Goal: Contribute content

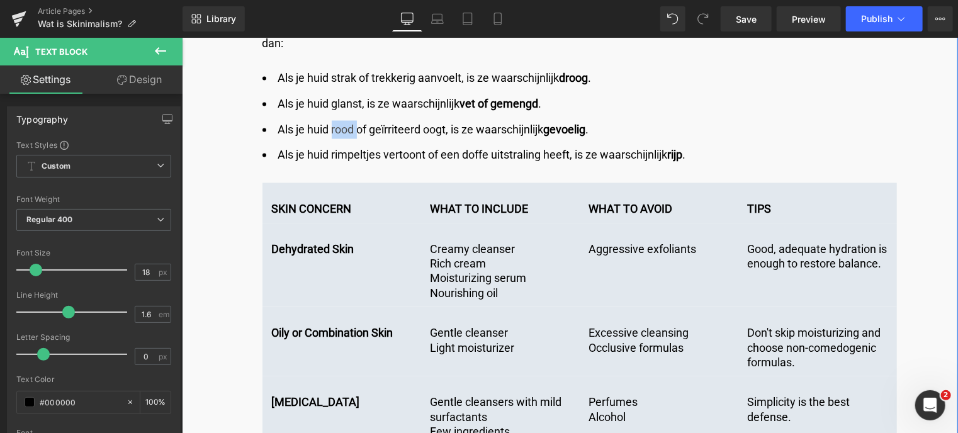
scroll to position [3460, 0]
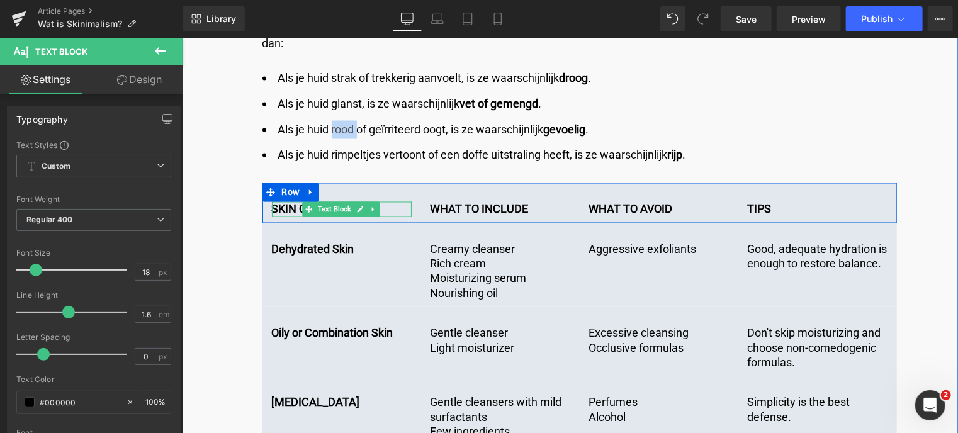
click at [284, 201] on p "SKIN CONCERN" at bounding box center [341, 208] width 140 height 14
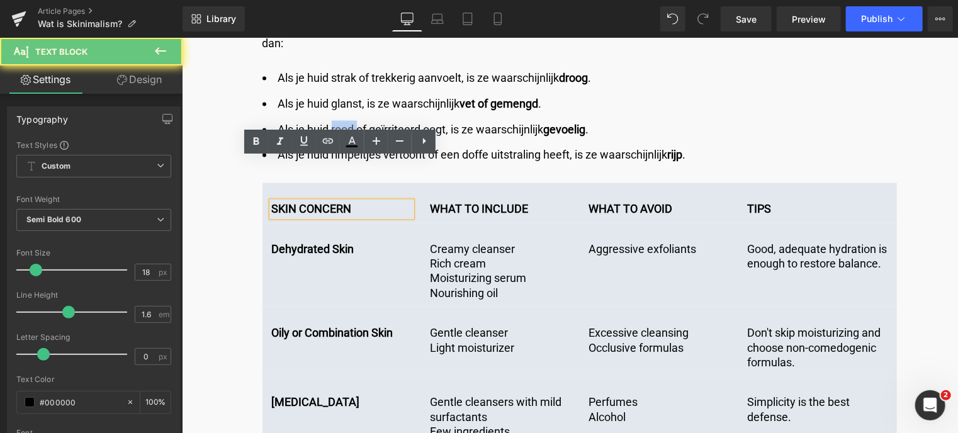
click at [403, 201] on p "SKIN CONCERN" at bounding box center [341, 208] width 140 height 14
drag, startPoint x: 396, startPoint y: 160, endPoint x: 250, endPoint y: 161, distance: 145.3
copy li "rood"
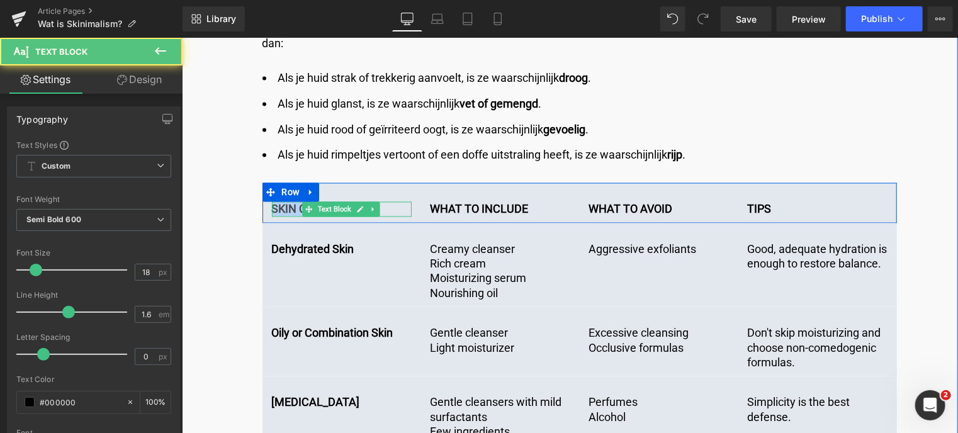
click at [398, 201] on p "SKIN CONCERN" at bounding box center [341, 208] width 140 height 14
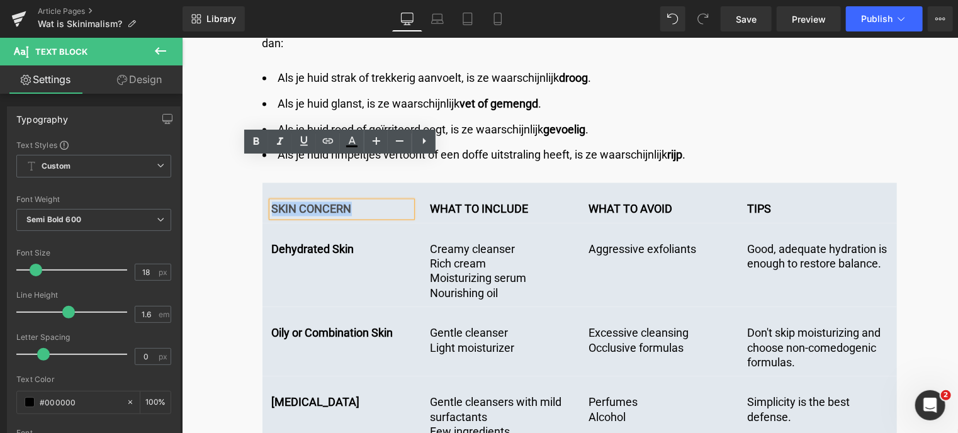
drag, startPoint x: 398, startPoint y: 167, endPoint x: 187, endPoint y: 155, distance: 211.7
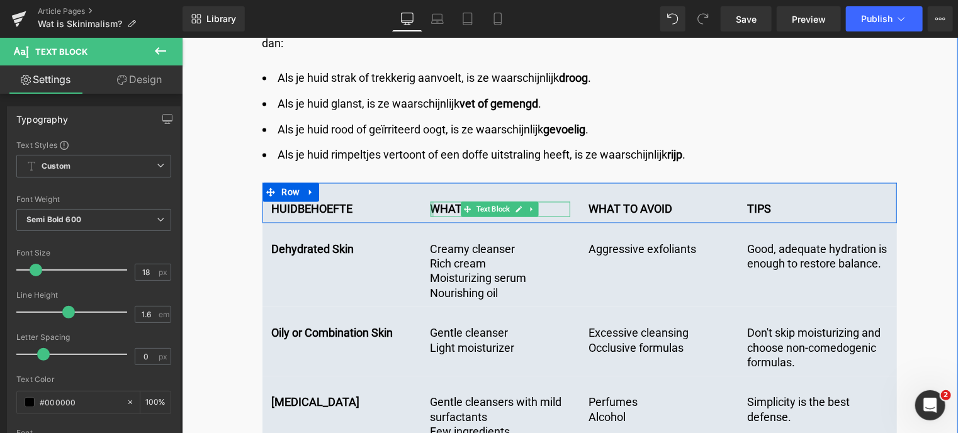
click at [430, 201] on div at bounding box center [431, 208] width 3 height 14
click at [430, 202] on strong "WHAT TO INCLUDE" at bounding box center [479, 208] width 98 height 13
click at [439, 202] on strong "WHAT TO INCLUDE" at bounding box center [479, 208] width 98 height 13
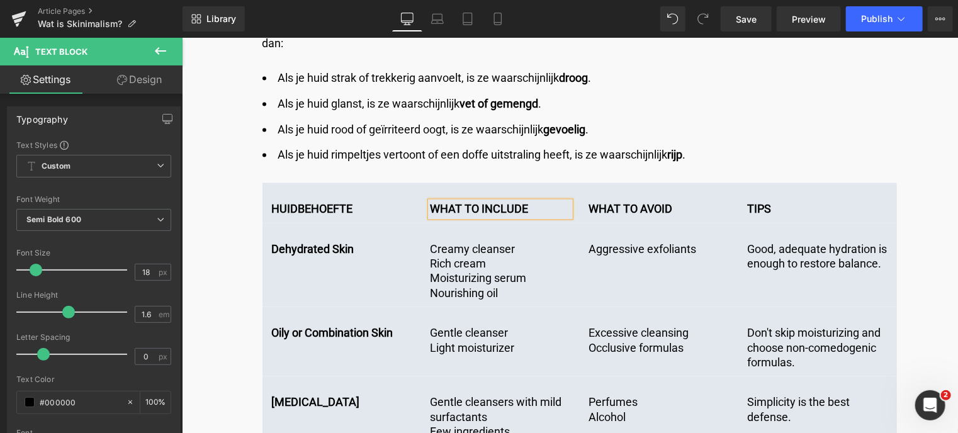
click at [555, 201] on p "WHAT TO INCLUDE" at bounding box center [500, 208] width 140 height 14
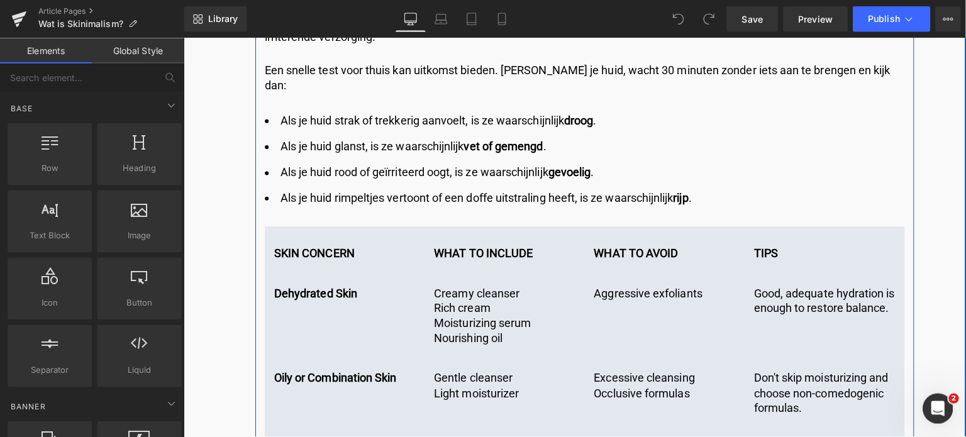
scroll to position [3460, 0]
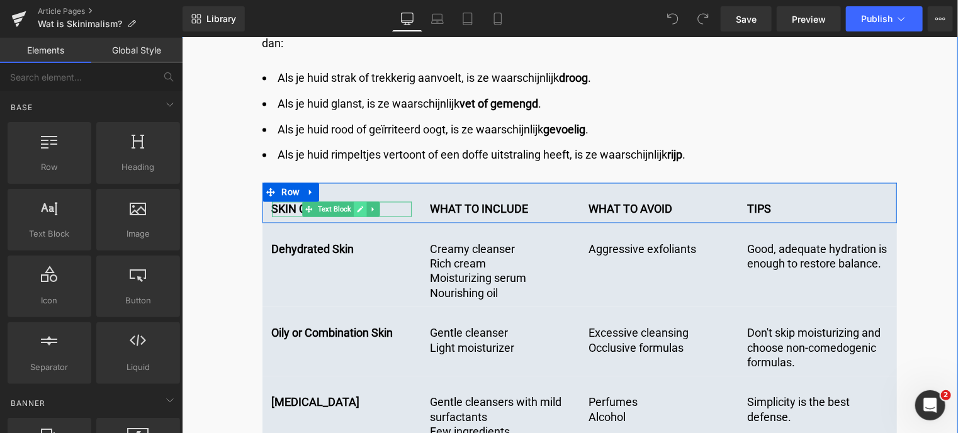
click at [353, 201] on link at bounding box center [359, 208] width 13 height 15
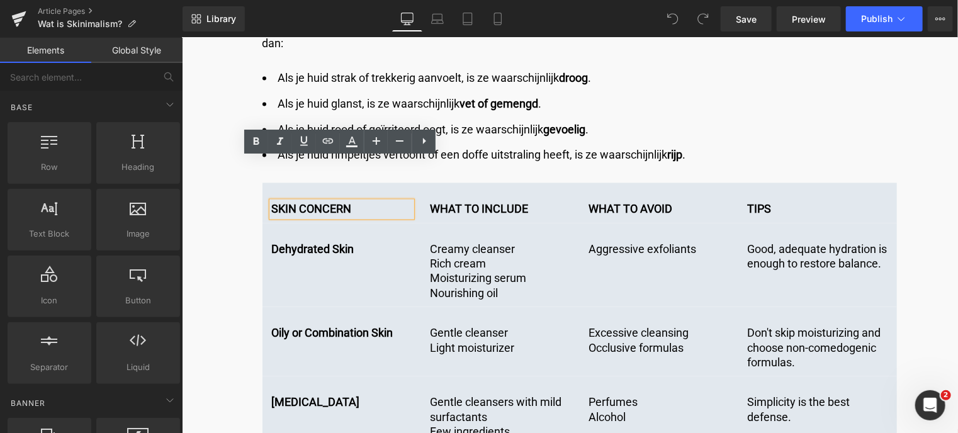
click at [353, 201] on p "SKIN CONCERN" at bounding box center [341, 208] width 140 height 14
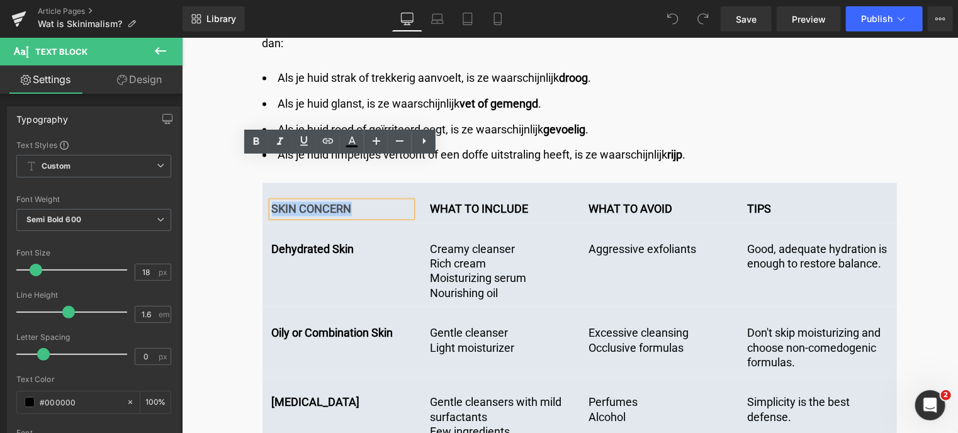
drag, startPoint x: 353, startPoint y: 165, endPoint x: 269, endPoint y: 169, distance: 84.4
click at [271, 201] on p "SKIN CONCERN" at bounding box center [341, 208] width 140 height 14
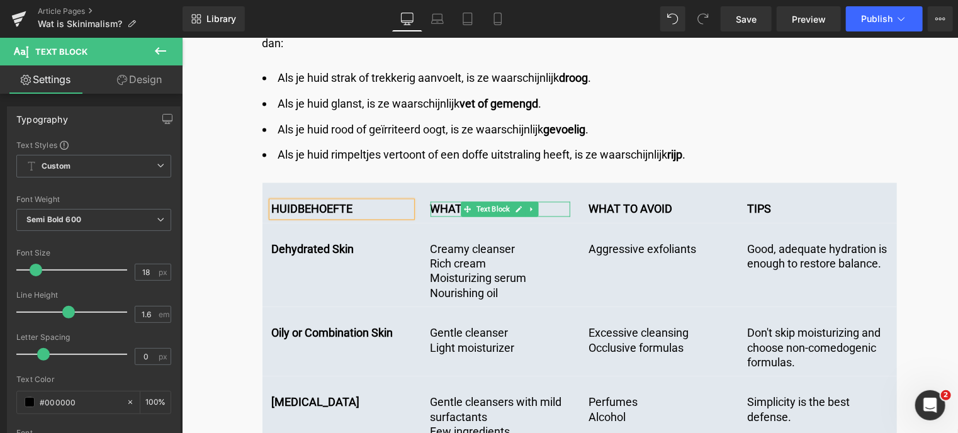
click at [434, 202] on strong "WHAT TO INCLUDE" at bounding box center [479, 208] width 98 height 13
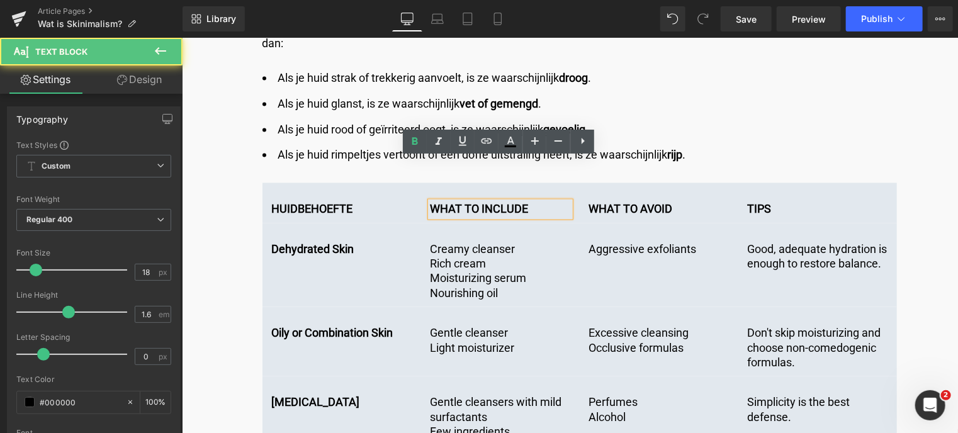
click at [526, 201] on p "WHAT TO INCLUDE" at bounding box center [500, 208] width 140 height 14
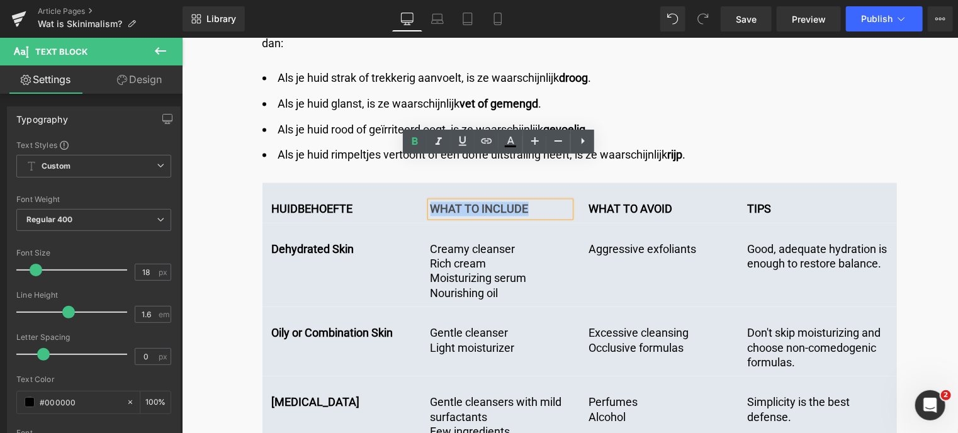
drag, startPoint x: 525, startPoint y: 165, endPoint x: 421, endPoint y: 153, distance: 105.2
click at [421, 182] on div "HUIDBEHOEFTE Text Block WHAT TO INCLUDE Text Block WHAT TO AVOID Text Block TIP…" at bounding box center [579, 202] width 634 height 40
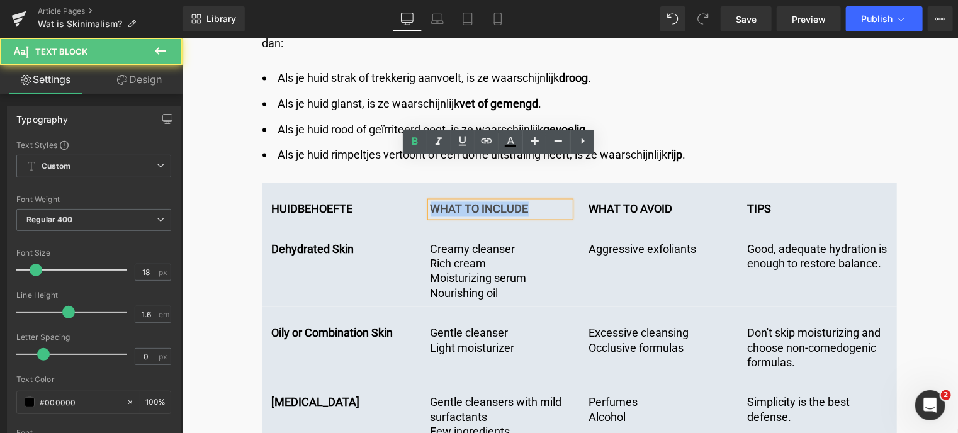
click at [497, 202] on strong "WHAT TO INCLUDE" at bounding box center [479, 208] width 98 height 13
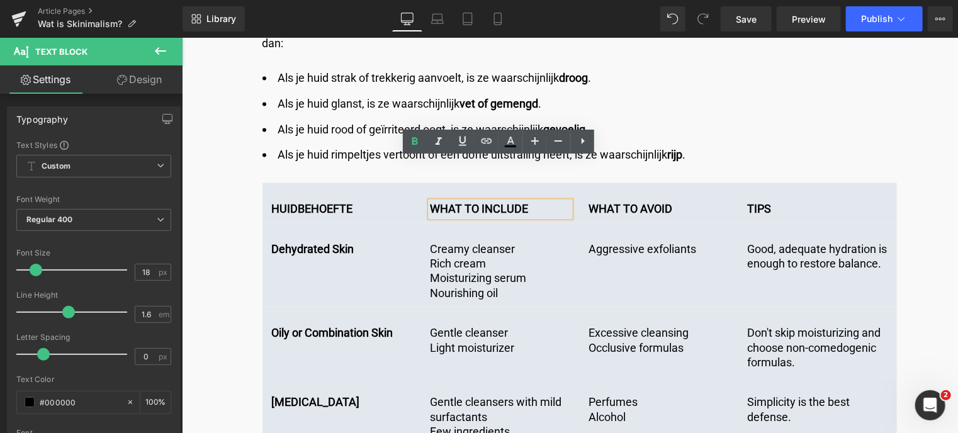
click at [524, 201] on p "WHAT TO INCLUDE" at bounding box center [500, 208] width 140 height 14
drag, startPoint x: 524, startPoint y: 165, endPoint x: 413, endPoint y: 153, distance: 111.4
click at [413, 182] on div "HUIDBEHOEFTE Text Block WHAT TO INCLUDE Text Block WHAT TO AVOID Text Block TIP…" at bounding box center [579, 202] width 634 height 40
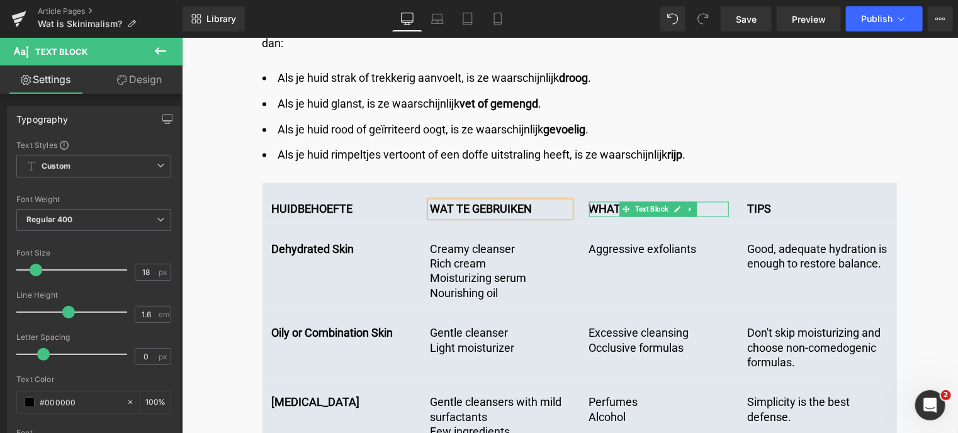
click at [707, 201] on p "WHAT TO AVOID" at bounding box center [658, 208] width 140 height 14
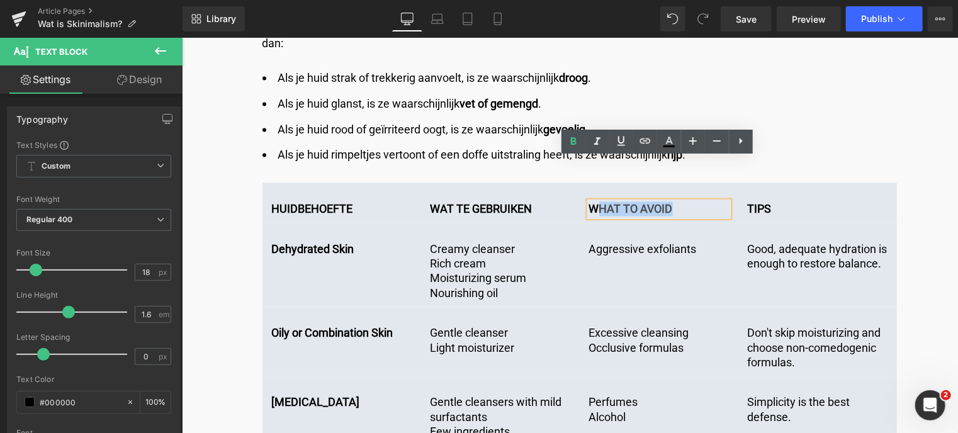
drag, startPoint x: 685, startPoint y: 166, endPoint x: 597, endPoint y: 165, distance: 87.5
click at [597, 201] on p "WHAT TO AVOID" at bounding box center [658, 208] width 140 height 14
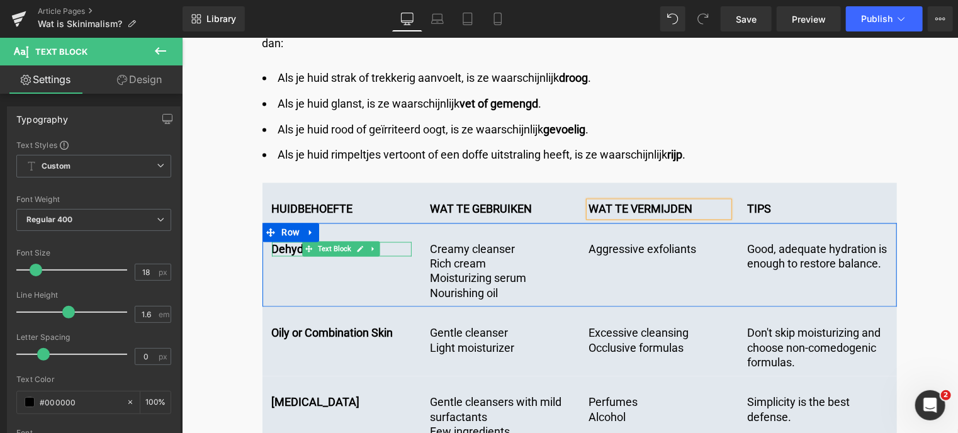
click at [328, 241] on span "Text Block" at bounding box center [334, 248] width 38 height 15
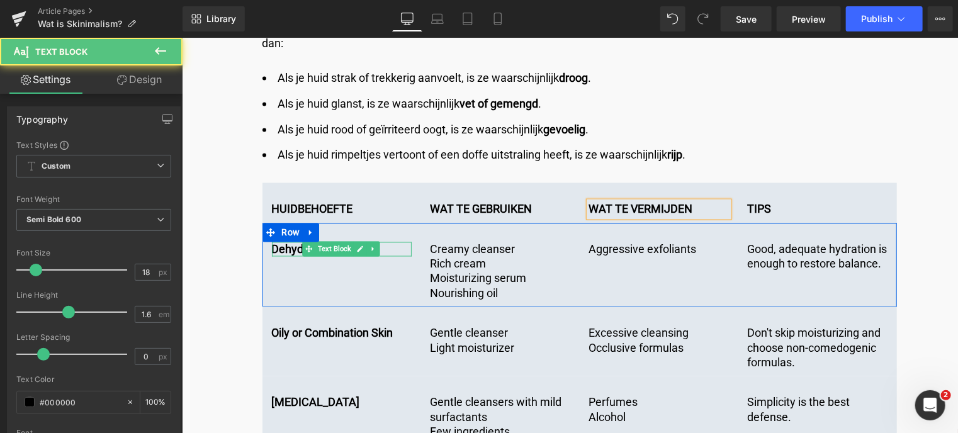
click at [296, 242] on p "Dehydrated Skin" at bounding box center [341, 249] width 140 height 14
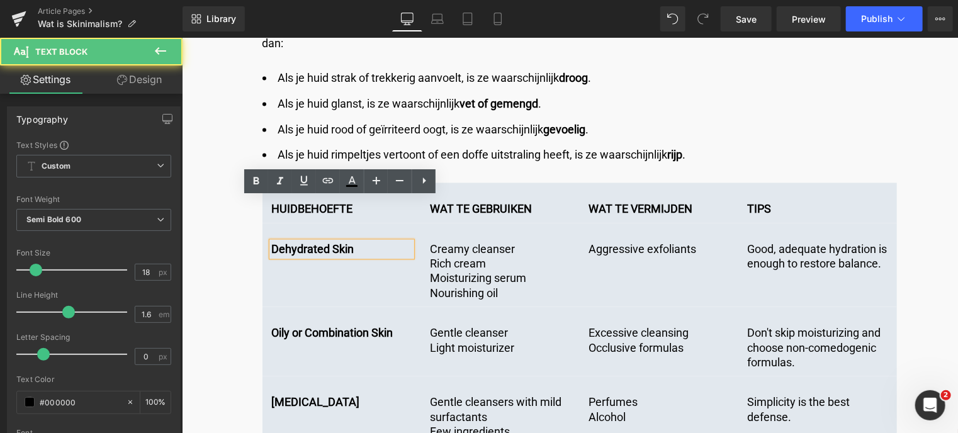
click at [355, 242] on p "Dehydrated Skin" at bounding box center [341, 249] width 140 height 14
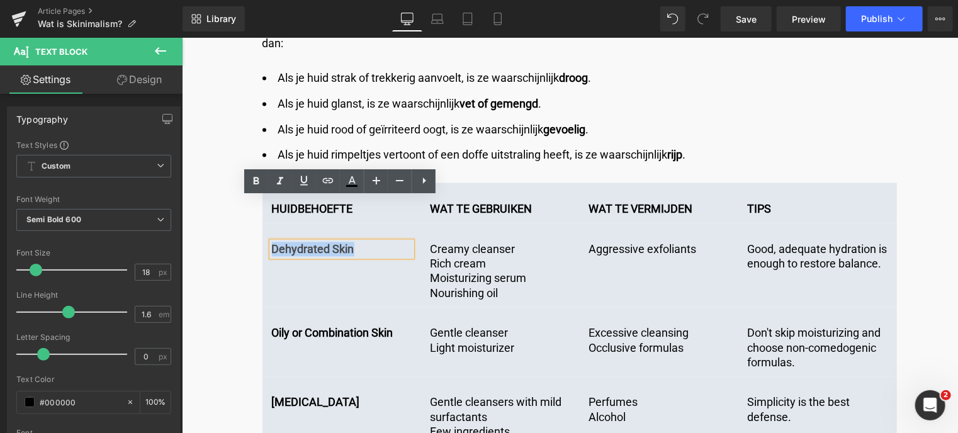
drag, startPoint x: 355, startPoint y: 208, endPoint x: 226, endPoint y: 203, distance: 129.7
copy p "Dehydrated Skin"
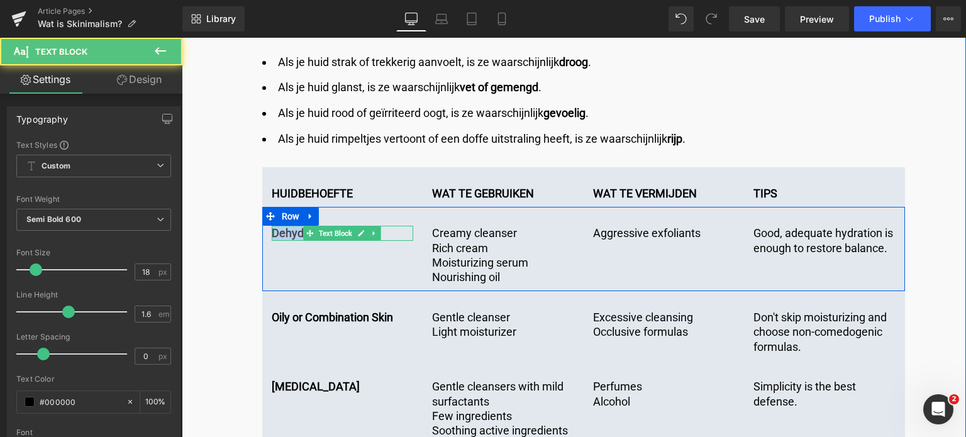
click at [400, 226] on p "Dehydrated Skin" at bounding box center [343, 233] width 142 height 14
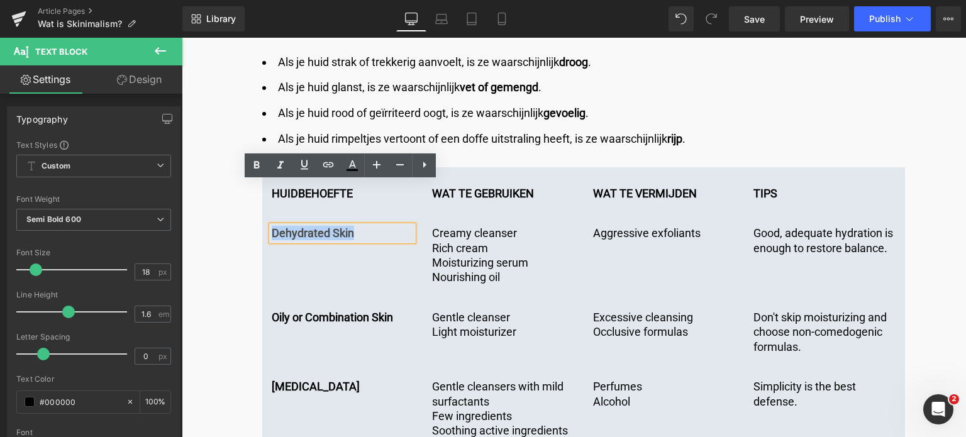
drag, startPoint x: 400, startPoint y: 186, endPoint x: 260, endPoint y: 183, distance: 139.7
click at [262, 226] on div "Dehydrated Skin Text Block" at bounding box center [342, 233] width 161 height 14
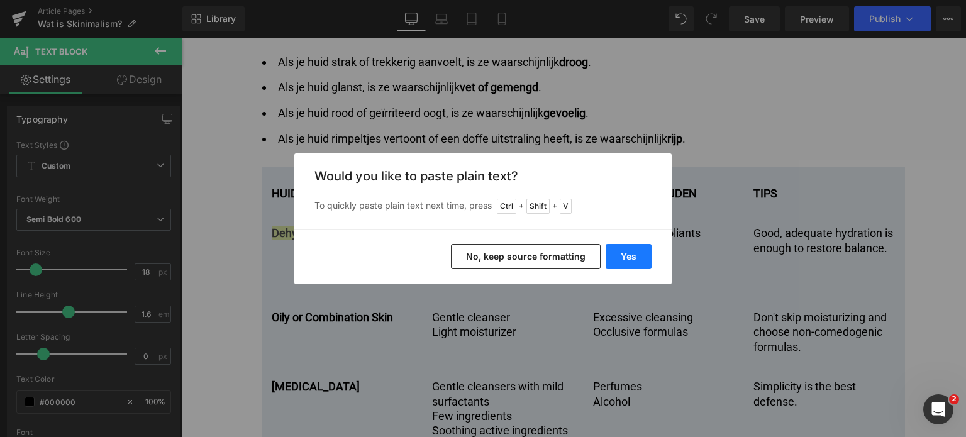
click at [633, 259] on button "Yes" at bounding box center [629, 256] width 46 height 25
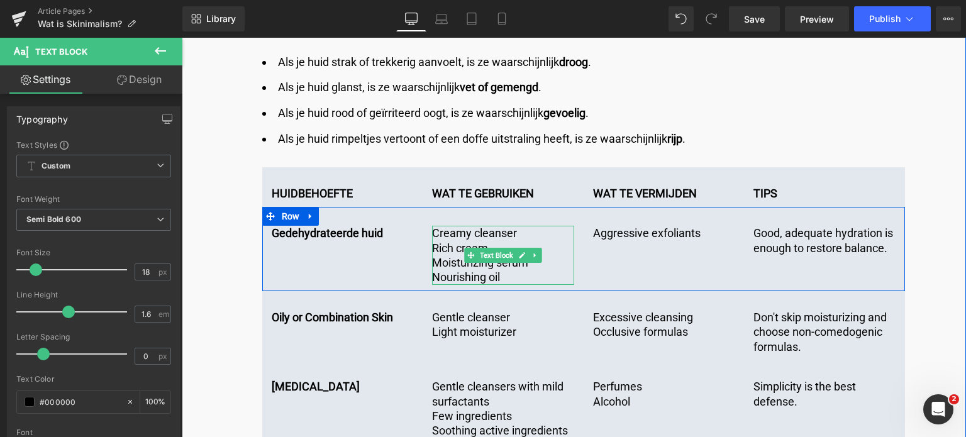
click at [446, 241] on p "Rich cream" at bounding box center [503, 248] width 142 height 14
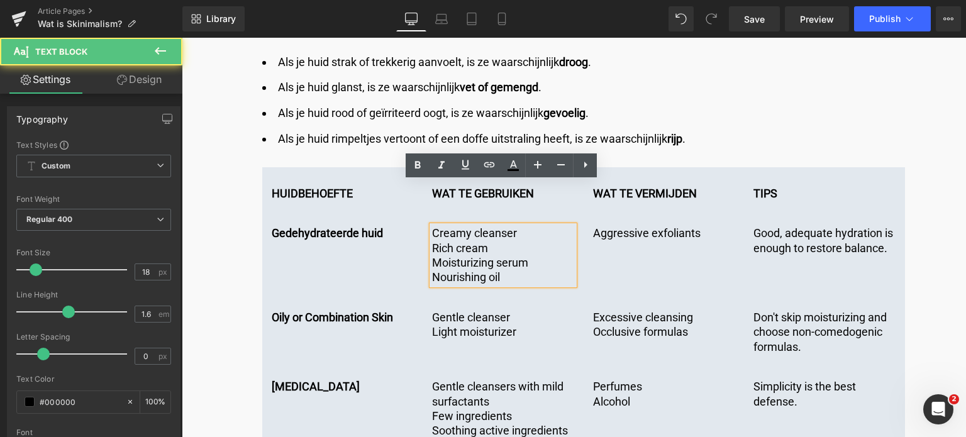
drag, startPoint x: 483, startPoint y: 234, endPoint x: 412, endPoint y: 186, distance: 85.7
click at [412, 207] on div "Gedehydrateerde huid Text Block Creamy cleanser Rich cream Moisturizing serum N…" at bounding box center [583, 249] width 643 height 84
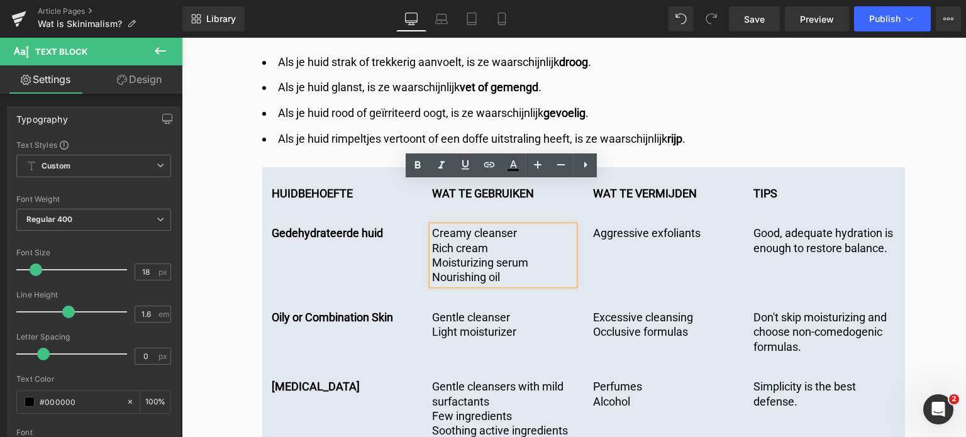
copy div "Creamy cleanser Rich cream Moisturizing serum Nourishing oil"
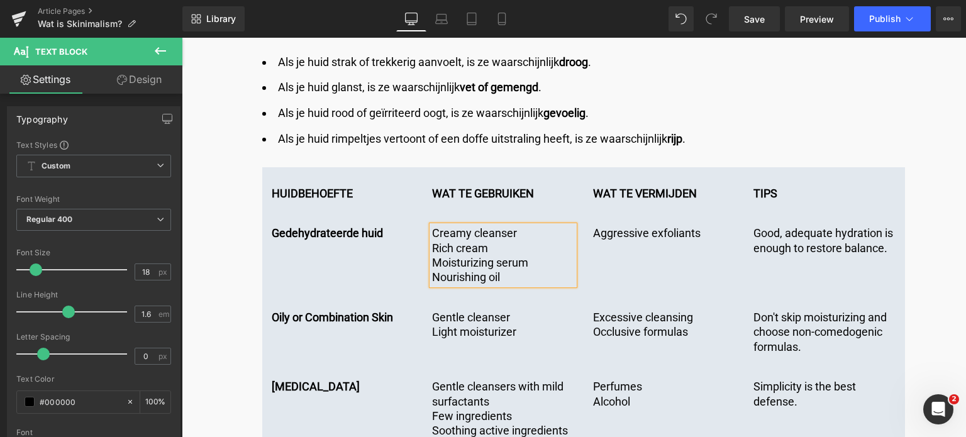
click at [528, 270] on p "Nourishing oil" at bounding box center [503, 277] width 142 height 14
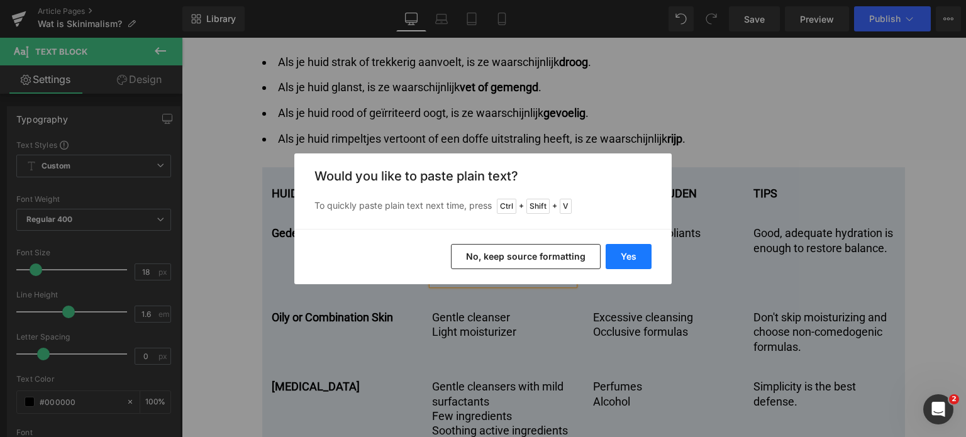
click at [618, 259] on button "Yes" at bounding box center [629, 256] width 46 height 25
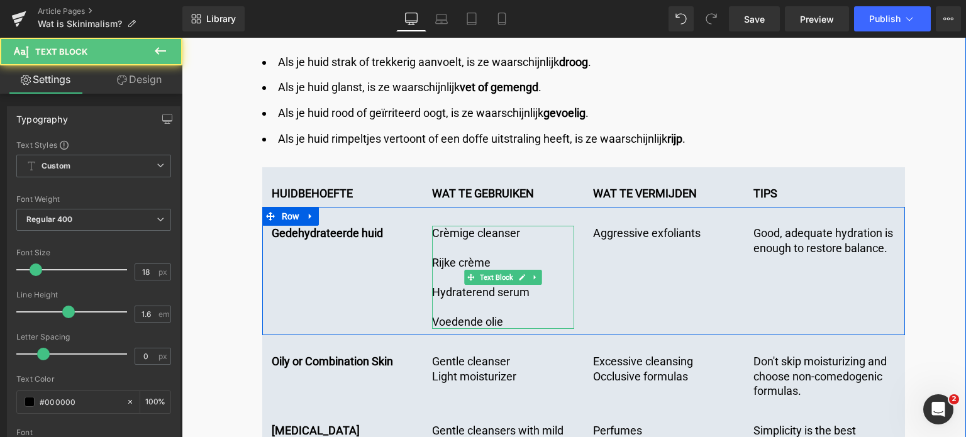
click at [460, 299] on p at bounding box center [503, 306] width 142 height 14
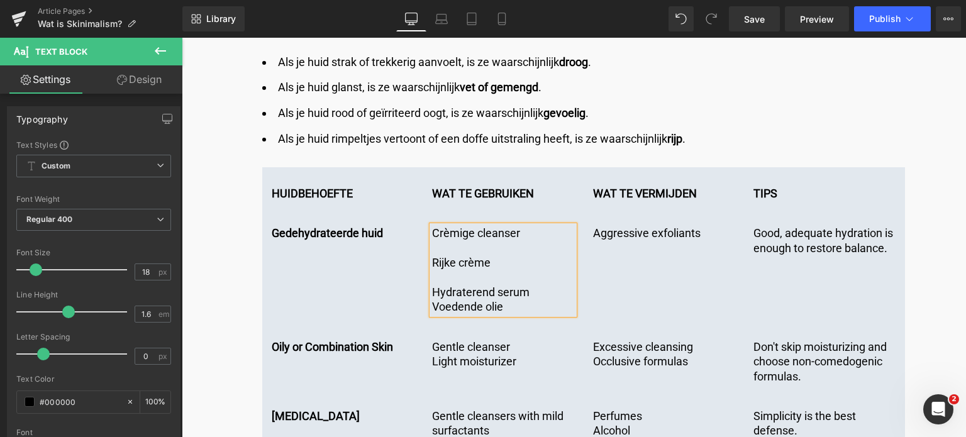
click at [458, 270] on p at bounding box center [503, 277] width 142 height 14
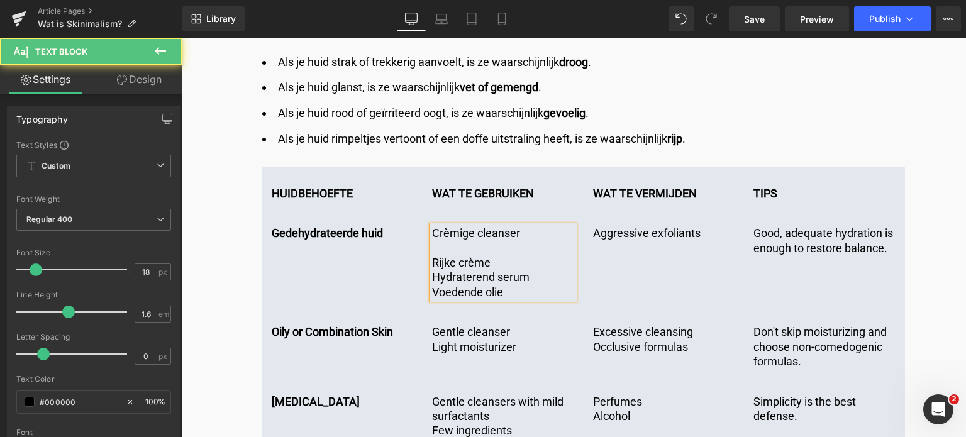
click at [465, 241] on p at bounding box center [503, 248] width 142 height 14
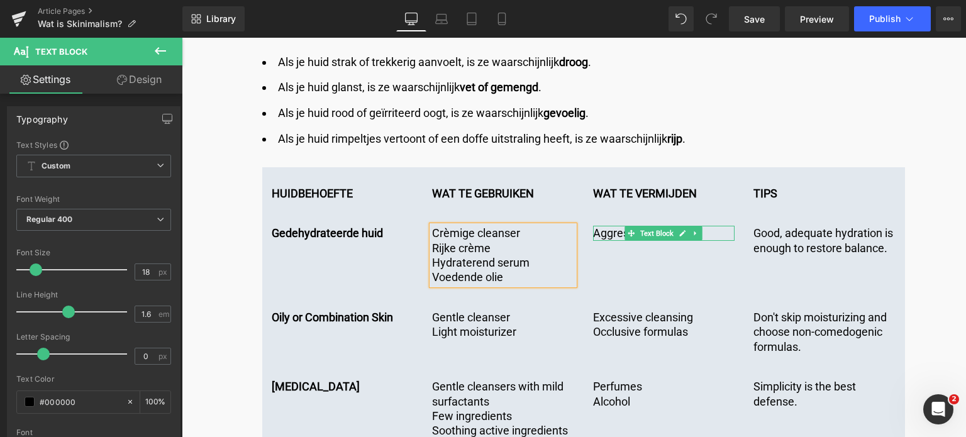
click at [601, 226] on p "Aggressive exfoliants" at bounding box center [664, 233] width 142 height 14
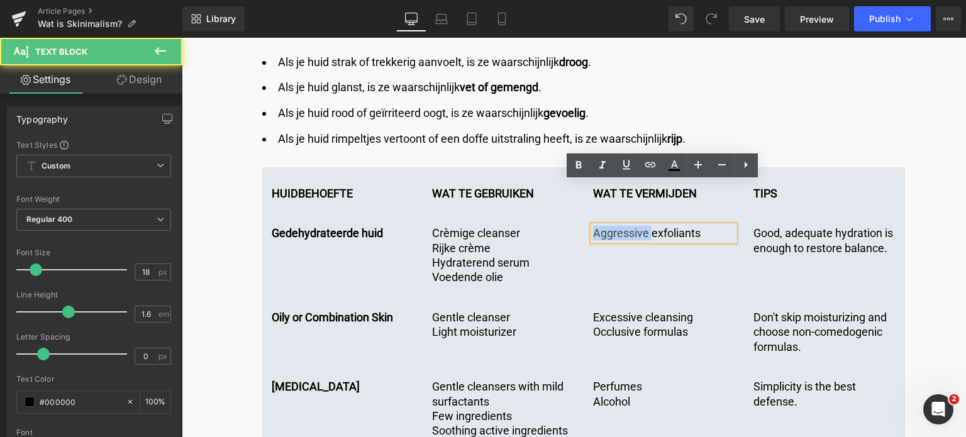
click at [601, 226] on p "Aggressive exfoliants" at bounding box center [664, 233] width 142 height 14
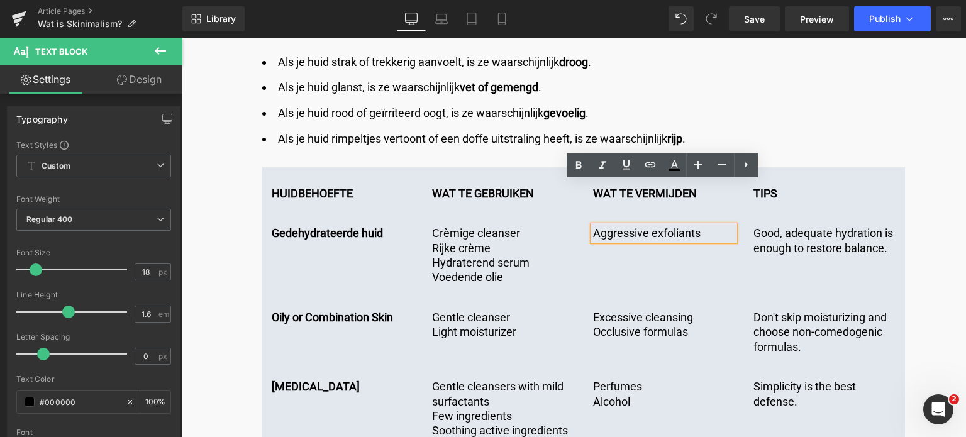
click at [716, 226] on p "Aggressive exfoliants" at bounding box center [664, 233] width 142 height 14
drag, startPoint x: 711, startPoint y: 191, endPoint x: 550, endPoint y: 191, distance: 161.1
click at [550, 207] on div "Gedehydrateerde huid Text Block Crèmige cleanser Rijke crème Hydraterend serum …" at bounding box center [583, 249] width 643 height 84
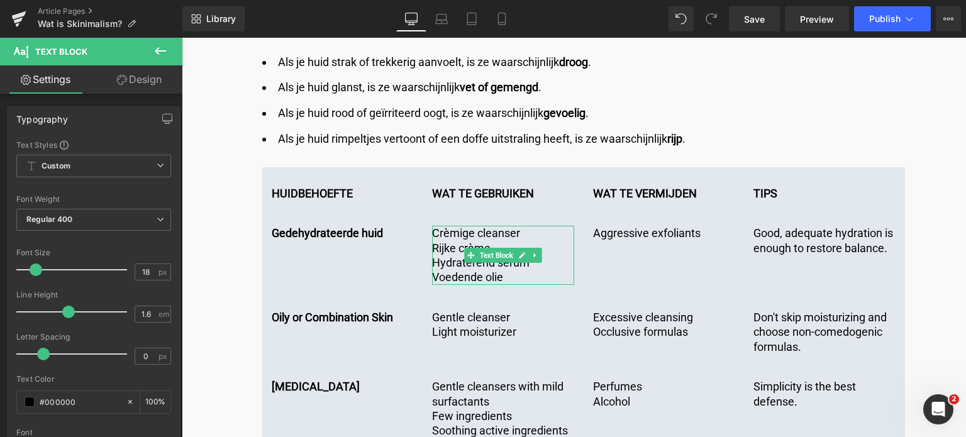
copy p "Aggressive exfoliants"
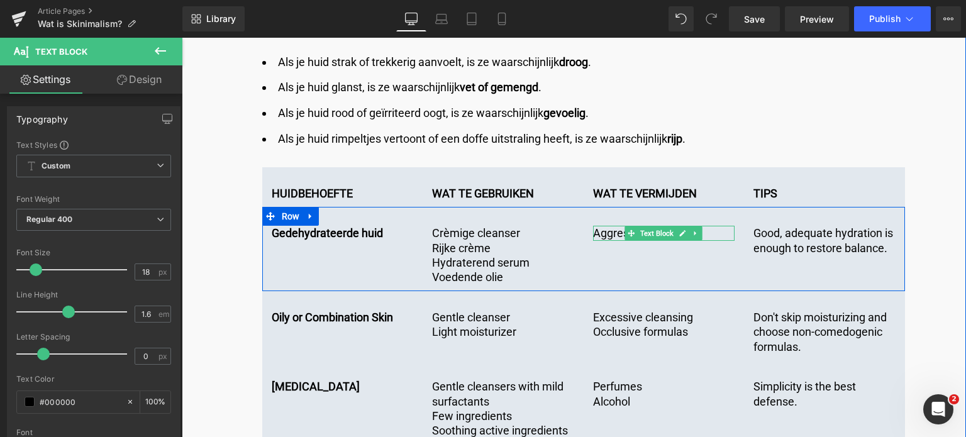
click at [714, 226] on p "Aggressive exfoliants" at bounding box center [664, 233] width 142 height 14
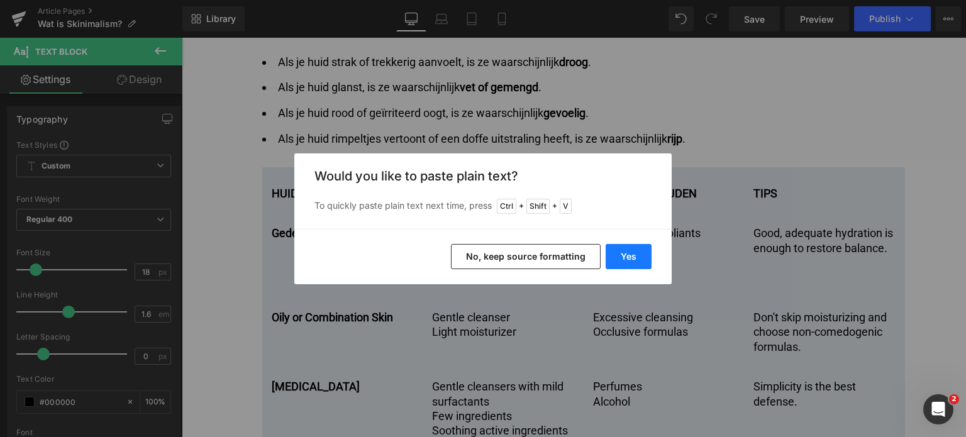
click at [634, 258] on button "Yes" at bounding box center [629, 256] width 46 height 25
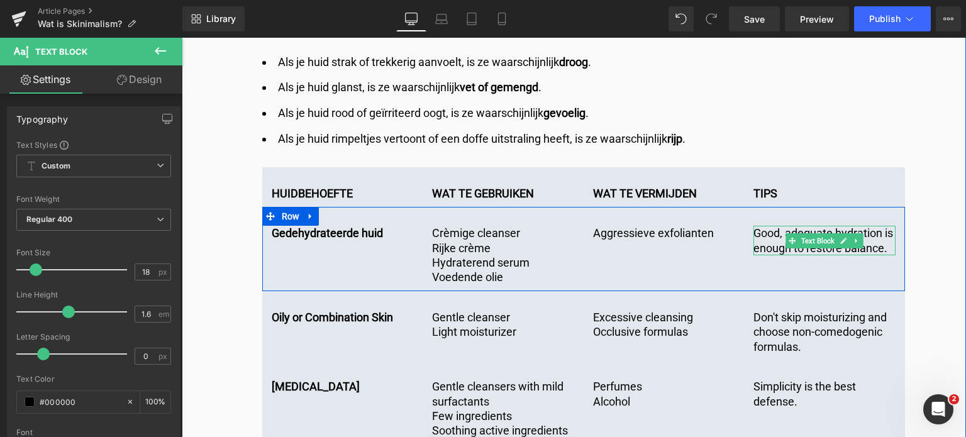
click at [772, 226] on p "Good, adequate hydration is enough to restore balance." at bounding box center [825, 241] width 142 height 30
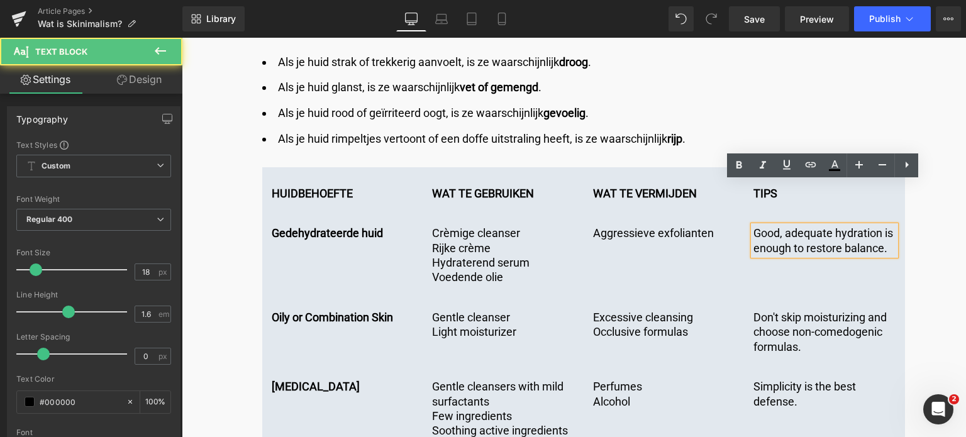
drag, startPoint x: 891, startPoint y: 205, endPoint x: 752, endPoint y: 186, distance: 139.8
click at [754, 226] on p "Good, adequate hydration is enough to restore balance." at bounding box center [825, 241] width 142 height 30
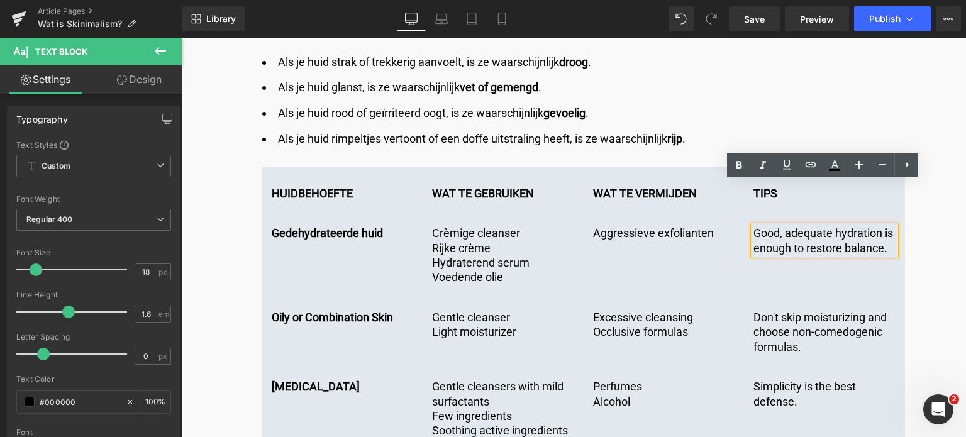
copy p "Good, adequate hydration is enough to restore balance."
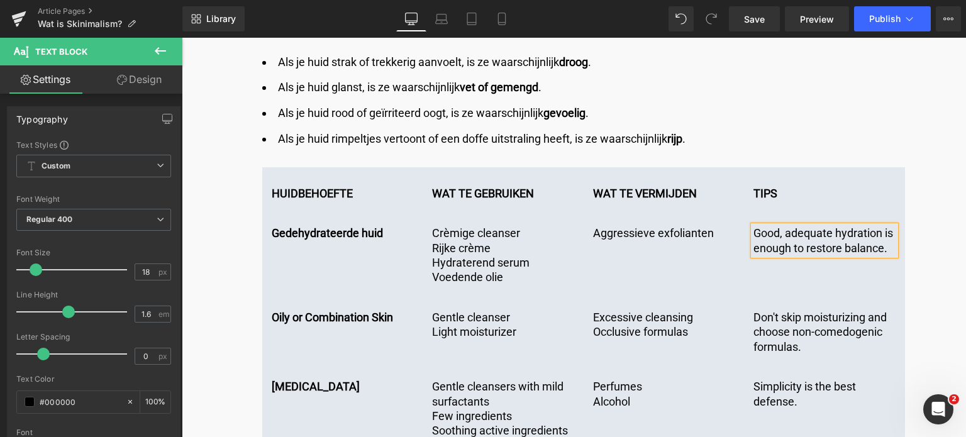
click at [885, 226] on p "Good, adequate hydration is enough to restore balance." at bounding box center [825, 241] width 142 height 30
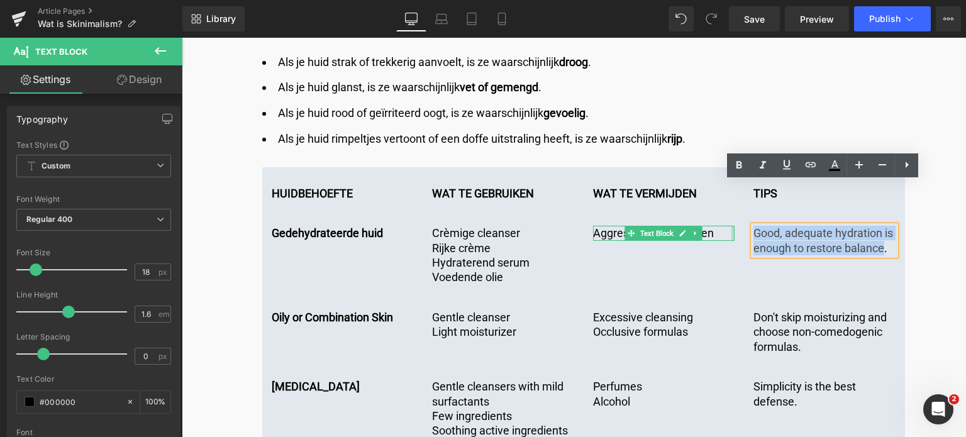
drag, startPoint x: 884, startPoint y: 203, endPoint x: 730, endPoint y: 184, distance: 155.4
click at [730, 207] on div "Gedehydrateerde huid Text Block Crèmige cleanser Rijke crème Hydraterend serum …" at bounding box center [583, 249] width 643 height 84
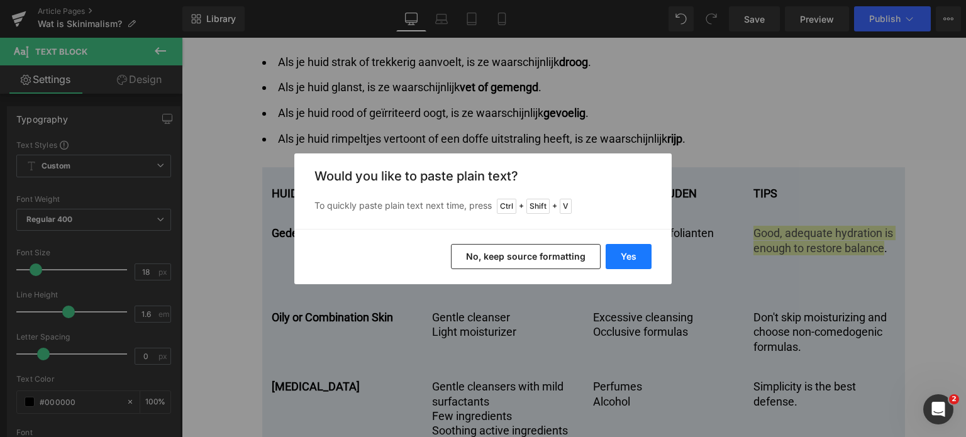
click at [630, 264] on button "Yes" at bounding box center [629, 256] width 46 height 25
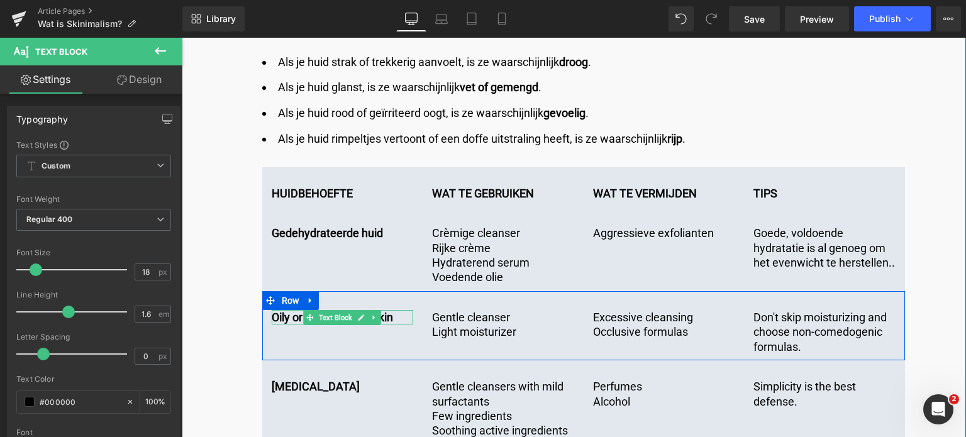
click at [396, 310] on p "Oily or Combination Skin" at bounding box center [343, 317] width 142 height 14
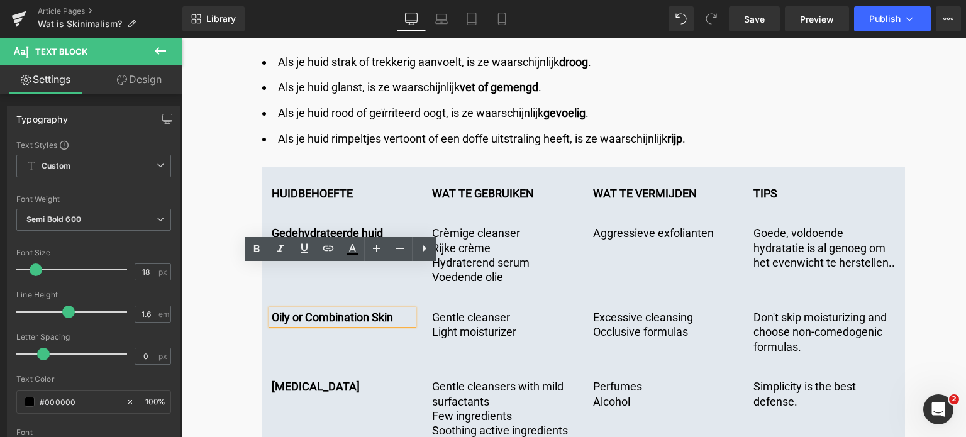
drag, startPoint x: 396, startPoint y: 274, endPoint x: 252, endPoint y: 275, distance: 144.1
copy p "Oily or Combination Skin"
click at [406, 310] on p "Oily or Combination Skin" at bounding box center [343, 317] width 142 height 14
drag, startPoint x: 406, startPoint y: 273, endPoint x: 272, endPoint y: 277, distance: 134.7
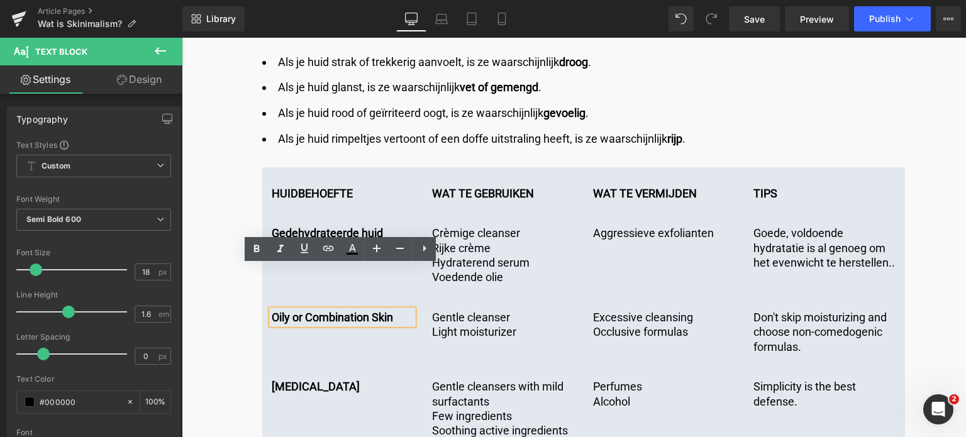
click at [272, 310] on p "Oily or Combination Skin" at bounding box center [343, 317] width 142 height 14
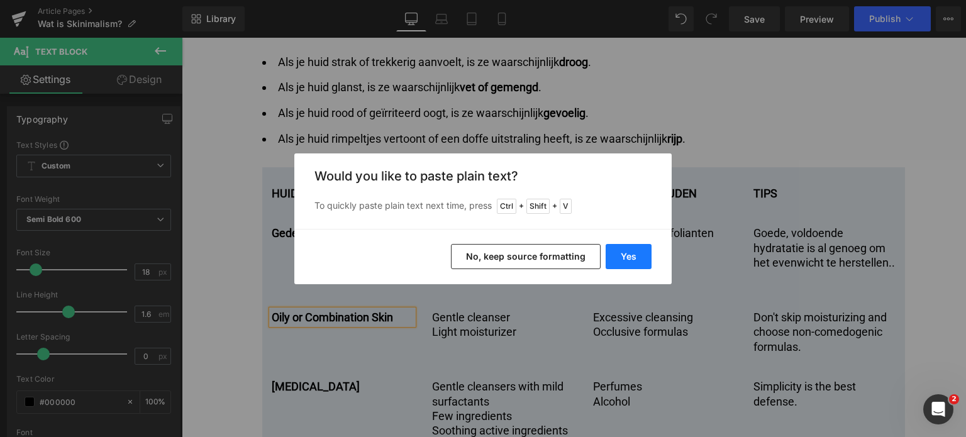
click at [624, 255] on button "Yes" at bounding box center [629, 256] width 46 height 25
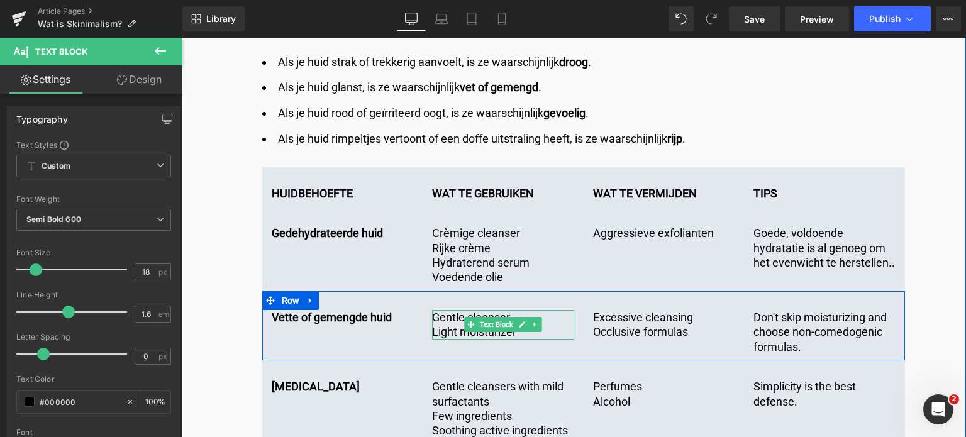
click at [544, 325] on p "Light moisturizer" at bounding box center [503, 332] width 142 height 14
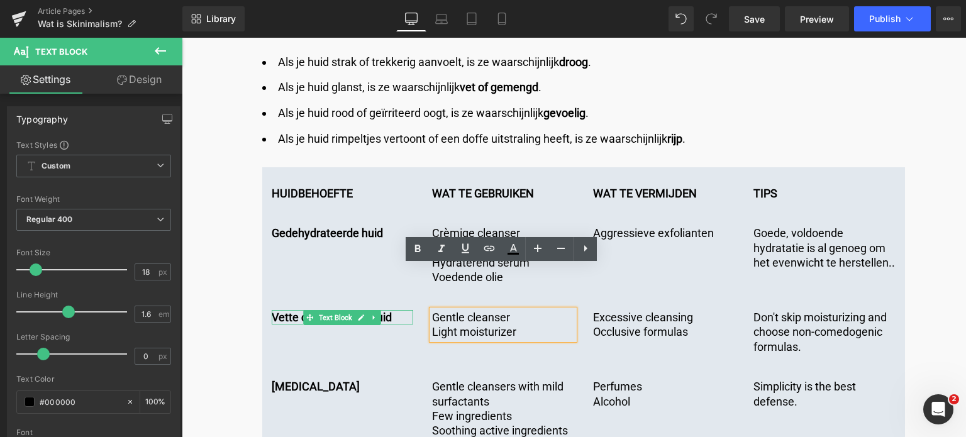
drag, startPoint x: 544, startPoint y: 291, endPoint x: 405, endPoint y: 276, distance: 139.9
click at [405, 291] on div "Vette of gemengde huid Text Block Gentle cleanser Light moisturizer Text Block …" at bounding box center [583, 325] width 643 height 69
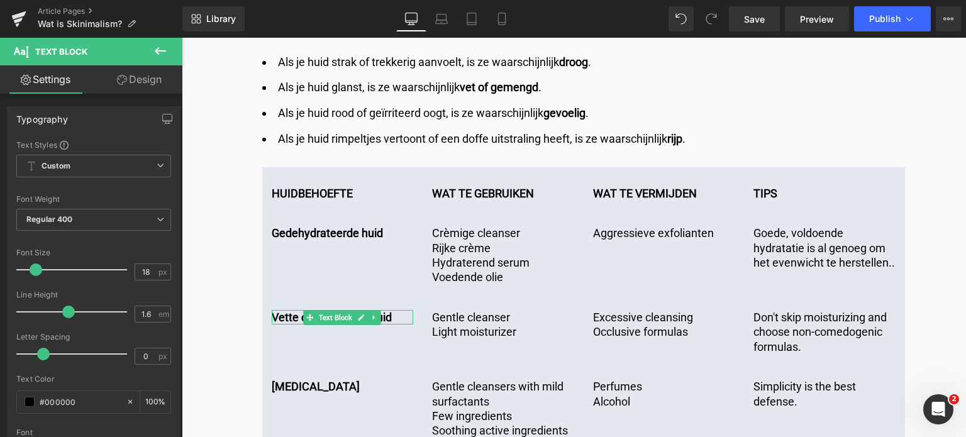
copy div "Gentle cleanser Light moisturizer"
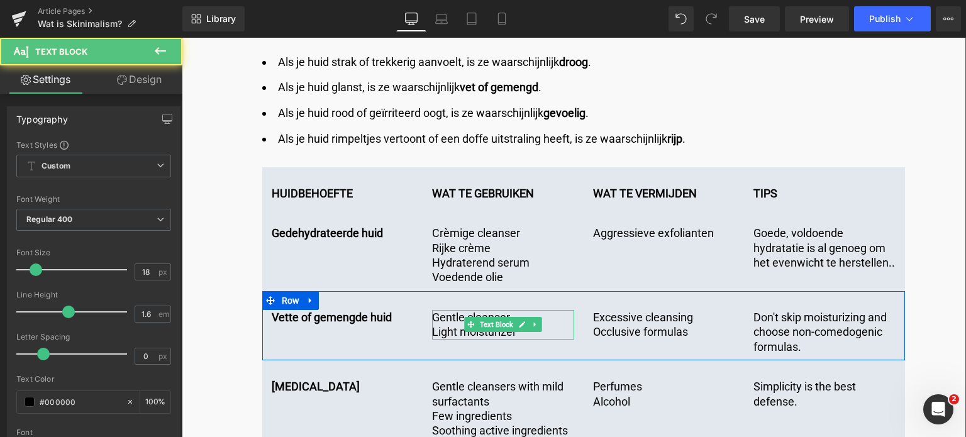
click at [434, 325] on p "Light moisturizer" at bounding box center [503, 332] width 142 height 14
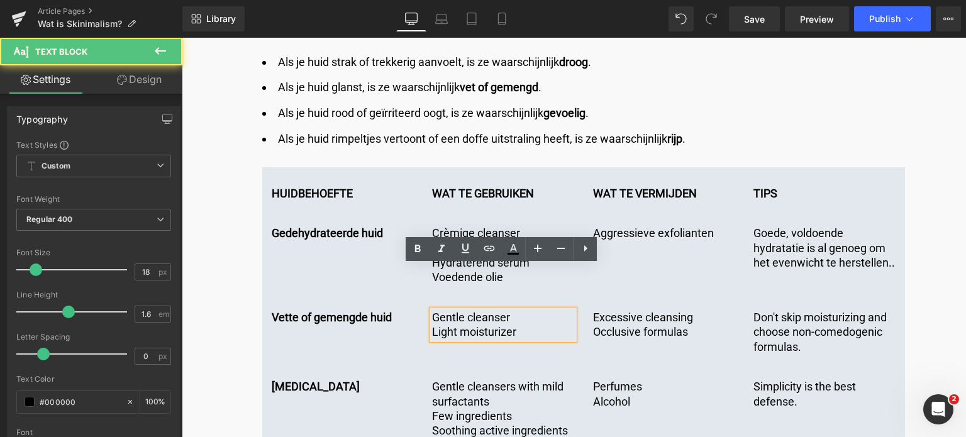
drag, startPoint x: 520, startPoint y: 291, endPoint x: 401, endPoint y: 262, distance: 122.4
click at [401, 291] on div "Vette of gemengde huid Text Block Gentle cleanser Light moisturizer Text Block …" at bounding box center [583, 325] width 643 height 69
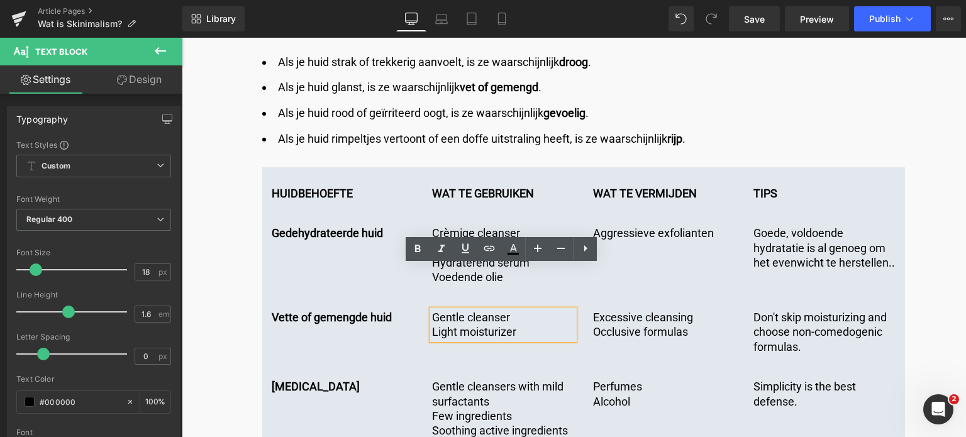
copy div "Gentle cleanser Light moisturizer"
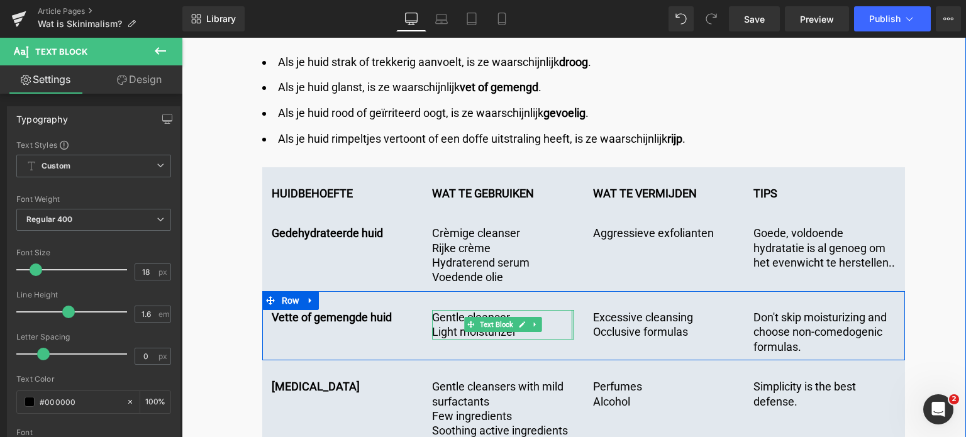
click at [571, 310] on div at bounding box center [572, 325] width 3 height 30
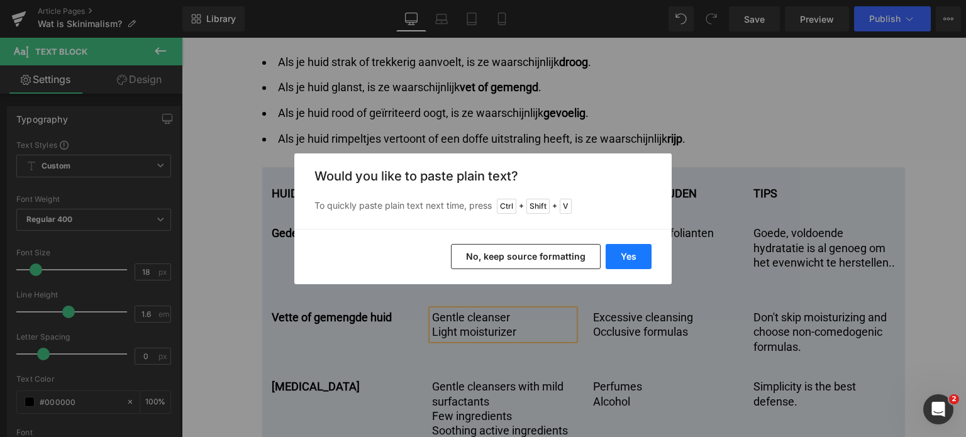
click at [627, 255] on button "Yes" at bounding box center [629, 256] width 46 height 25
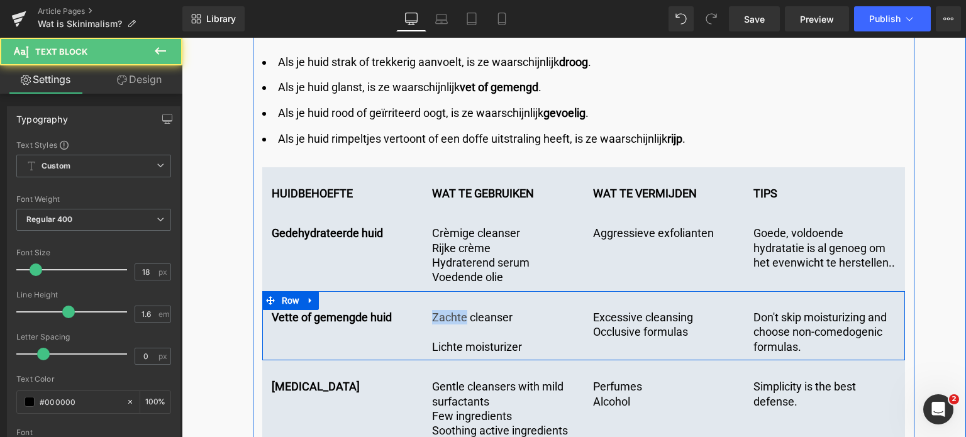
drag, startPoint x: 466, startPoint y: 274, endPoint x: 425, endPoint y: 274, distance: 40.3
click at [425, 310] on div "Zachte cleanser Lichte moisturizer Text Block" at bounding box center [503, 332] width 161 height 44
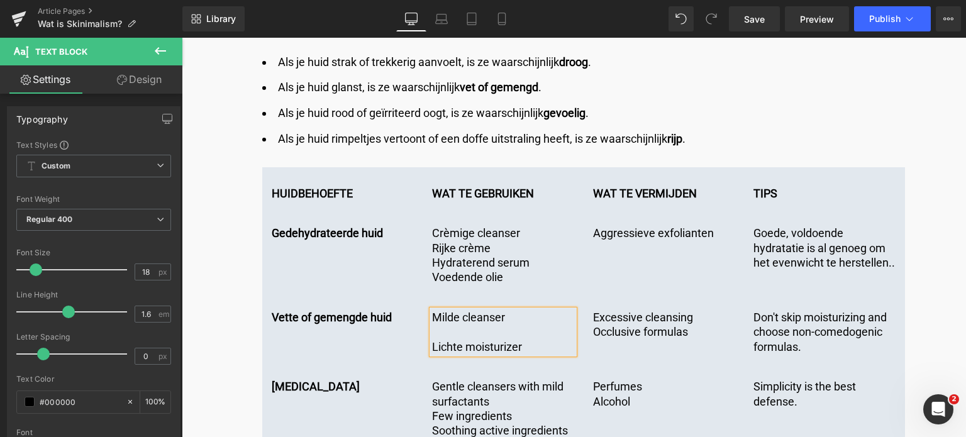
click at [432, 310] on div "Milde cleanser Lichte moisturizer" at bounding box center [503, 332] width 142 height 44
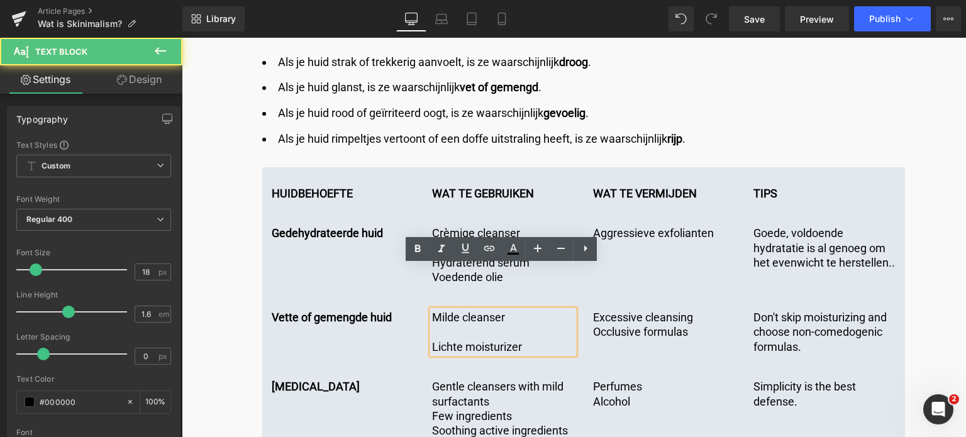
click at [432, 340] on p "Lichte moisturizer" at bounding box center [503, 347] width 142 height 14
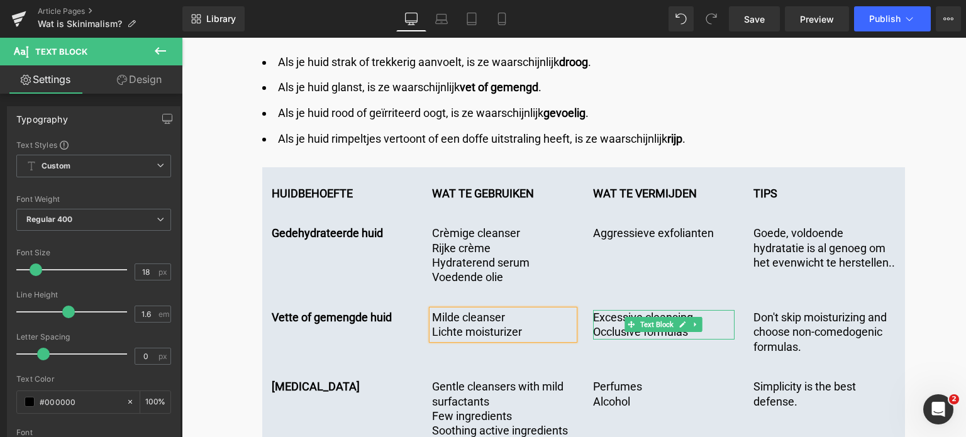
click at [608, 325] on p "Occlusive formulas" at bounding box center [664, 332] width 142 height 14
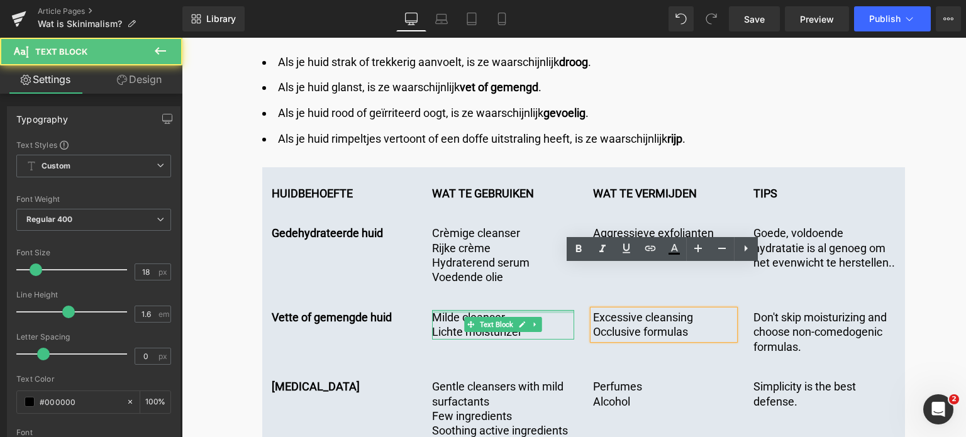
drag, startPoint x: 707, startPoint y: 293, endPoint x: 564, endPoint y: 266, distance: 145.9
click at [564, 291] on div "Vette of gemengde huid Text Block Milde cleanser Lichte moisturizer Text Block …" at bounding box center [583, 325] width 643 height 69
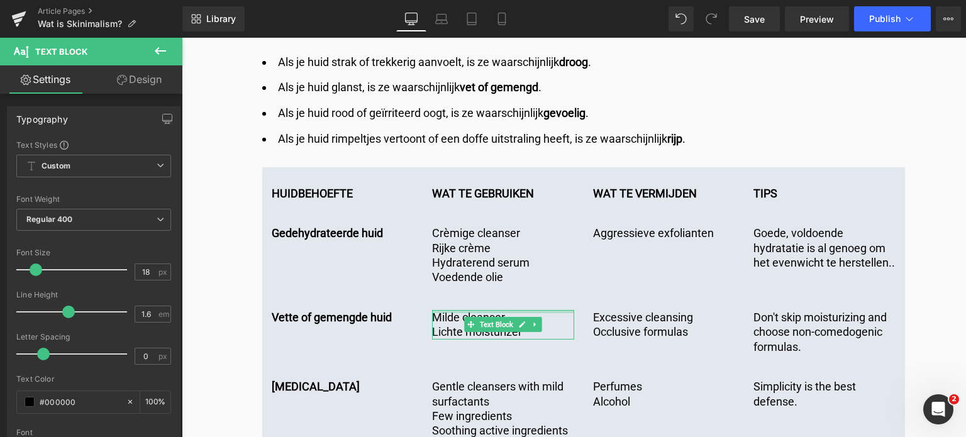
copy div "Excessive cleansing Occlusive formulas"
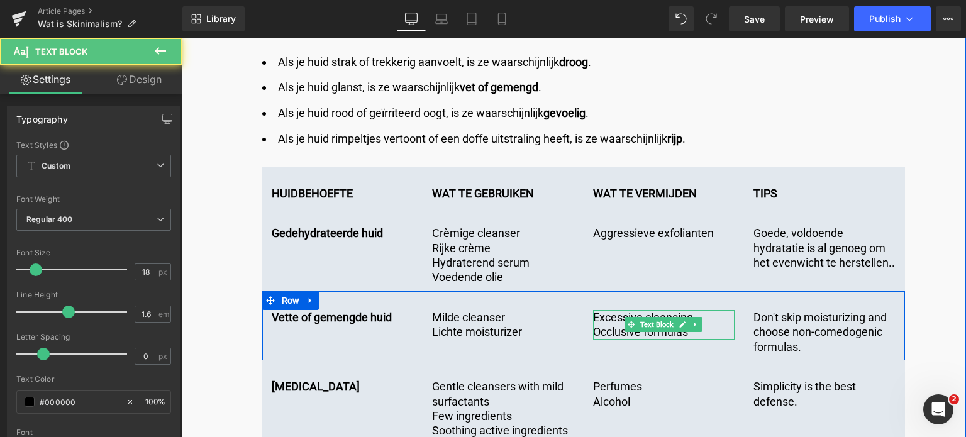
click at [717, 325] on p "Occlusive formulas" at bounding box center [664, 332] width 142 height 14
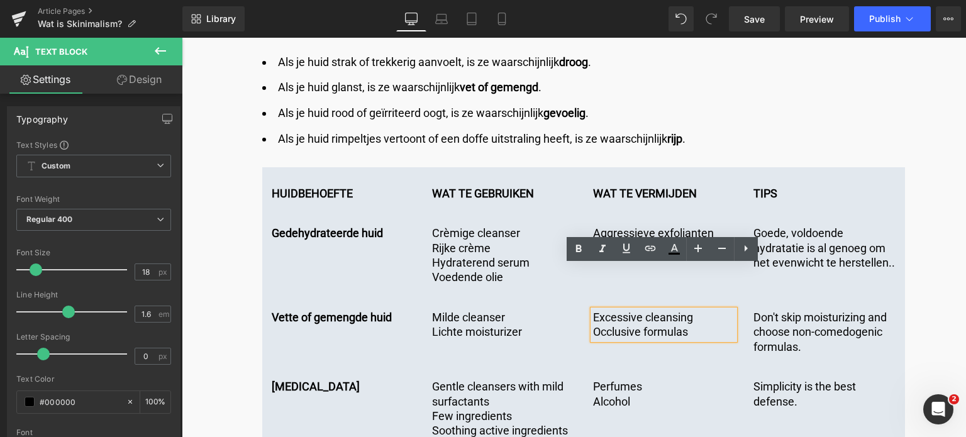
drag, startPoint x: 717, startPoint y: 289, endPoint x: 574, endPoint y: 277, distance: 143.4
click at [574, 291] on div "Vette of gemengde huid Text Block Milde cleanser Lichte moisturizer Text Block …" at bounding box center [583, 325] width 643 height 69
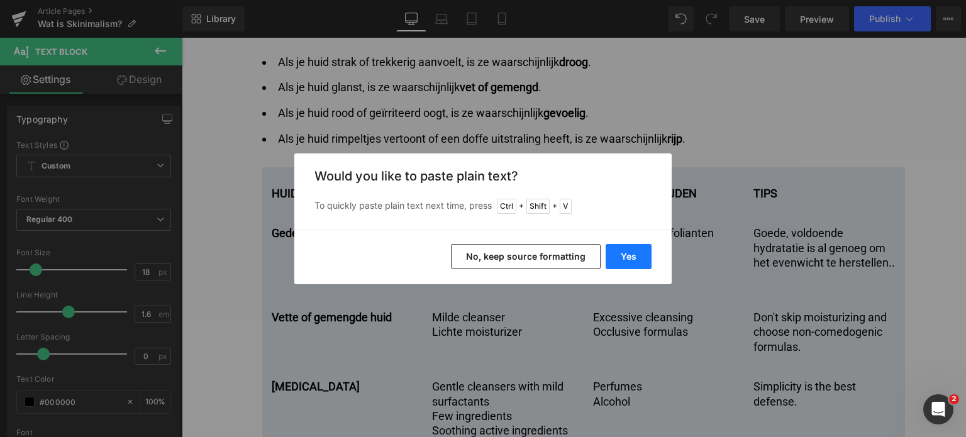
click at [621, 254] on button "Yes" at bounding box center [629, 256] width 46 height 25
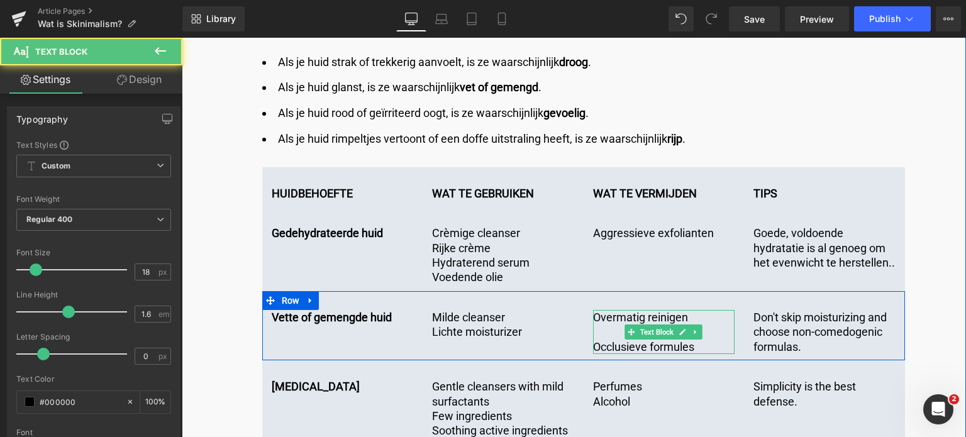
click at [615, 325] on p at bounding box center [664, 332] width 142 height 14
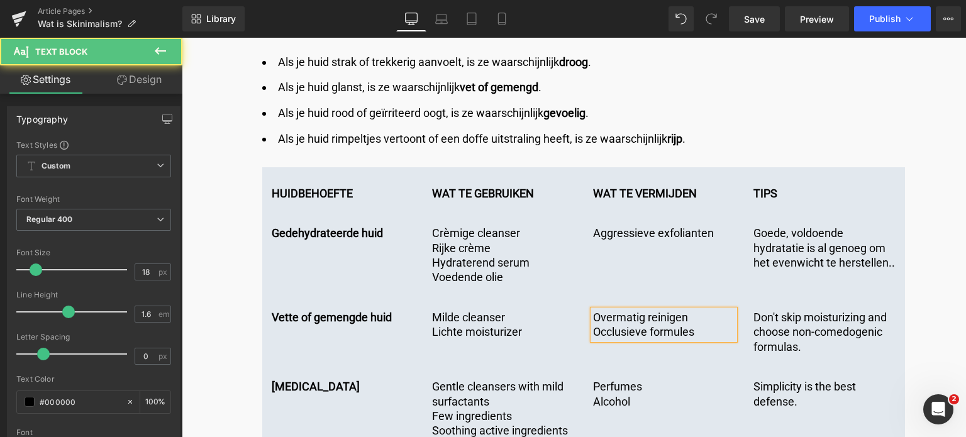
click at [698, 325] on p "Occlusieve formules" at bounding box center [664, 332] width 142 height 14
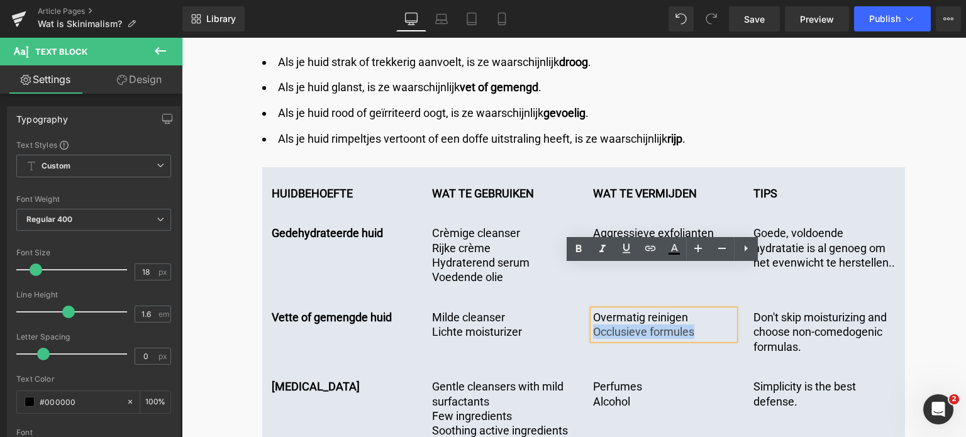
drag, startPoint x: 698, startPoint y: 289, endPoint x: 594, endPoint y: 293, distance: 104.5
click at [594, 325] on p "Occlusieve formules" at bounding box center [664, 332] width 142 height 14
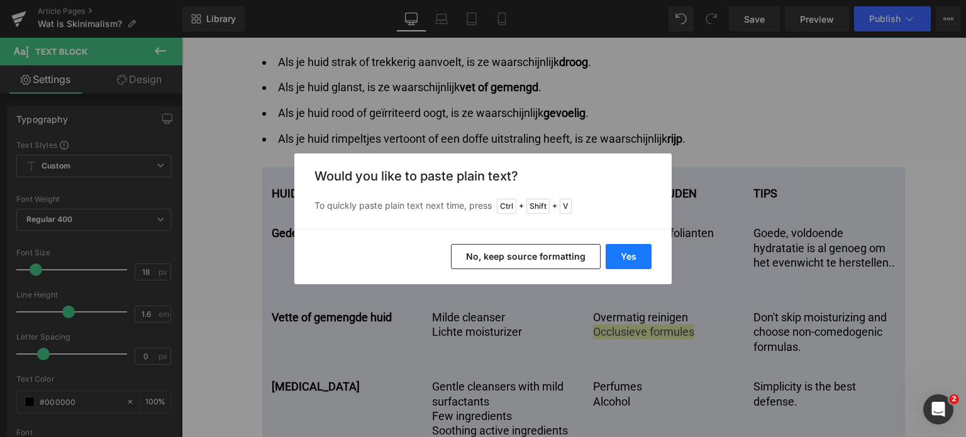
click at [624, 250] on button "Yes" at bounding box center [629, 256] width 46 height 25
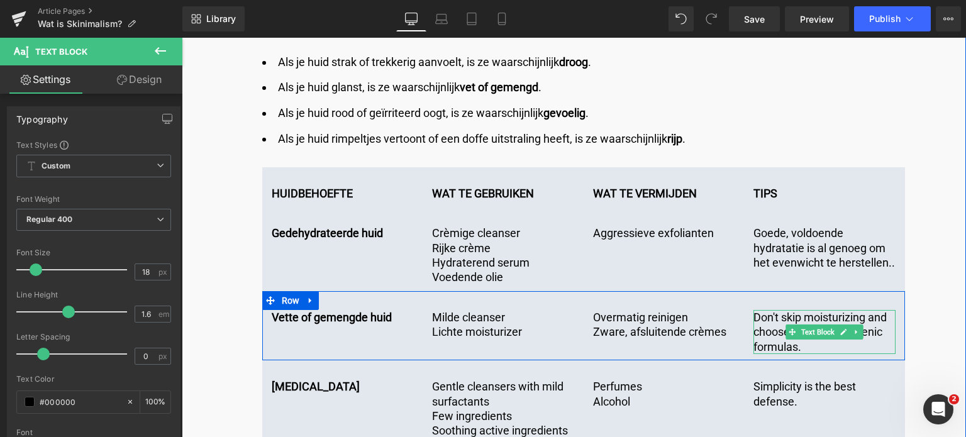
click at [770, 310] on p "Don't skip moisturizing and choose non-comedogenic formulas." at bounding box center [825, 332] width 142 height 44
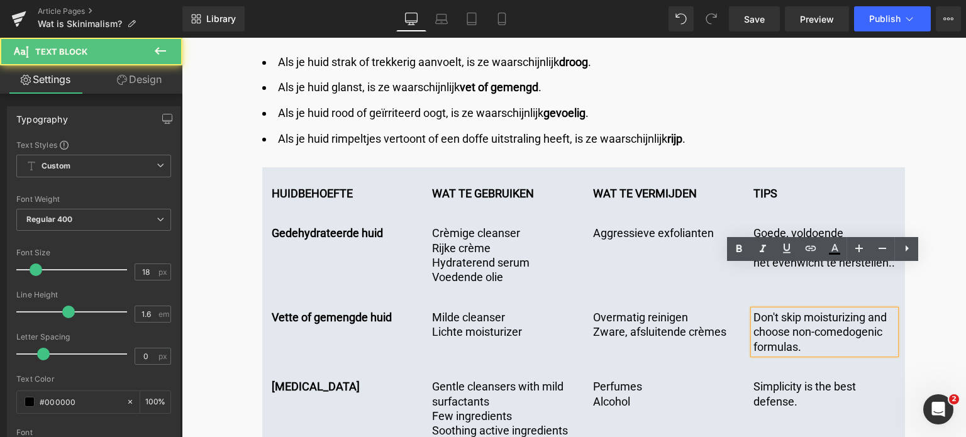
drag, startPoint x: 813, startPoint y: 307, endPoint x: 735, endPoint y: 274, distance: 84.8
click at [735, 291] on div "Vette of gemengde huid Text Block Milde cleanser Lichte moisturizer Text Block …" at bounding box center [583, 325] width 643 height 69
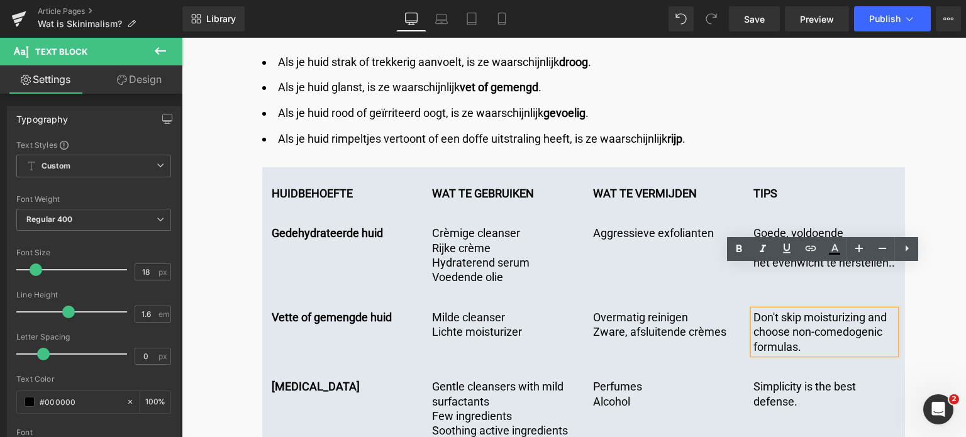
copy p "Don't skip moisturizing and choose non-comedogenic formulas."
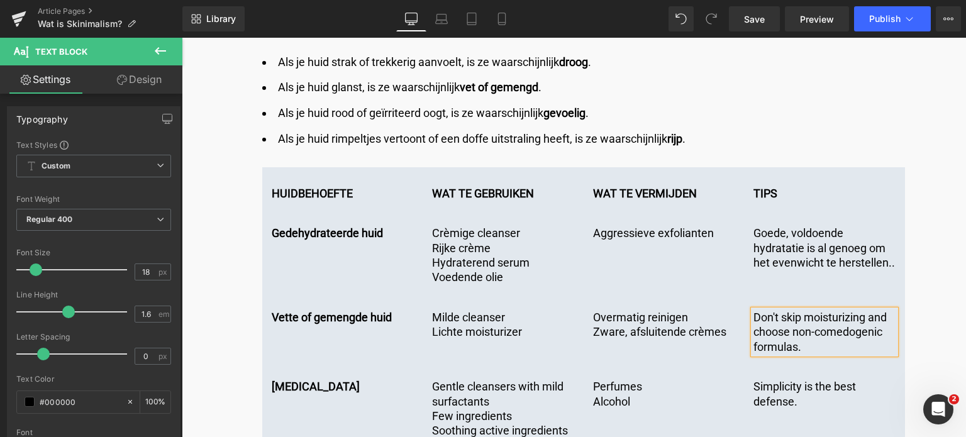
click at [812, 310] on p "Don't skip moisturizing and choose non-comedogenic formulas." at bounding box center [825, 332] width 142 height 44
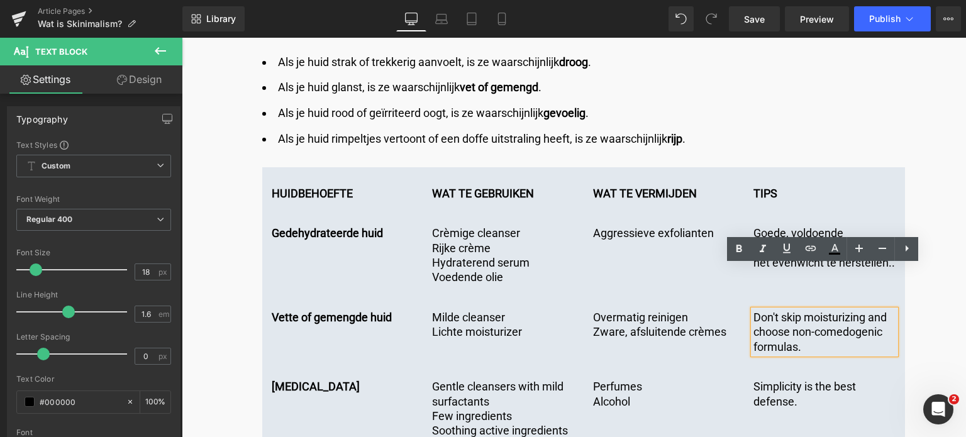
drag, startPoint x: 811, startPoint y: 303, endPoint x: 752, endPoint y: 271, distance: 66.7
click at [754, 310] on p "Don't skip moisturizing and choose non-comedogenic formulas." at bounding box center [825, 332] width 142 height 44
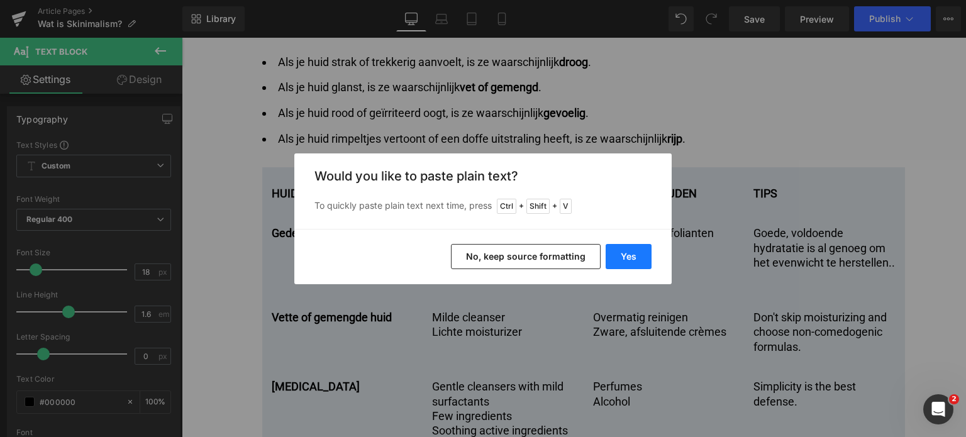
click at [632, 259] on button "Yes" at bounding box center [629, 256] width 46 height 25
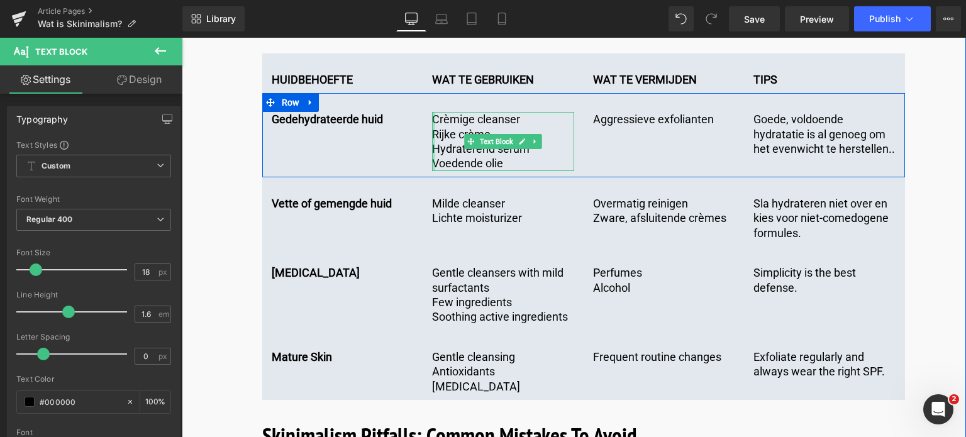
scroll to position [3586, 0]
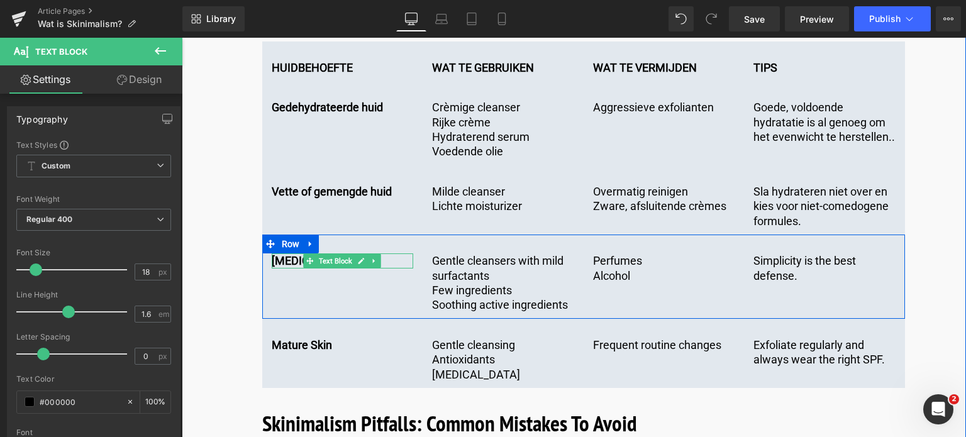
click at [284, 254] on p "[MEDICAL_DATA]" at bounding box center [343, 261] width 142 height 14
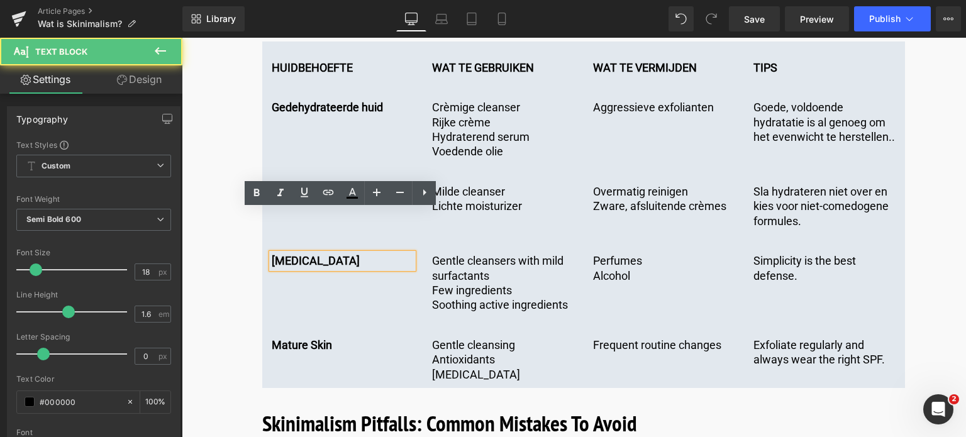
drag, startPoint x: 343, startPoint y: 220, endPoint x: 247, endPoint y: 210, distance: 96.8
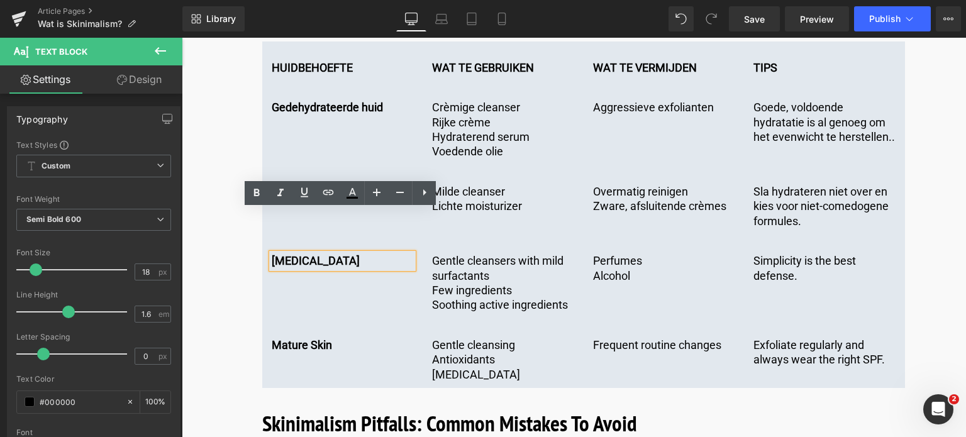
copy p "[MEDICAL_DATA]"
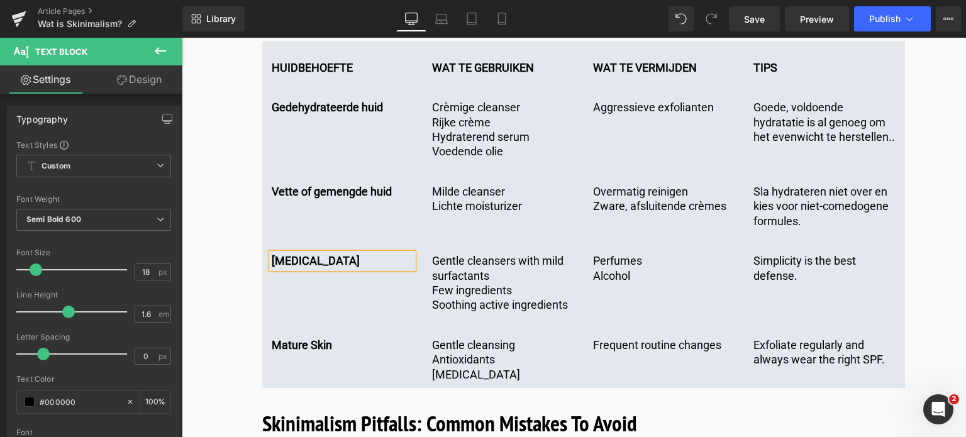
click at [345, 254] on p "[MEDICAL_DATA]" at bounding box center [343, 261] width 142 height 14
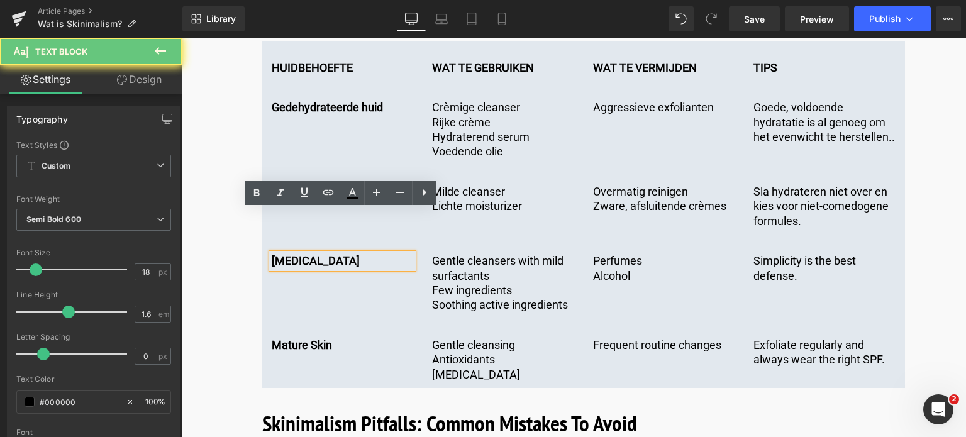
click at [344, 254] on p "[MEDICAL_DATA]" at bounding box center [343, 261] width 142 height 14
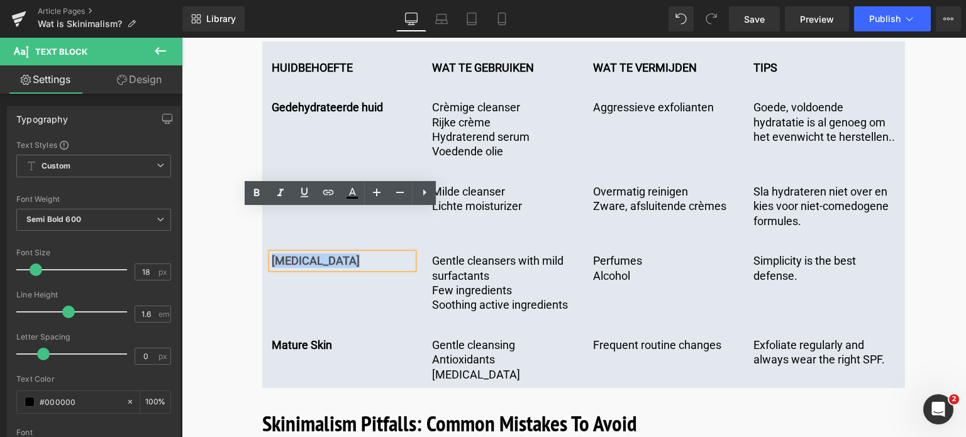
drag, startPoint x: 340, startPoint y: 221, endPoint x: 272, endPoint y: 220, distance: 68.0
click at [272, 254] on p "[MEDICAL_DATA]" at bounding box center [343, 261] width 142 height 14
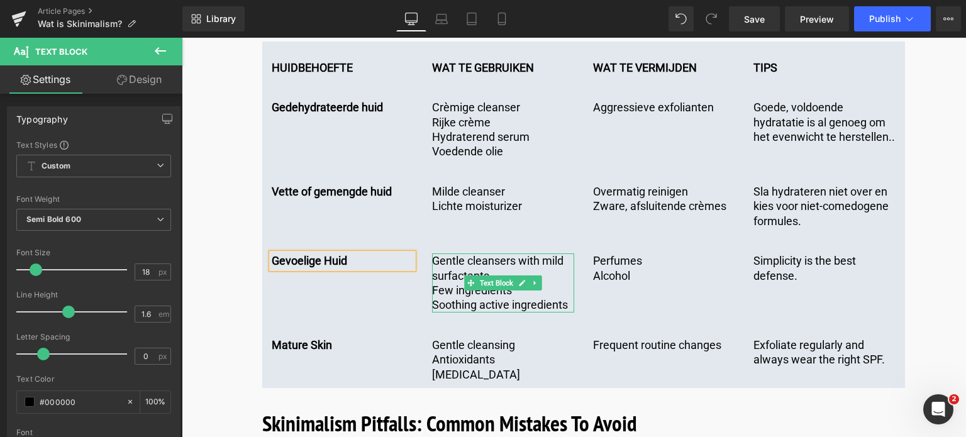
click at [550, 298] on p "Soothing active ingredients" at bounding box center [503, 305] width 142 height 14
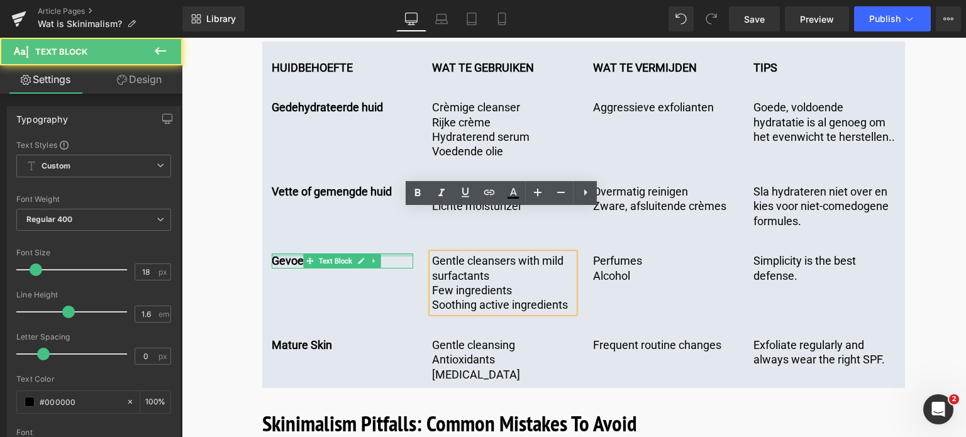
drag, startPoint x: 571, startPoint y: 258, endPoint x: 400, endPoint y: 213, distance: 177.0
click at [400, 235] on div "Gevoelige Huid Text Block Gentle cleansers with mild surfactants Few ingredient…" at bounding box center [583, 277] width 643 height 84
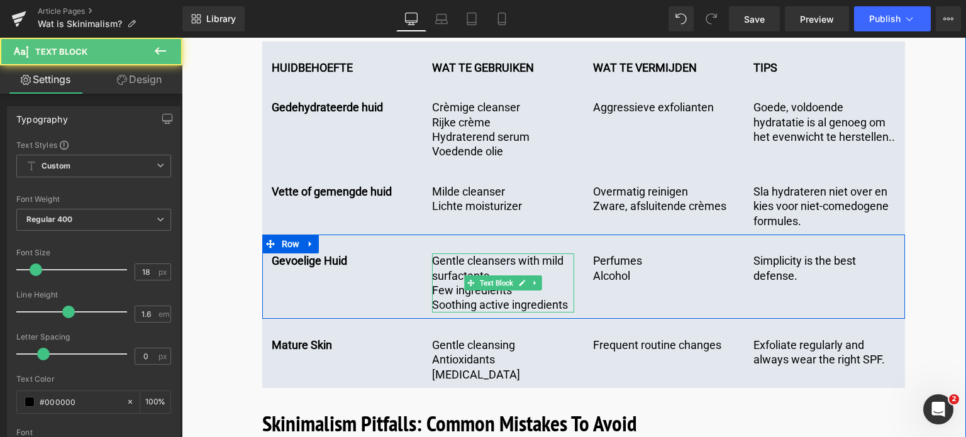
click at [567, 298] on p "Soothing active ingredients" at bounding box center [503, 305] width 142 height 14
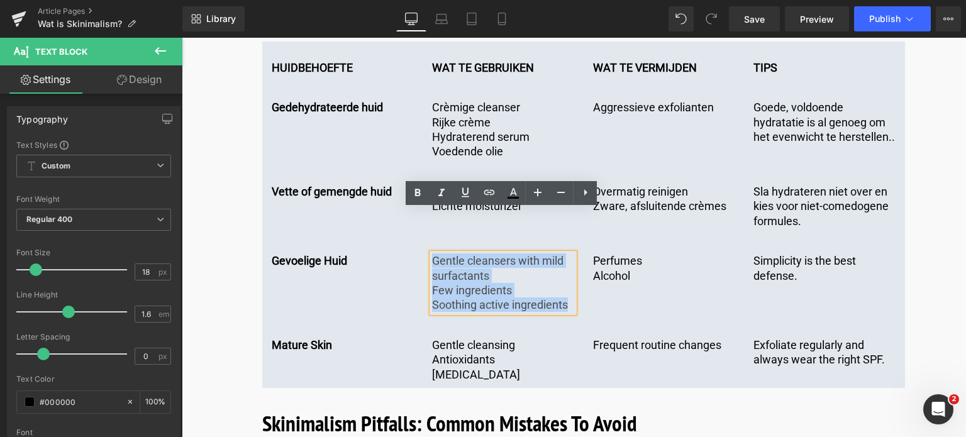
drag, startPoint x: 566, startPoint y: 259, endPoint x: 430, endPoint y: 215, distance: 142.9
click at [432, 254] on div "Gentle cleansers with mild surfactants Few ingredients Soothing active ingredie…" at bounding box center [503, 283] width 142 height 59
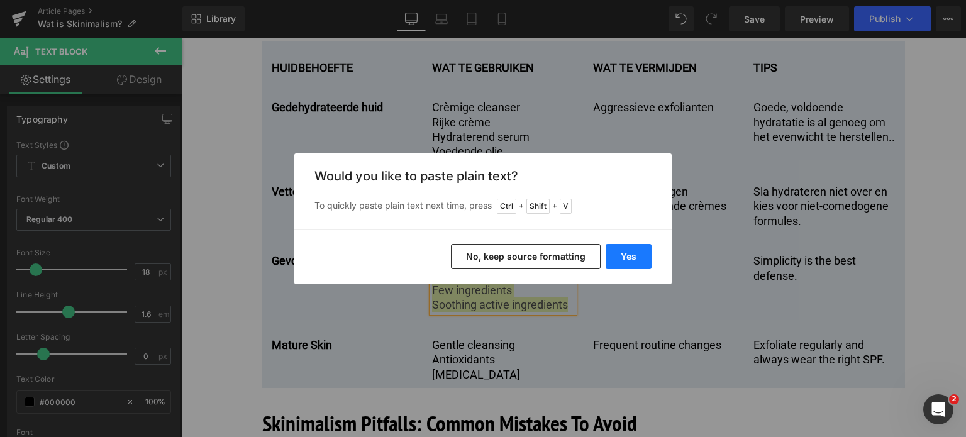
click at [641, 256] on button "Yes" at bounding box center [629, 256] width 46 height 25
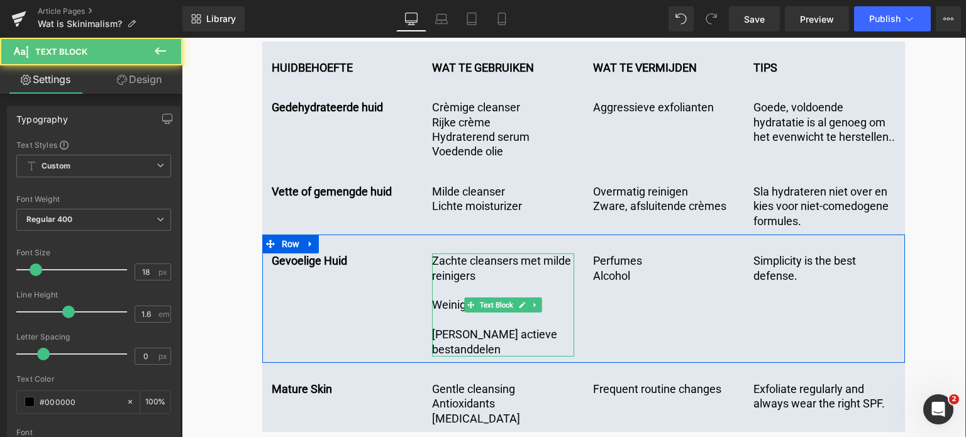
click at [457, 283] on p at bounding box center [503, 290] width 142 height 14
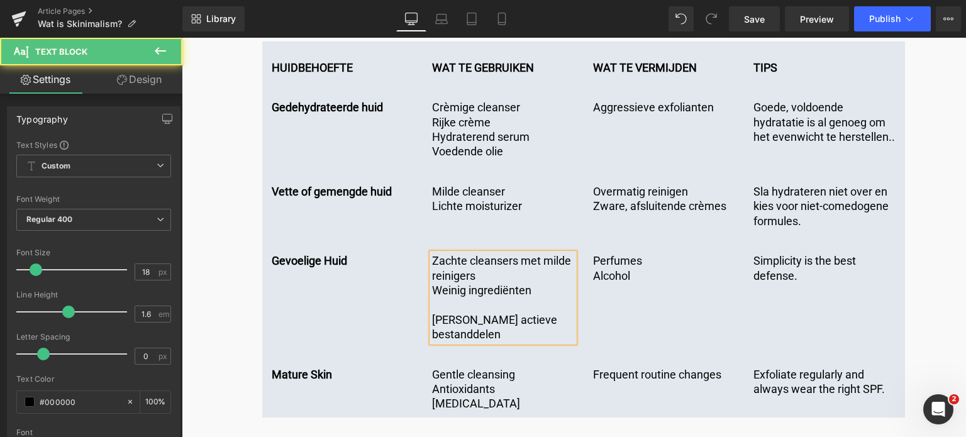
click at [451, 298] on p at bounding box center [503, 305] width 142 height 14
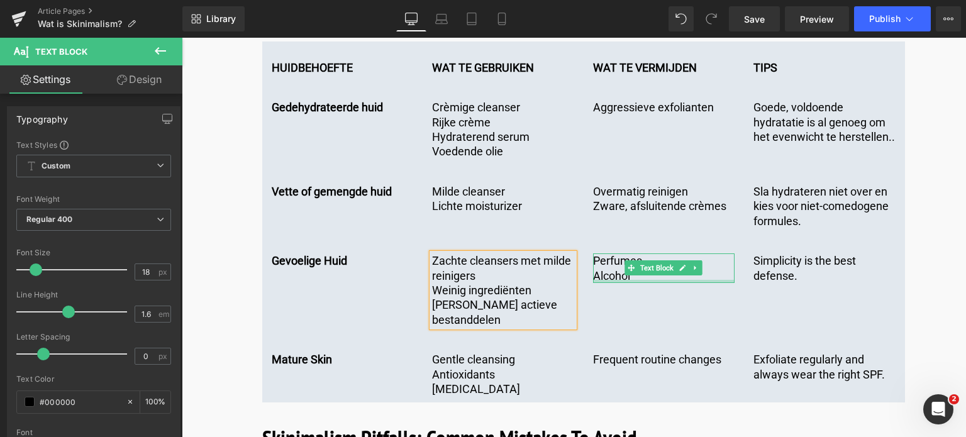
click at [642, 254] on div "Perfumes Alcohol Text Block" at bounding box center [664, 269] width 142 height 30
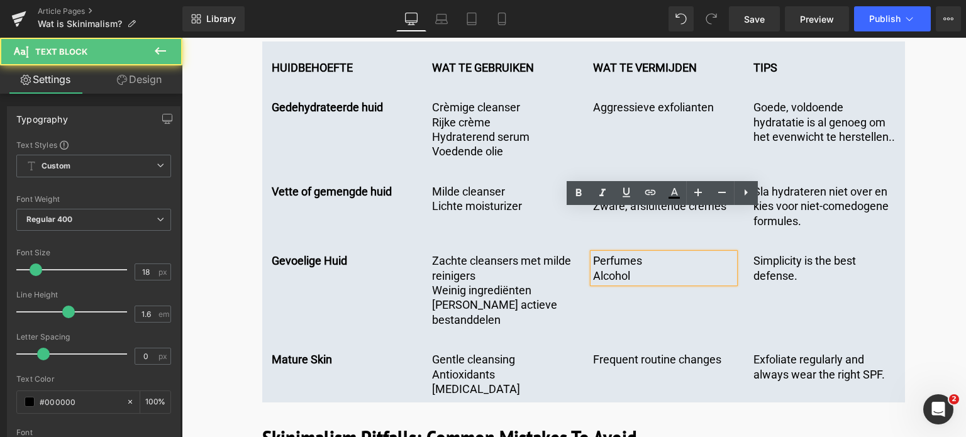
drag, startPoint x: 642, startPoint y: 232, endPoint x: 569, endPoint y: 208, distance: 77.2
click at [569, 235] on div "Gevoelige Huid Text Block Zachte cleansers met milde reinigers Weinig ingrediën…" at bounding box center [583, 284] width 643 height 99
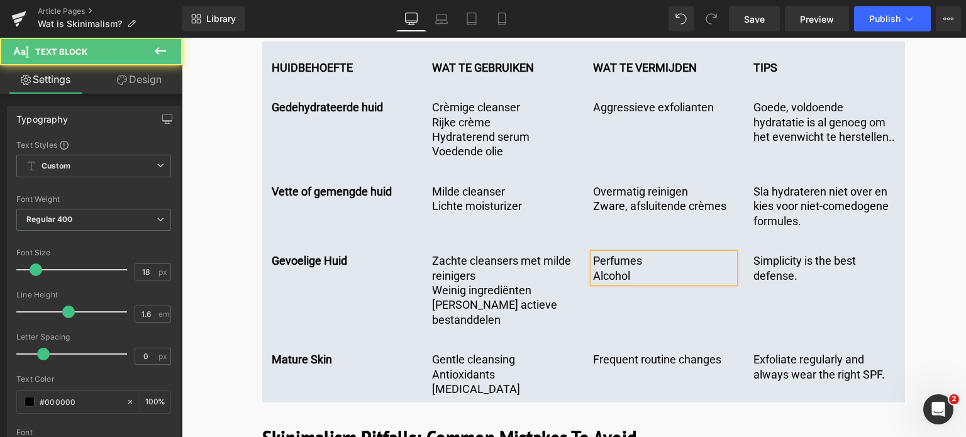
click at [661, 269] on p "Alcohol" at bounding box center [664, 276] width 142 height 14
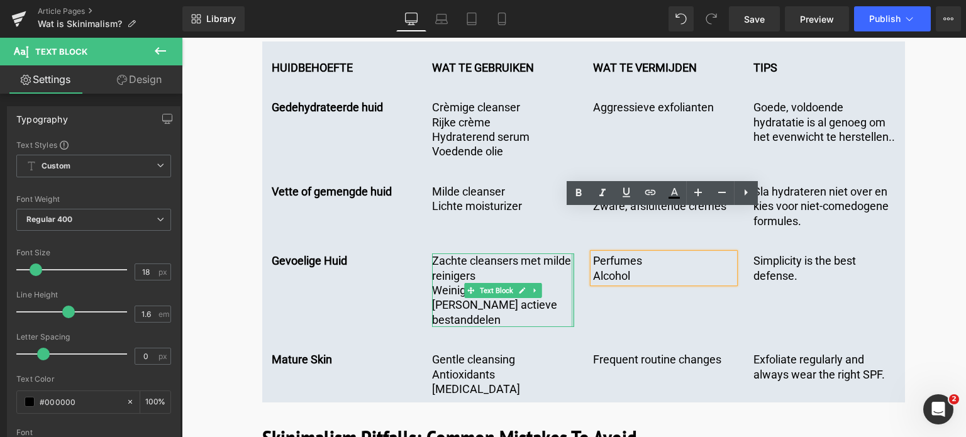
drag, startPoint x: 661, startPoint y: 235, endPoint x: 570, endPoint y: 213, distance: 93.7
click at [570, 235] on div "Gevoelige Huid Text Block Zachte cleansers met milde reinigers Weinig ingrediën…" at bounding box center [583, 284] width 643 height 99
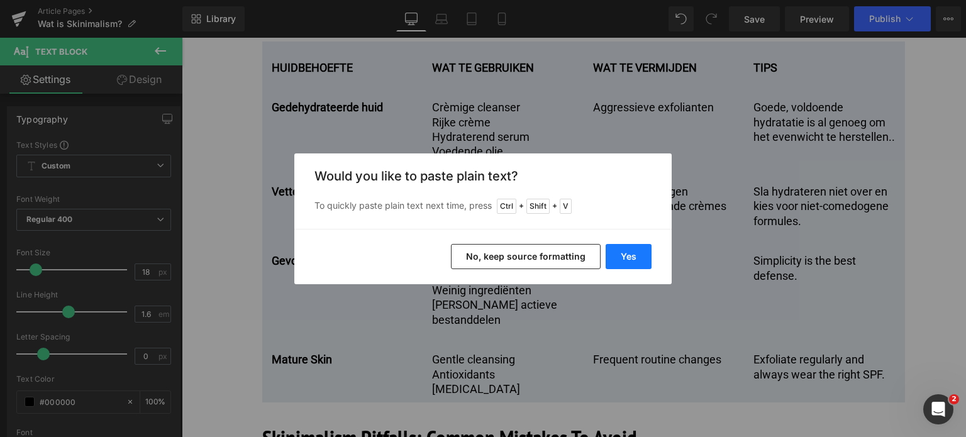
click at [634, 250] on button "Yes" at bounding box center [629, 256] width 46 height 25
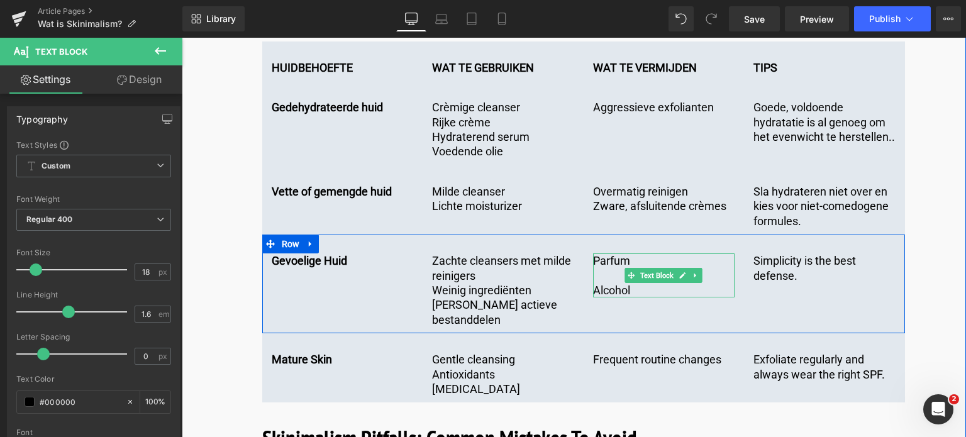
click at [613, 269] on p at bounding box center [664, 276] width 142 height 14
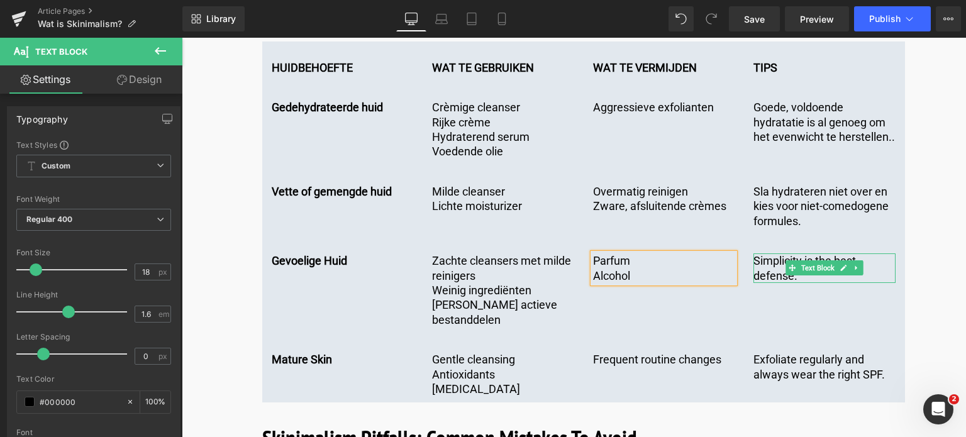
click at [768, 254] on p "Simplicity is the best defense." at bounding box center [825, 269] width 142 height 30
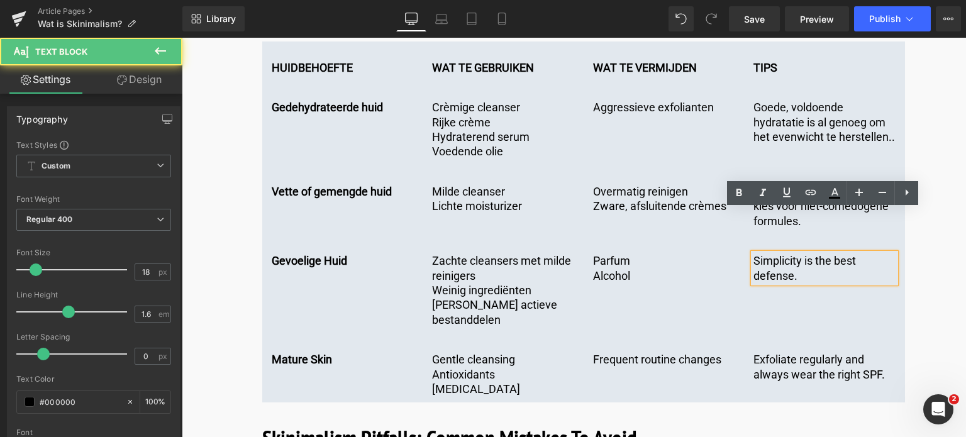
drag, startPoint x: 805, startPoint y: 232, endPoint x: 740, endPoint y: 216, distance: 66.7
click at [740, 235] on div "Gevoelige Huid Text Block Zachte cleansers met milde reinigers Weinig ingrediën…" at bounding box center [583, 284] width 643 height 99
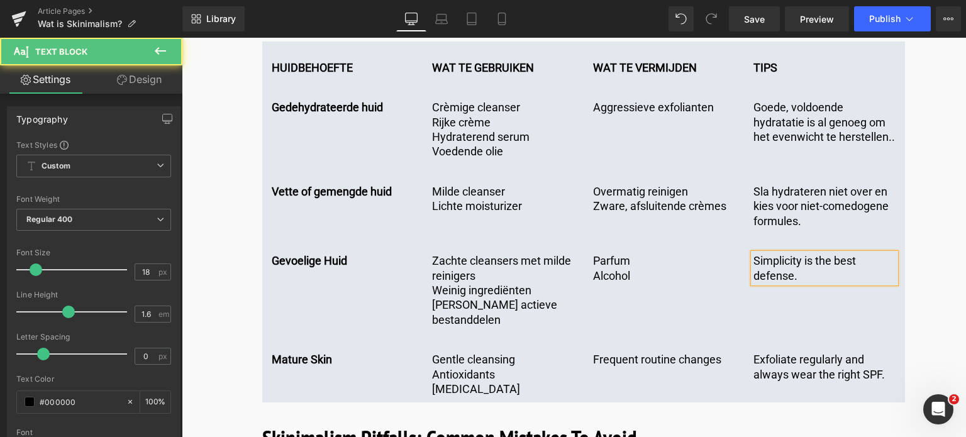
click at [810, 254] on p "Simplicity is the best defense." at bounding box center [825, 269] width 142 height 30
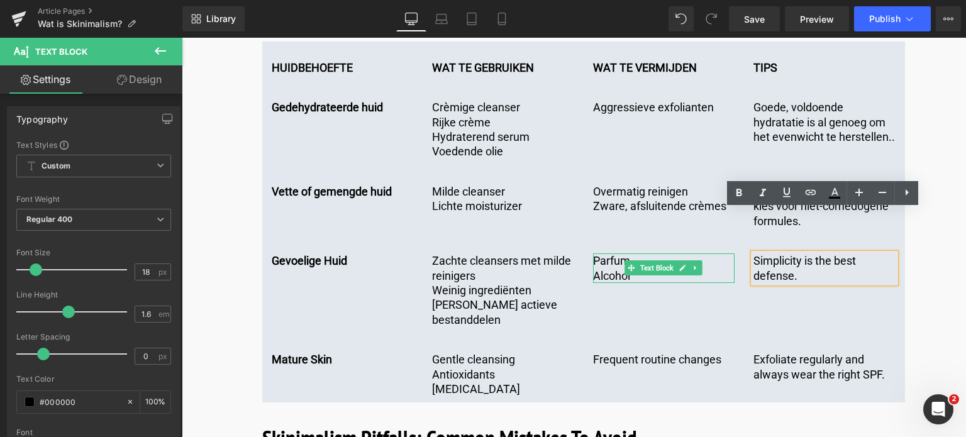
drag, startPoint x: 809, startPoint y: 235, endPoint x: 729, endPoint y: 216, distance: 82.1
click at [729, 235] on div "Gevoelige Huid Text Block Zachte cleansers met milde reinigers Weinig ingrediën…" at bounding box center [583, 284] width 643 height 99
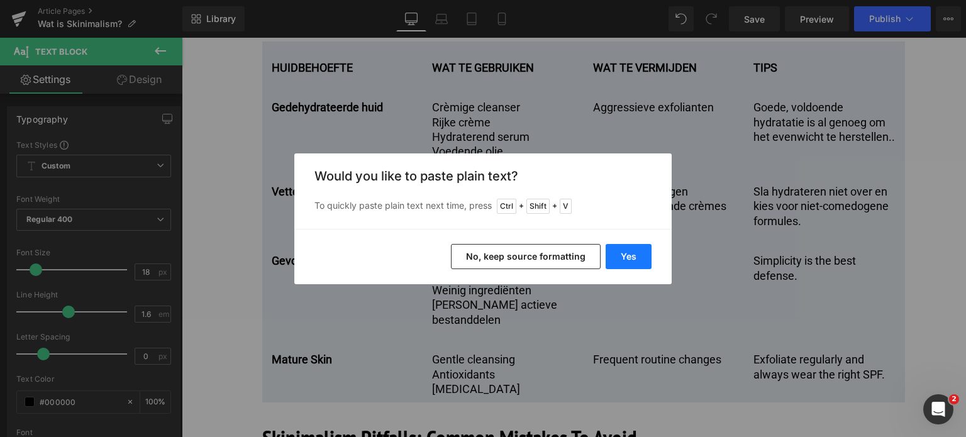
drag, startPoint x: 622, startPoint y: 257, endPoint x: 440, endPoint y: 220, distance: 186.2
click at [622, 258] on button "Yes" at bounding box center [629, 256] width 46 height 25
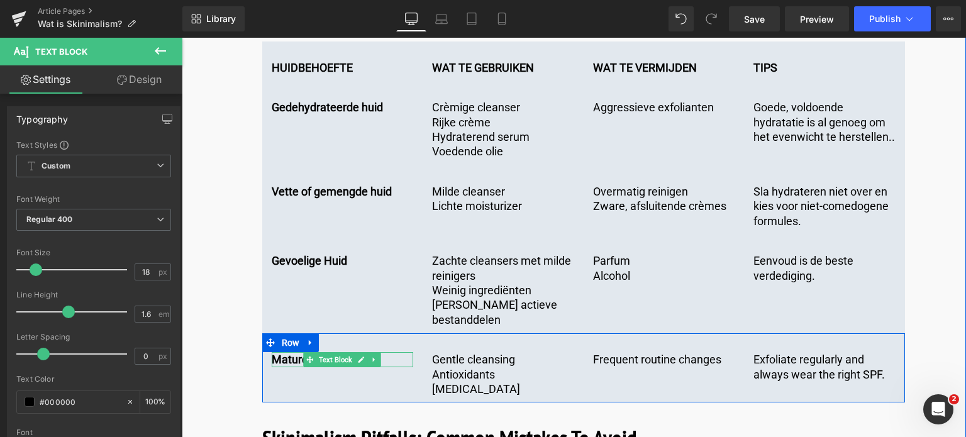
click at [279, 352] on p "Mature Skin" at bounding box center [343, 359] width 142 height 14
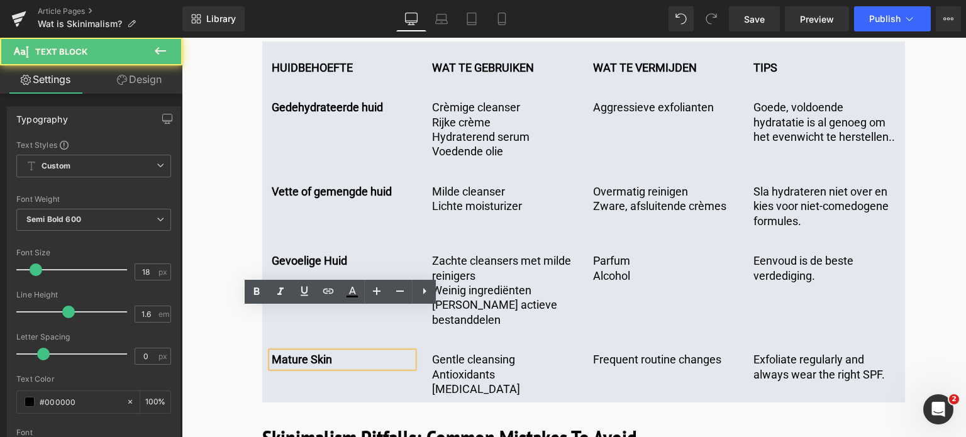
drag, startPoint x: 333, startPoint y: 318, endPoint x: 213, endPoint y: 302, distance: 121.8
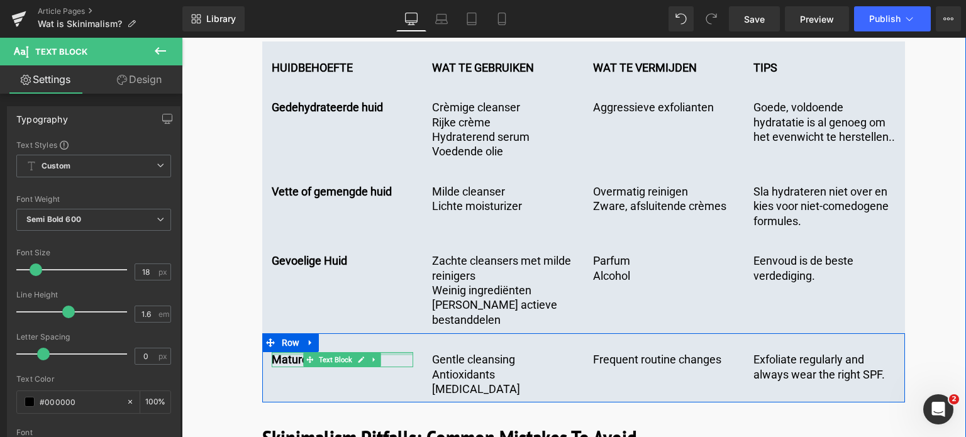
click at [401, 352] on div at bounding box center [343, 353] width 142 height 3
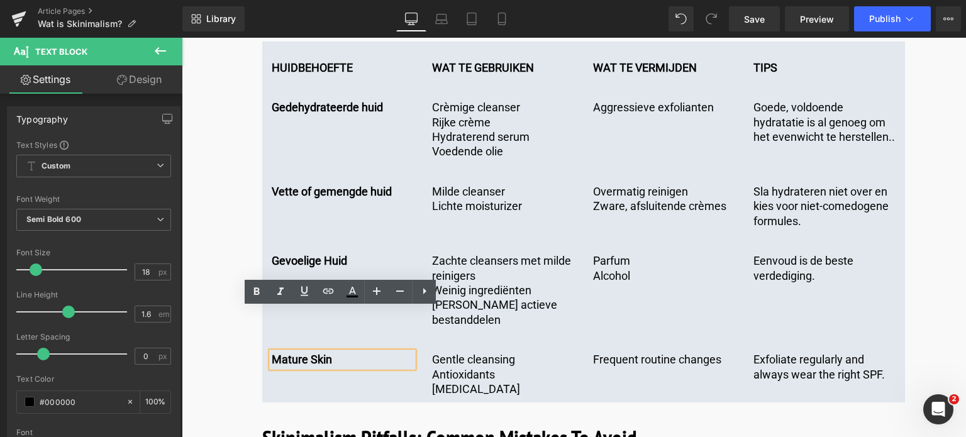
click at [364, 352] on p "Mature Skin" at bounding box center [343, 359] width 142 height 14
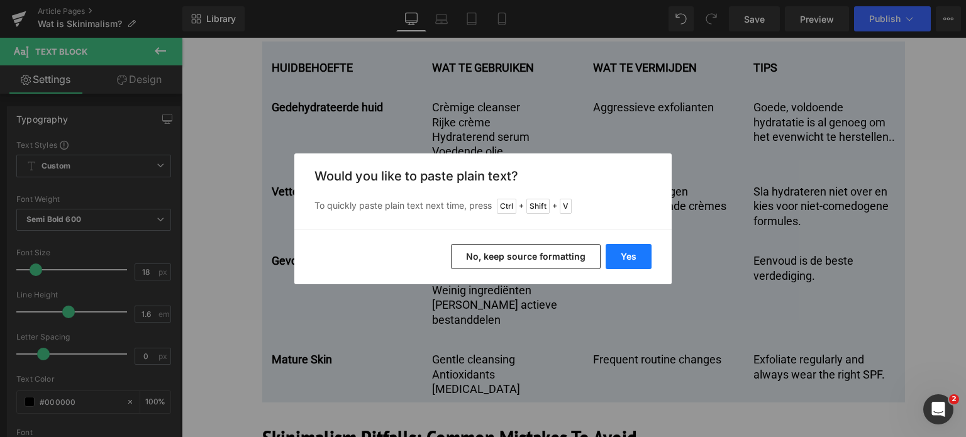
click at [619, 256] on button "Yes" at bounding box center [629, 256] width 46 height 25
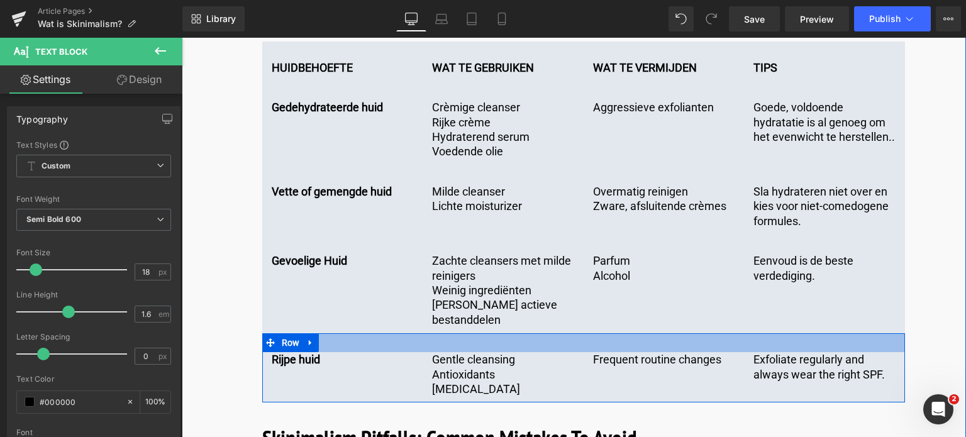
scroll to position [3712, 0]
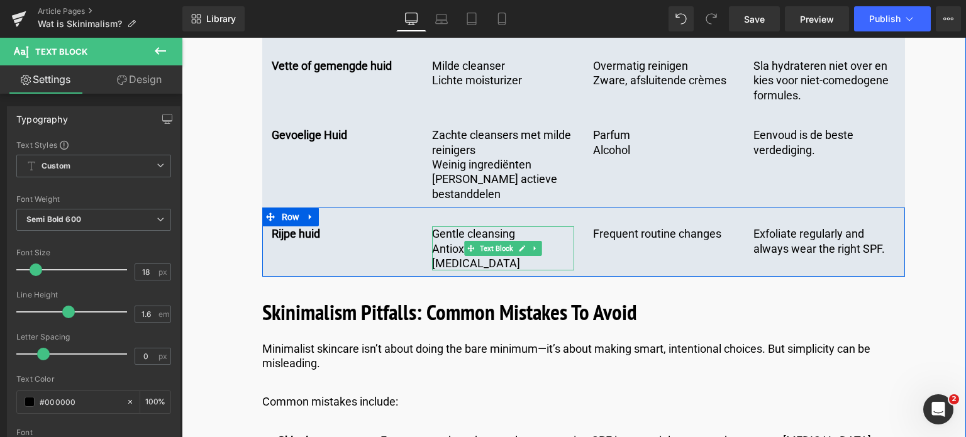
click at [472, 226] on div "Gentle cleansing Antioxidants Retinol Text Block" at bounding box center [503, 248] width 142 height 44
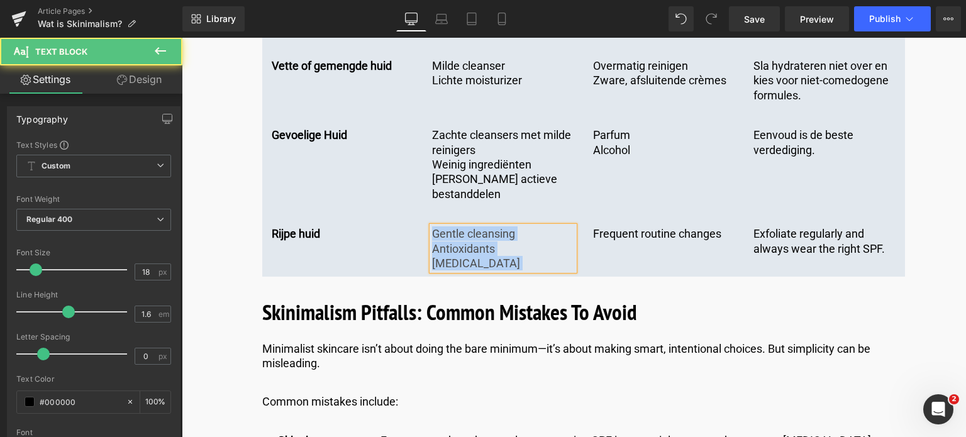
drag, startPoint x: 483, startPoint y: 221, endPoint x: 418, endPoint y: 184, distance: 75.2
click at [418, 208] on div "Rijpe huid Text Block Gentle cleansing Antioxidants Retinol Text Block Frequent…" at bounding box center [583, 242] width 643 height 69
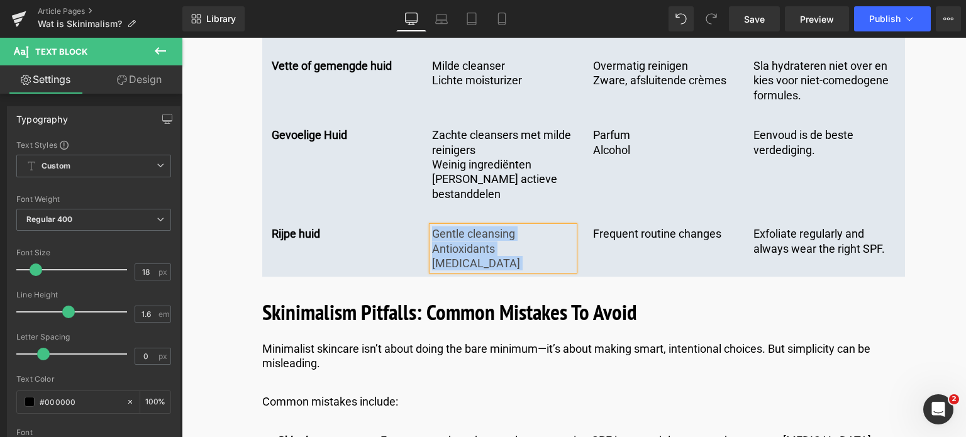
click at [476, 256] on p "[MEDICAL_DATA]" at bounding box center [503, 263] width 142 height 14
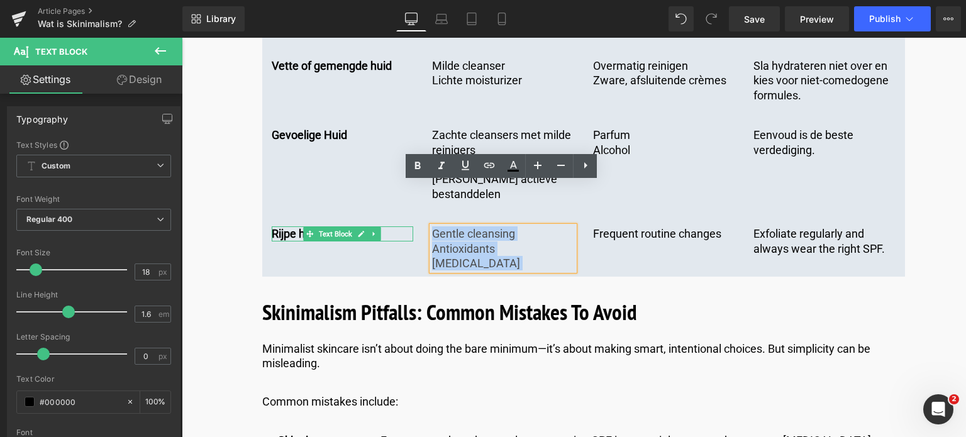
drag, startPoint x: 476, startPoint y: 223, endPoint x: 400, endPoint y: 190, distance: 82.3
click at [400, 208] on div "Rijpe huid Text Block Gentle cleansing Antioxidants Retinol Text Block Frequent…" at bounding box center [583, 242] width 643 height 69
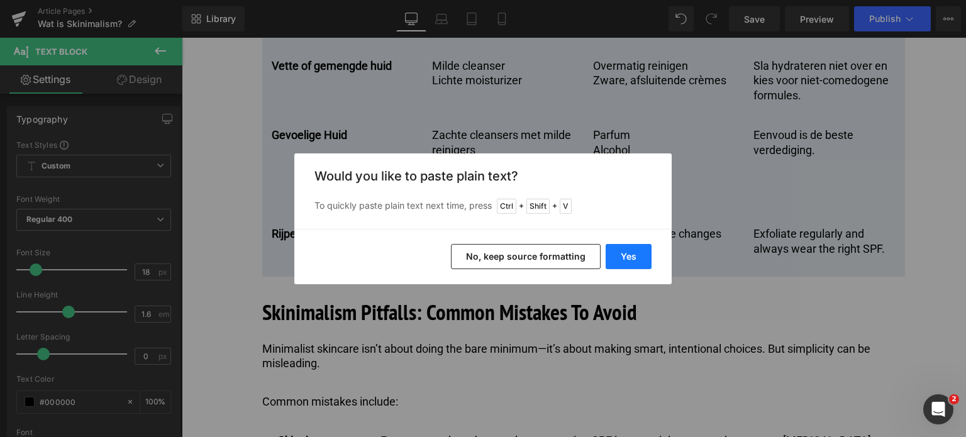
click at [630, 256] on button "Yes" at bounding box center [629, 256] width 46 height 25
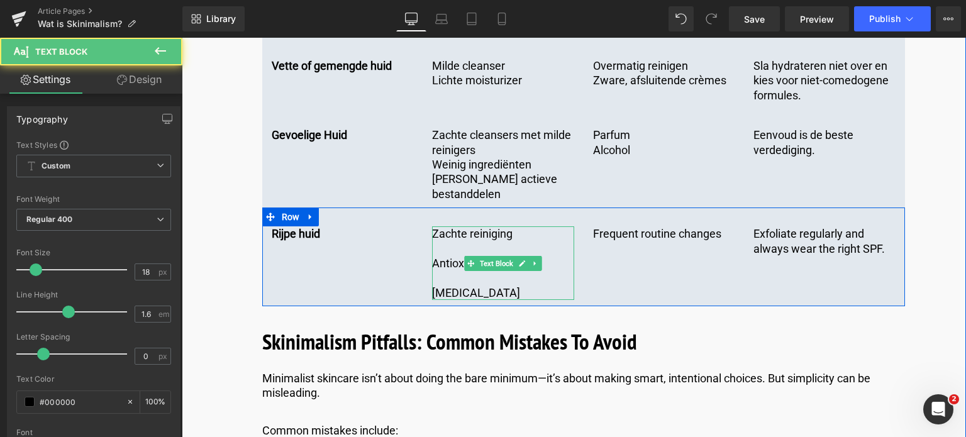
click at [479, 271] on p at bounding box center [503, 278] width 142 height 14
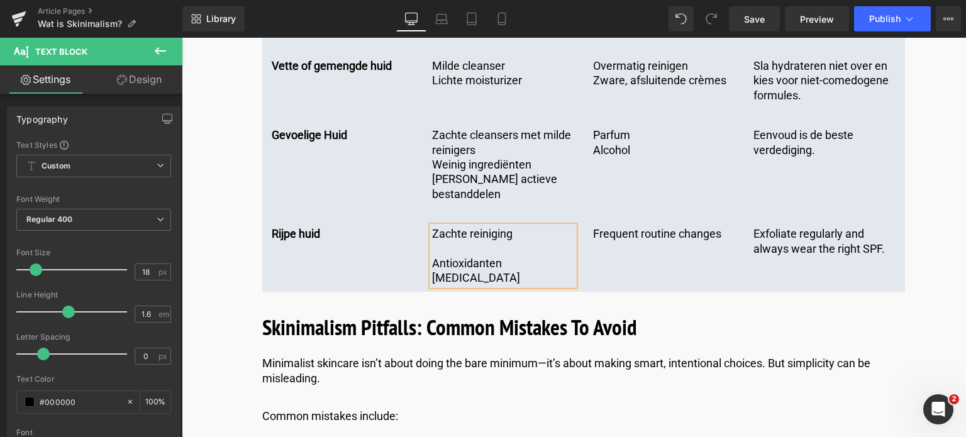
click at [468, 242] on p at bounding box center [503, 249] width 142 height 14
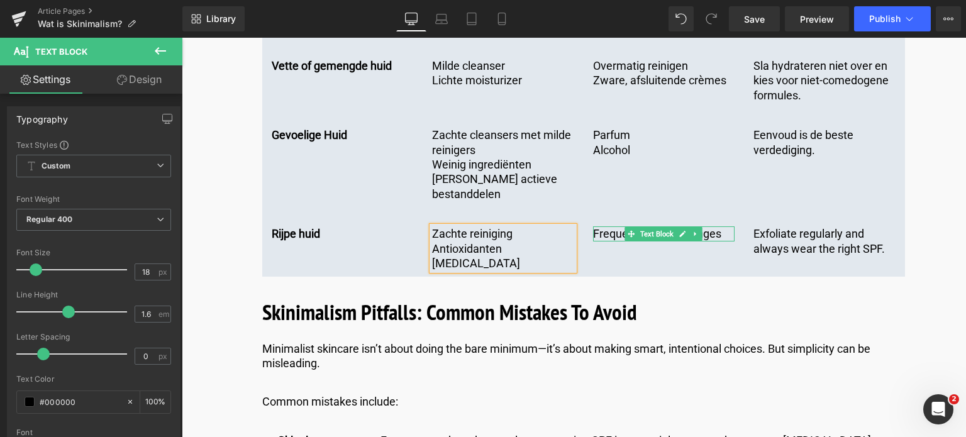
click at [603, 226] on p "Frequent routine changes" at bounding box center [664, 233] width 142 height 14
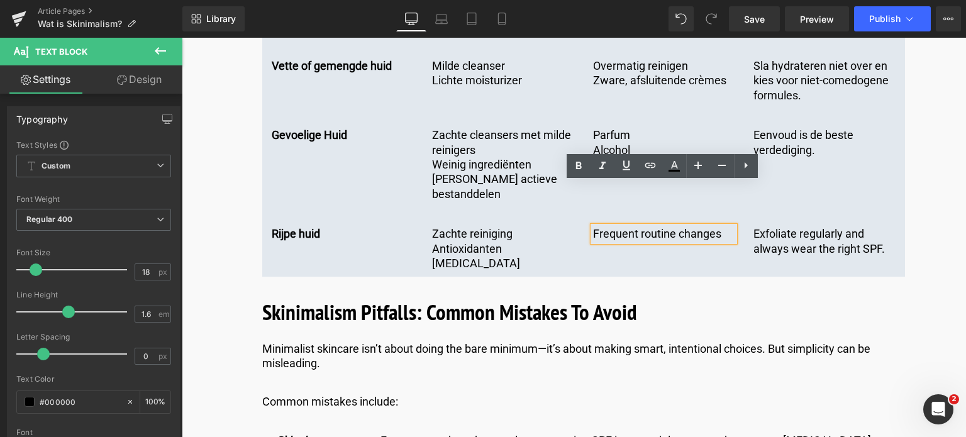
click at [593, 226] on div "Frequent routine changes" at bounding box center [664, 233] width 142 height 14
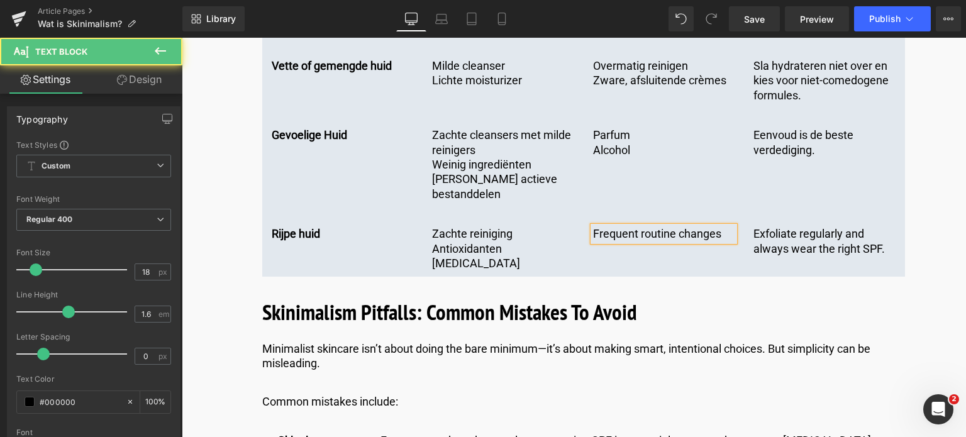
click at [724, 226] on p "Frequent routine changes" at bounding box center [664, 233] width 142 height 14
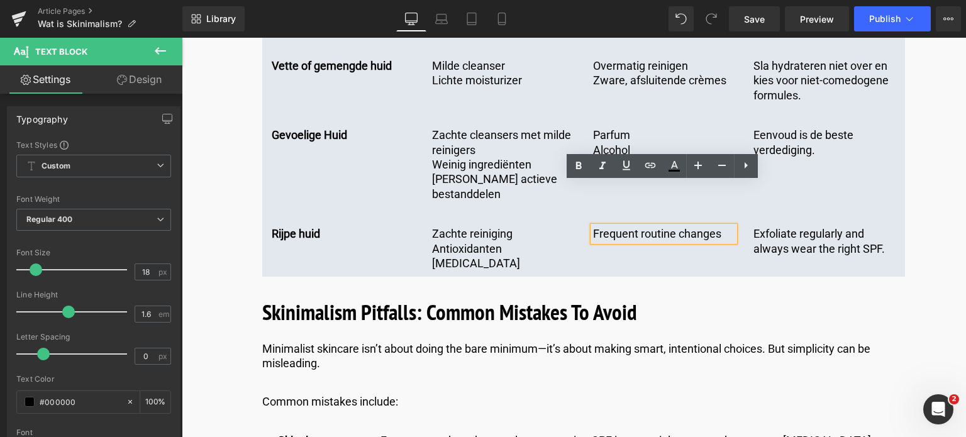
drag, startPoint x: 724, startPoint y: 187, endPoint x: 563, endPoint y: 172, distance: 161.8
click at [563, 208] on div "Rijpe huid Text Block Zachte reiniging Antioxidanten Retinol Text Block Frequen…" at bounding box center [583, 242] width 643 height 69
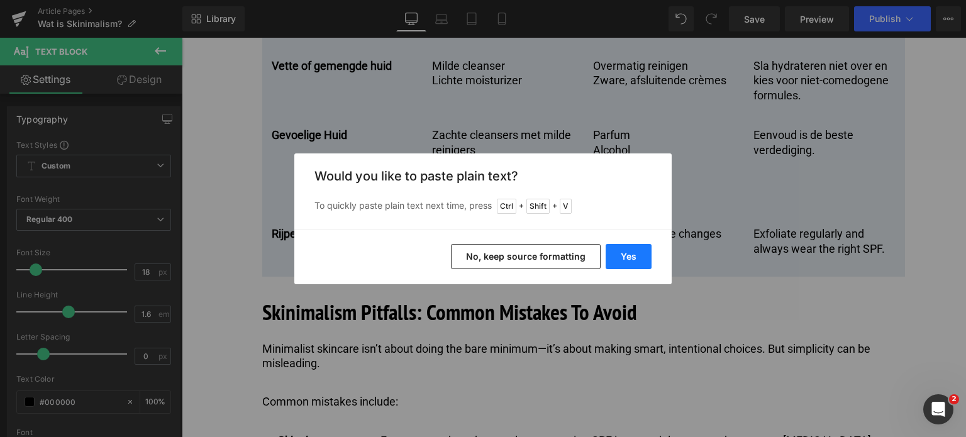
click at [621, 253] on button "Yes" at bounding box center [629, 256] width 46 height 25
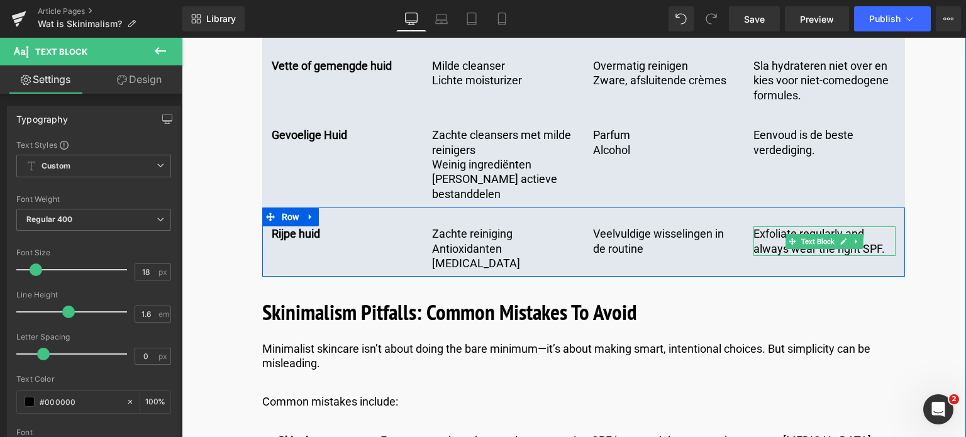
click at [765, 226] on p "Exfoliate regularly and always wear the right SPF." at bounding box center [825, 241] width 142 height 30
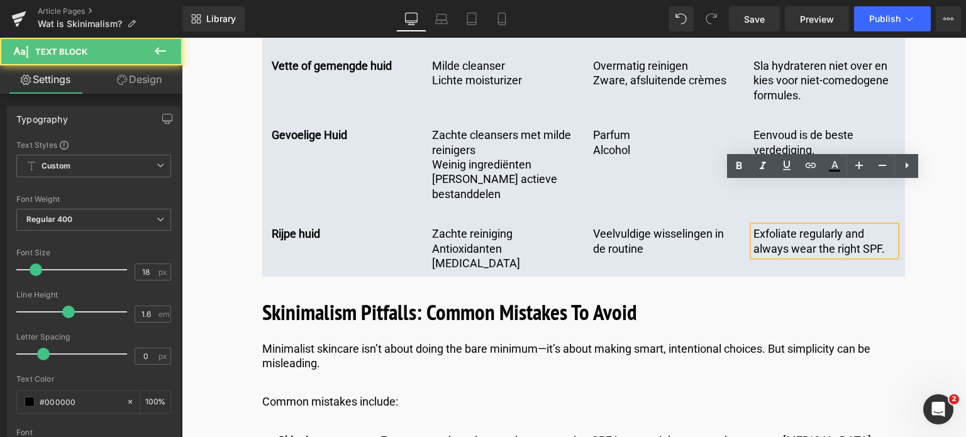
drag, startPoint x: 752, startPoint y: 183, endPoint x: 895, endPoint y: 210, distance: 145.2
click at [895, 226] on div "Exfoliate regularly and always wear the right SPF." at bounding box center [825, 241] width 142 height 30
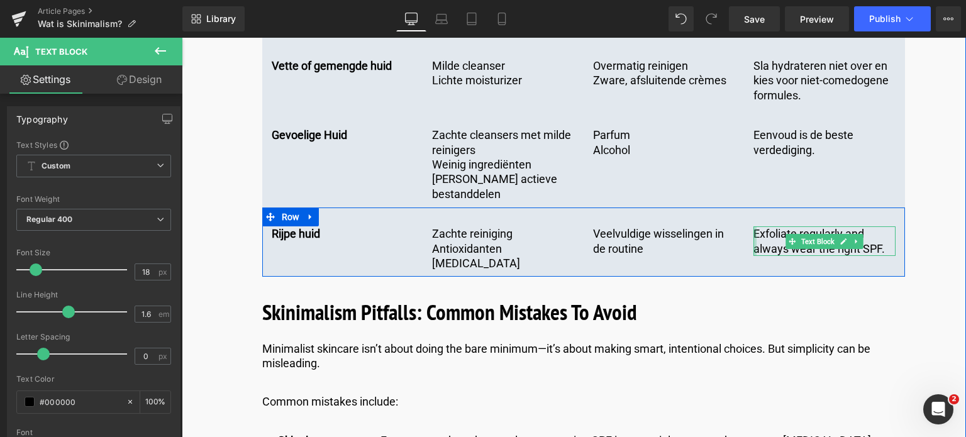
click at [754, 226] on div at bounding box center [755, 241] width 3 height 30
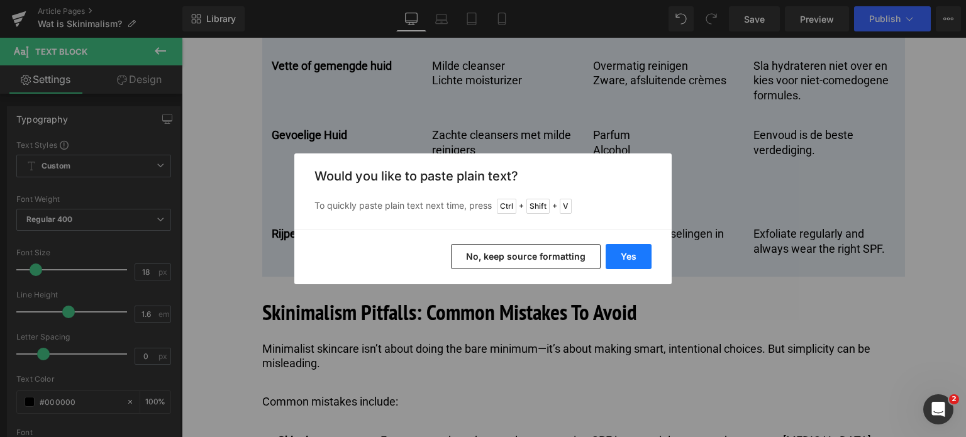
click at [639, 252] on button "Yes" at bounding box center [629, 256] width 46 height 25
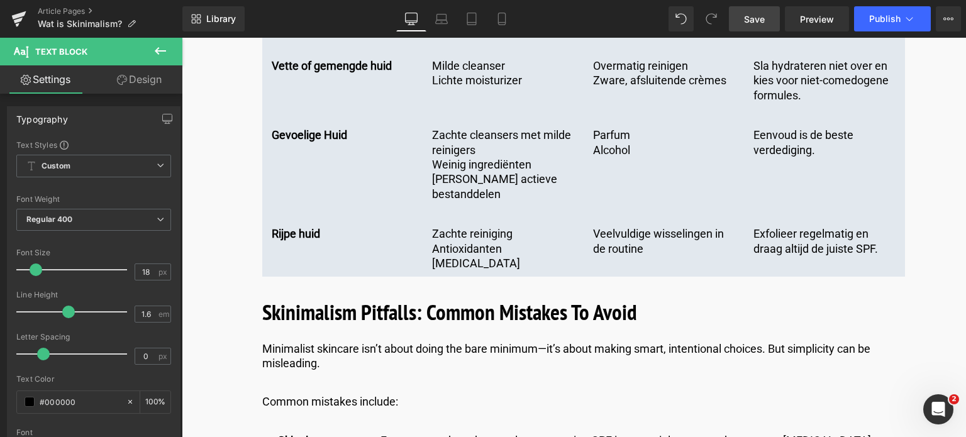
click at [754, 22] on span "Save" at bounding box center [754, 19] width 21 height 13
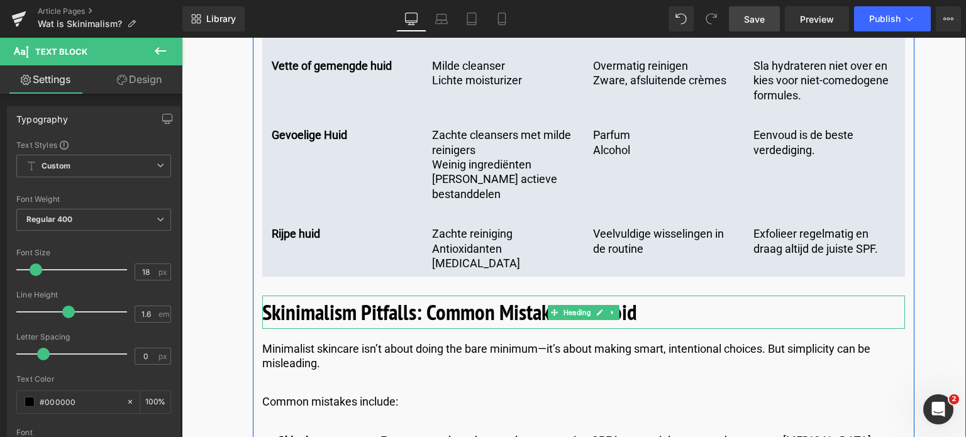
click at [648, 296] on h2 "Skinimalism Pitfalls: Common Mistakes To Avoid" at bounding box center [583, 312] width 643 height 33
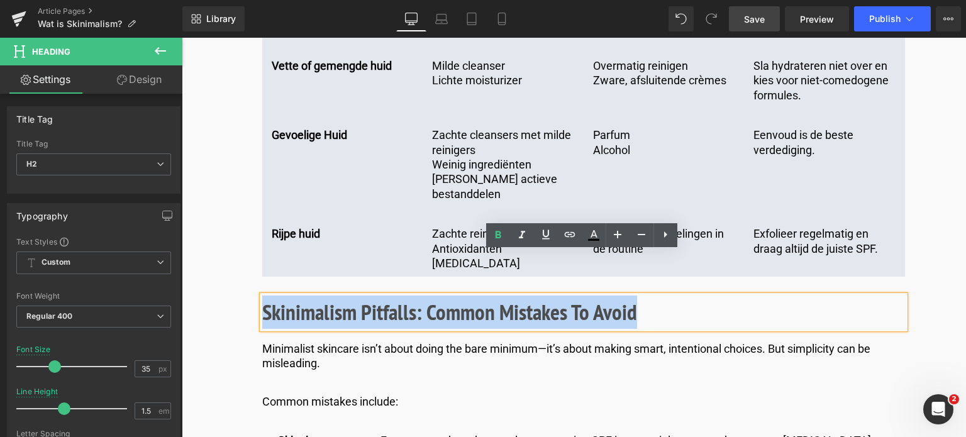
drag, startPoint x: 648, startPoint y: 270, endPoint x: 221, endPoint y: 252, distance: 427.6
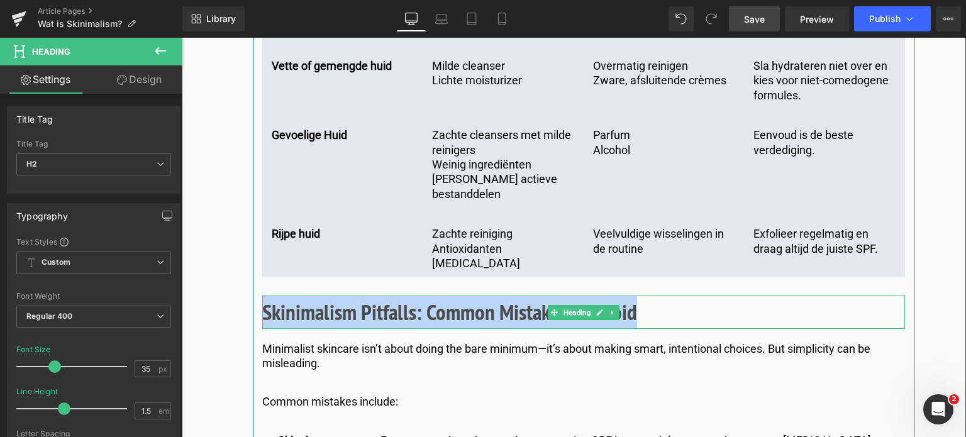
paste div
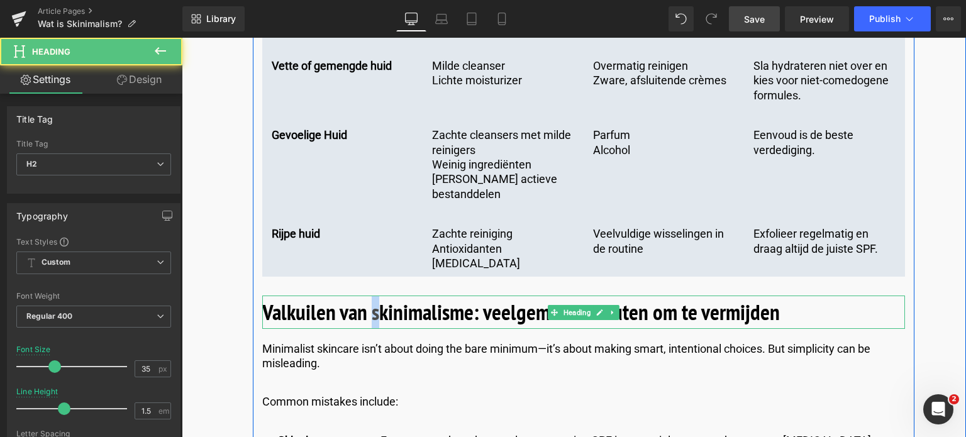
click at [372, 298] on b "Valkuilen van skinimalisme: veelgemaakte fouten om te vermijden" at bounding box center [521, 312] width 518 height 29
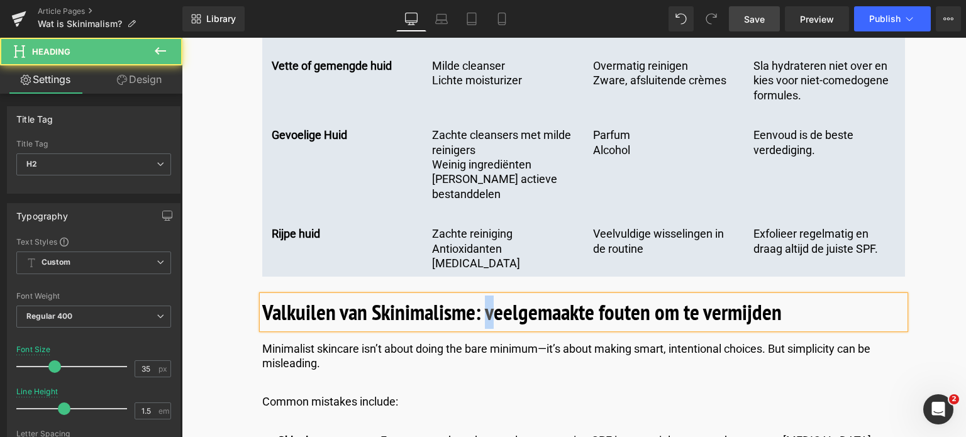
drag, startPoint x: 492, startPoint y: 264, endPoint x: 486, endPoint y: 267, distance: 6.5
click at [486, 298] on b "Valkuilen van Skinimalisme: veelgemaakte fouten om te vermijden" at bounding box center [522, 312] width 520 height 29
click at [599, 298] on b "Valkuilen van Skinimalisme: Veelgemaakte fouten om te vermijden" at bounding box center [522, 312] width 521 height 29
click at [710, 298] on b "Valkuilen van Skinimalisme: Veelgemaakte Fouten om te vermijden" at bounding box center [524, 312] width 525 height 29
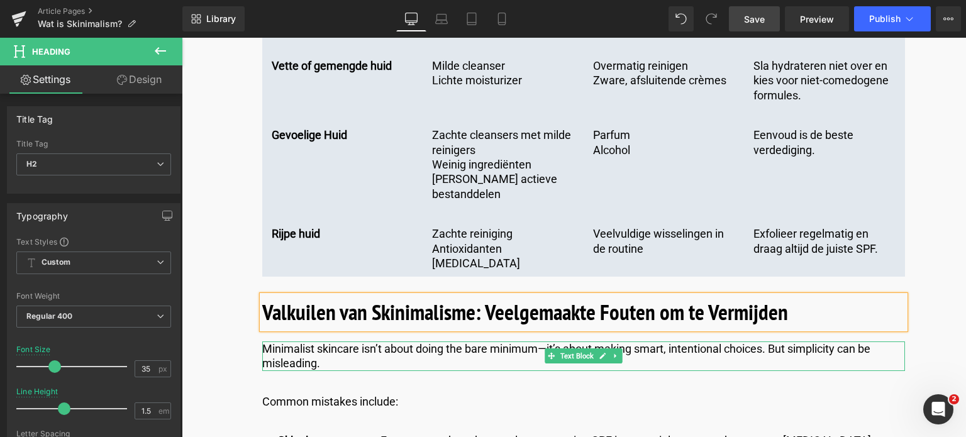
click at [337, 342] on p "Minimalist skincare isn’t about doing the bare minimum—it’s about making smart,…" at bounding box center [583, 357] width 643 height 30
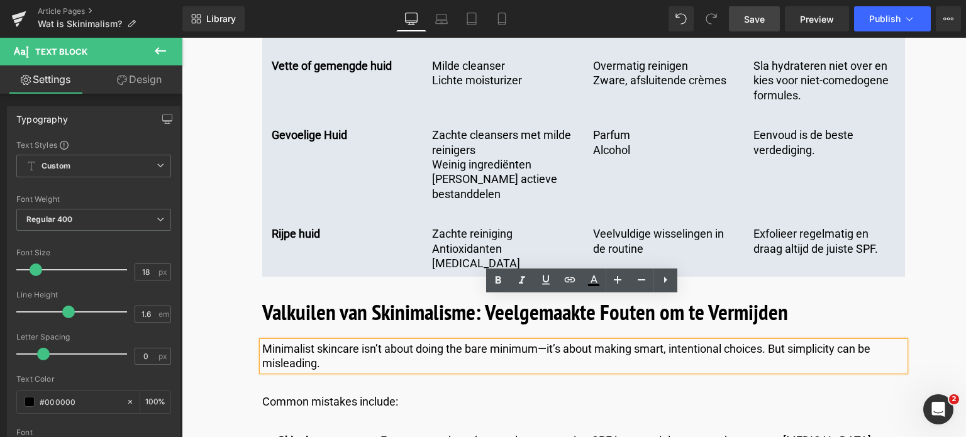
drag, startPoint x: 329, startPoint y: 322, endPoint x: 239, endPoint y: 297, distance: 93.4
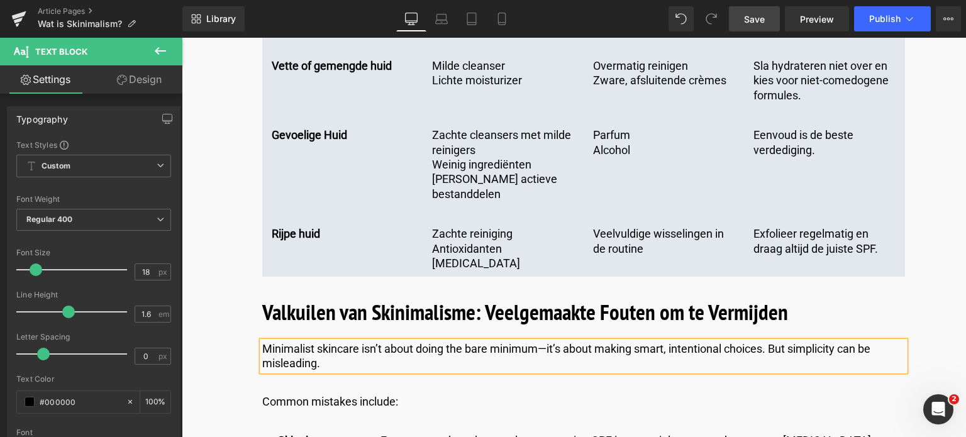
click at [336, 342] on p "Minimalist skincare isn’t about doing the bare minimum—it’s about making smart,…" at bounding box center [583, 357] width 643 height 30
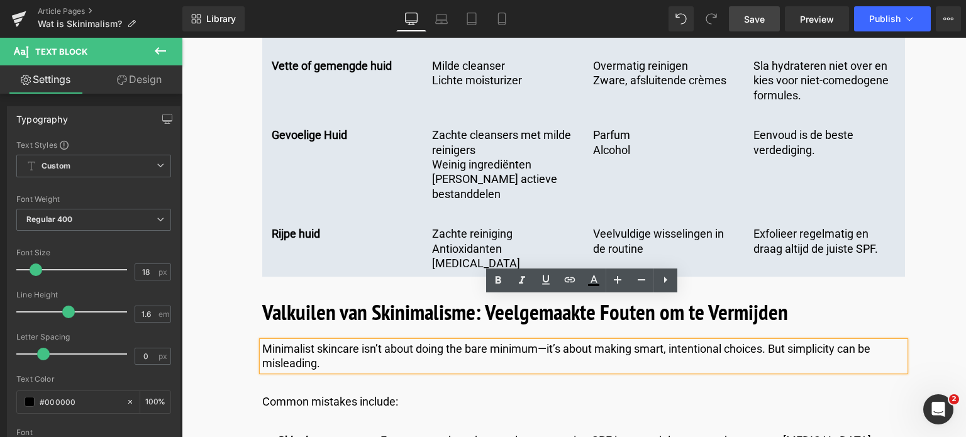
drag, startPoint x: 333, startPoint y: 321, endPoint x: 228, endPoint y: 295, distance: 109.0
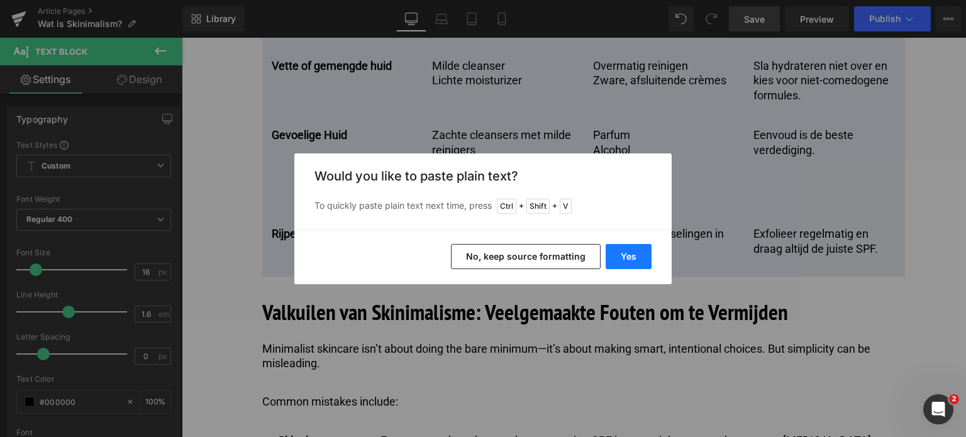
click at [636, 256] on button "Yes" at bounding box center [629, 256] width 46 height 25
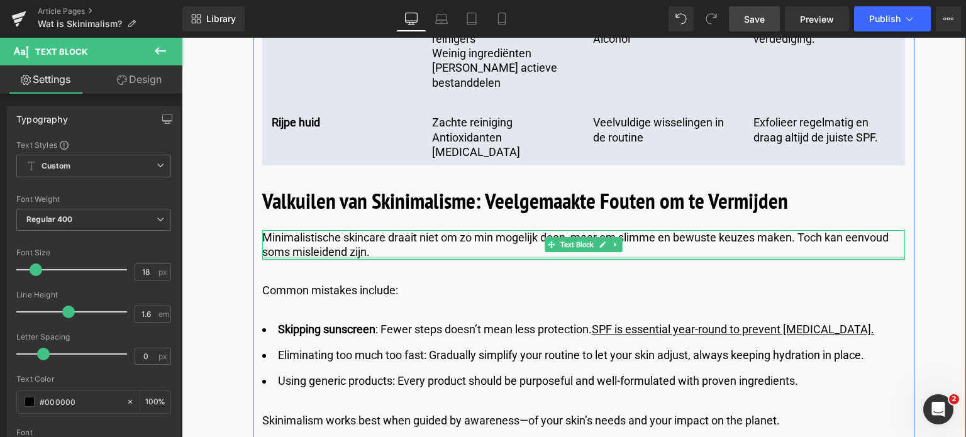
scroll to position [3838, 0]
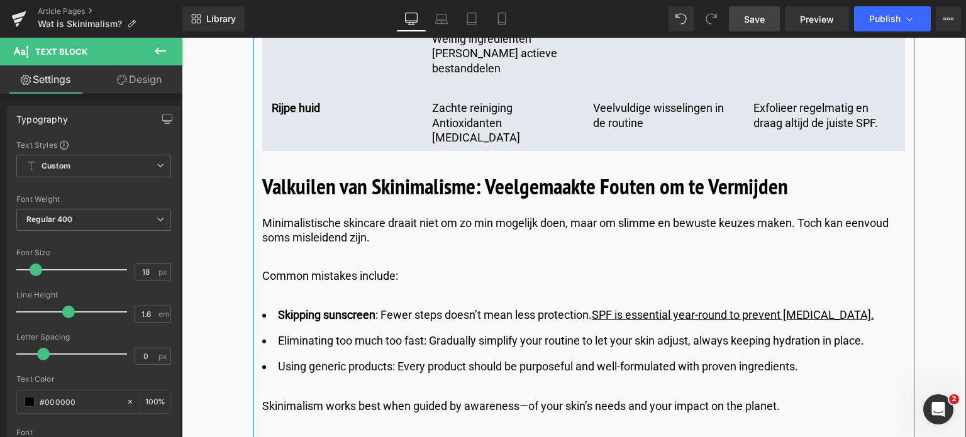
click at [315, 269] on p "Common mistakes include:" at bounding box center [583, 276] width 643 height 14
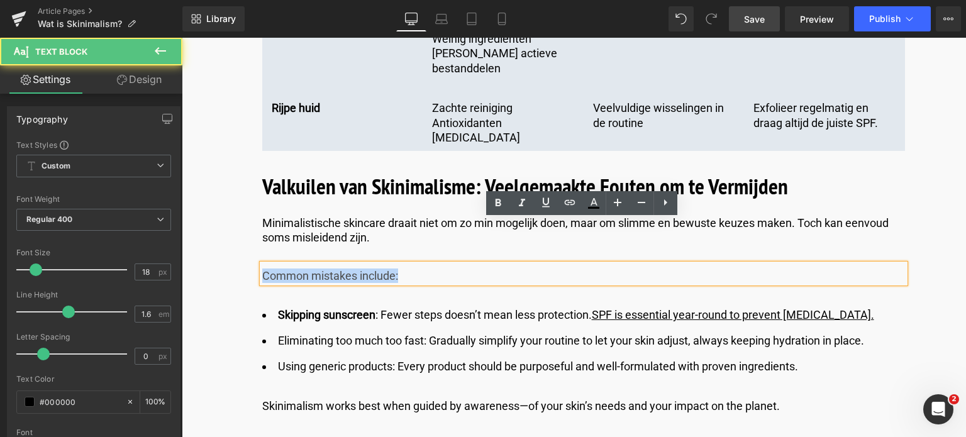
drag, startPoint x: 403, startPoint y: 227, endPoint x: 228, endPoint y: 227, distance: 174.9
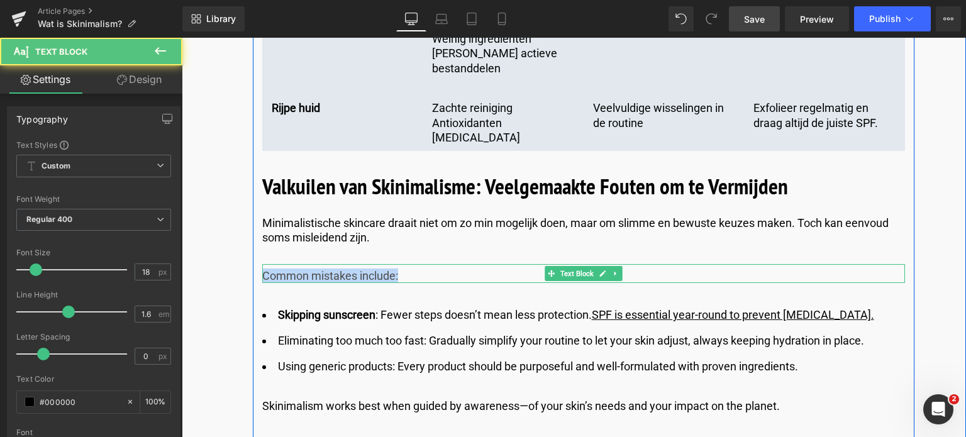
click at [442, 269] on p "Common mistakes include:" at bounding box center [583, 276] width 643 height 14
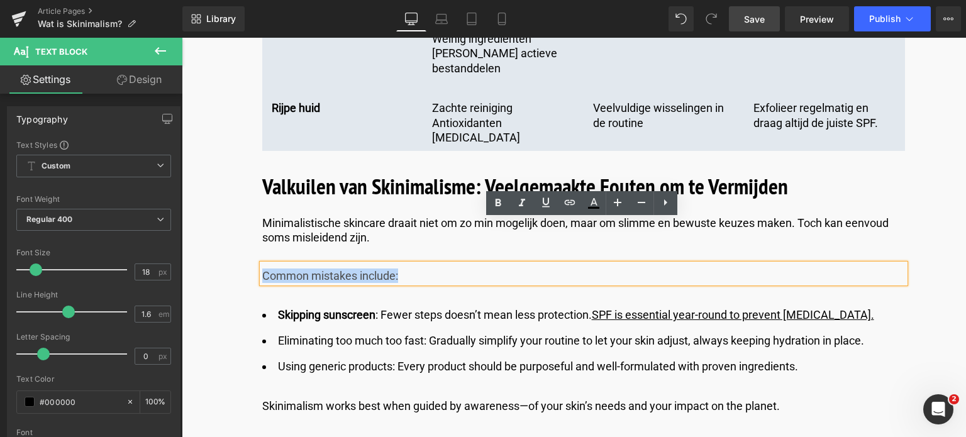
drag, startPoint x: 442, startPoint y: 235, endPoint x: 264, endPoint y: 230, distance: 178.1
click at [264, 269] on p "Common mistakes include:" at bounding box center [583, 276] width 643 height 14
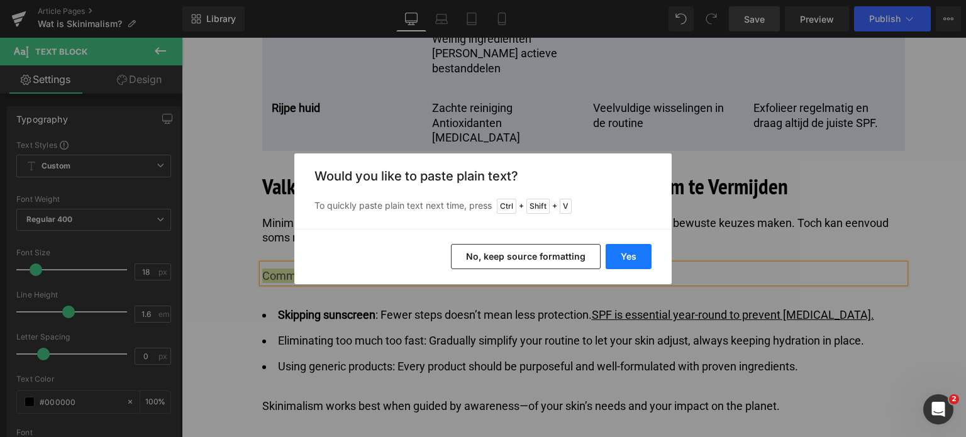
click at [630, 255] on button "Yes" at bounding box center [629, 256] width 46 height 25
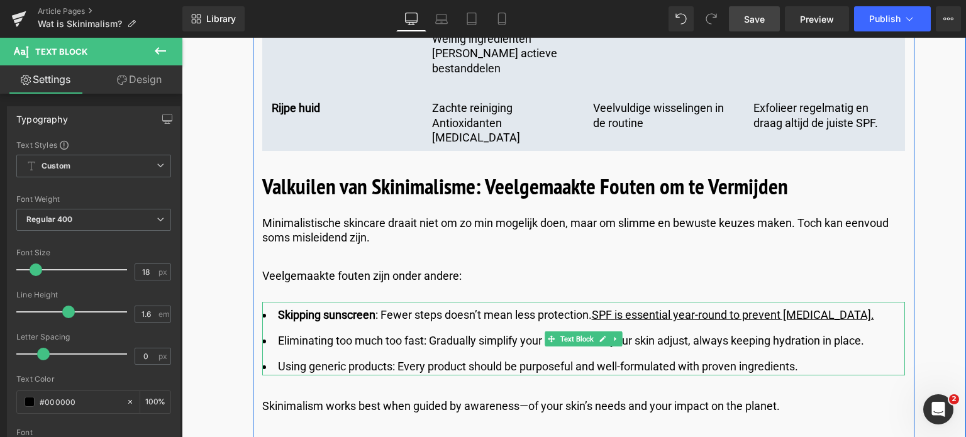
click at [815, 358] on li "Using generic products: Every product should be purposeful and well-formulated …" at bounding box center [583, 367] width 643 height 18
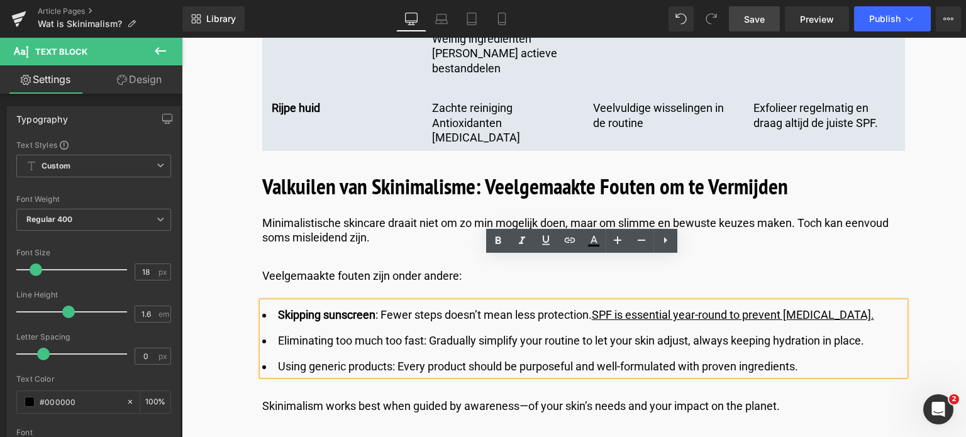
drag, startPoint x: 815, startPoint y: 325, endPoint x: 255, endPoint y: 261, distance: 564.2
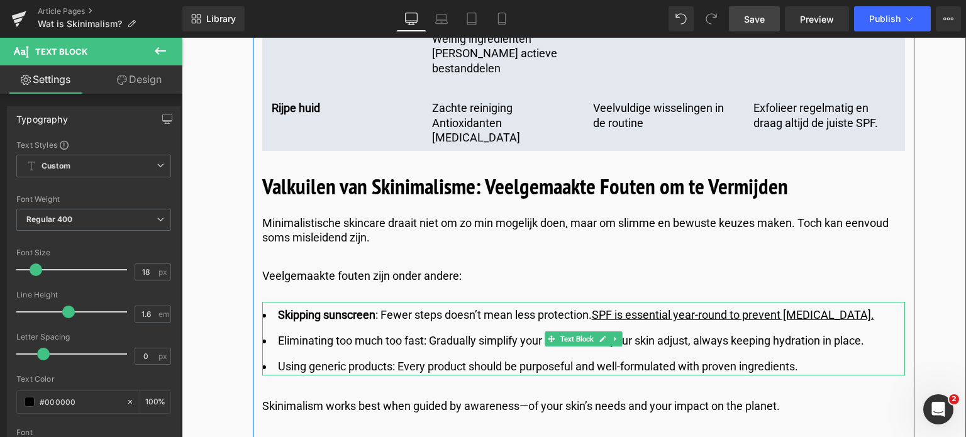
click at [813, 358] on li "Using generic products: Every product should be purposeful and well-formulated …" at bounding box center [583, 367] width 643 height 18
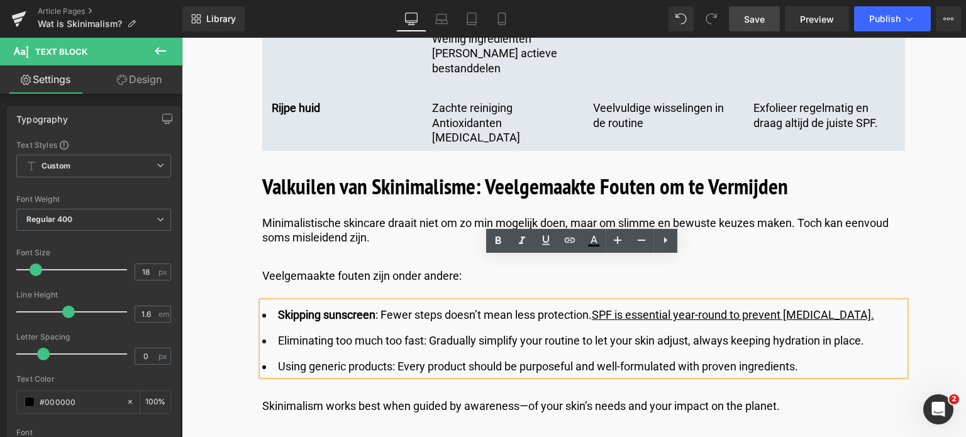
drag, startPoint x: 813, startPoint y: 321, endPoint x: 235, endPoint y: 213, distance: 588.1
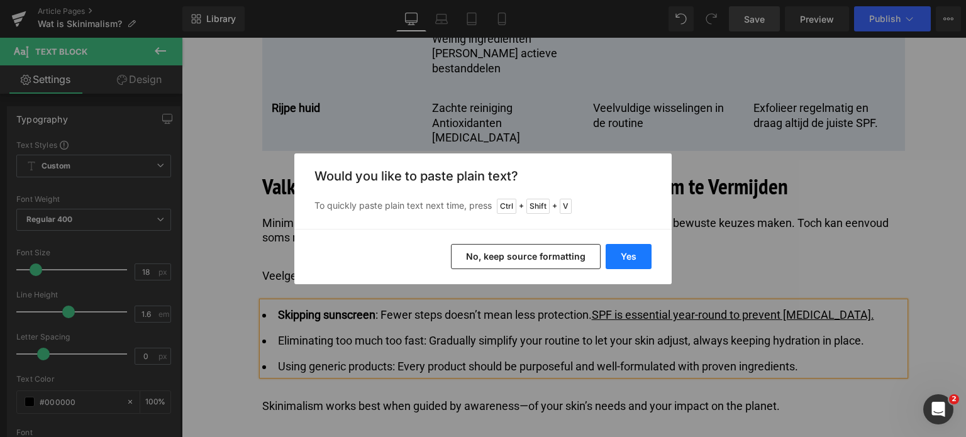
click at [627, 253] on button "Yes" at bounding box center [629, 256] width 46 height 25
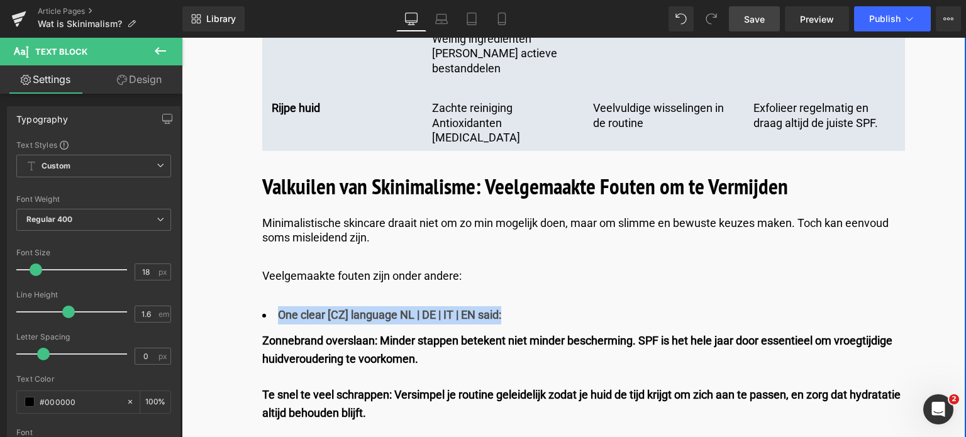
drag, startPoint x: 513, startPoint y: 270, endPoint x: 203, endPoint y: 279, distance: 310.9
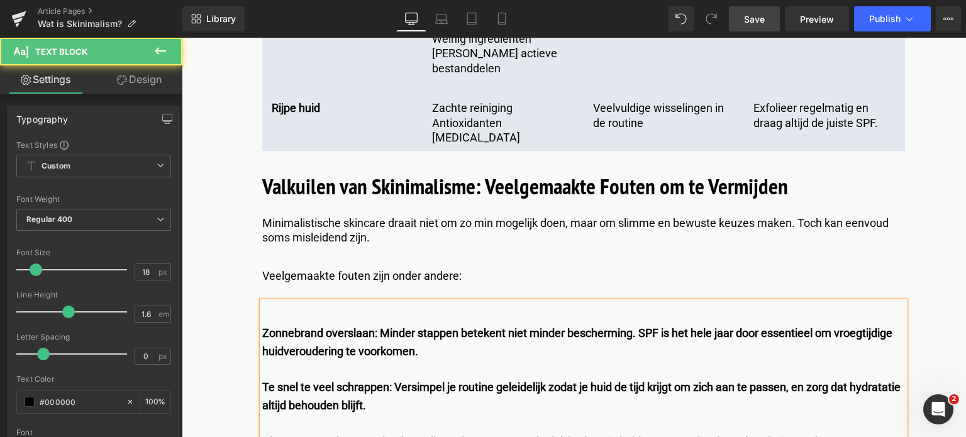
click at [262, 327] on b "Zonnebrand overslaan: Minder stappen betekent niet minder bescherming. SPF is h…" at bounding box center [577, 342] width 630 height 31
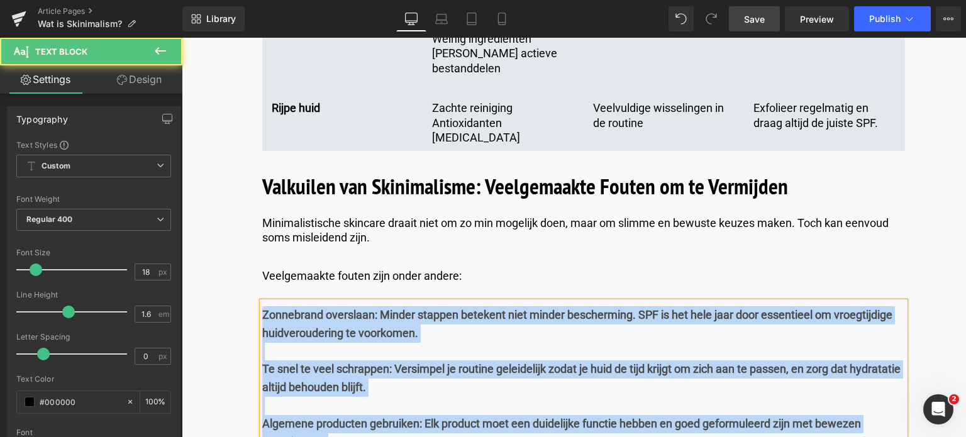
drag, startPoint x: 262, startPoint y: 276, endPoint x: 342, endPoint y: 410, distance: 156.3
click at [342, 410] on div "Zonnebrand overslaan: Minder stappen betekent niet minder bescherming. SPF is h…" at bounding box center [583, 376] width 643 height 149
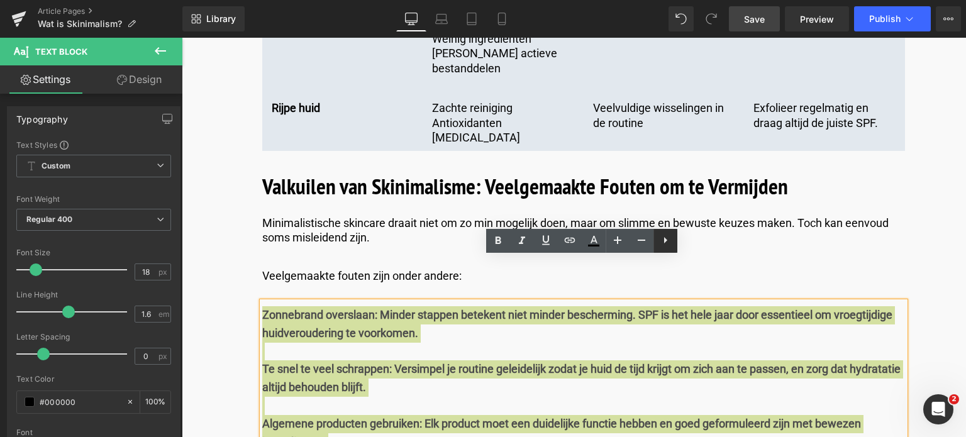
click at [667, 242] on icon at bounding box center [665, 240] width 15 height 15
click at [668, 242] on icon at bounding box center [665, 240] width 15 height 15
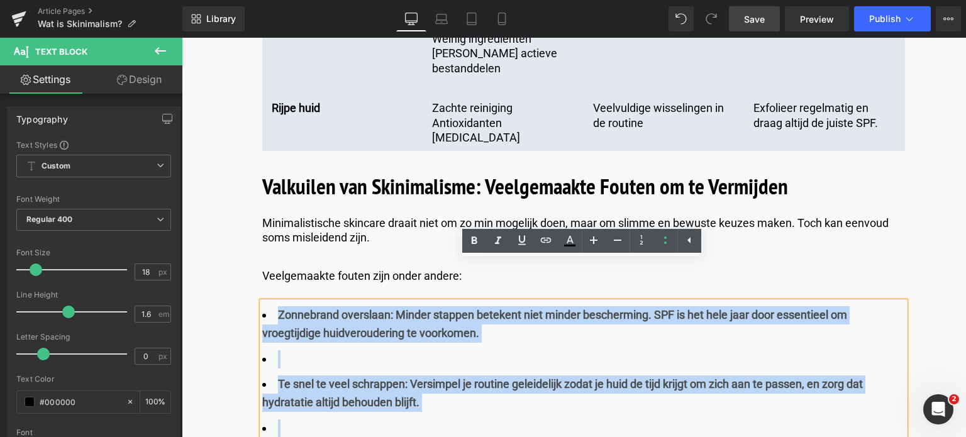
click at [285, 350] on li at bounding box center [583, 359] width 643 height 18
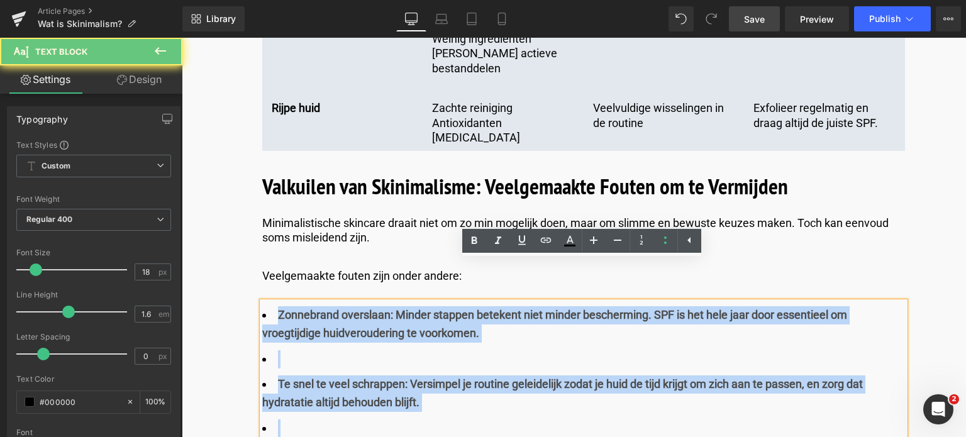
click at [285, 350] on li at bounding box center [583, 359] width 643 height 18
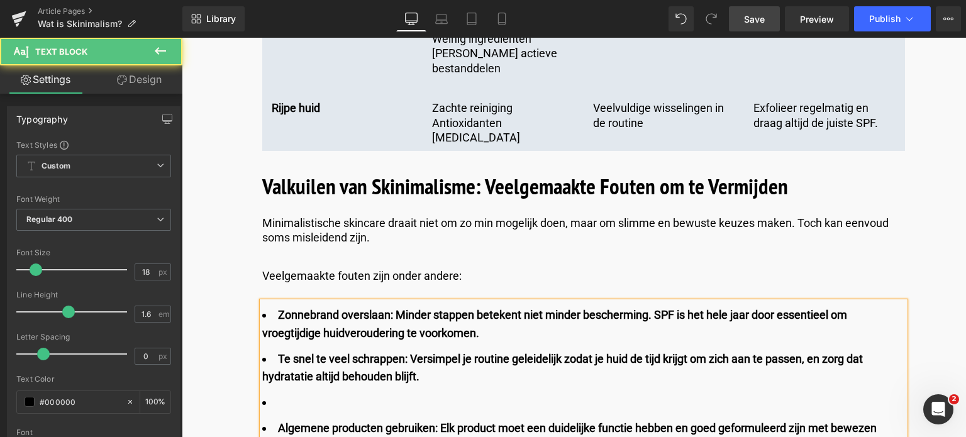
click at [284, 394] on li at bounding box center [583, 403] width 643 height 18
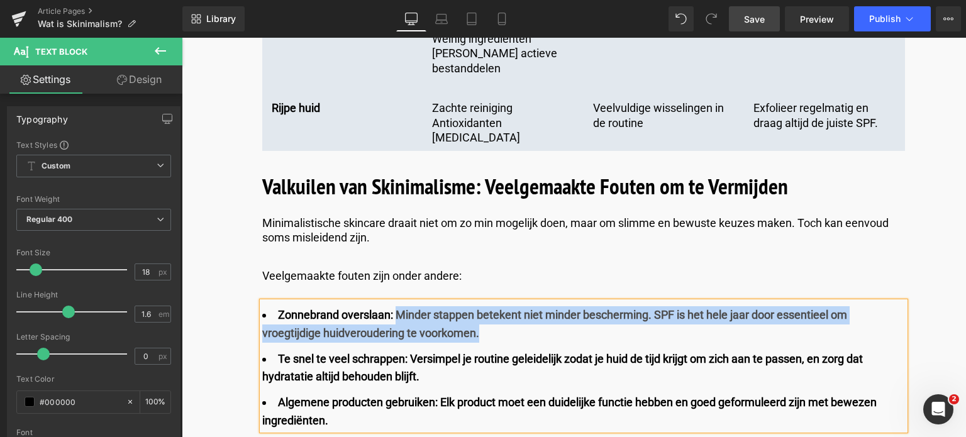
drag, startPoint x: 395, startPoint y: 264, endPoint x: 488, endPoint y: 289, distance: 95.8
click at [488, 306] on li "Zonnebrand overslaan: Minder stappen betekent niet minder bescherming. SPF is h…" at bounding box center [583, 324] width 643 height 36
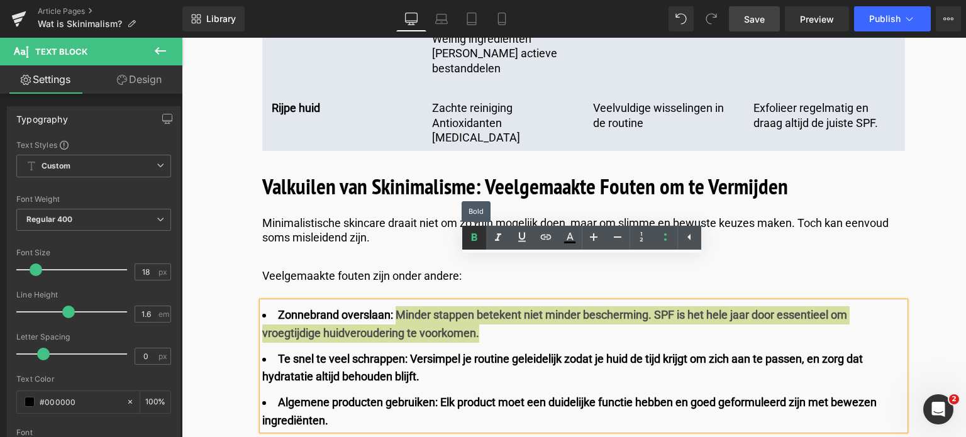
click at [481, 243] on icon at bounding box center [474, 237] width 15 height 15
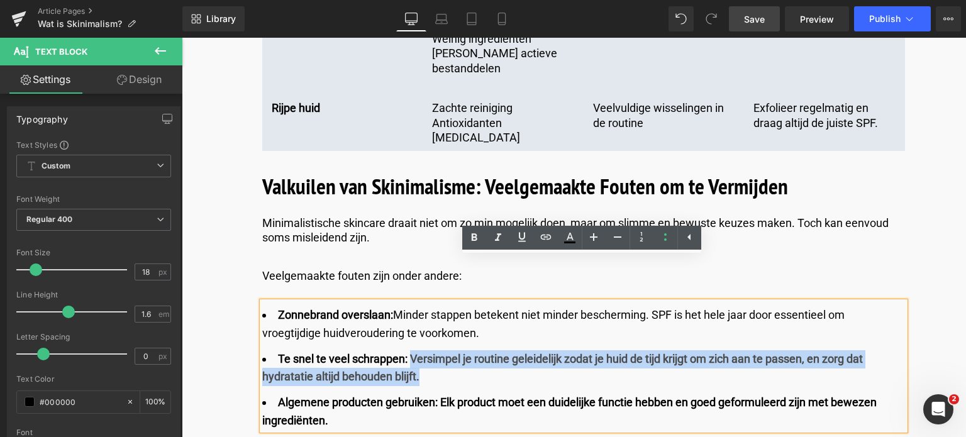
drag, startPoint x: 410, startPoint y: 314, endPoint x: 420, endPoint y: 328, distance: 17.3
click at [420, 350] on li "Te snel te veel schrappen: Versimpel je routine geleidelijk zodat je huid de ti…" at bounding box center [583, 368] width 643 height 36
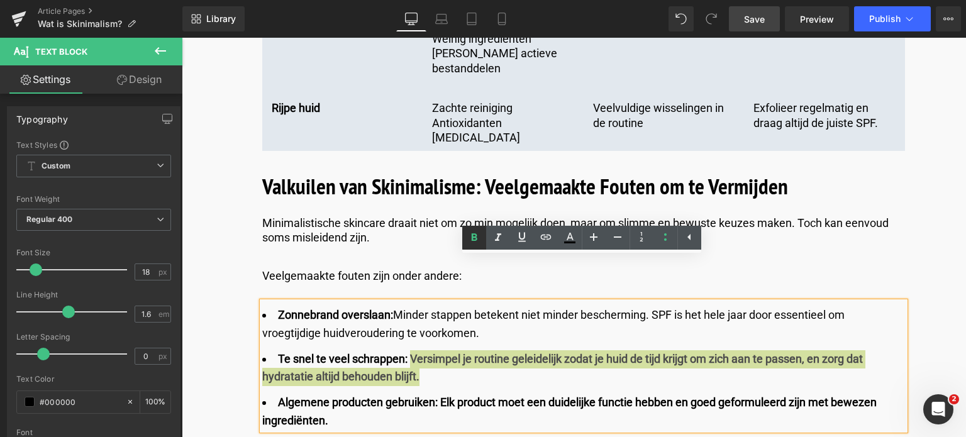
click at [473, 241] on icon at bounding box center [474, 237] width 15 height 15
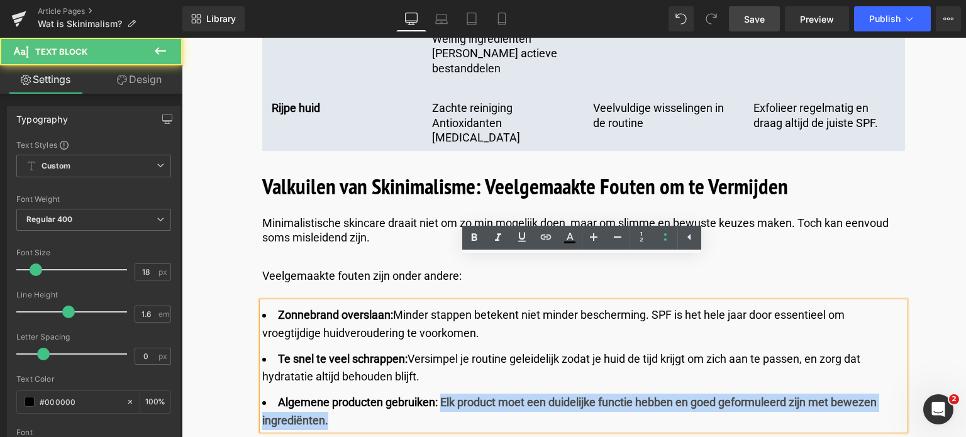
drag, startPoint x: 437, startPoint y: 357, endPoint x: 437, endPoint y: 374, distance: 17.6
click at [437, 394] on li "Algemene producten gebruiken: Elk product moet een duidelijke functie hebben en…" at bounding box center [583, 412] width 643 height 36
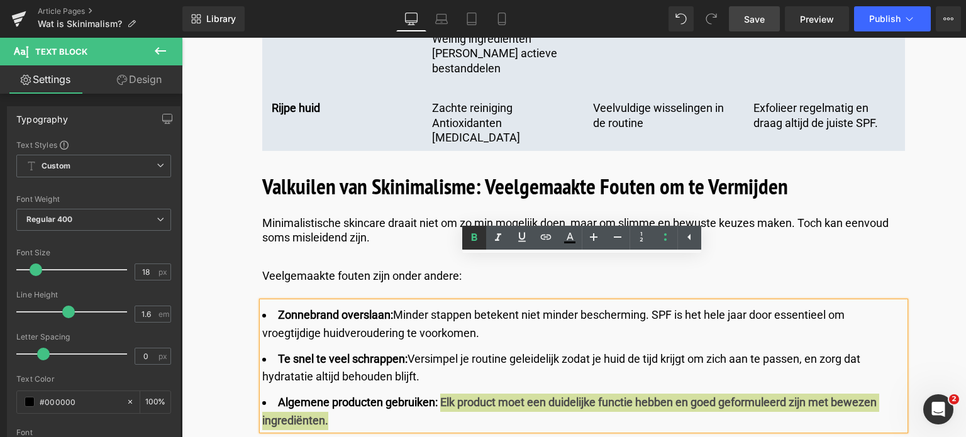
click at [475, 239] on icon at bounding box center [475, 237] width 6 height 8
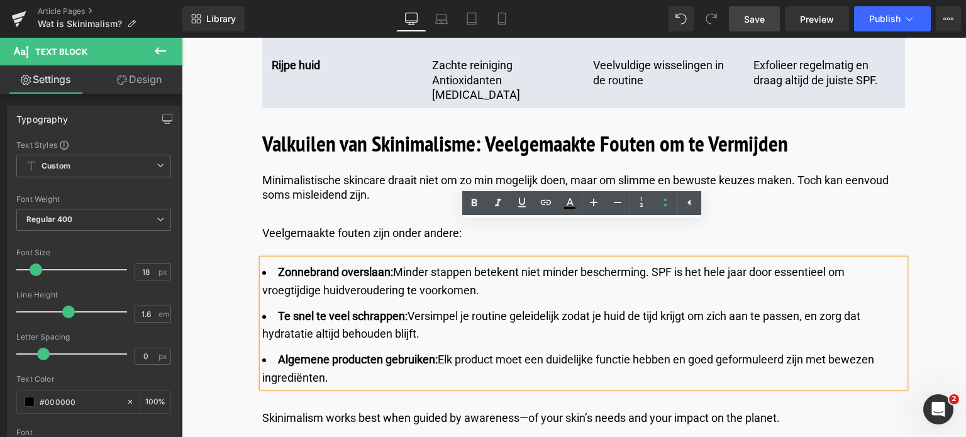
scroll to position [3901, 0]
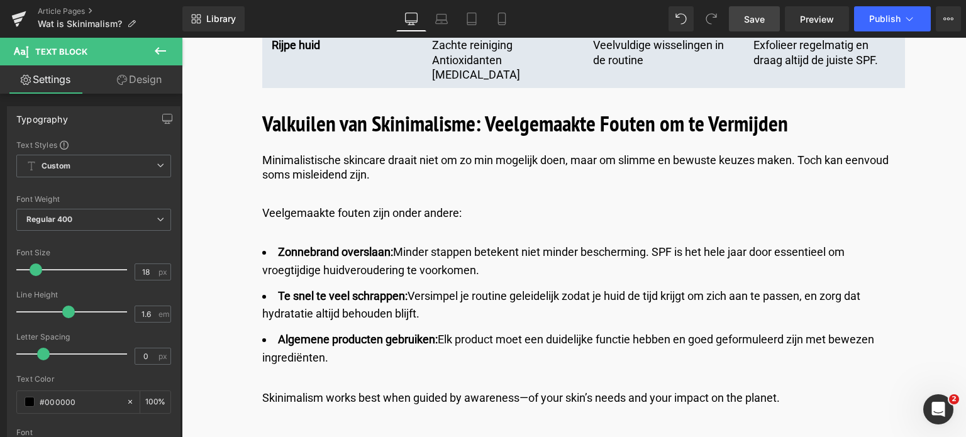
drag, startPoint x: 761, startPoint y: 24, endPoint x: 196, endPoint y: 144, distance: 577.6
click at [761, 24] on span "Save" at bounding box center [754, 19] width 21 height 13
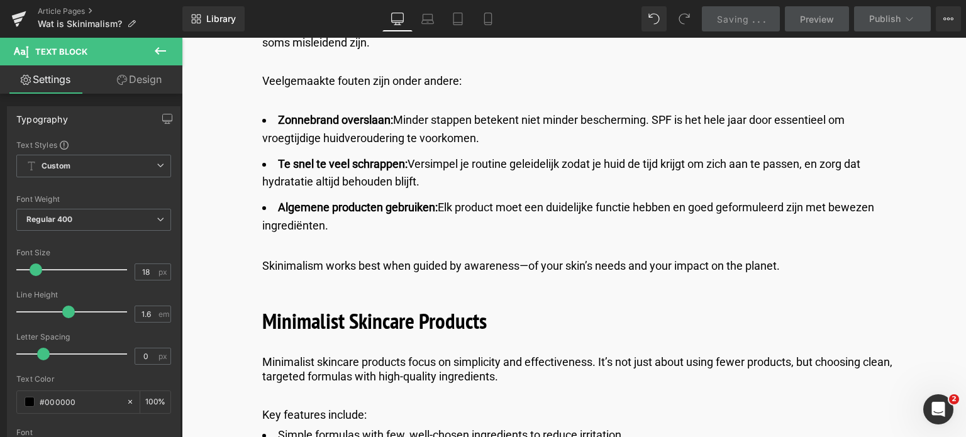
scroll to position [4089, 0]
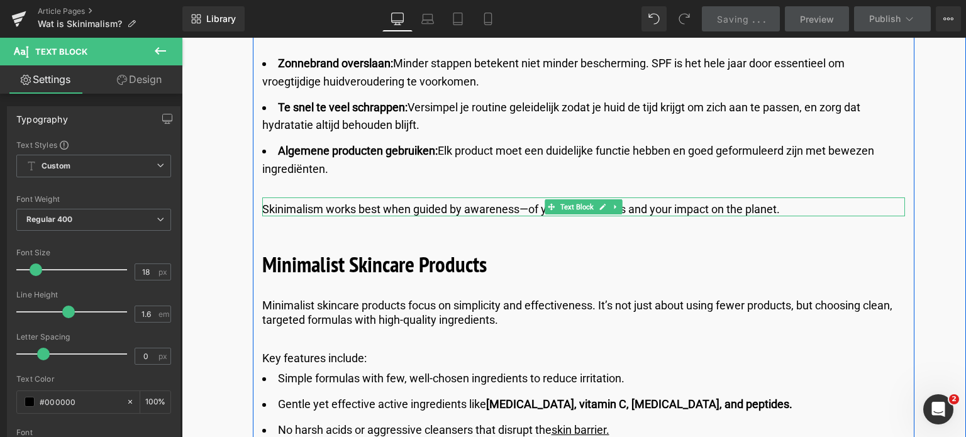
click at [793, 202] on p "Skinimalism works best when guided by awareness—of your skin’s needs and your i…" at bounding box center [583, 209] width 643 height 14
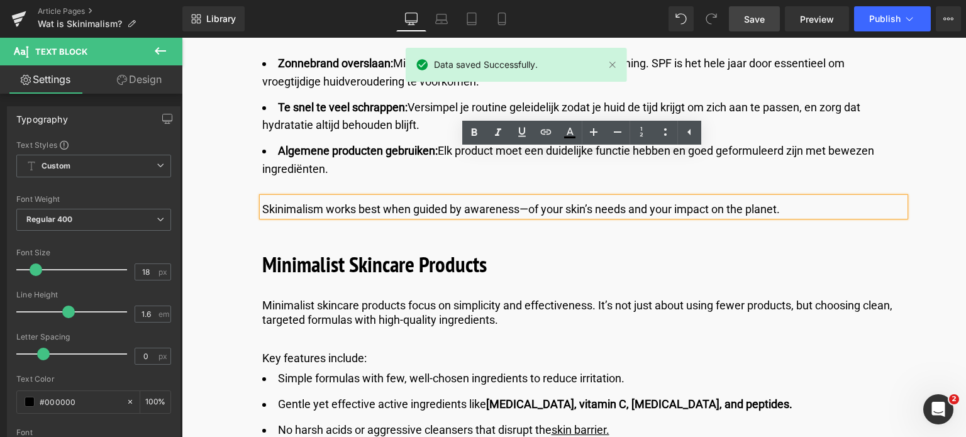
drag, startPoint x: 793, startPoint y: 163, endPoint x: 138, endPoint y: 137, distance: 655.5
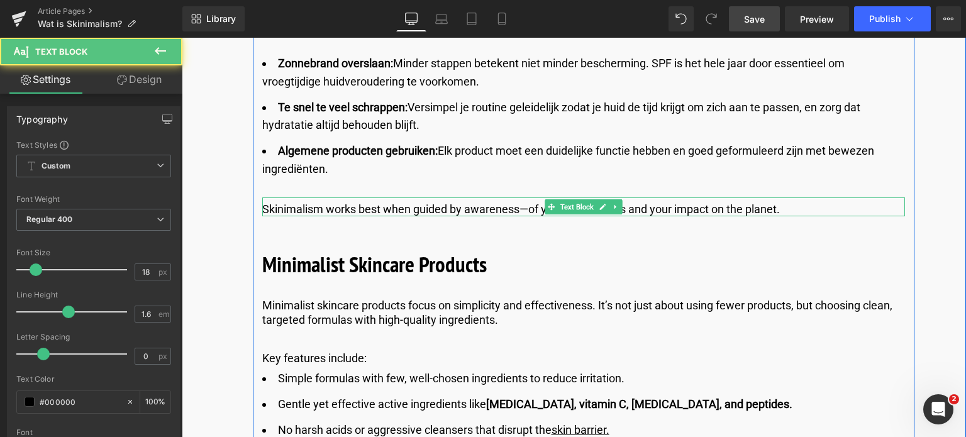
click at [803, 202] on p "Skinimalism works best when guided by awareness—of your skin’s needs and your i…" at bounding box center [583, 209] width 643 height 14
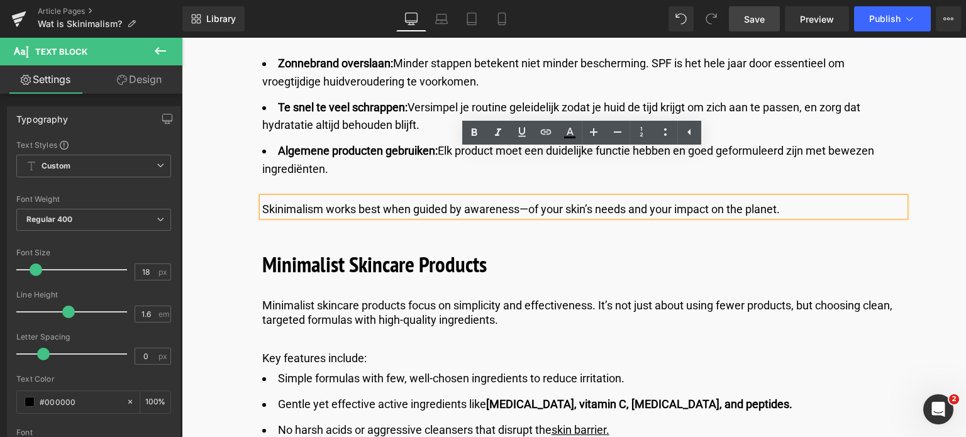
drag, startPoint x: 803, startPoint y: 165, endPoint x: 171, endPoint y: 123, distance: 633.1
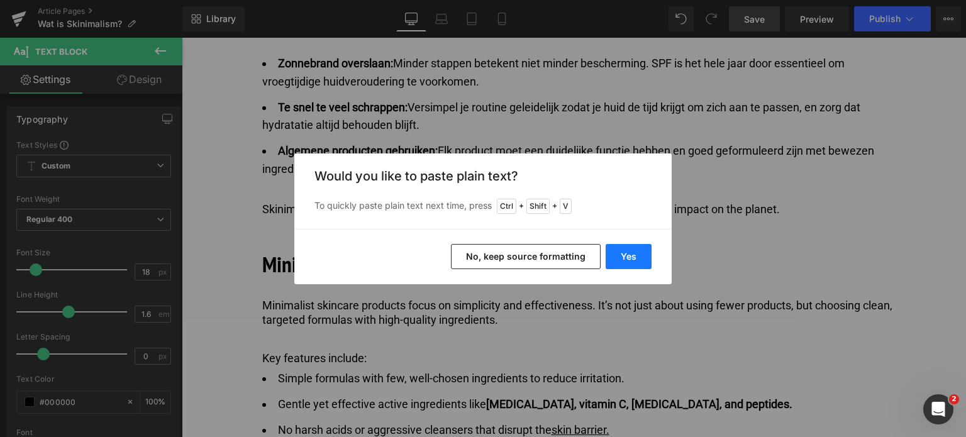
click at [630, 252] on button "Yes" at bounding box center [629, 256] width 46 height 25
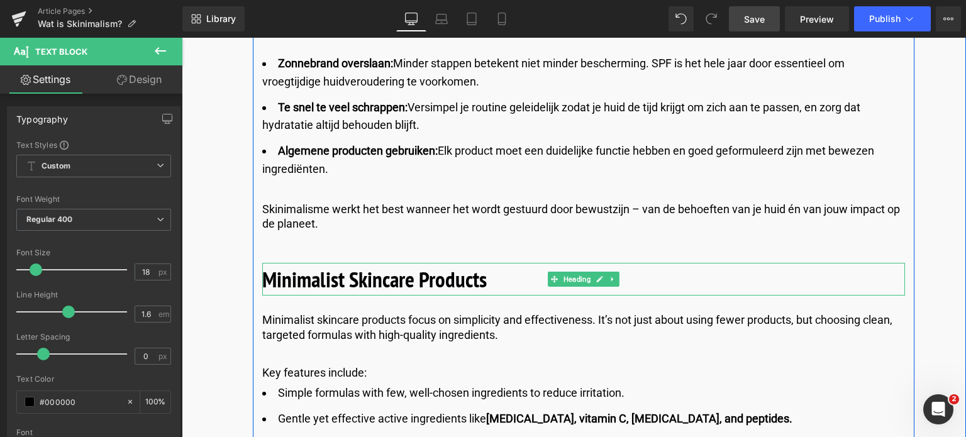
click at [507, 263] on h2 "Minimalist Skincare Products" at bounding box center [583, 279] width 643 height 33
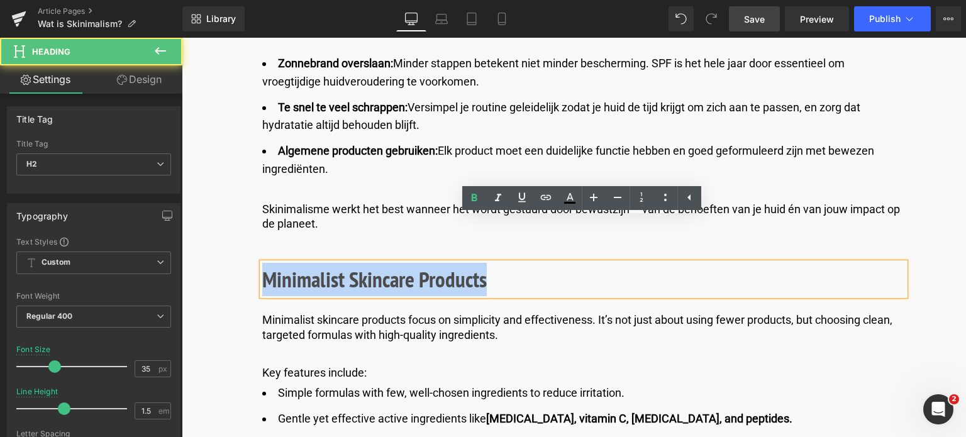
drag, startPoint x: 503, startPoint y: 240, endPoint x: 118, endPoint y: 192, distance: 388.6
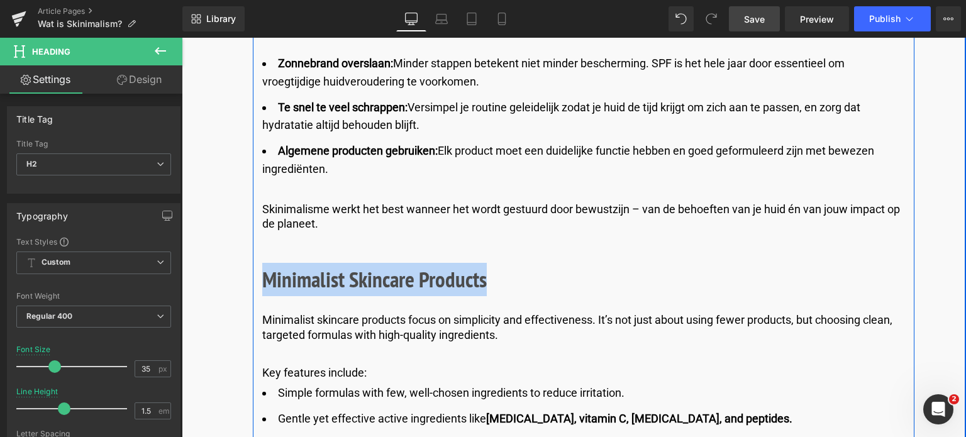
paste div
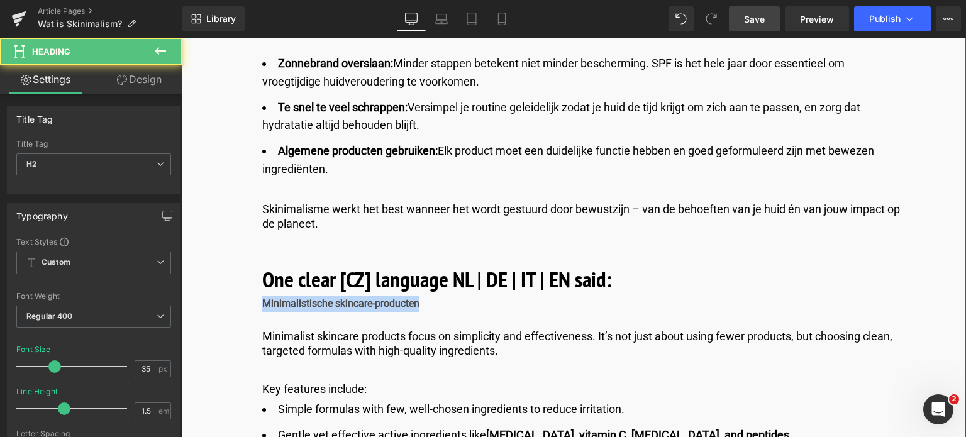
drag, startPoint x: 425, startPoint y: 258, endPoint x: 184, endPoint y: 256, distance: 241.0
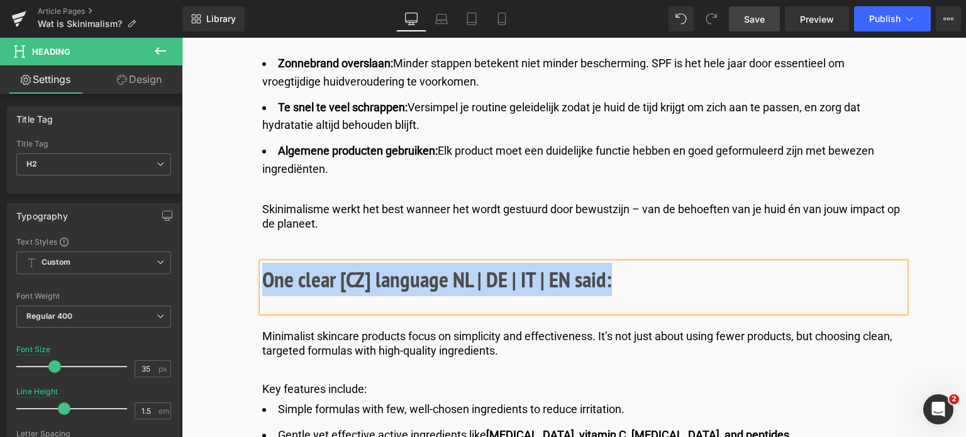
drag, startPoint x: 632, startPoint y: 234, endPoint x: 250, endPoint y: 231, distance: 381.3
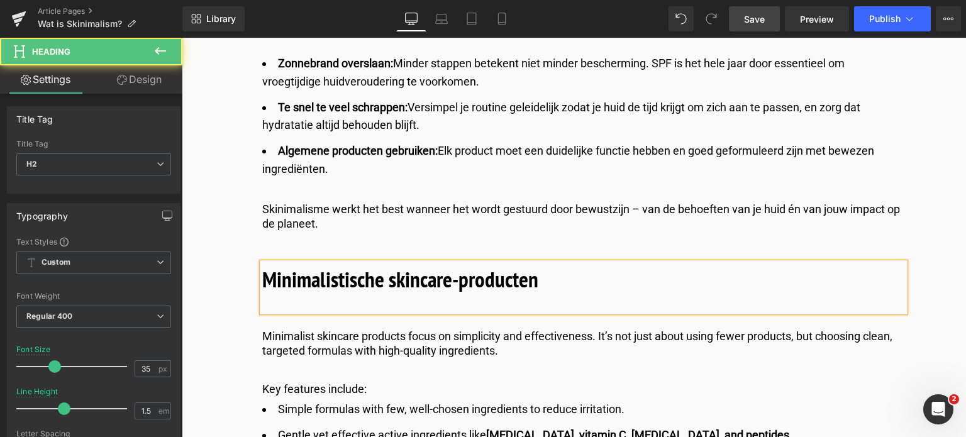
click at [284, 296] on div at bounding box center [583, 304] width 643 height 16
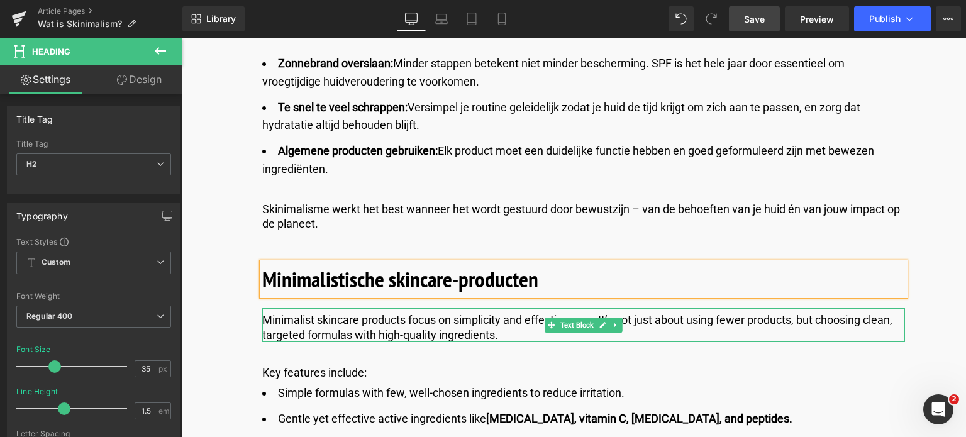
click at [293, 313] on p "Minimalist skincare products focus on simplicity and effectiveness. It’s not ju…" at bounding box center [583, 328] width 643 height 30
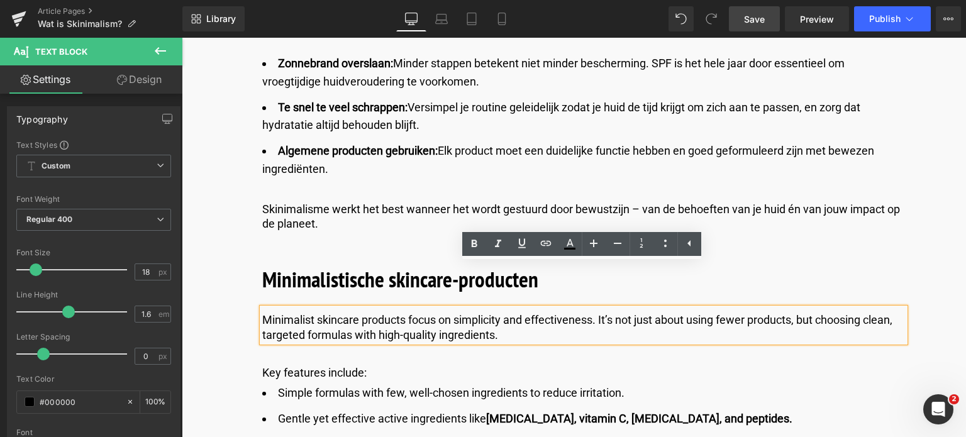
click at [753, 17] on span "Save" at bounding box center [754, 19] width 21 height 13
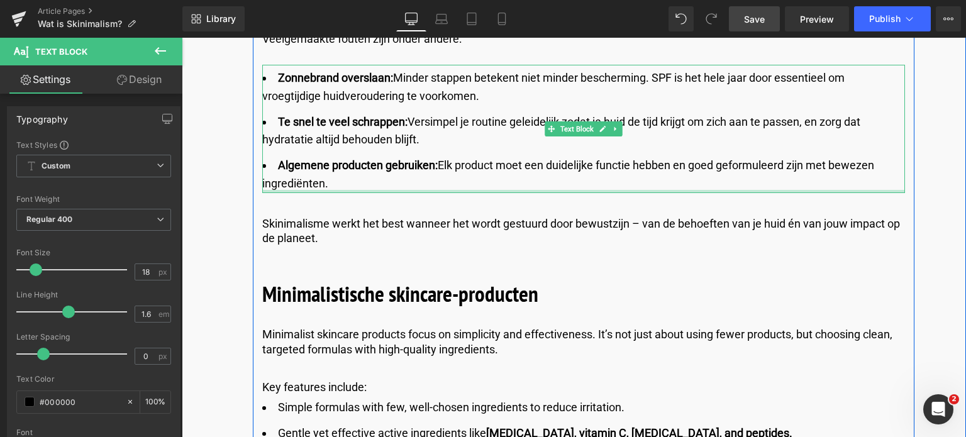
scroll to position [4152, 0]
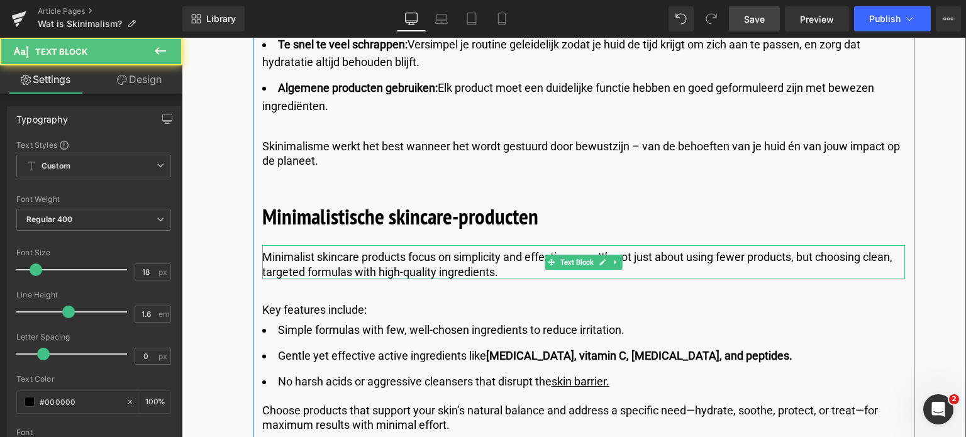
click at [518, 250] on p "Minimalist skincare products focus on simplicity and effectiveness. It’s not ju…" at bounding box center [583, 265] width 643 height 30
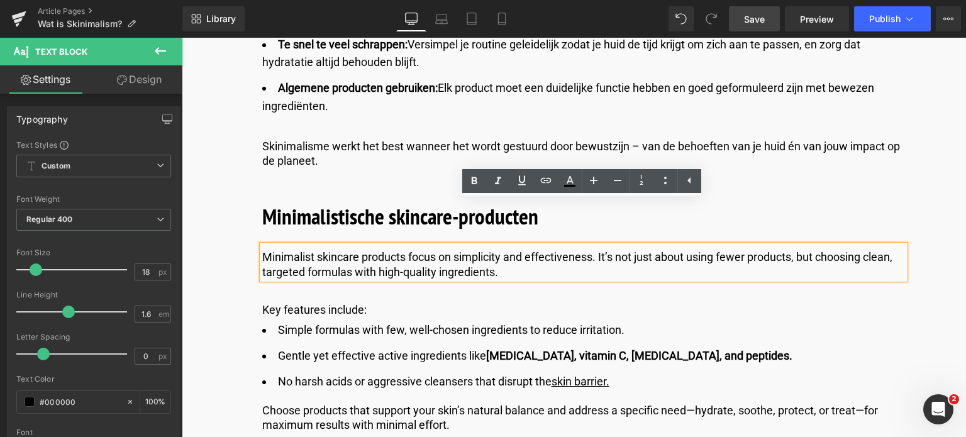
drag, startPoint x: 518, startPoint y: 230, endPoint x: 175, endPoint y: 171, distance: 348.1
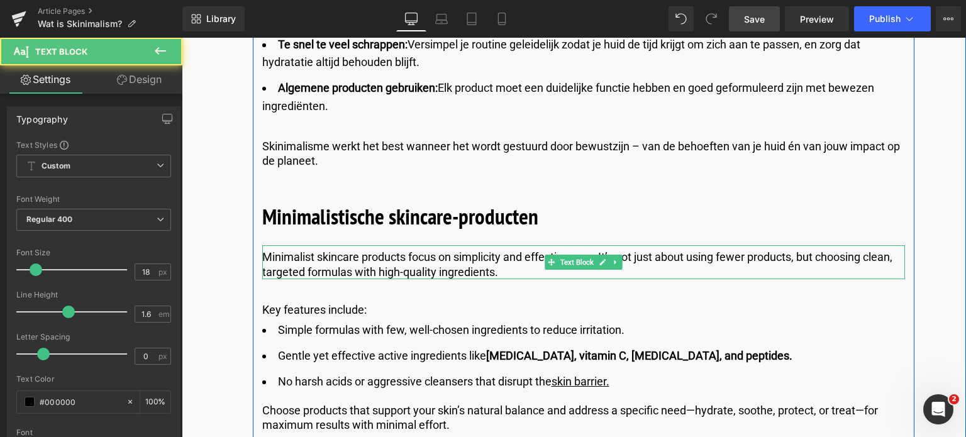
click at [517, 250] on p "Minimalist skincare products focus on simplicity and effectiveness. It’s not ju…" at bounding box center [583, 265] width 643 height 30
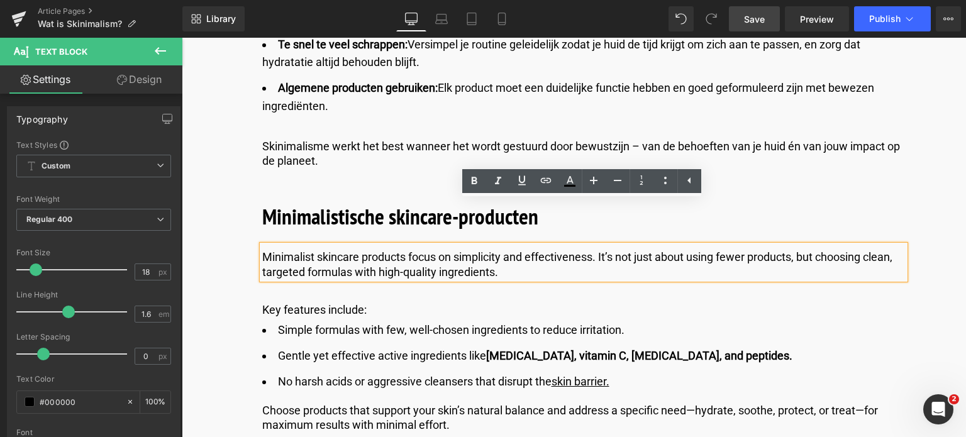
drag, startPoint x: 517, startPoint y: 227, endPoint x: 254, endPoint y: 210, distance: 264.2
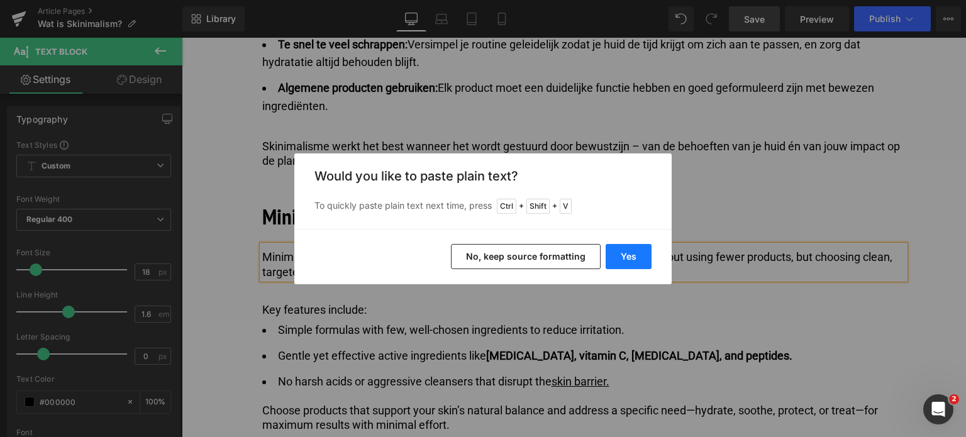
click at [632, 259] on button "Yes" at bounding box center [629, 256] width 46 height 25
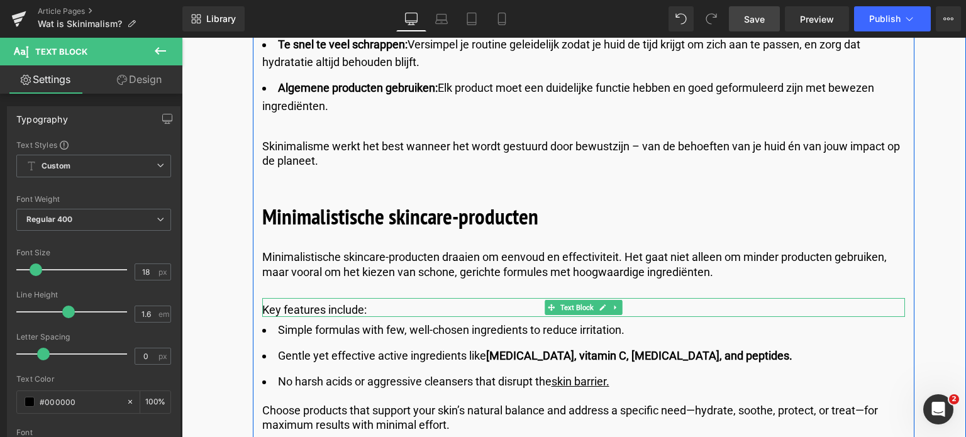
click at [371, 303] on p "Key features include:" at bounding box center [583, 310] width 643 height 14
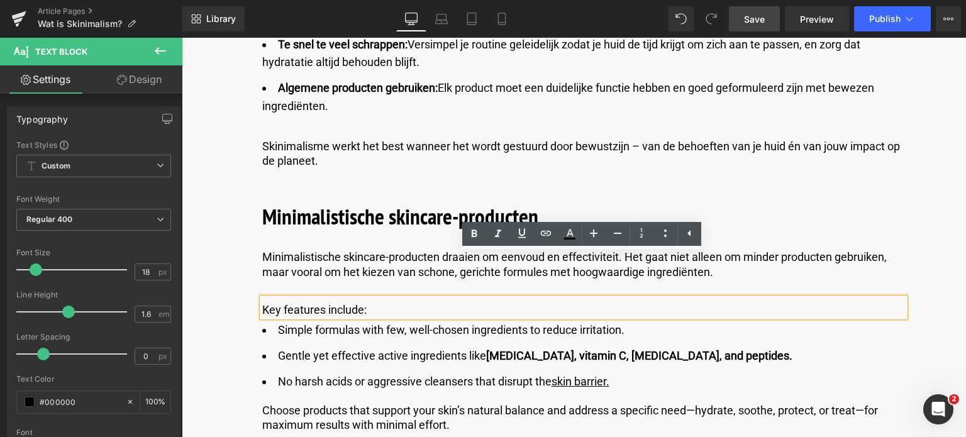
drag, startPoint x: 371, startPoint y: 265, endPoint x: 224, endPoint y: 264, distance: 146.6
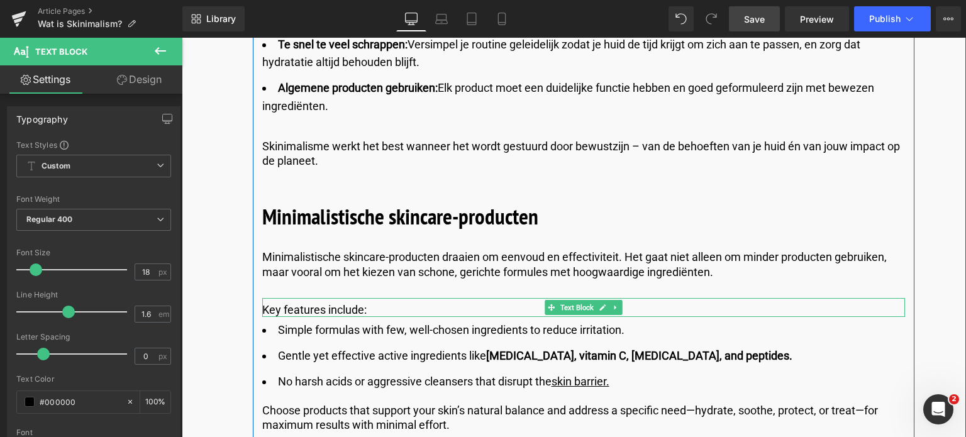
click at [395, 303] on p "Key features include:" at bounding box center [583, 310] width 643 height 14
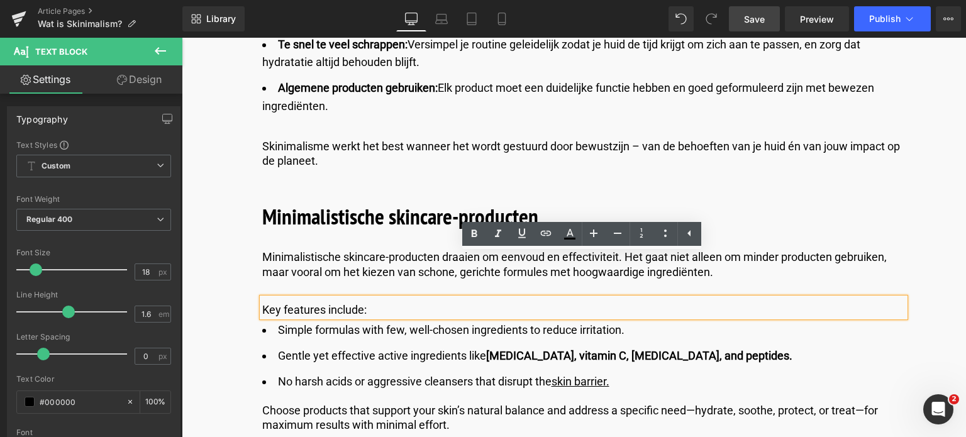
drag, startPoint x: 395, startPoint y: 266, endPoint x: 250, endPoint y: 250, distance: 146.2
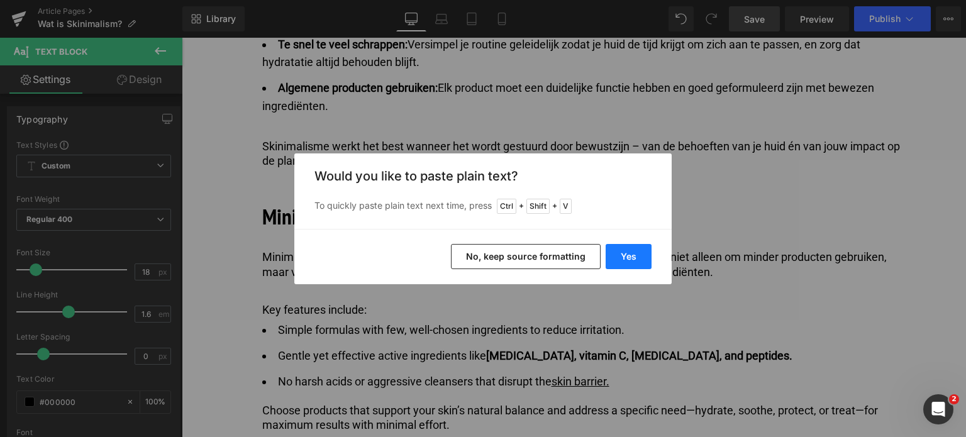
click at [630, 259] on button "Yes" at bounding box center [629, 256] width 46 height 25
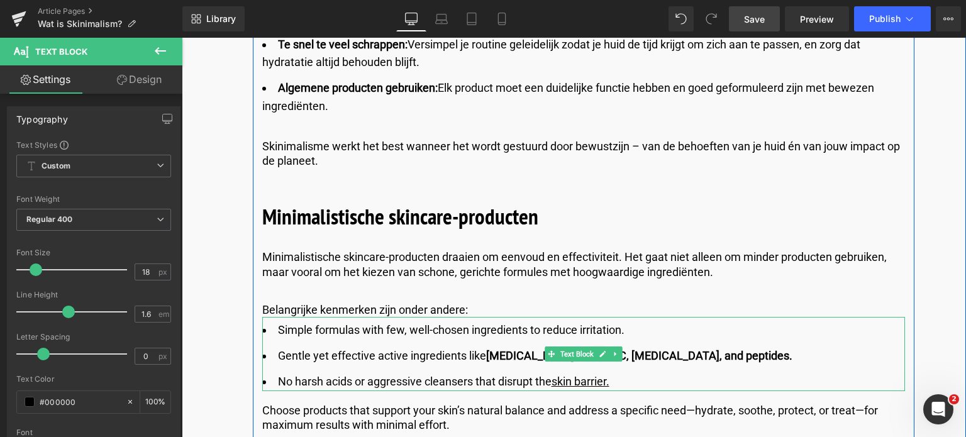
click at [337, 321] on li "Simple formulas with few, well-chosen ingredients to reduce irritation." at bounding box center [583, 330] width 643 height 18
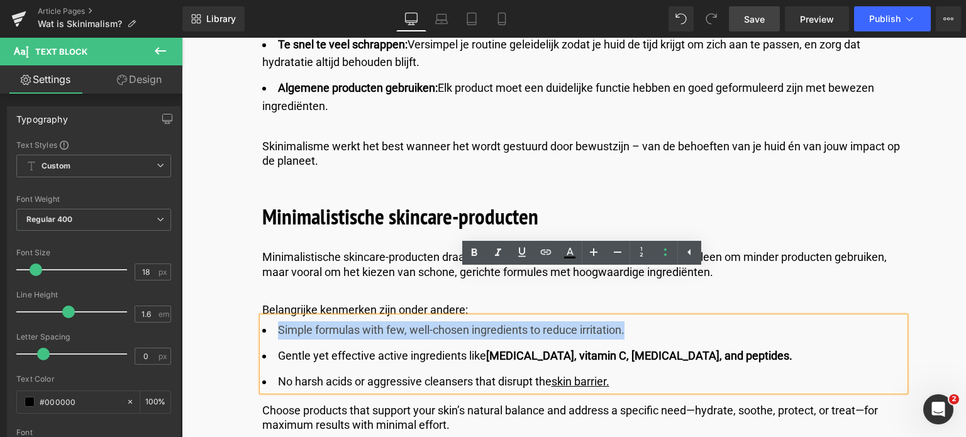
drag, startPoint x: 276, startPoint y: 286, endPoint x: 625, endPoint y: 279, distance: 349.9
click at [625, 321] on li "Simple formulas with few, well-chosen ingredients to reduce irritation." at bounding box center [583, 330] width 643 height 18
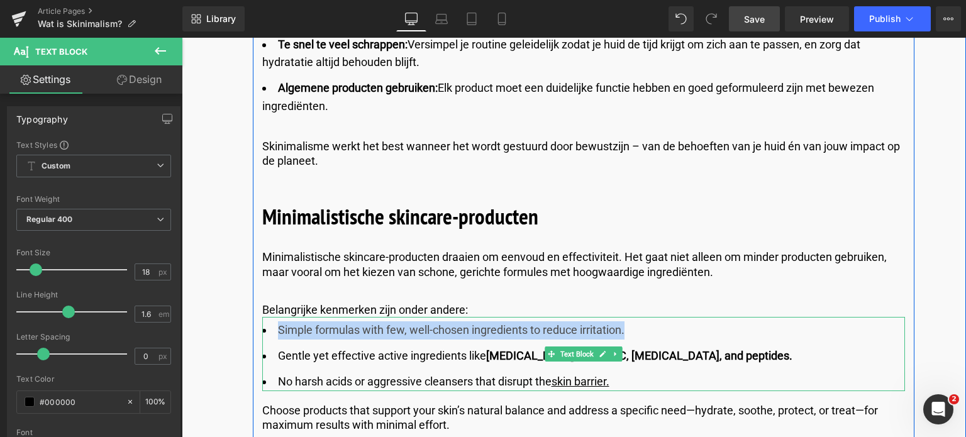
click at [318, 321] on ul "Simple formulas with few, well-chosen ingredients to reduce irritation. Gentle …" at bounding box center [583, 355] width 643 height 69
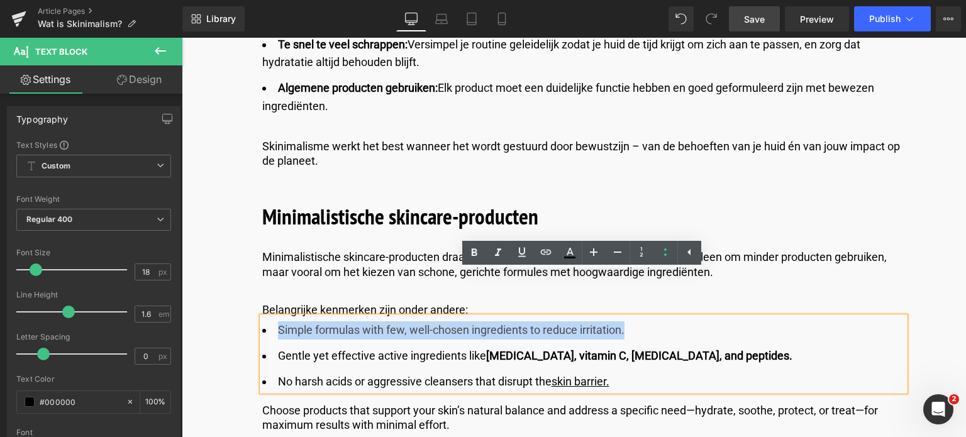
drag, startPoint x: 277, startPoint y: 285, endPoint x: 647, endPoint y: 292, distance: 370.0
click at [647, 321] on li "Simple formulas with few, well-chosen ingredients to reduce irritation." at bounding box center [583, 330] width 643 height 18
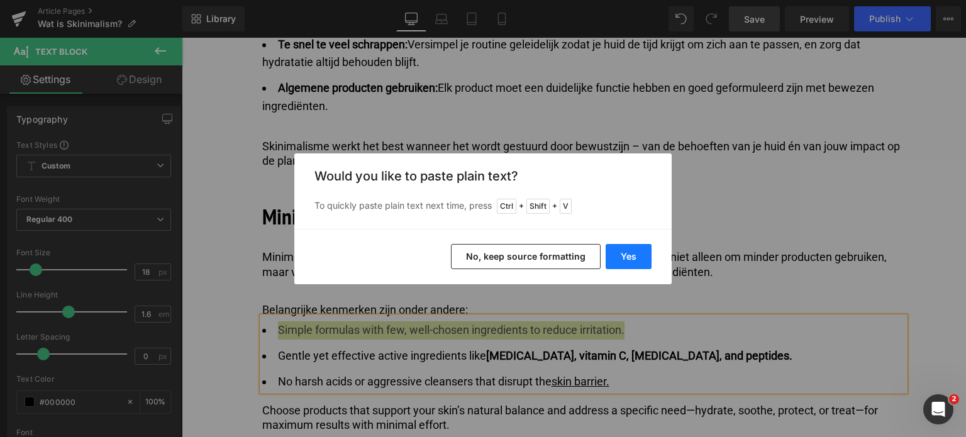
click at [631, 254] on button "Yes" at bounding box center [629, 256] width 46 height 25
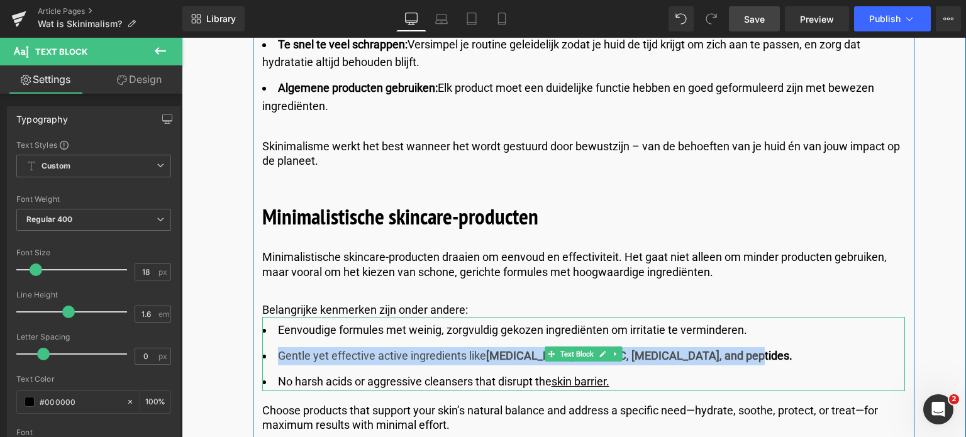
drag, startPoint x: 278, startPoint y: 313, endPoint x: 742, endPoint y: 310, distance: 464.3
click at [742, 347] on li "Gentle yet effective active ingredients like hyaluronic acid, vitamin C, retino…" at bounding box center [583, 356] width 643 height 18
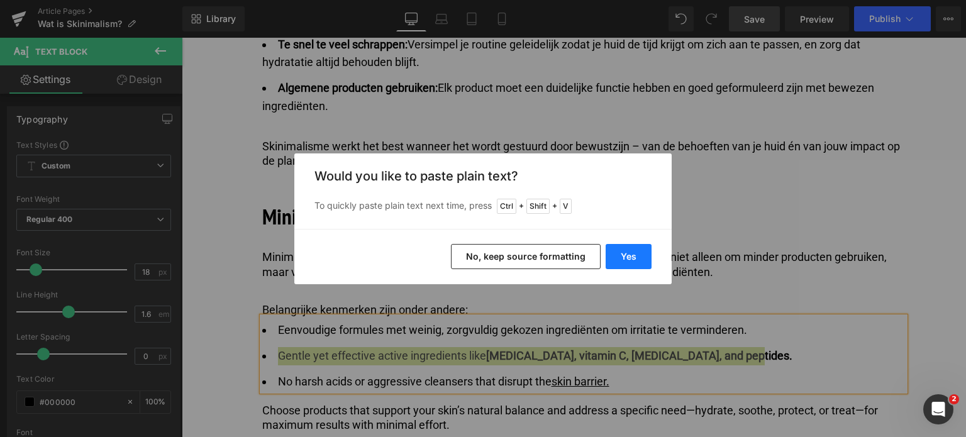
click at [623, 256] on button "Yes" at bounding box center [629, 256] width 46 height 25
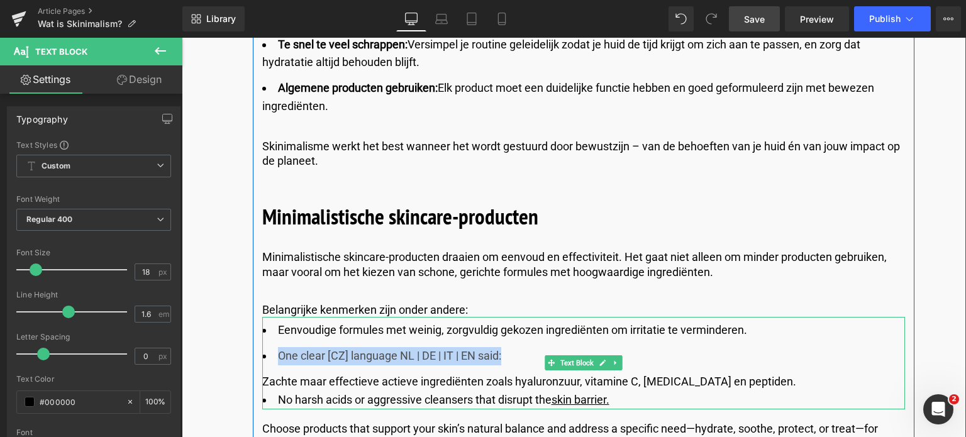
drag, startPoint x: 278, startPoint y: 310, endPoint x: 534, endPoint y: 315, distance: 255.5
click at [534, 347] on li "One clear [CZ] language NL | DE | IT | EN said:" at bounding box center [583, 356] width 643 height 18
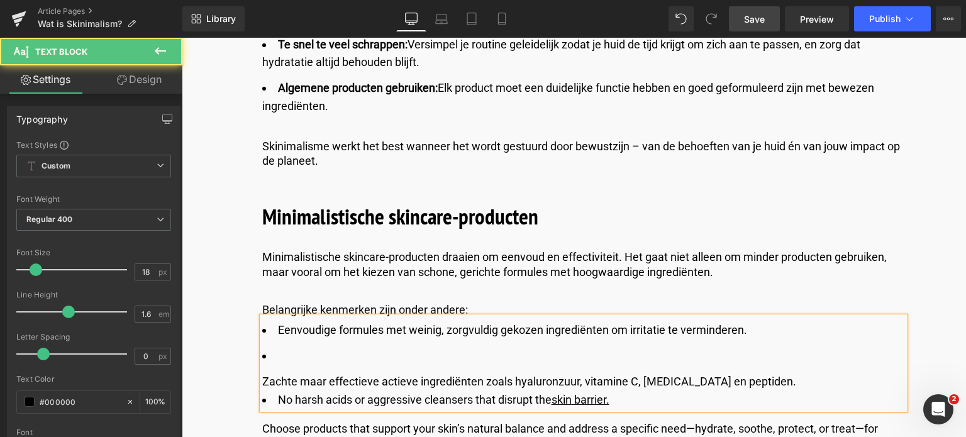
click at [262, 373] on div "Zachte maar effectieve actieve ingrediënten zoals hyaluronzuur, vitamine C, ret…" at bounding box center [583, 382] width 643 height 18
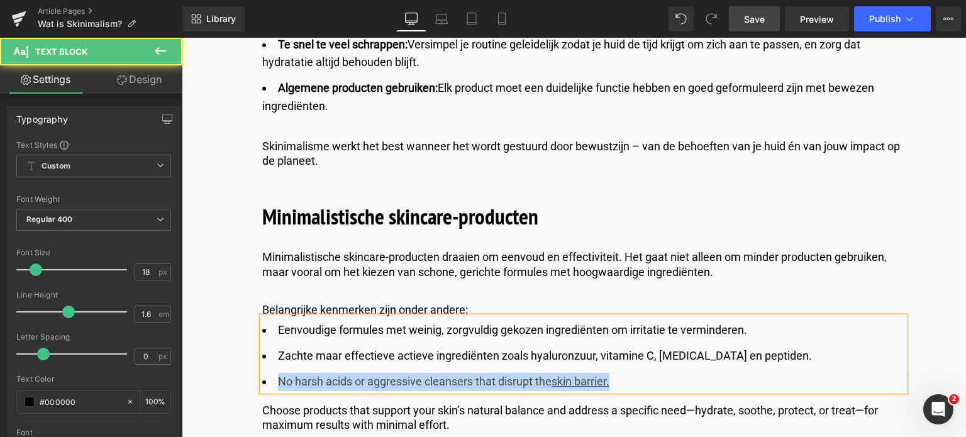
drag, startPoint x: 629, startPoint y: 341, endPoint x: 214, endPoint y: 337, distance: 414.6
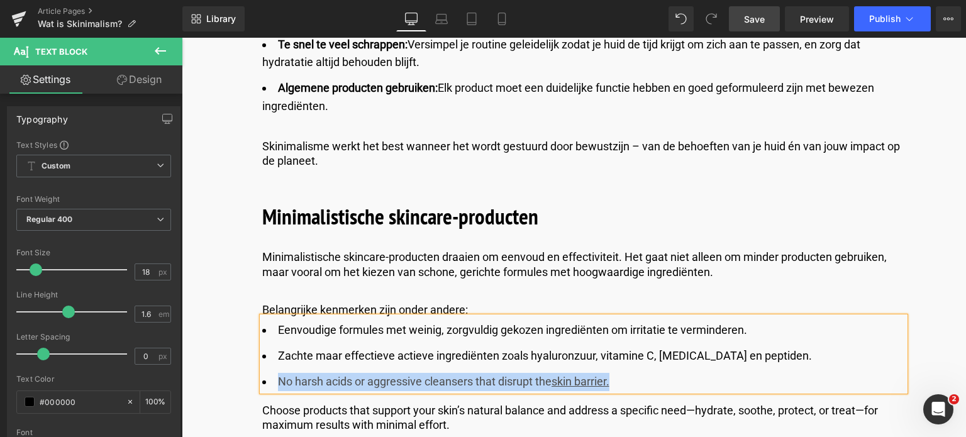
click at [318, 373] on li "No harsh acids or aggressive cleansers that disrupt the skin barrier." at bounding box center [583, 382] width 643 height 18
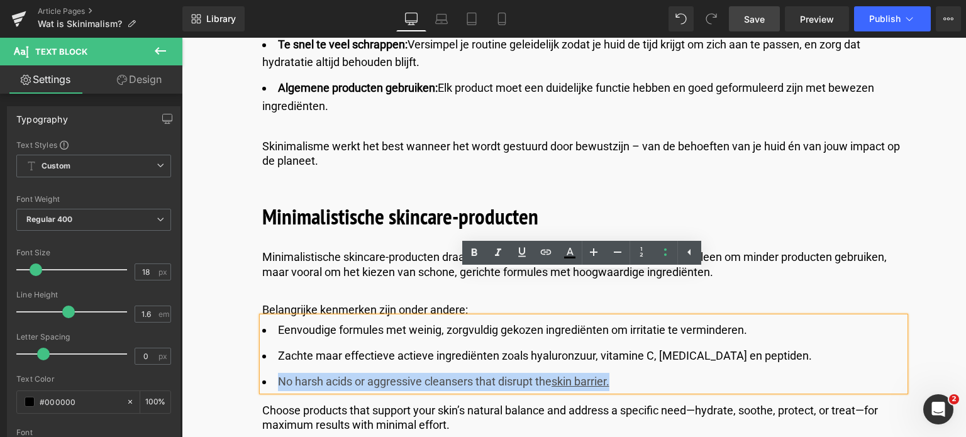
drag, startPoint x: 274, startPoint y: 337, endPoint x: 625, endPoint y: 339, distance: 351.7
click at [625, 373] on li "No harsh acids or aggressive cleansers that disrupt the skin barrier." at bounding box center [583, 382] width 643 height 18
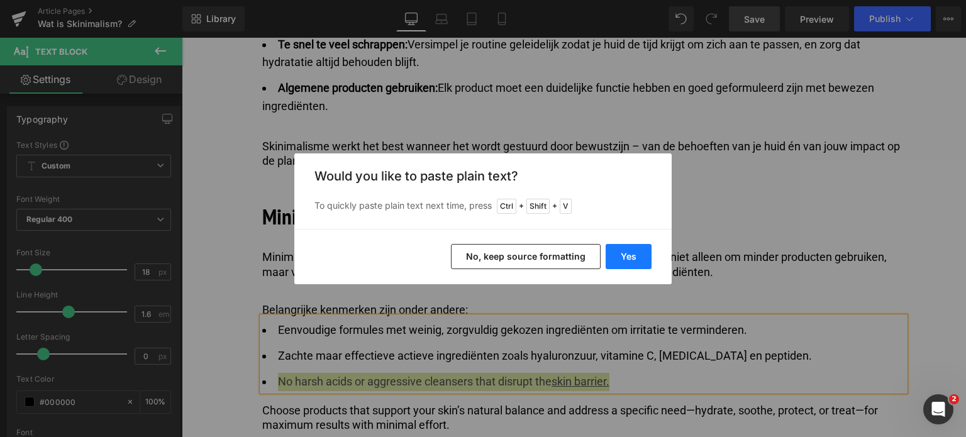
click at [635, 259] on button "Yes" at bounding box center [629, 256] width 46 height 25
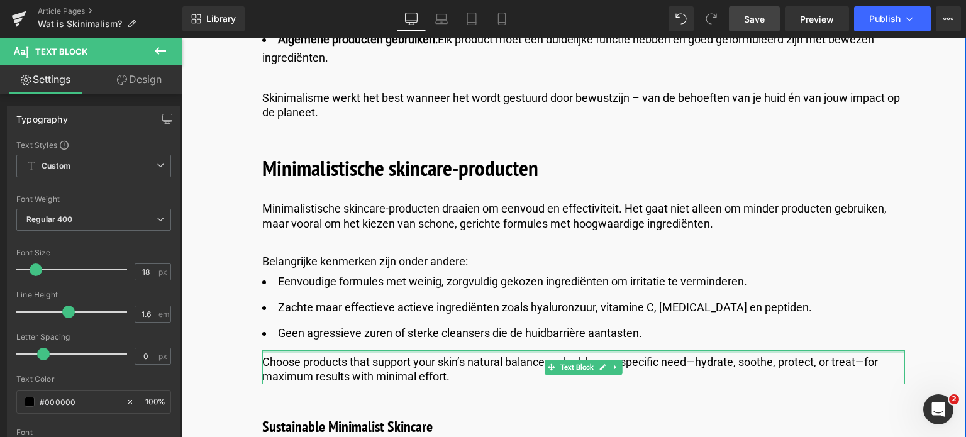
scroll to position [4215, 0]
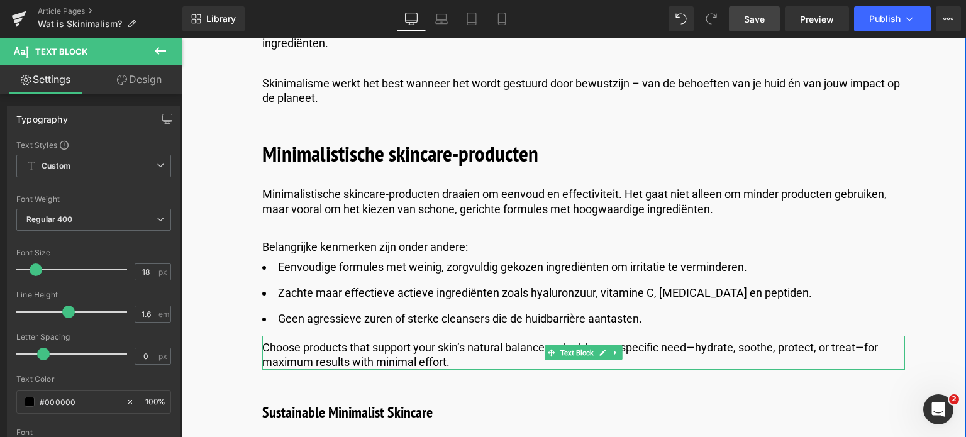
click at [450, 340] on p "Choose products that support your skin’s natural balance and address a specific…" at bounding box center [583, 355] width 643 height 30
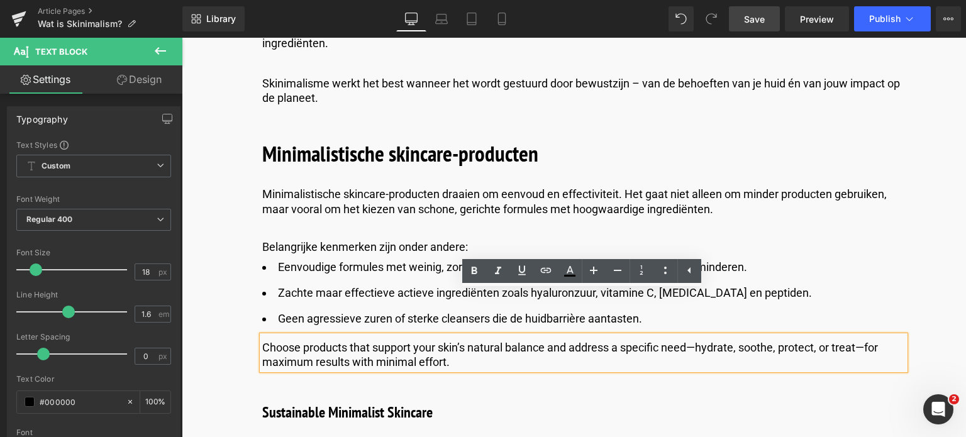
drag, startPoint x: 450, startPoint y: 317, endPoint x: 238, endPoint y: 287, distance: 214.2
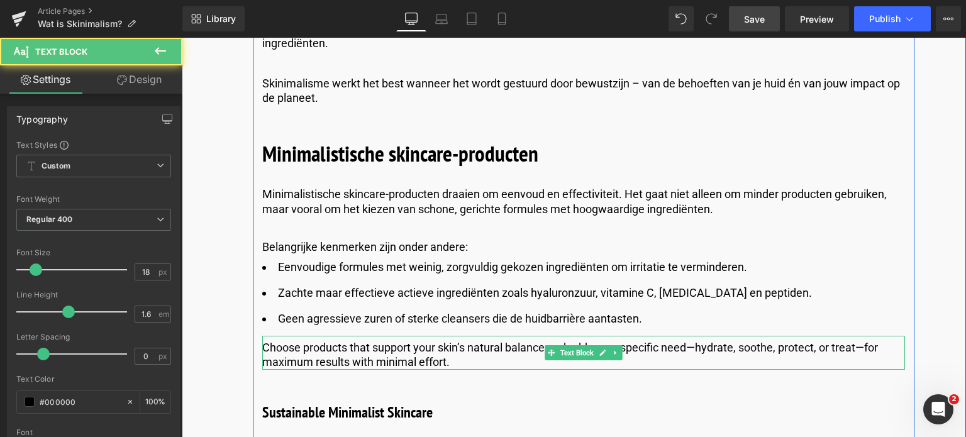
click at [461, 340] on p "Choose products that support your skin’s natural balance and address a specific…" at bounding box center [583, 355] width 643 height 30
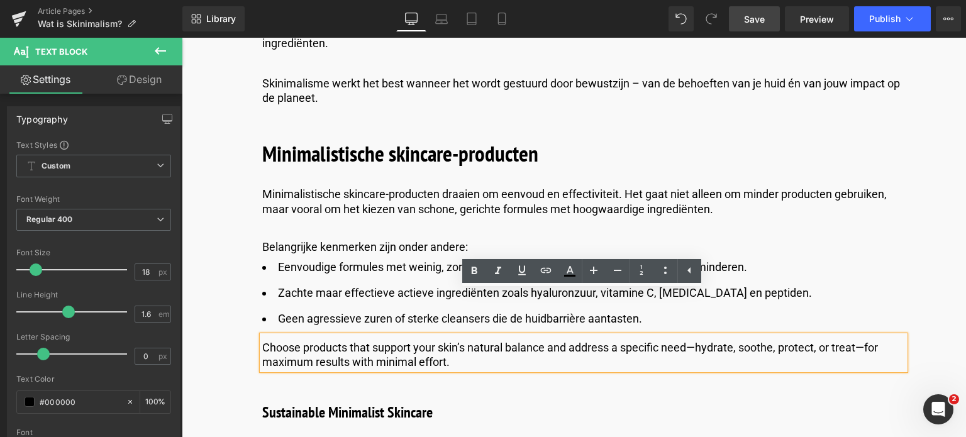
drag, startPoint x: 461, startPoint y: 319, endPoint x: 347, endPoint y: 296, distance: 116.1
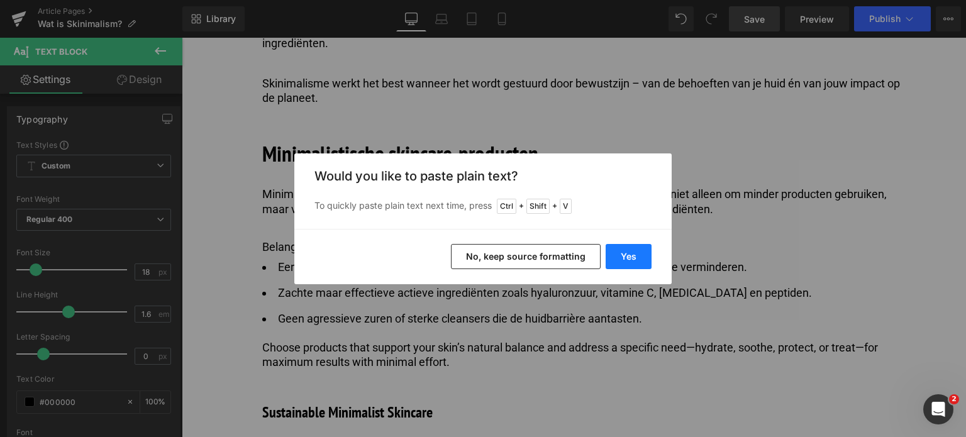
click at [623, 257] on button "Yes" at bounding box center [629, 256] width 46 height 25
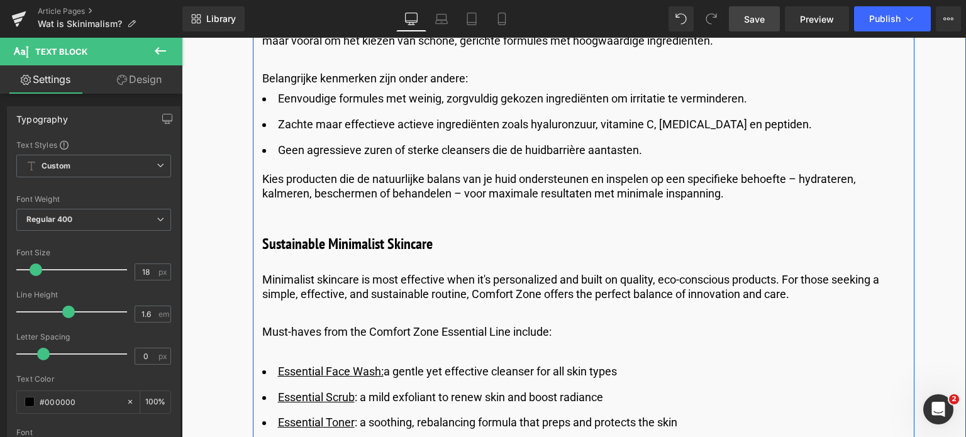
scroll to position [4404, 0]
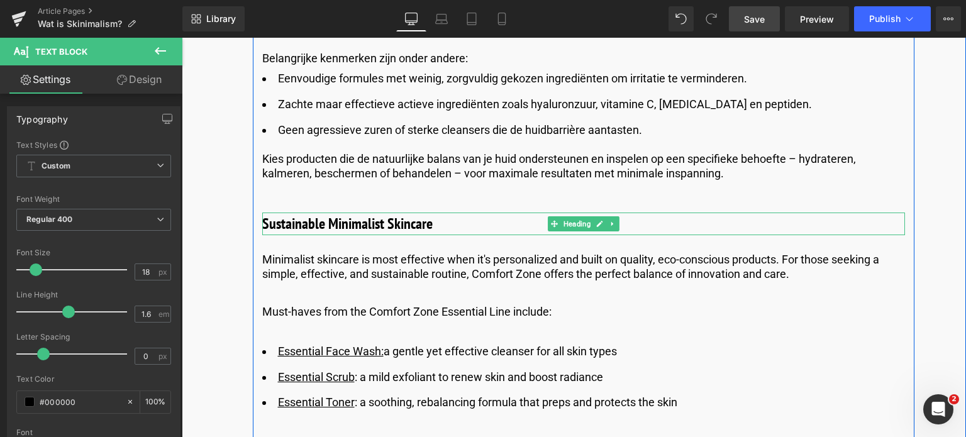
click at [324, 213] on h3 "Sustainable Minimalist Skincare" at bounding box center [583, 224] width 643 height 23
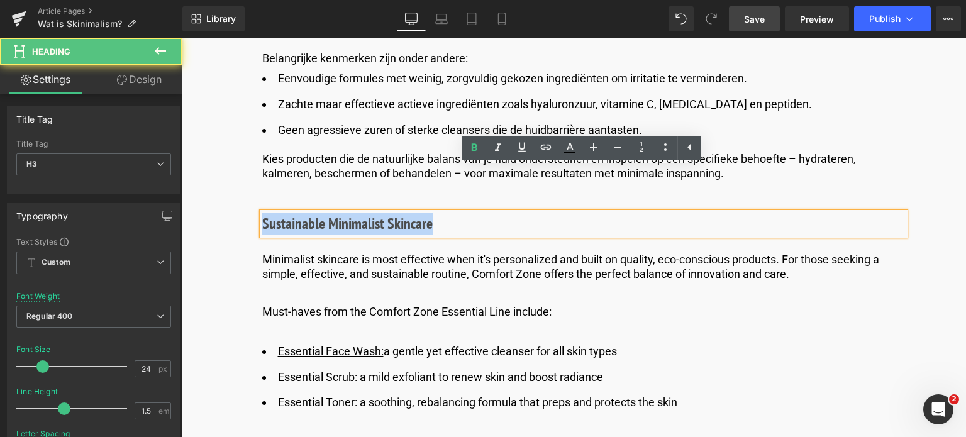
drag, startPoint x: 446, startPoint y: 183, endPoint x: 211, endPoint y: 168, distance: 235.8
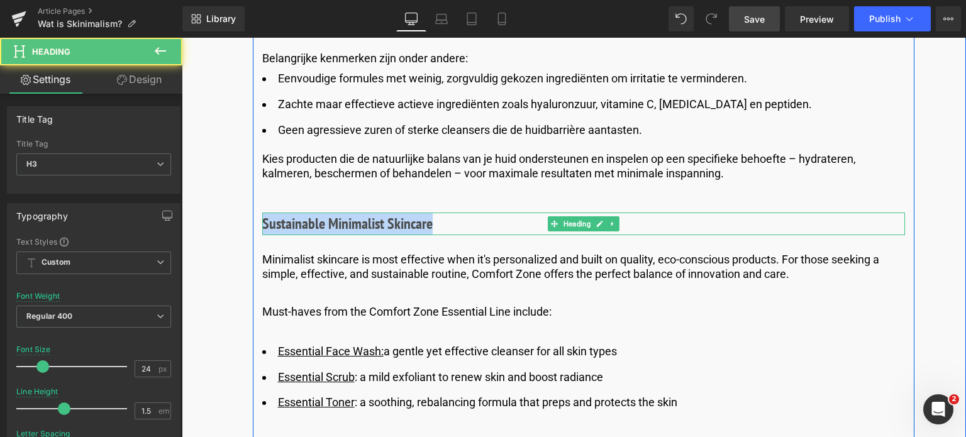
click at [434, 213] on h3 "Sustainable Minimalist Skincare" at bounding box center [583, 224] width 643 height 23
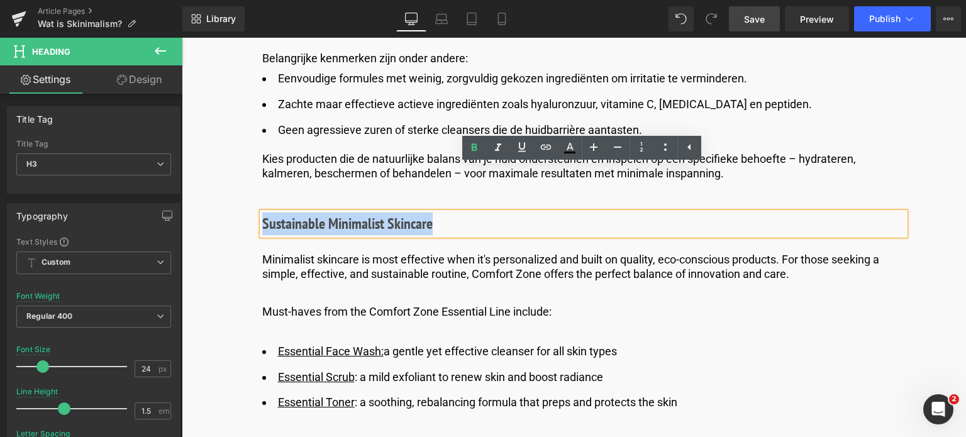
drag, startPoint x: 434, startPoint y: 181, endPoint x: 198, endPoint y: 181, distance: 236.6
paste div
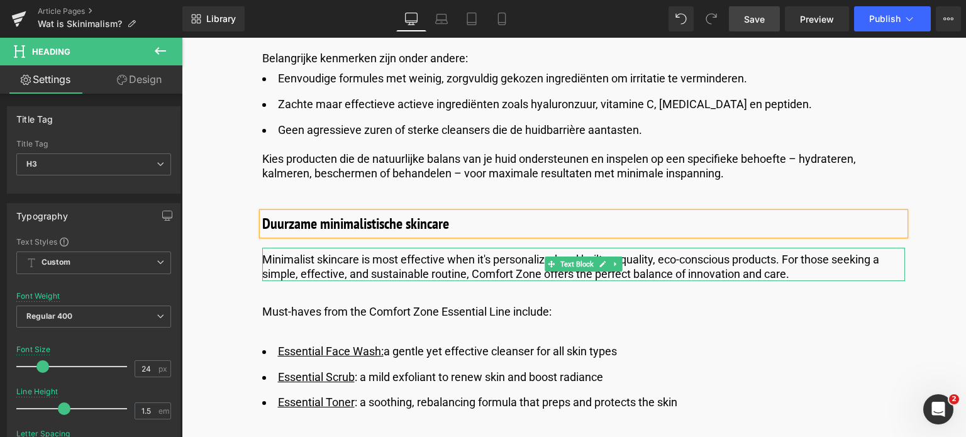
click at [339, 252] on p "Minimalist skincare is most effective when it's personalized and built on quali…" at bounding box center [583, 267] width 643 height 30
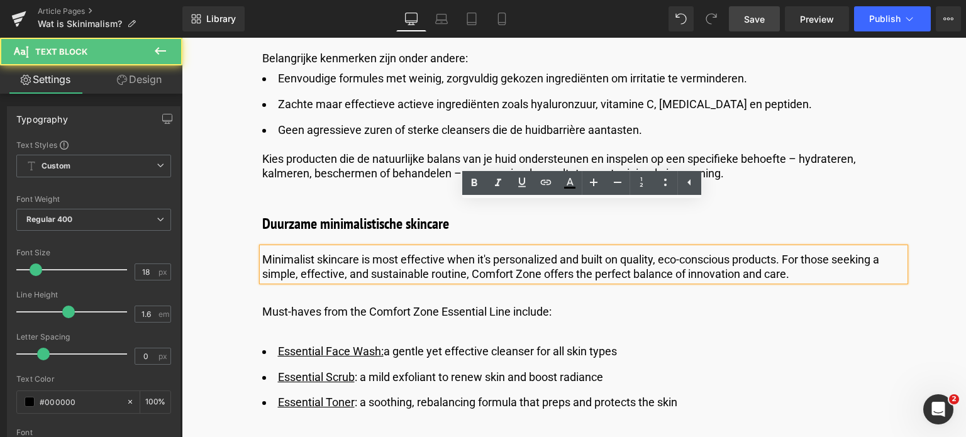
drag, startPoint x: 259, startPoint y: 214, endPoint x: 758, endPoint y: 205, distance: 498.4
click at [758, 248] on div "Minimalist skincare is most effective when it's personalized and built on quali…" at bounding box center [583, 265] width 643 height 34
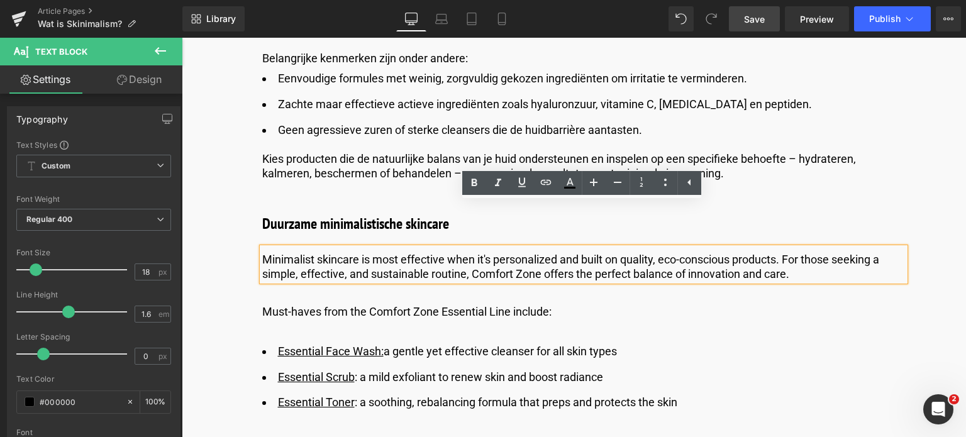
click at [815, 252] on p "Minimalist skincare is most effective when it's personalized and built on quali…" at bounding box center [583, 267] width 643 height 30
drag, startPoint x: 813, startPoint y: 228, endPoint x: 233, endPoint y: 191, distance: 581.3
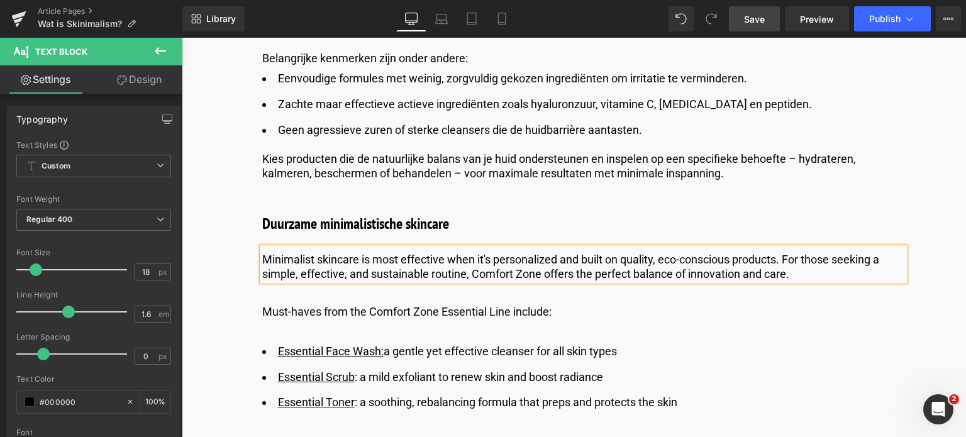
click at [808, 248] on div "Minimalist skincare is most effective when it's personalized and built on quali…" at bounding box center [583, 265] width 643 height 34
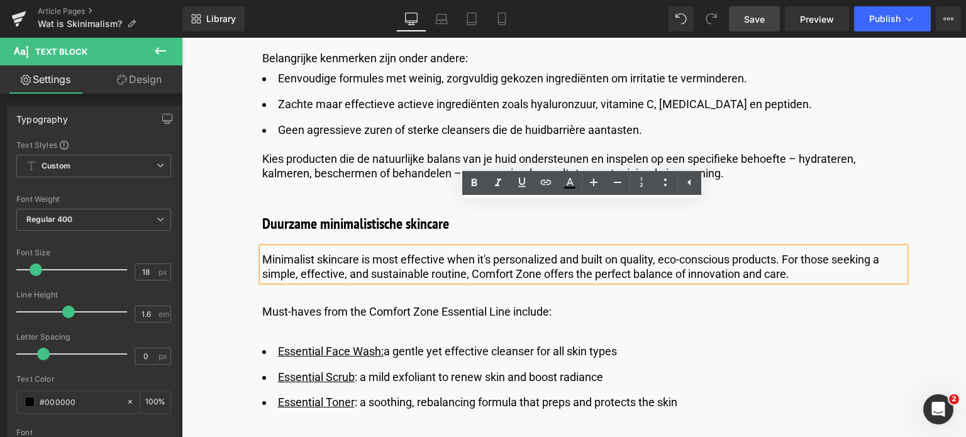
drag, startPoint x: 808, startPoint y: 226, endPoint x: 251, endPoint y: 203, distance: 557.9
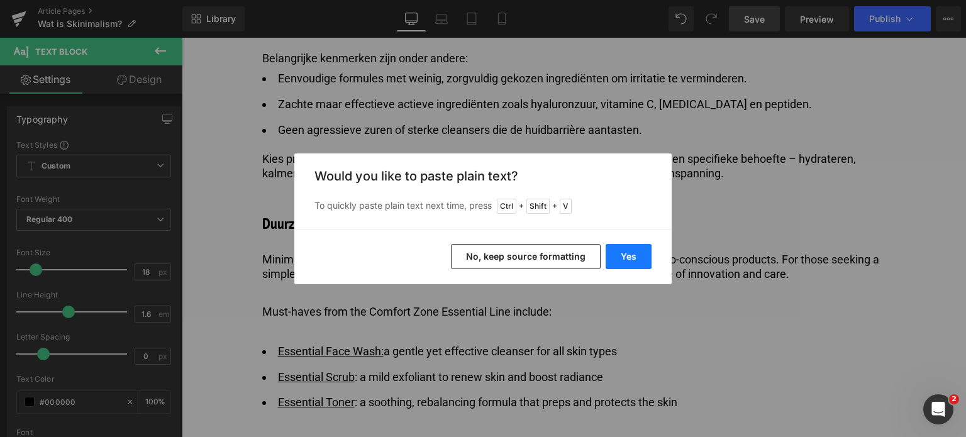
click at [639, 254] on button "Yes" at bounding box center [629, 256] width 46 height 25
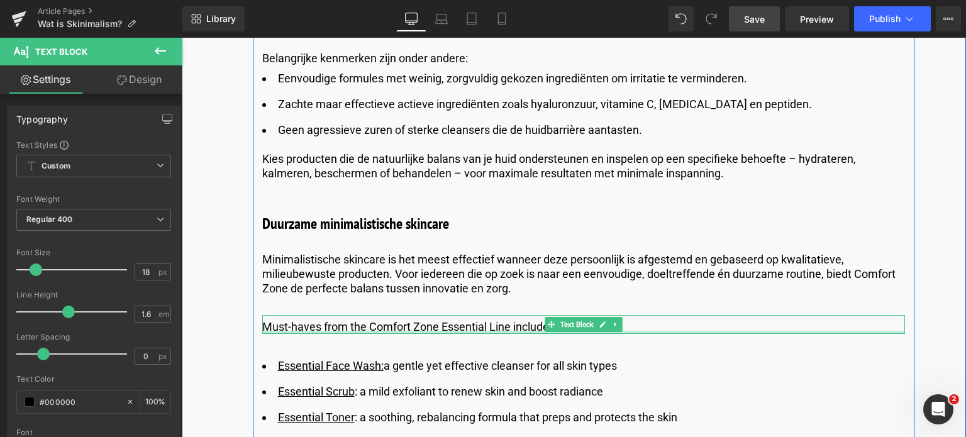
click at [320, 331] on div at bounding box center [583, 332] width 643 height 3
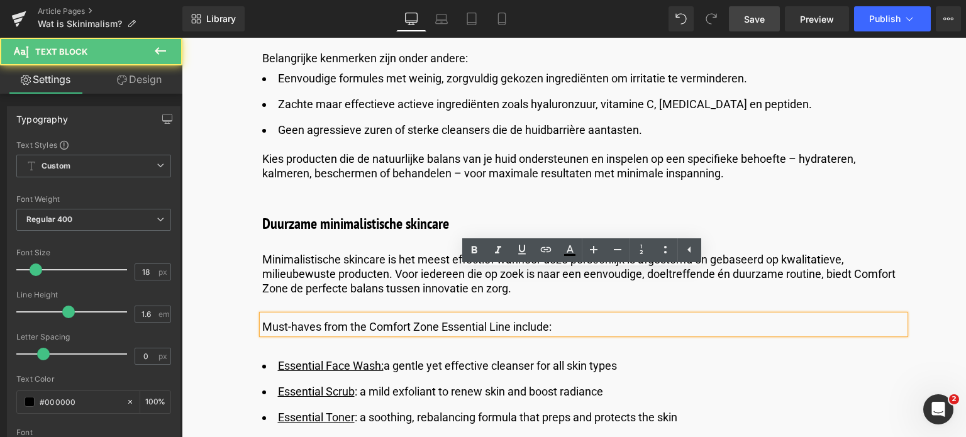
drag, startPoint x: 564, startPoint y: 277, endPoint x: 196, endPoint y: 245, distance: 369.5
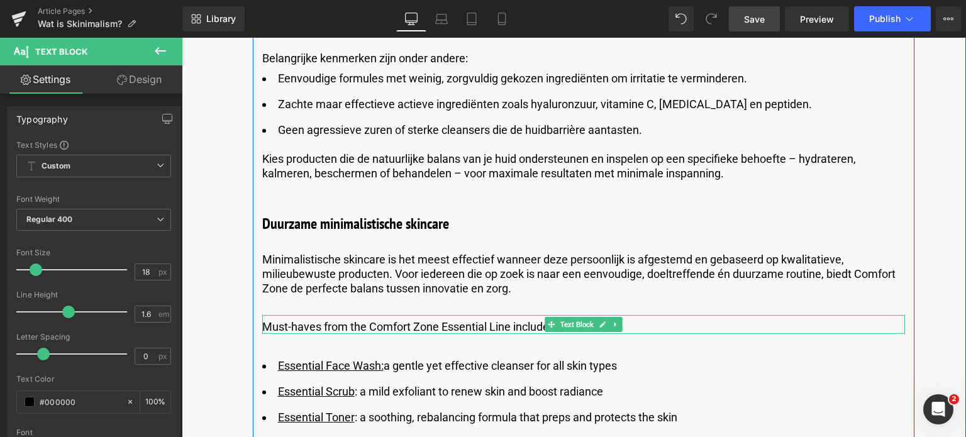
click at [490, 320] on p "Must-haves from the Comfort Zone Essential Line include:" at bounding box center [583, 327] width 643 height 14
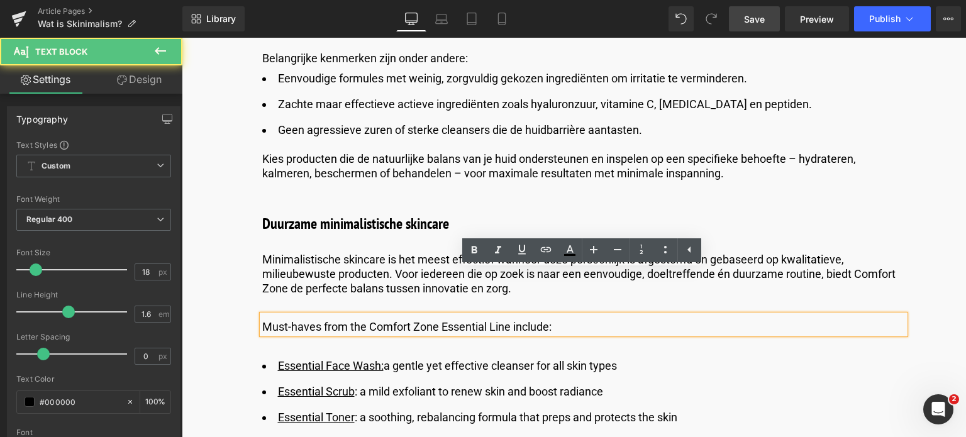
drag, startPoint x: 562, startPoint y: 286, endPoint x: 200, endPoint y: 271, distance: 362.7
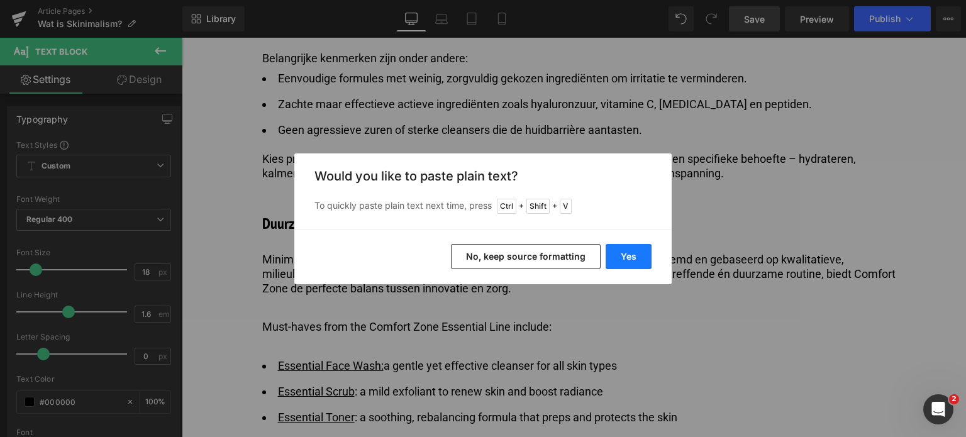
click at [622, 255] on button "Yes" at bounding box center [629, 256] width 46 height 25
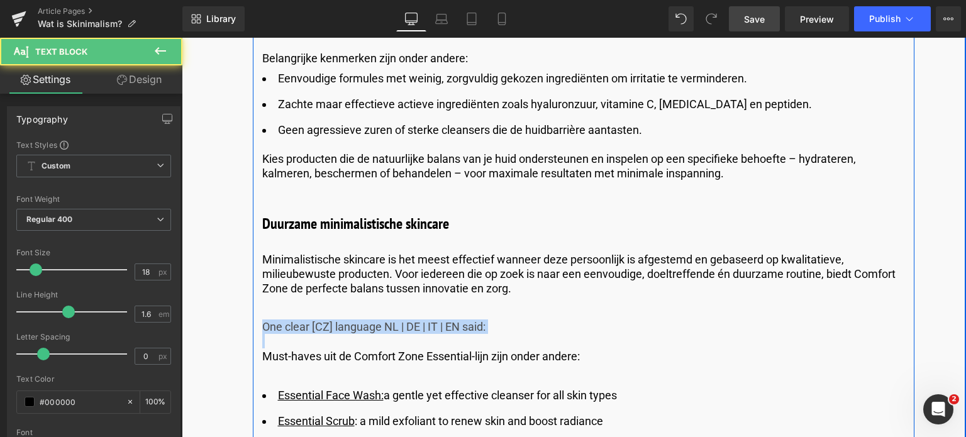
drag, startPoint x: 313, startPoint y: 299, endPoint x: 259, endPoint y: 282, distance: 56.5
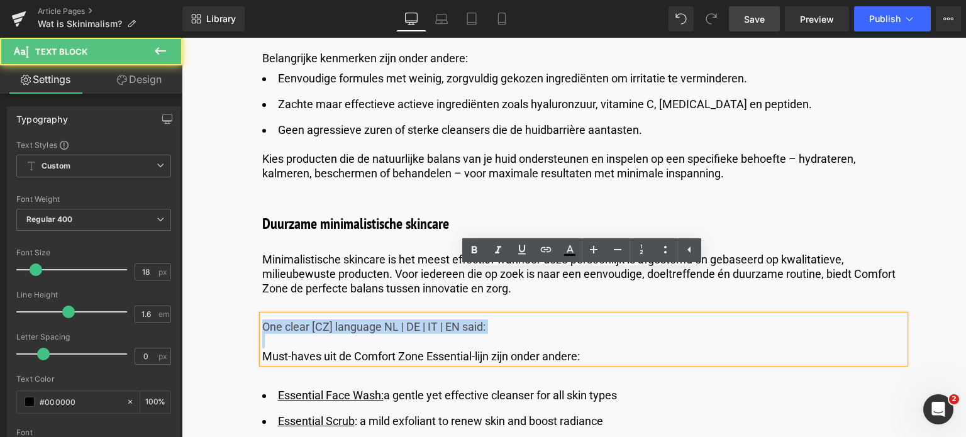
click at [263, 320] on p "One clear [CZ] language NL | DE | IT | EN said:" at bounding box center [583, 327] width 643 height 14
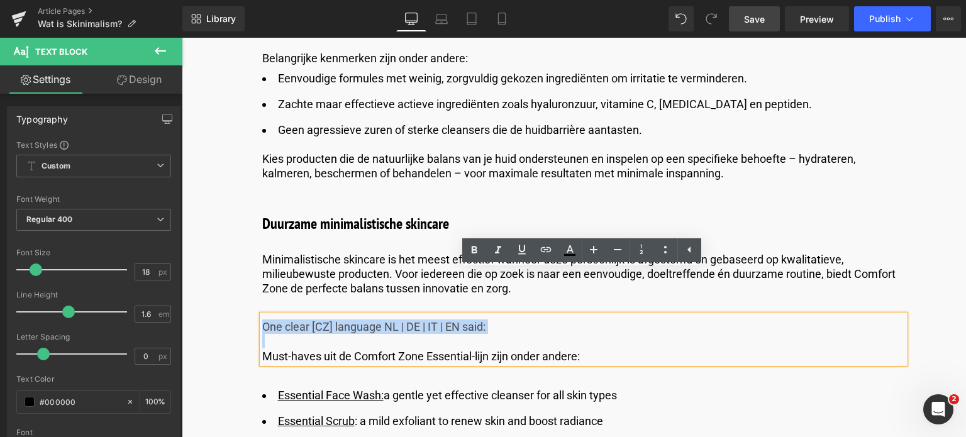
drag, startPoint x: 263, startPoint y: 282, endPoint x: 277, endPoint y: 298, distance: 21.4
click at [277, 315] on div "One clear [CZ] language NL | DE | IT | EN said: Must-haves uit de Comfort Zone …" at bounding box center [583, 339] width 643 height 48
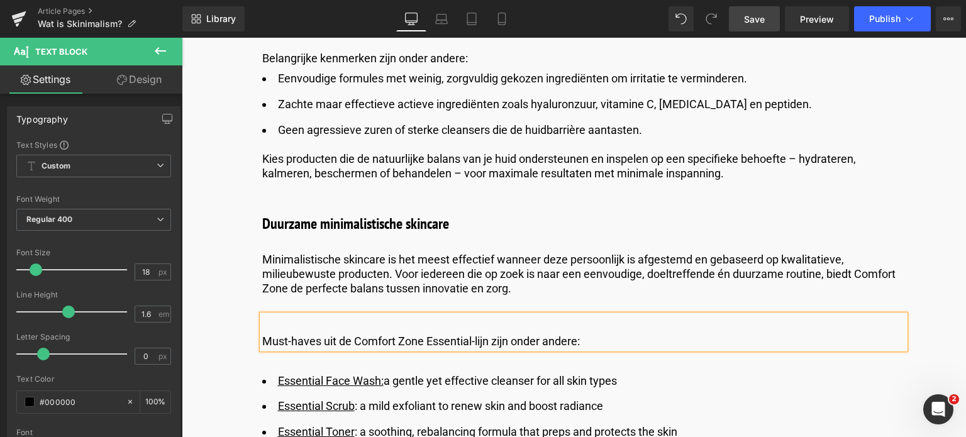
click at [264, 334] on p "Must-haves uit de Comfort Zone Essential-lijn zijn onder andere:" at bounding box center [583, 341] width 643 height 14
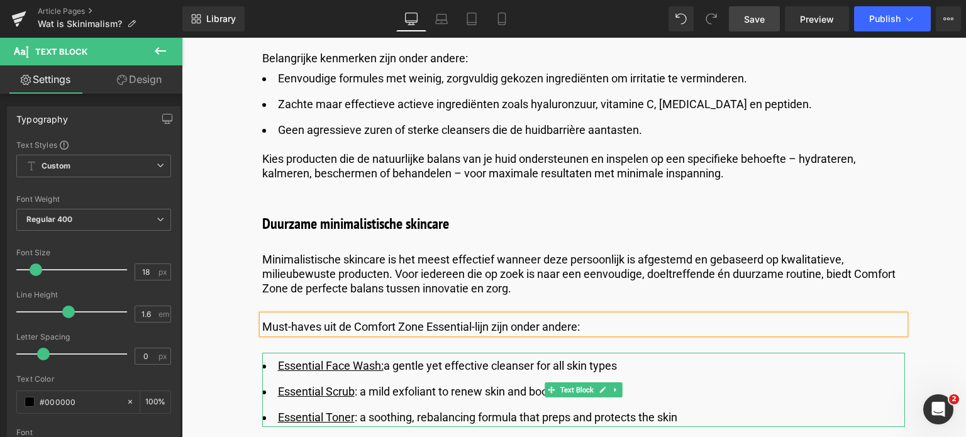
click at [640, 357] on li "Essential Face Wash: a gentle yet effective cleanser for all skin types" at bounding box center [583, 366] width 643 height 18
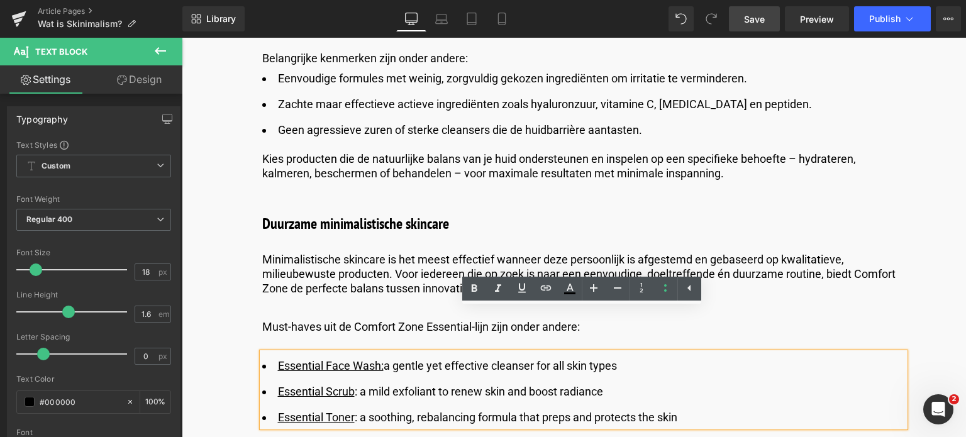
drag, startPoint x: 626, startPoint y: 323, endPoint x: 249, endPoint y: 325, distance: 376.9
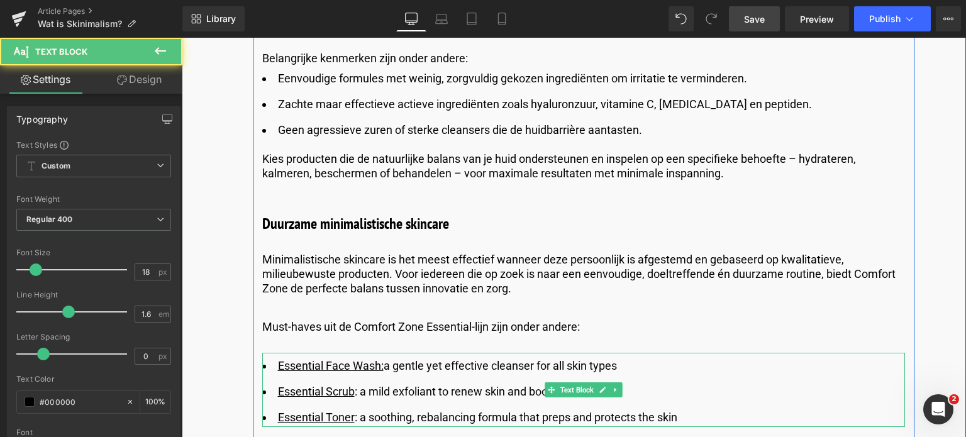
click at [674, 357] on li "Essential Face Wash: a gentle yet effective cleanser for all skin types" at bounding box center [583, 366] width 643 height 18
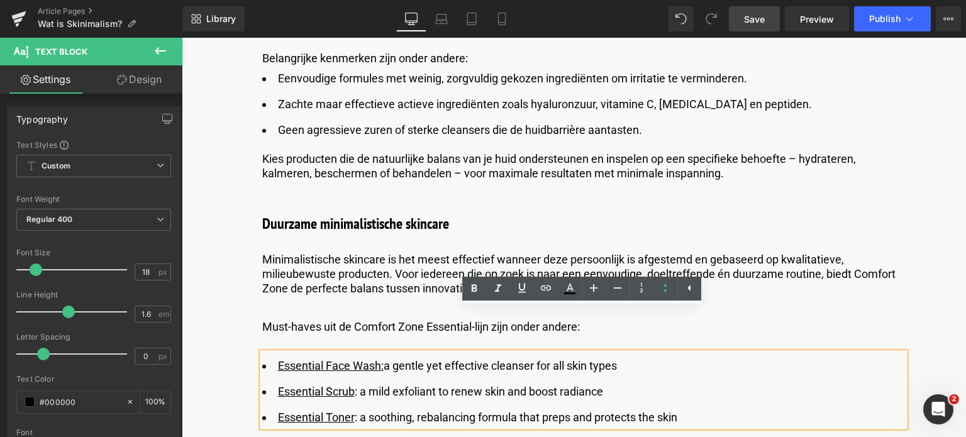
drag, startPoint x: 656, startPoint y: 321, endPoint x: 203, endPoint y: 309, distance: 453.1
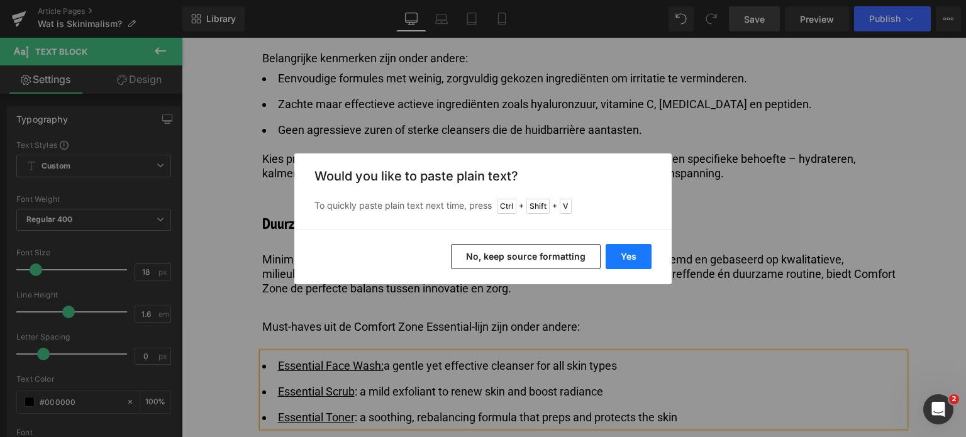
click at [633, 261] on button "Yes" at bounding box center [629, 256] width 46 height 25
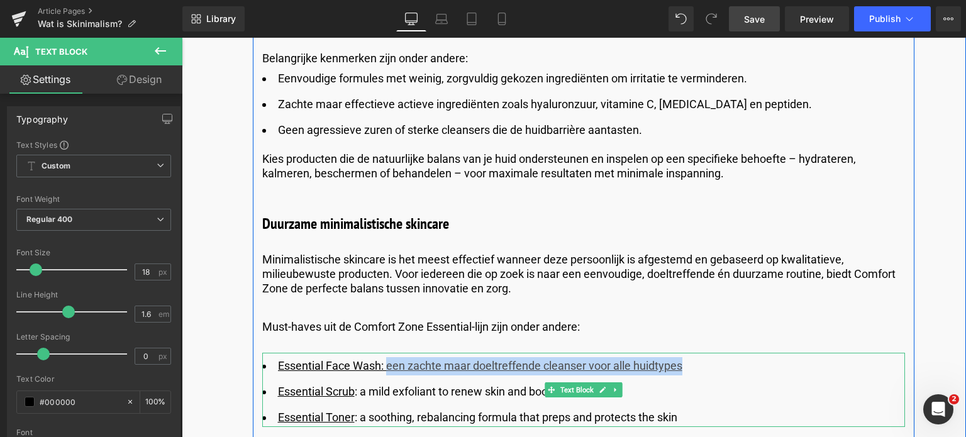
drag, startPoint x: 386, startPoint y: 324, endPoint x: 690, endPoint y: 319, distance: 303.9
click at [690, 357] on li "Essential Face Wash: een zachte maar doeltreffende cleanser voor alle huidtypes" at bounding box center [583, 366] width 643 height 18
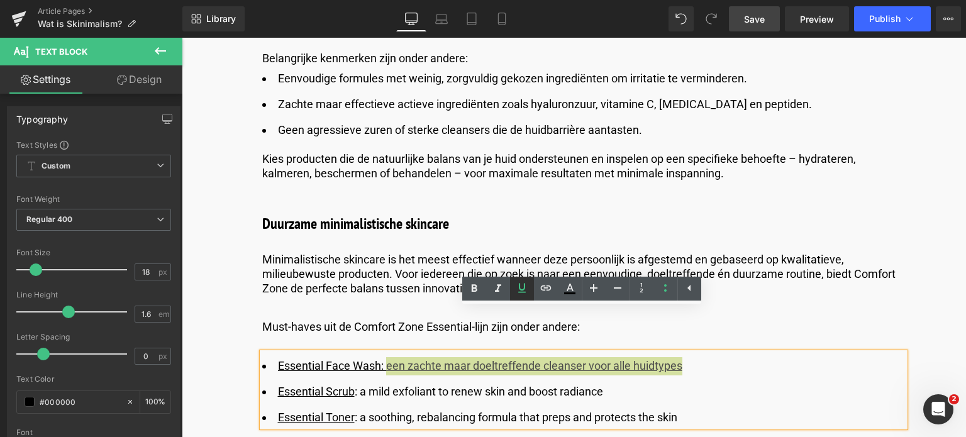
click at [521, 289] on icon at bounding box center [522, 288] width 15 height 15
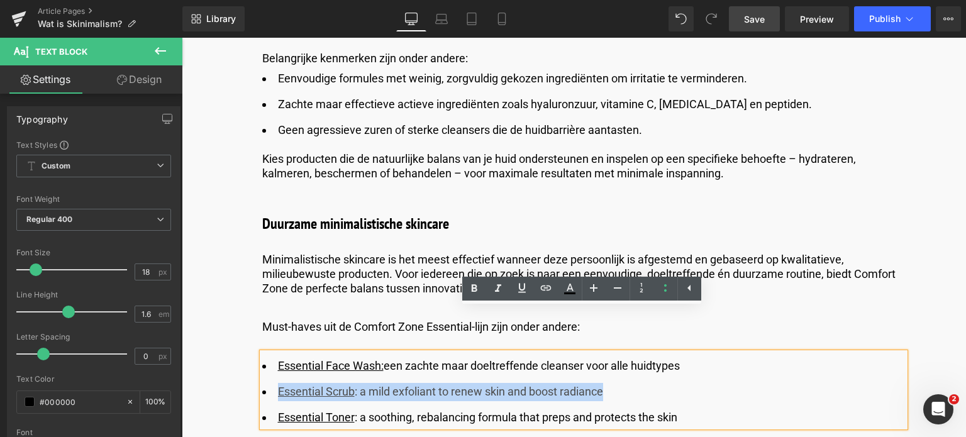
drag, startPoint x: 622, startPoint y: 353, endPoint x: 266, endPoint y: 351, distance: 355.5
click at [266, 383] on li "Essential Scrub : a mild exfoliant to renew skin and boost radiance" at bounding box center [583, 392] width 643 height 18
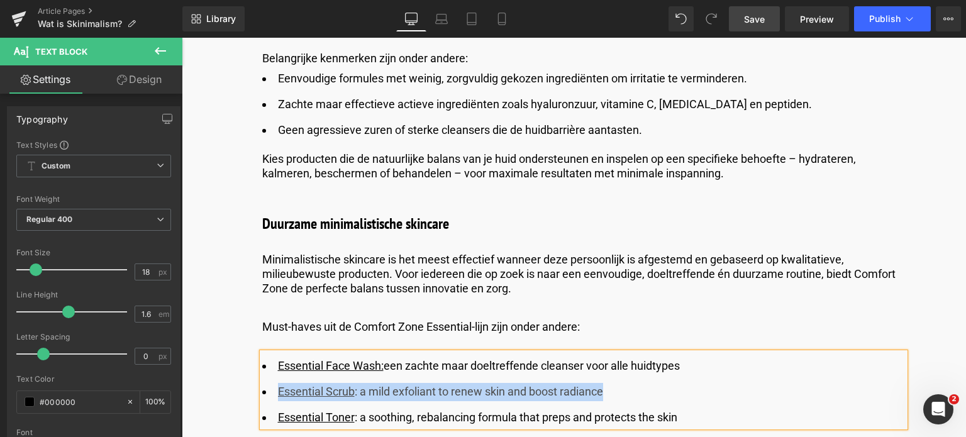
click at [614, 383] on li "Essential Scrub : a mild exfoliant to renew skin and boost radiance" at bounding box center [583, 392] width 643 height 18
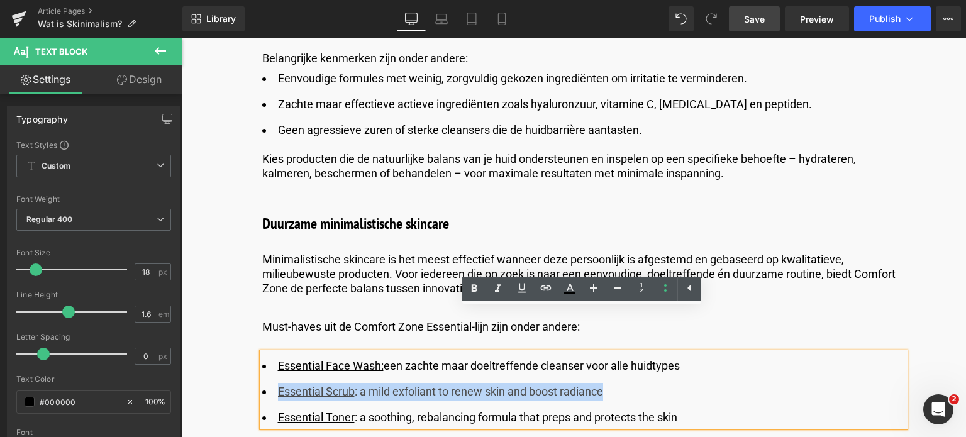
drag, startPoint x: 614, startPoint y: 346, endPoint x: 213, endPoint y: 338, distance: 400.8
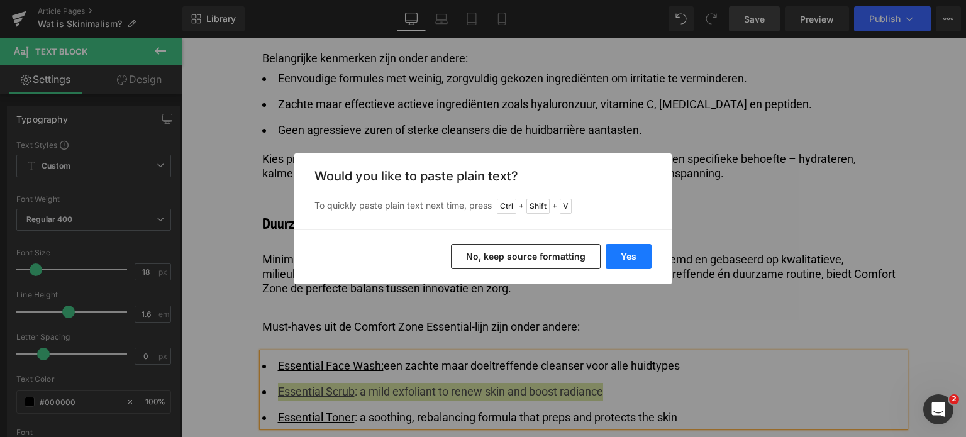
click at [626, 258] on button "Yes" at bounding box center [629, 256] width 46 height 25
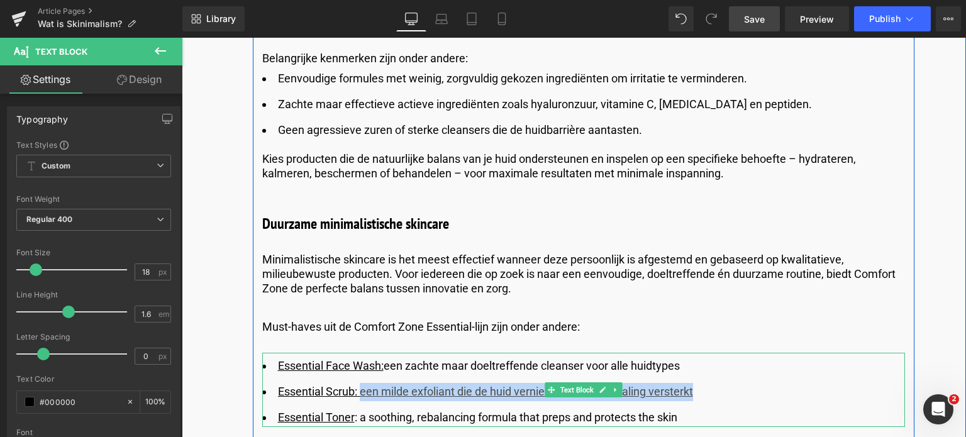
drag, startPoint x: 359, startPoint y: 352, endPoint x: 703, endPoint y: 337, distance: 344.5
click at [703, 357] on ul "Essential Face Wash: een zachte maar doeltreffende cleanser voor alle huidtypes…" at bounding box center [583, 391] width 643 height 69
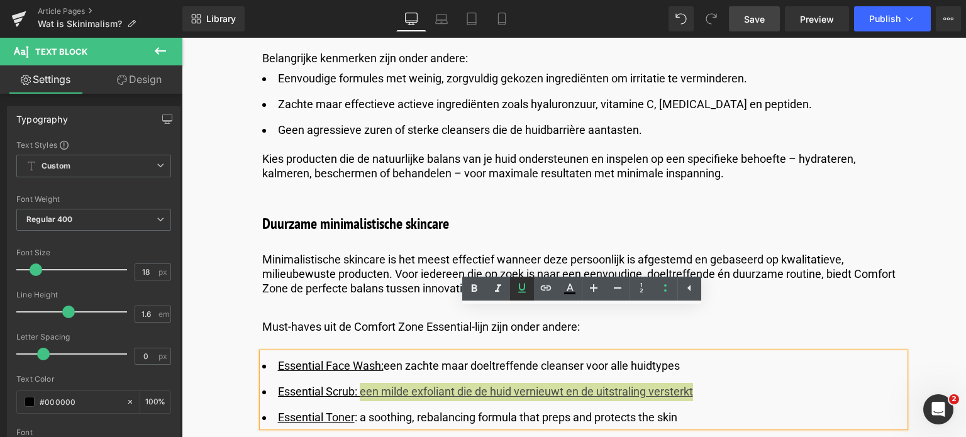
click at [520, 288] on icon at bounding box center [522, 287] width 8 height 9
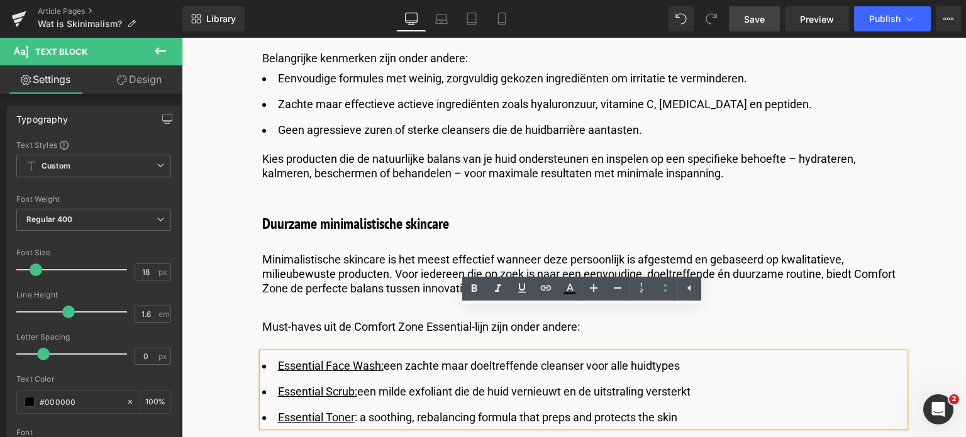
drag, startPoint x: 687, startPoint y: 381, endPoint x: 278, endPoint y: 362, distance: 409.4
click at [278, 362] on ul "Essential Face Wash: een zachte maar doeltreffende cleanser voor alle huidtypes…" at bounding box center [583, 391] width 643 height 69
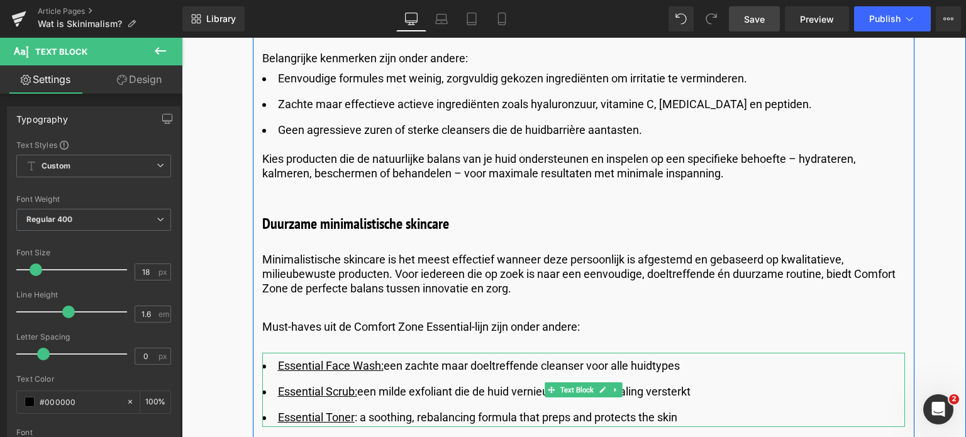
click at [725, 409] on li "Essential Toner : a soothing, rebalancing formula that preps and protects the s…" at bounding box center [583, 418] width 643 height 18
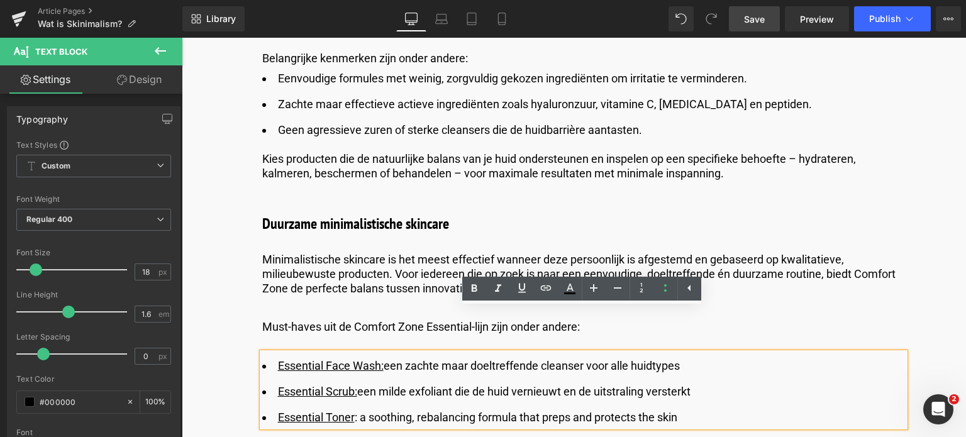
drag, startPoint x: 725, startPoint y: 377, endPoint x: 269, endPoint y: 372, distance: 455.5
click at [269, 409] on li "Essential Toner : a soothing, rebalancing formula that preps and protects the s…" at bounding box center [583, 418] width 643 height 18
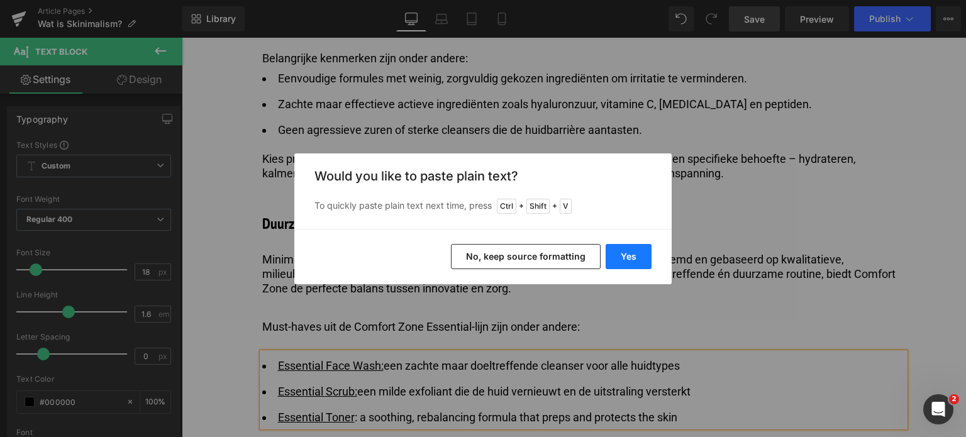
drag, startPoint x: 631, startPoint y: 257, endPoint x: 389, endPoint y: 261, distance: 241.6
click at [631, 257] on button "Yes" at bounding box center [629, 256] width 46 height 25
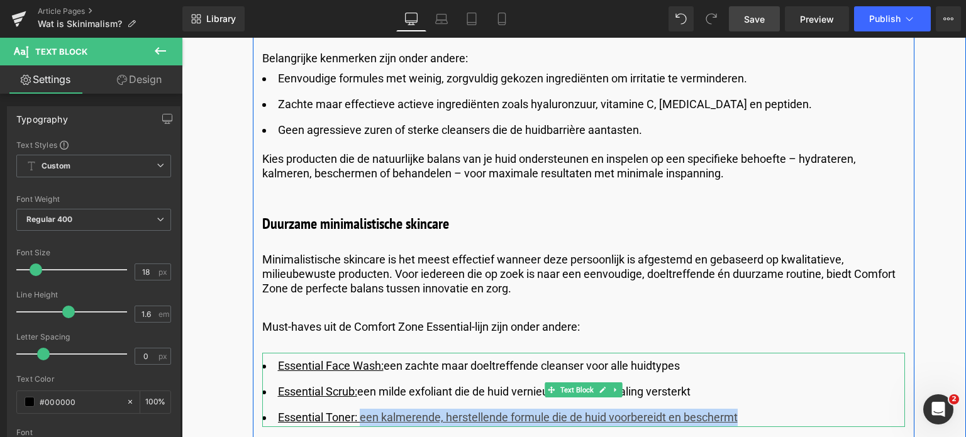
drag, startPoint x: 359, startPoint y: 378, endPoint x: 746, endPoint y: 371, distance: 387.0
click at [746, 409] on li "Essential Toner: een kalmerende, herstellende formule die de huid voorbereidt e…" at bounding box center [583, 418] width 643 height 18
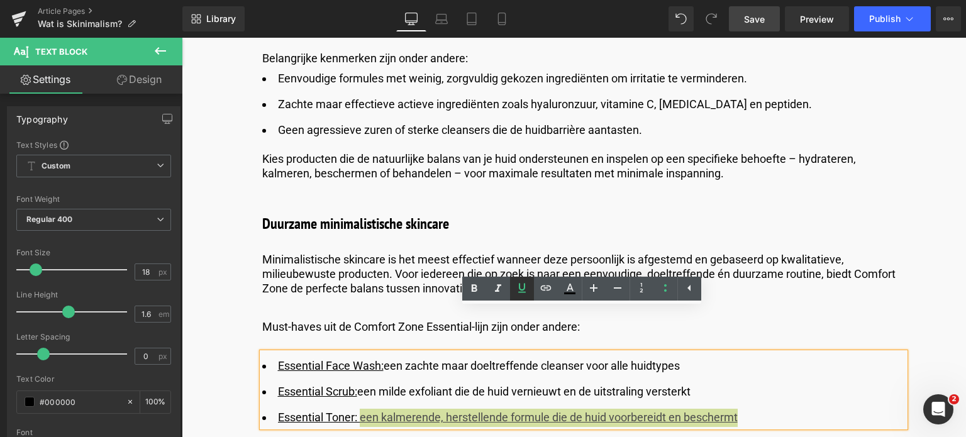
click at [521, 286] on icon at bounding box center [522, 288] width 15 height 15
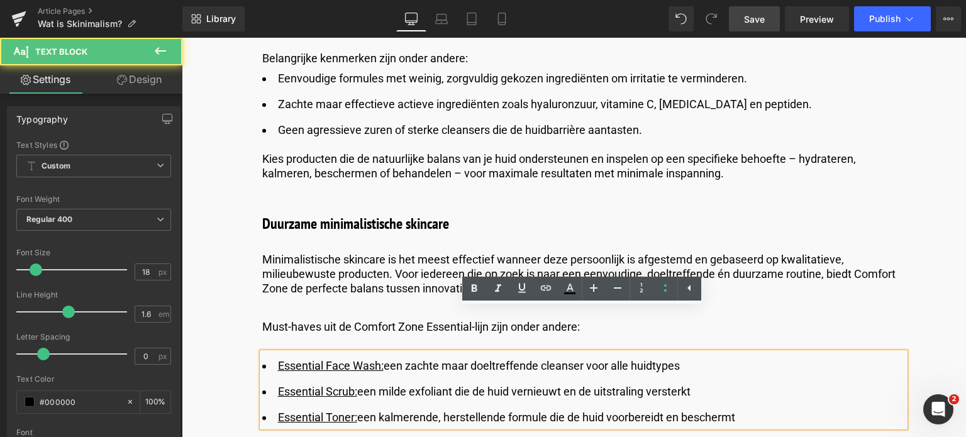
click at [312, 357] on ul "Essential Face Wash: een zachte maar doeltreffende cleanser voor alle huidtypes…" at bounding box center [583, 391] width 643 height 69
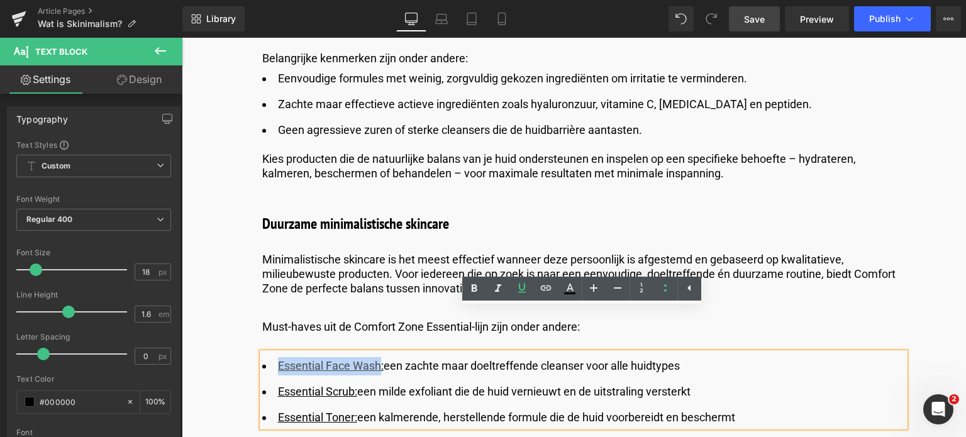
drag, startPoint x: 378, startPoint y: 323, endPoint x: 274, endPoint y: 330, distance: 104.7
click at [274, 357] on li "Essential Face Wash: een zachte maar doeltreffende cleanser voor alle huidtypes" at bounding box center [583, 366] width 643 height 18
click at [551, 291] on icon at bounding box center [546, 288] width 15 height 15
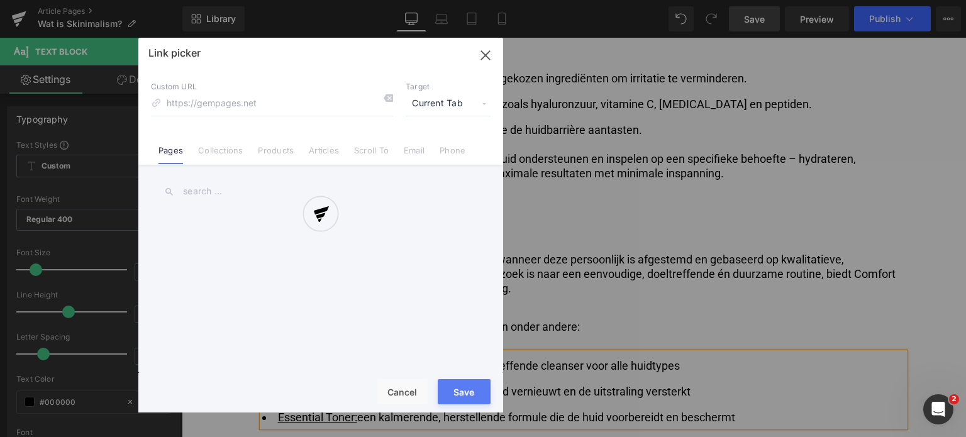
click at [498, 0] on div "Text Color Highlight Color #333333 Edit or remove link: Edit - Unlink - Cancel …" at bounding box center [483, 0] width 966 height 0
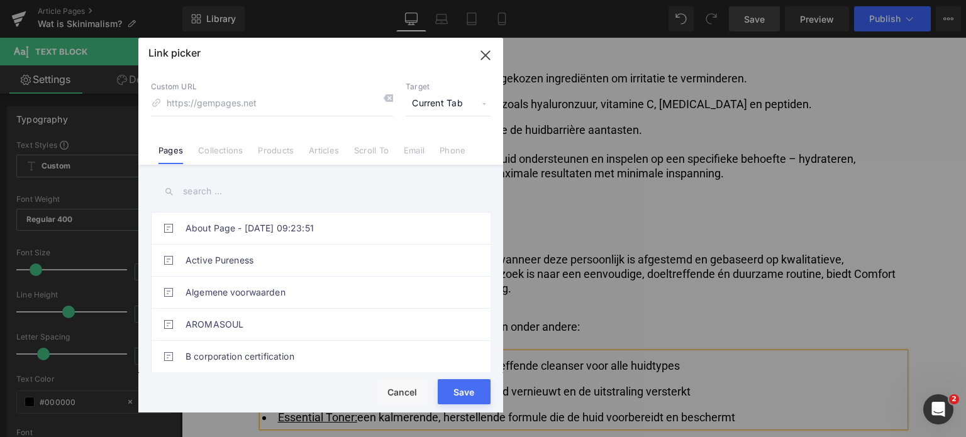
click at [277, 152] on div "Link picker Back to Library Insert Custom URL Target Current Tab Current Tab Ne…" at bounding box center [320, 225] width 365 height 375
click at [277, 152] on link "Products" at bounding box center [276, 154] width 36 height 19
click at [247, 180] on input "text" at bounding box center [321, 191] width 340 height 28
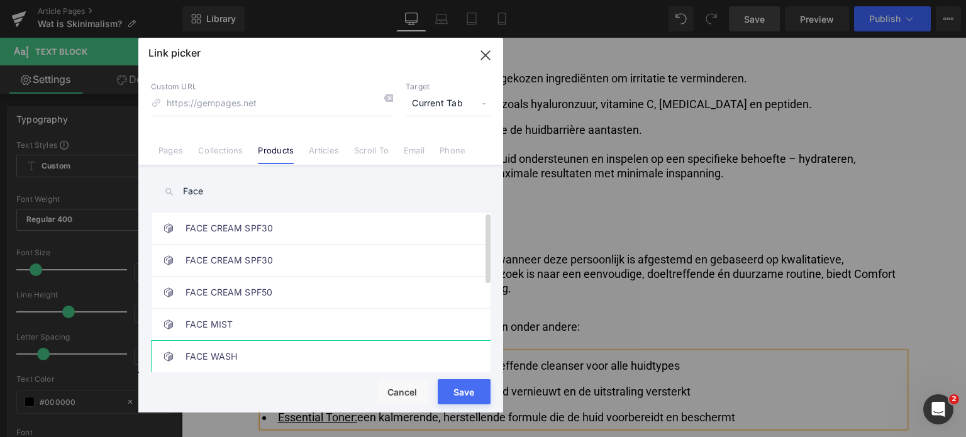
type input "Face"
click at [247, 347] on link "FACE WASH" at bounding box center [324, 356] width 277 height 31
click at [458, 393] on div "Loading Product" at bounding box center [483, 388] width 69 height 14
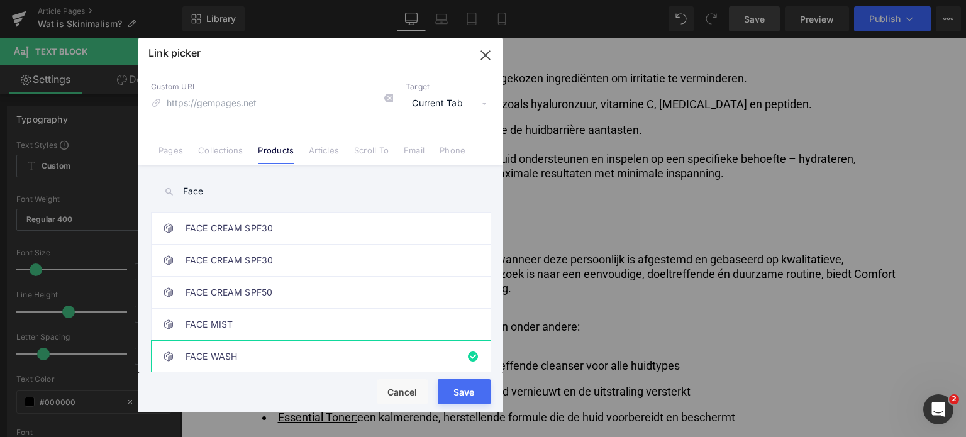
click at [447, 398] on button "Save" at bounding box center [464, 391] width 53 height 25
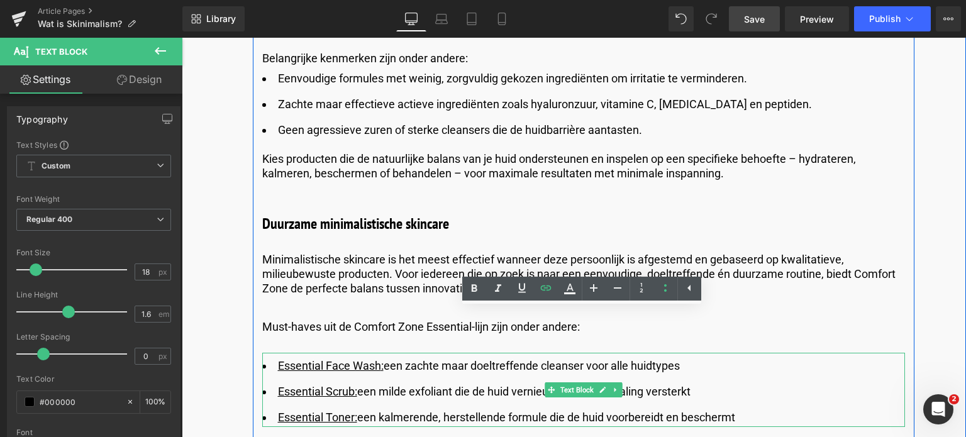
click at [352, 385] on u "Essential Scrub:" at bounding box center [317, 391] width 79 height 13
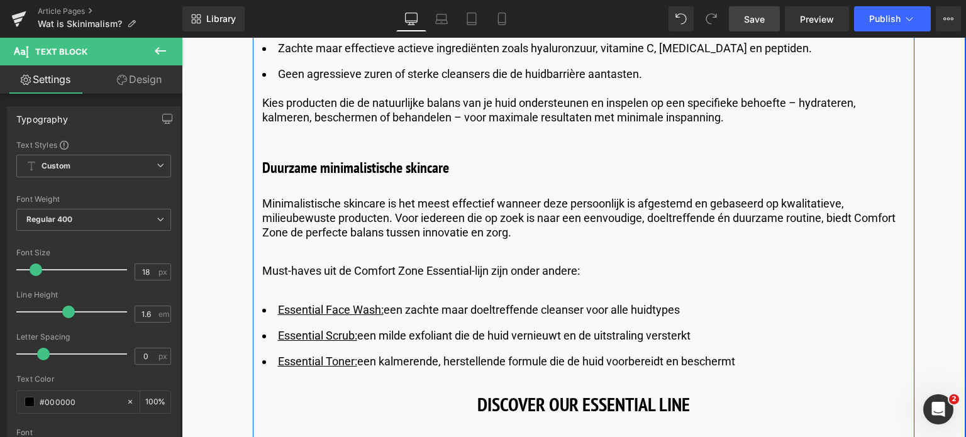
scroll to position [4467, 0]
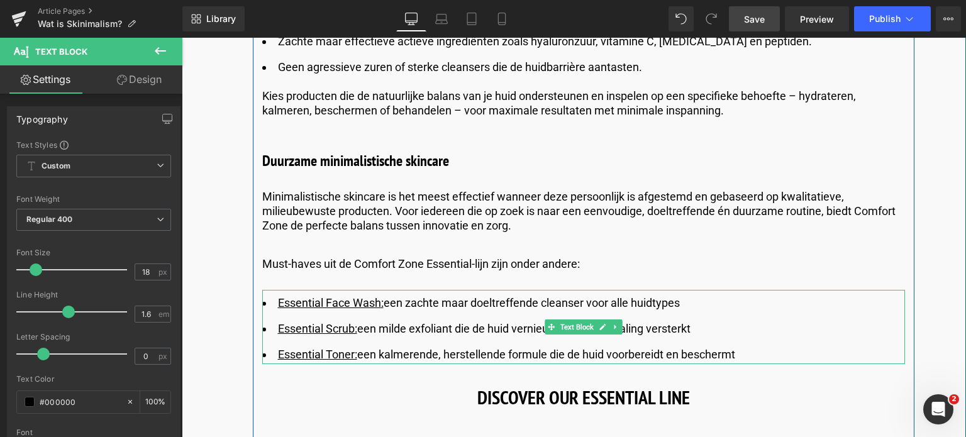
click at [361, 296] on u "Essential Face Wash :" at bounding box center [331, 302] width 106 height 13
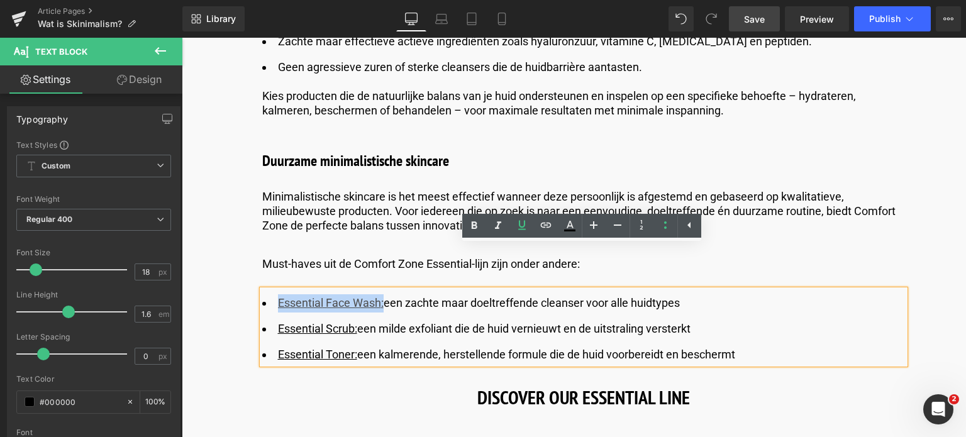
drag, startPoint x: 382, startPoint y: 257, endPoint x: 325, endPoint y: 259, distance: 56.7
click at [269, 294] on li "Essential Face Wash : een zachte maar doeltreffende cleanser voor alle huidtypes" at bounding box center [583, 303] width 643 height 18
click at [549, 219] on icon at bounding box center [546, 225] width 15 height 15
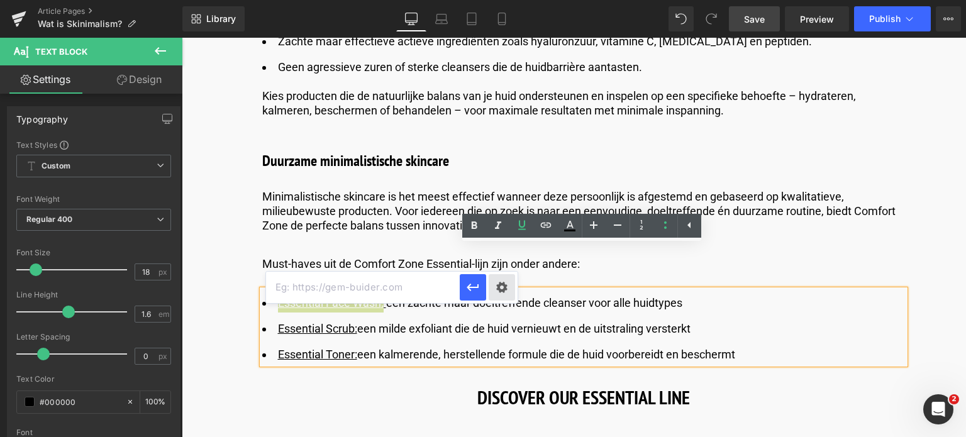
click at [506, 0] on div "Text Color Highlight Color #333333 Edit or remove link: Edit - Unlink - Cancel" at bounding box center [483, 0] width 966 height 0
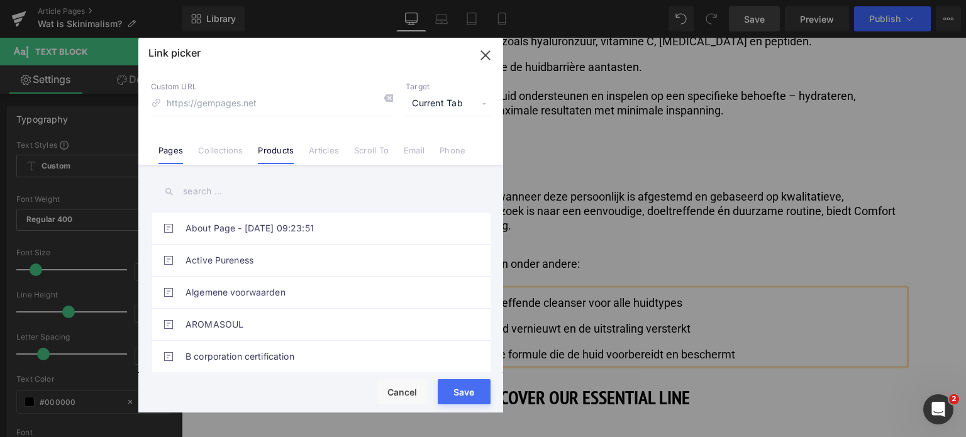
click at [271, 153] on link "Products" at bounding box center [276, 154] width 36 height 19
click at [244, 187] on input "text" at bounding box center [321, 191] width 340 height 28
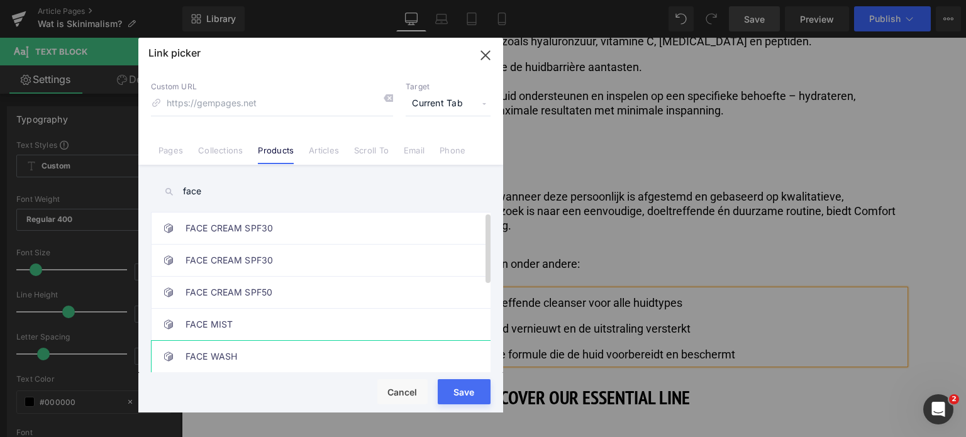
type input "face"
click at [225, 352] on link "FACE WASH" at bounding box center [324, 356] width 277 height 31
click at [468, 392] on div "Loading Product" at bounding box center [483, 388] width 69 height 14
click at [457, 397] on button "Save" at bounding box center [464, 391] width 53 height 25
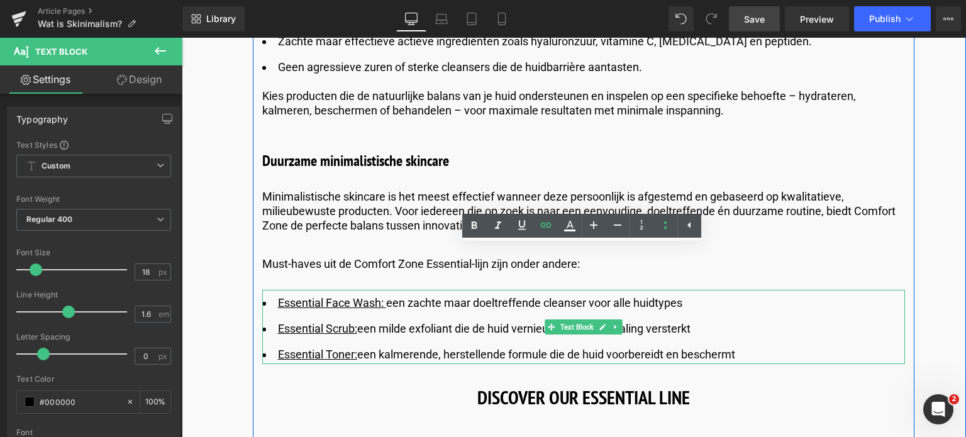
click at [348, 322] on u "Essential Scrub:" at bounding box center [317, 328] width 79 height 13
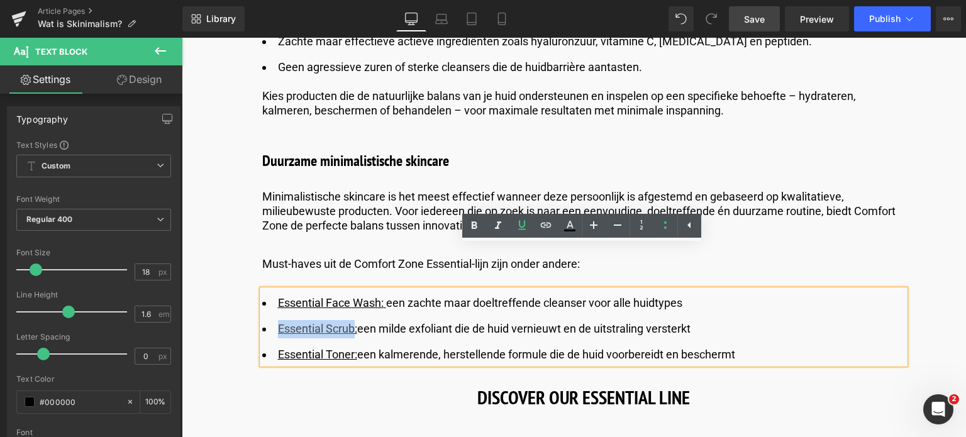
drag, startPoint x: 352, startPoint y: 284, endPoint x: 277, endPoint y: 284, distance: 74.2
click at [278, 322] on u "Essential Scrub:" at bounding box center [317, 328] width 79 height 13
click at [542, 229] on icon at bounding box center [546, 225] width 15 height 15
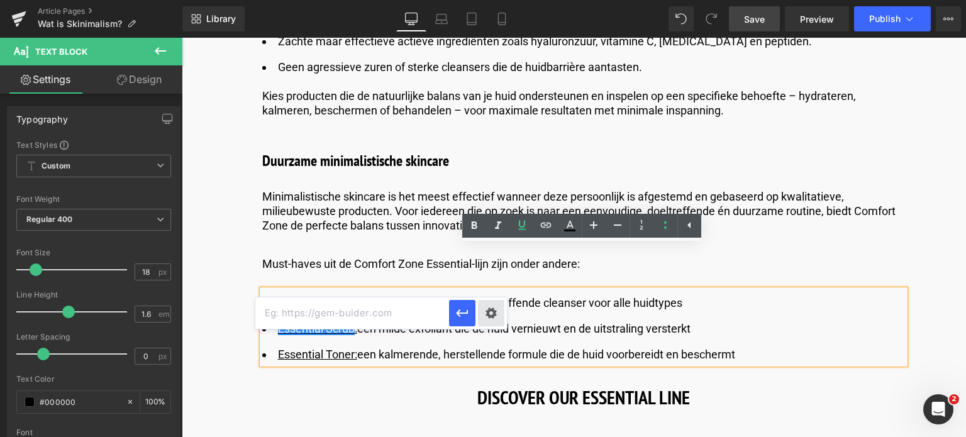
click at [491, 0] on div "Text Color Highlight Color #333333 Edit or remove link: Edit - Unlink - Cancel" at bounding box center [483, 0] width 966 height 0
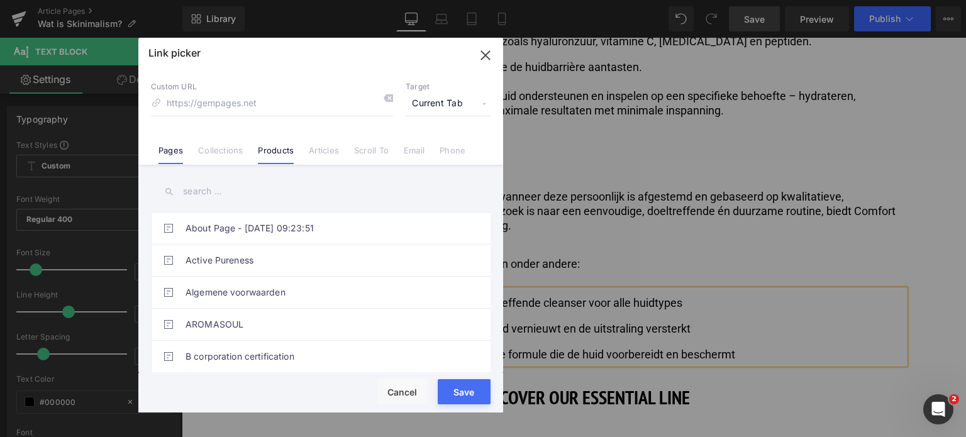
click at [264, 147] on link "Products" at bounding box center [276, 154] width 36 height 19
click at [242, 193] on input "text" at bounding box center [321, 191] width 340 height 28
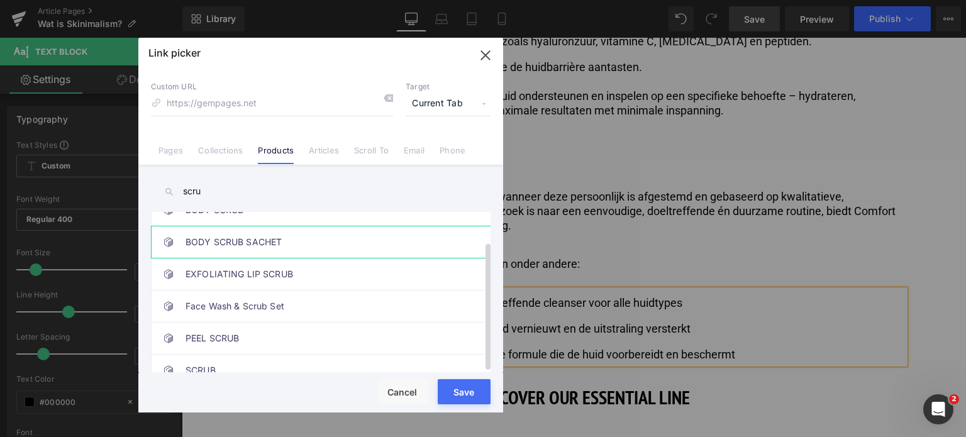
scroll to position [36, 0]
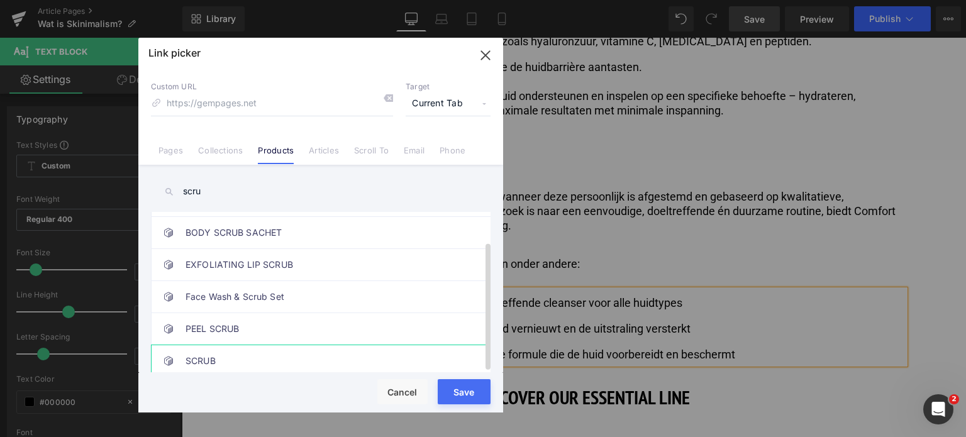
type input "scru"
click at [276, 360] on link "SCRUB" at bounding box center [324, 360] width 277 height 31
click at [448, 396] on button "Save" at bounding box center [464, 391] width 53 height 25
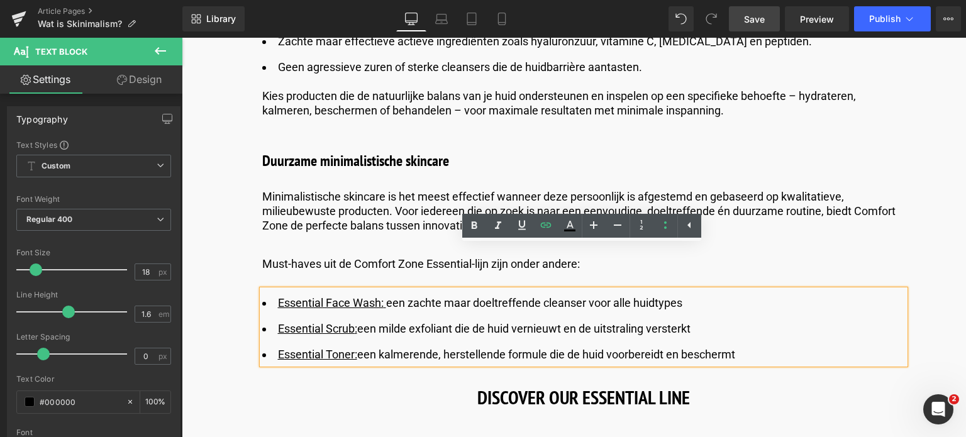
click at [335, 348] on u "Essential Toner:" at bounding box center [317, 354] width 79 height 13
drag, startPoint x: 352, startPoint y: 308, endPoint x: 264, endPoint y: 302, distance: 88.3
click at [264, 346] on li "Essential Toner: een kalmerende, herstellende formule die de huid voorbereidt e…" at bounding box center [583, 355] width 643 height 18
click at [546, 226] on icon at bounding box center [546, 225] width 15 height 15
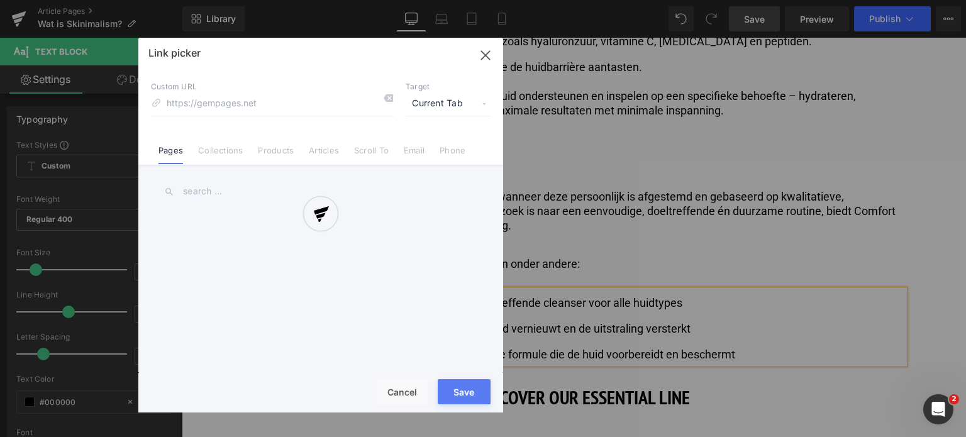
click at [493, 0] on div "Text Color Highlight Color #333333 Edit or remove link: Edit - Unlink - Cancel …" at bounding box center [483, 0] width 966 height 0
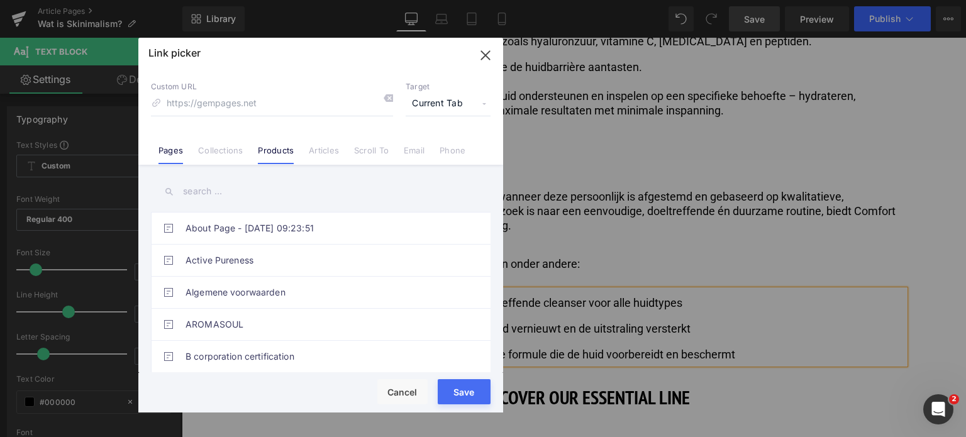
click at [258, 155] on link "Products" at bounding box center [276, 154] width 36 height 19
click at [240, 198] on input "text" at bounding box center [321, 191] width 340 height 28
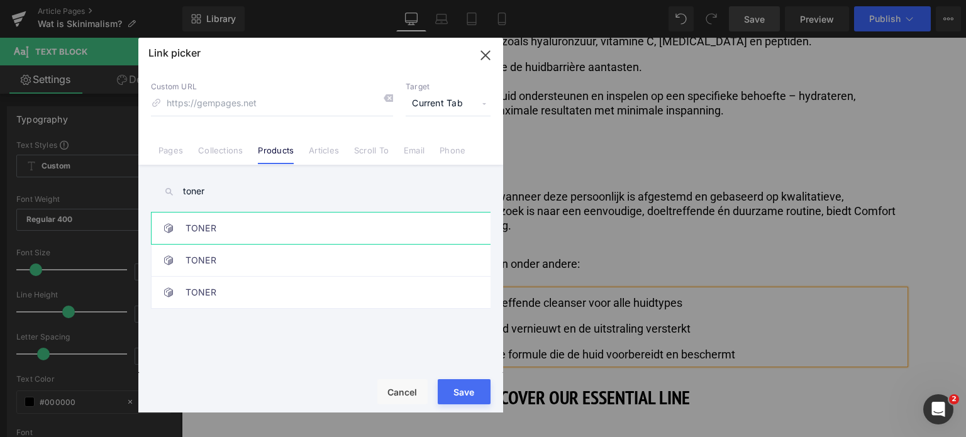
type input "toner"
click at [232, 236] on link "TONER" at bounding box center [324, 228] width 277 height 31
click at [234, 268] on link "TONER" at bounding box center [324, 260] width 277 height 31
click at [461, 398] on button "Save" at bounding box center [464, 391] width 53 height 25
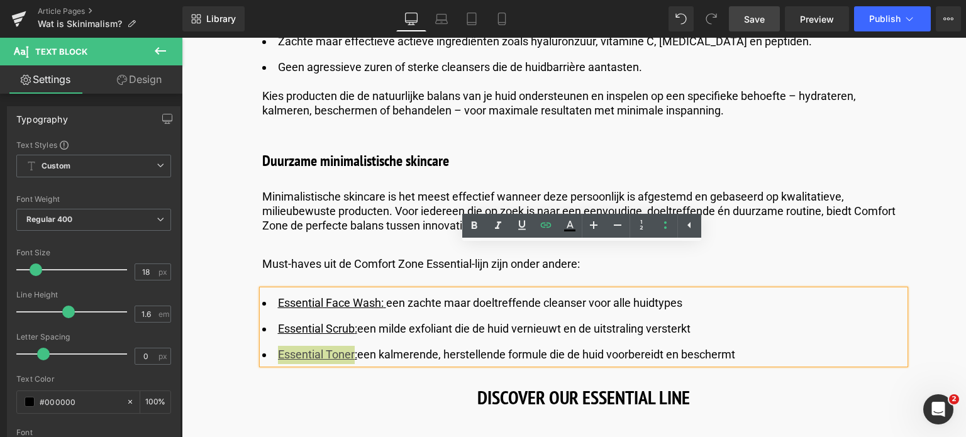
click at [750, 19] on span "Save" at bounding box center [754, 19] width 21 height 13
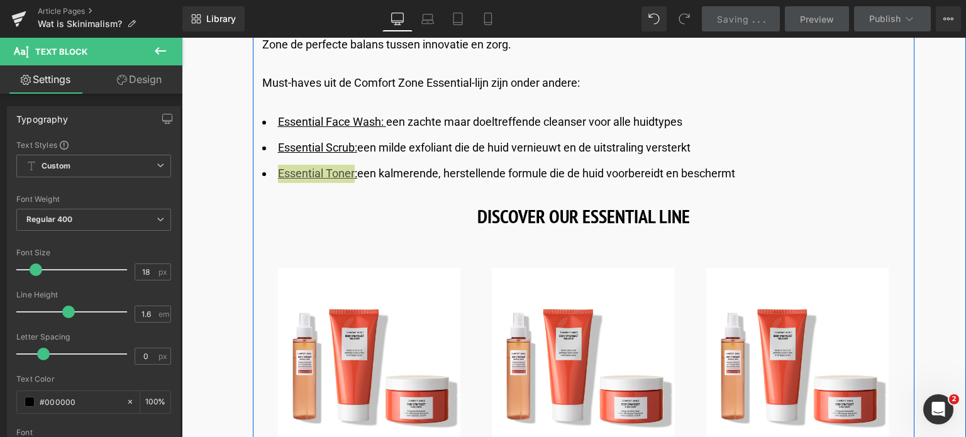
scroll to position [4656, 0]
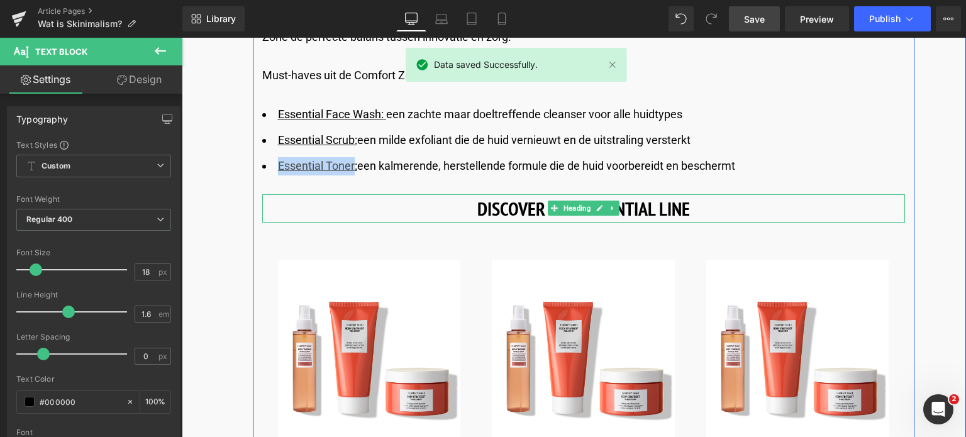
click at [475, 194] on h1 "DISCOVER OUR ESSENTIAL LINE" at bounding box center [583, 208] width 643 height 28
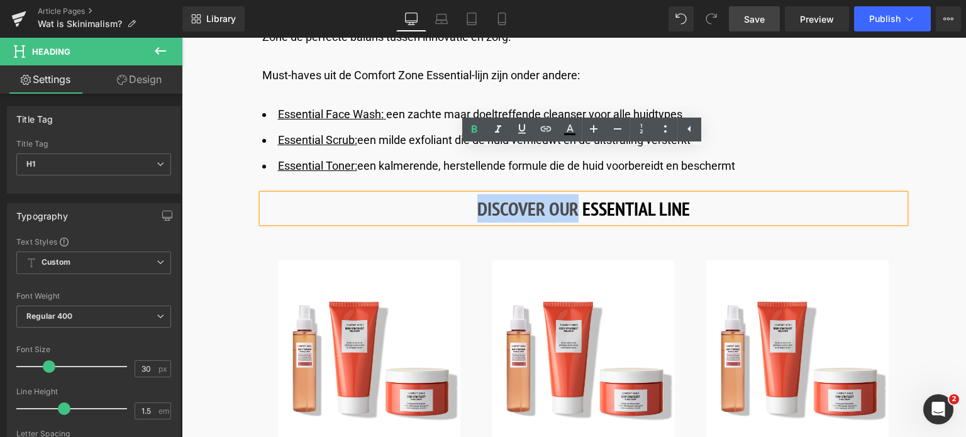
drag, startPoint x: 475, startPoint y: 163, endPoint x: 574, endPoint y: 173, distance: 99.3
click at [574, 194] on h1 "DISCOVER OUR ESSENTIAL LINE" at bounding box center [583, 208] width 643 height 28
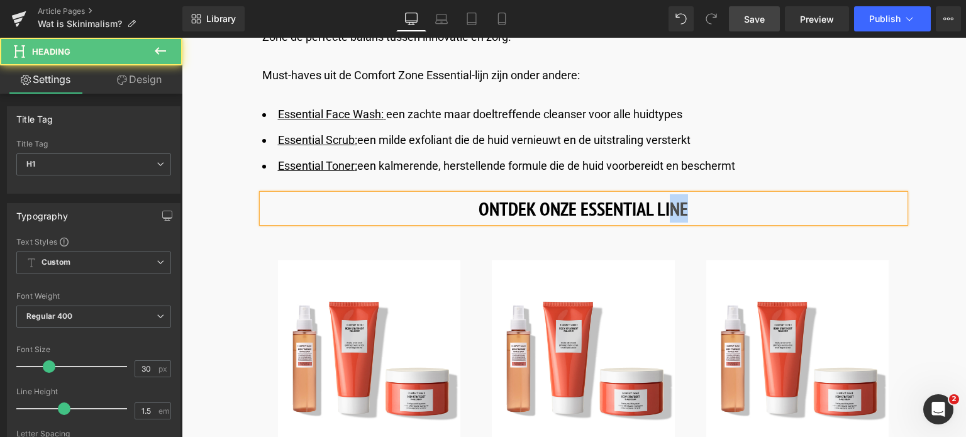
drag, startPoint x: 685, startPoint y: 165, endPoint x: 670, endPoint y: 164, distance: 15.2
click at [670, 194] on h1 "ONTDEK ONZE ESSENTIAL LINE" at bounding box center [583, 208] width 643 height 28
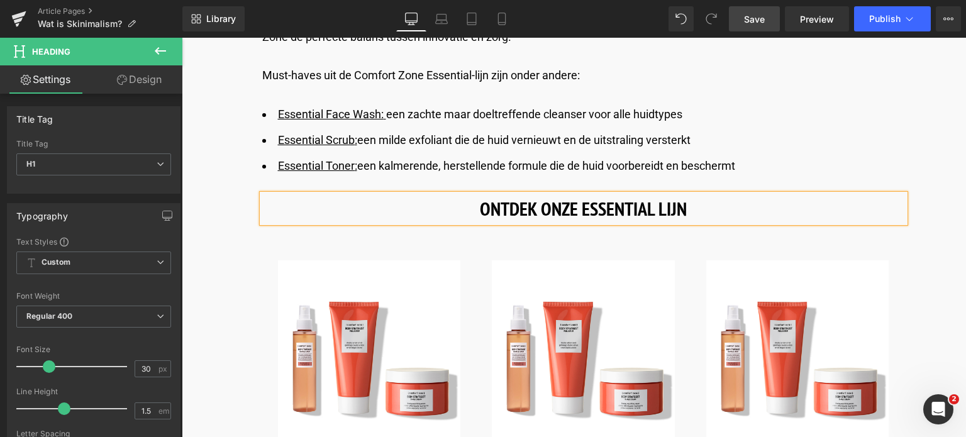
drag, startPoint x: 745, startPoint y: 15, endPoint x: 182, endPoint y: 194, distance: 590.8
click at [745, 15] on link "Save" at bounding box center [754, 18] width 51 height 25
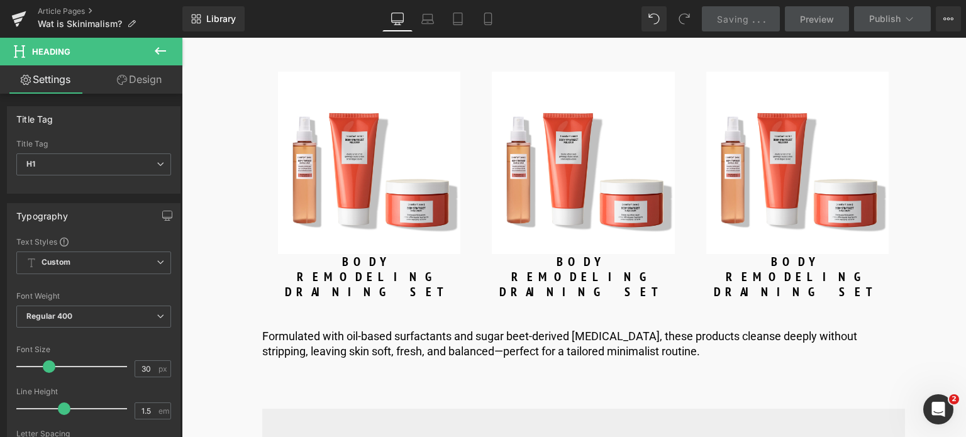
scroll to position [4782, 0]
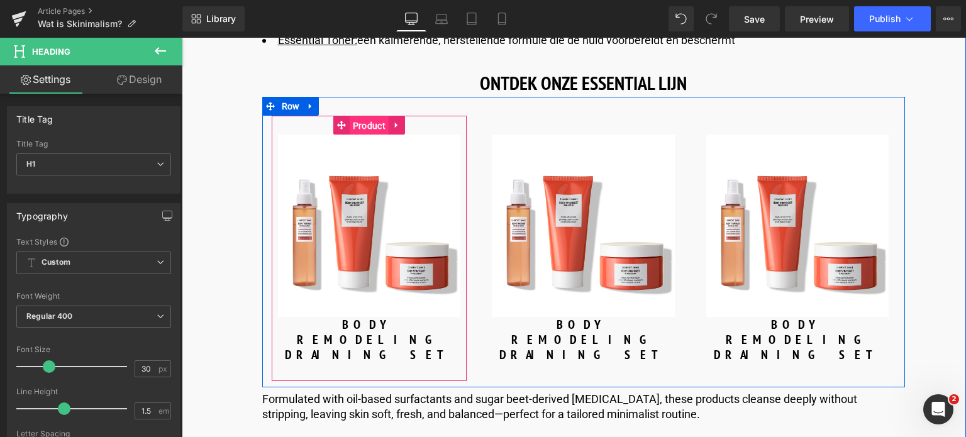
click at [357, 116] on span "Product" at bounding box center [369, 125] width 39 height 19
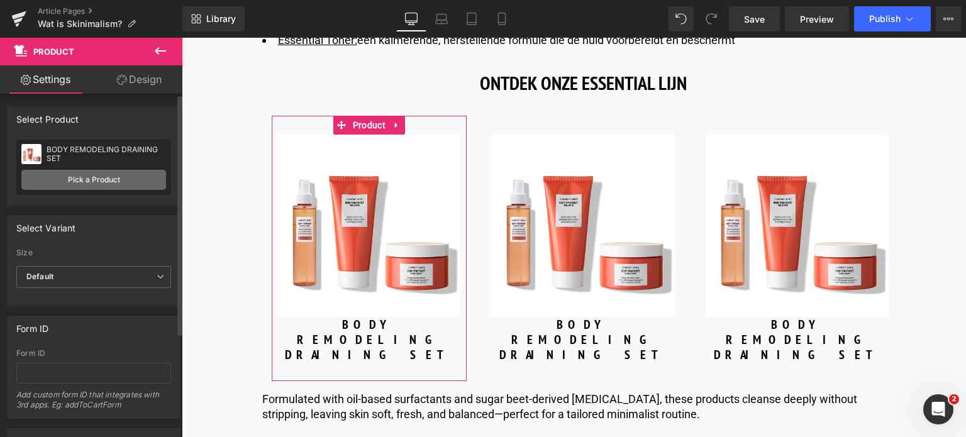
click at [115, 177] on link "Pick a Product" at bounding box center [93, 180] width 145 height 20
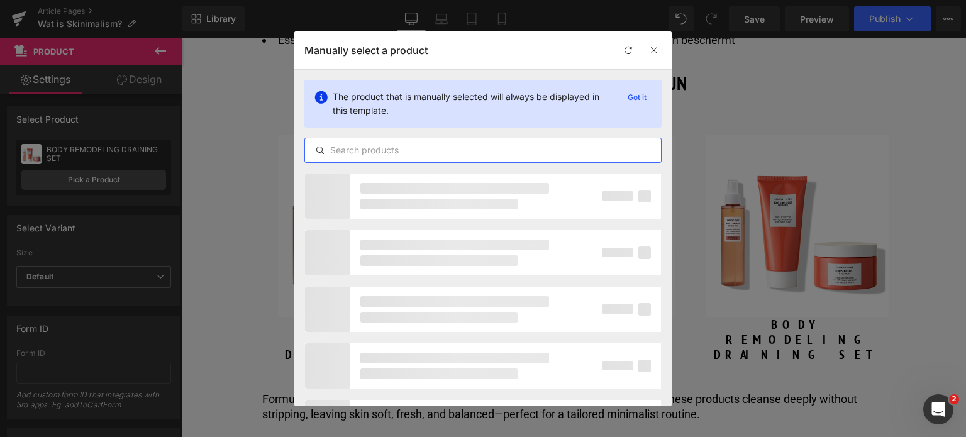
click at [472, 150] on input "text" at bounding box center [483, 150] width 356 height 15
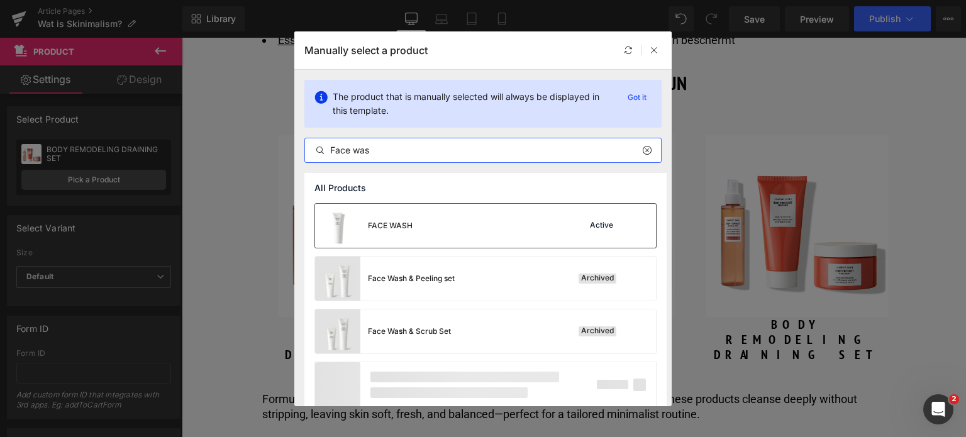
type input "Face was"
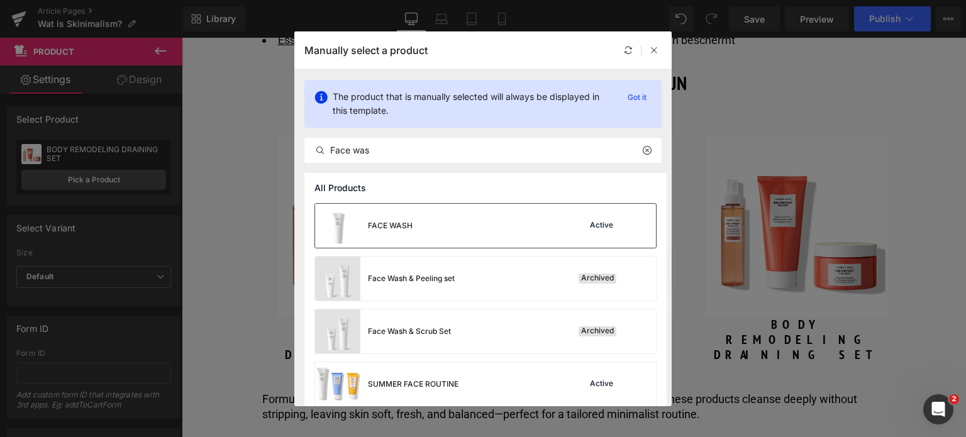
click at [437, 220] on div "FACE WASH Active" at bounding box center [485, 226] width 341 height 44
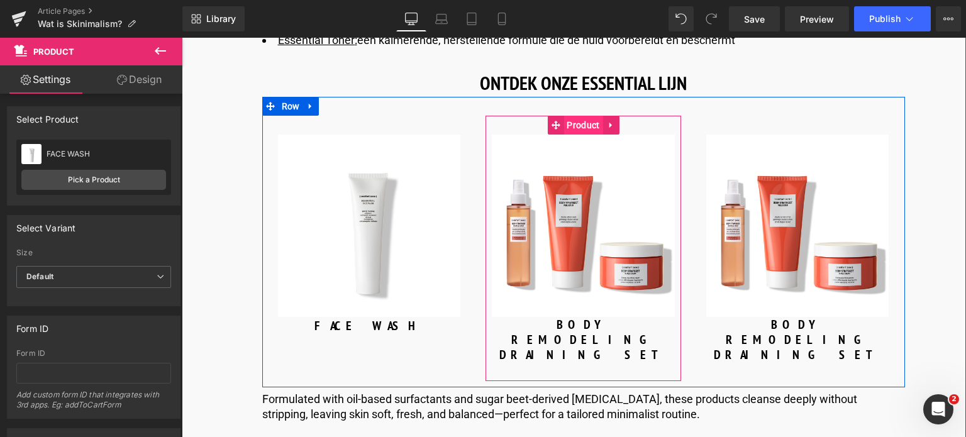
click at [586, 116] on span "Product" at bounding box center [583, 125] width 39 height 19
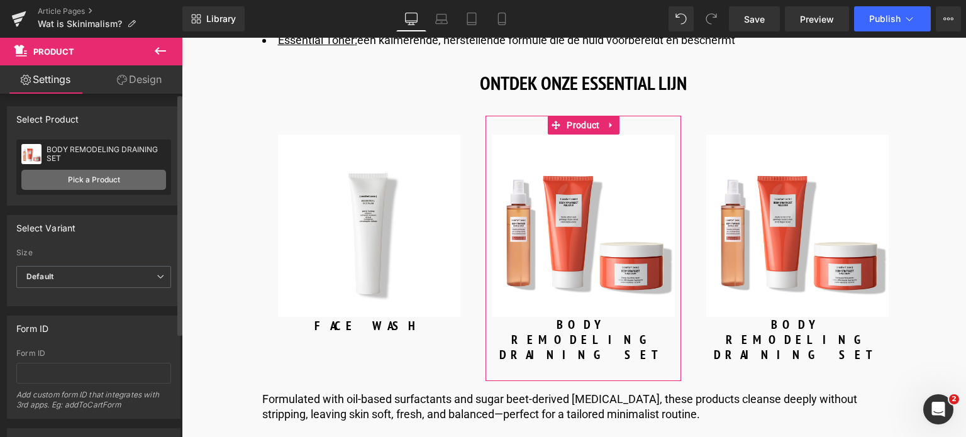
click at [113, 181] on link "Pick a Product" at bounding box center [93, 180] width 145 height 20
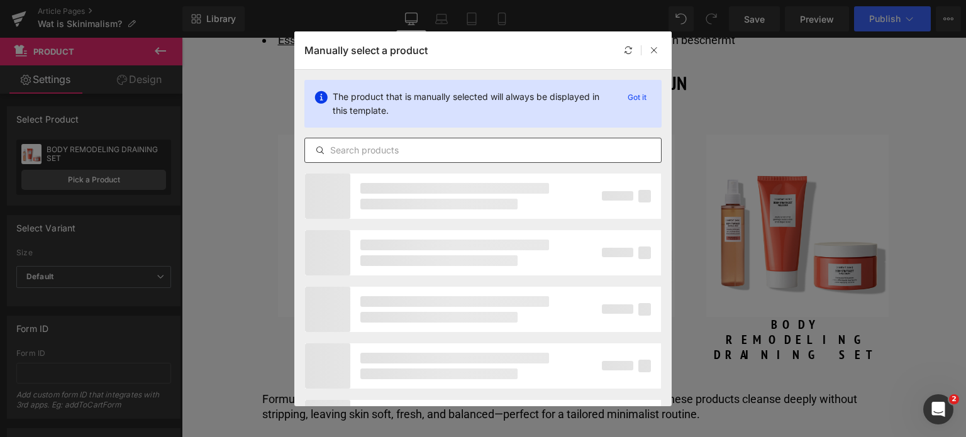
click at [473, 146] on input "text" at bounding box center [483, 150] width 356 height 15
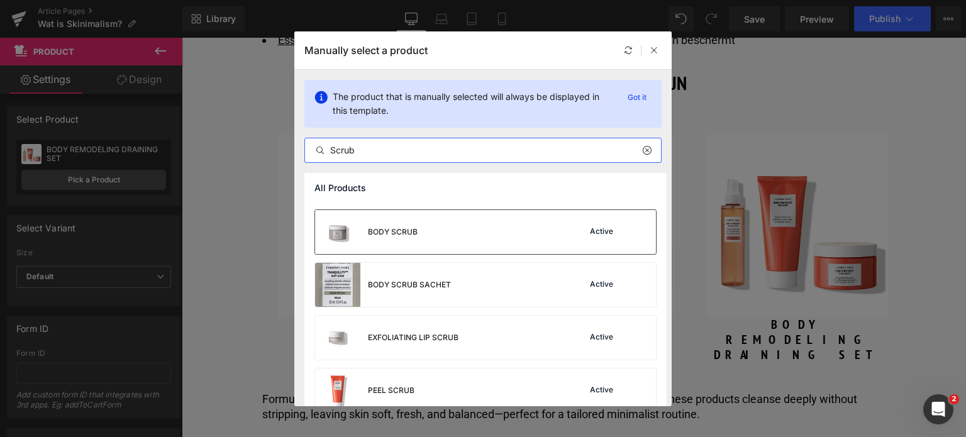
scroll to position [116, 0]
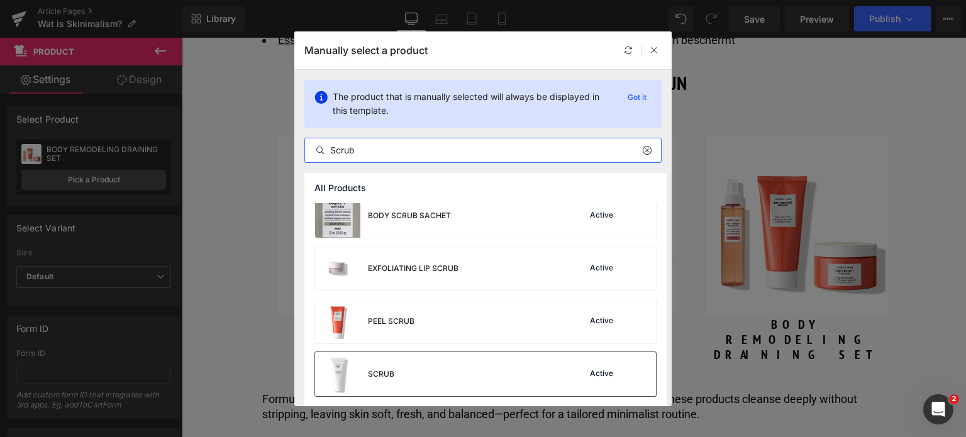
type input "Scrub"
click at [430, 372] on div "SCRUB Active" at bounding box center [485, 374] width 341 height 44
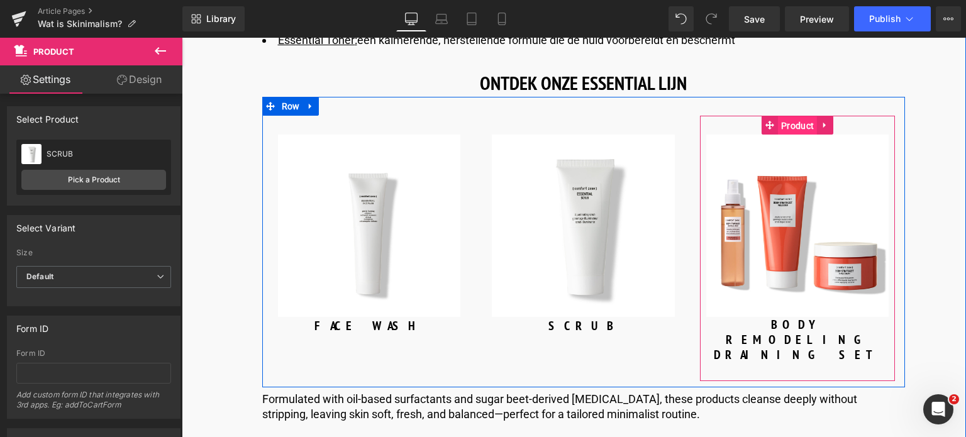
click at [797, 116] on span "Product" at bounding box center [797, 125] width 39 height 19
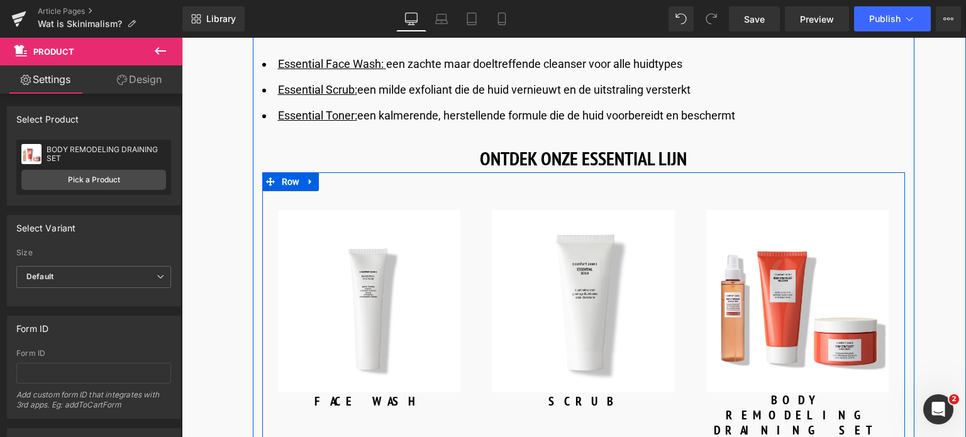
scroll to position [4593, 0]
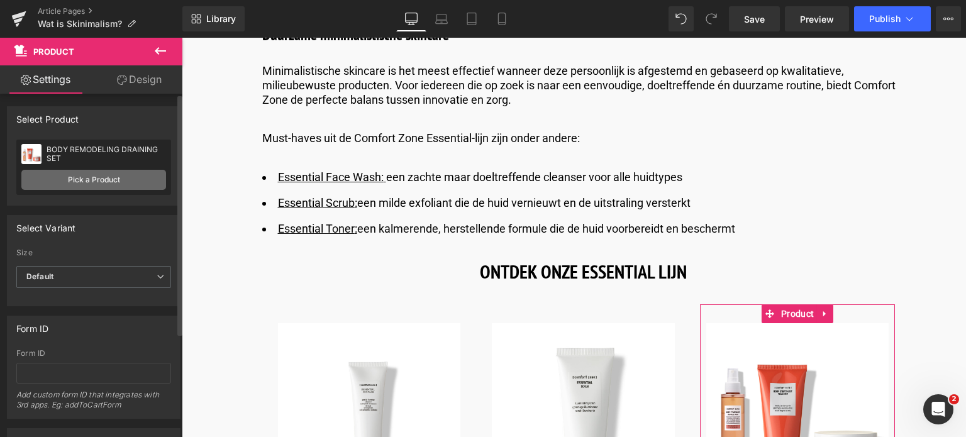
click at [64, 181] on link "Pick a Product" at bounding box center [93, 180] width 145 height 20
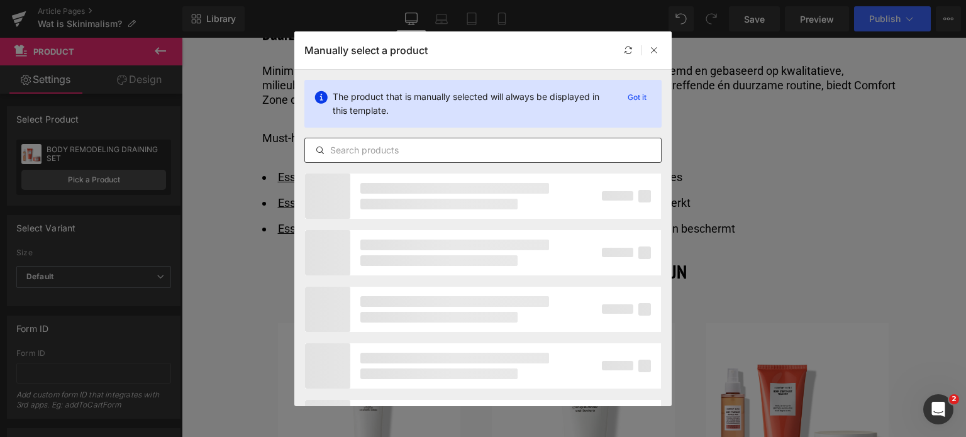
click at [562, 147] on input "text" at bounding box center [483, 150] width 356 height 15
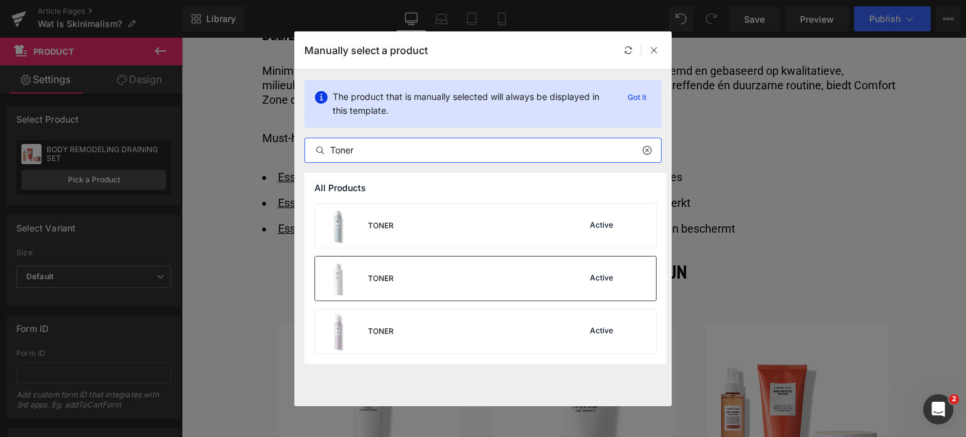
type input "Toner"
click at [469, 273] on div "TONER Active" at bounding box center [485, 279] width 341 height 44
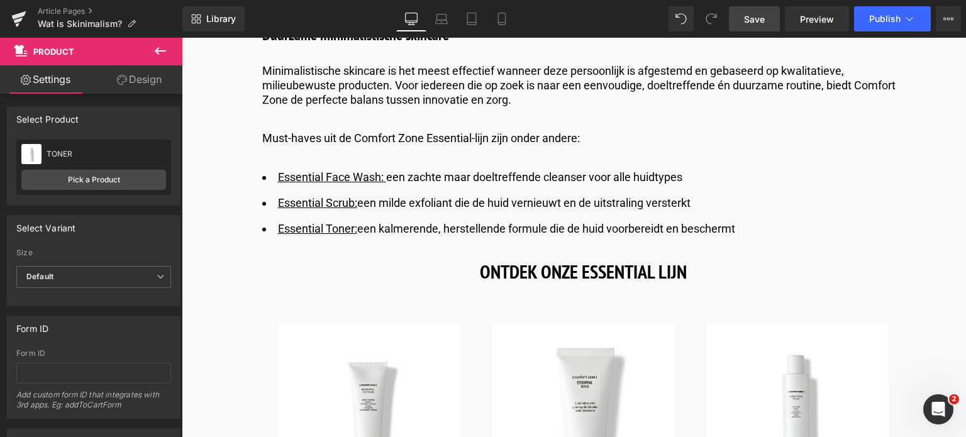
drag, startPoint x: 760, startPoint y: 16, endPoint x: 431, endPoint y: 209, distance: 381.2
click at [760, 16] on span "Save" at bounding box center [754, 19] width 21 height 13
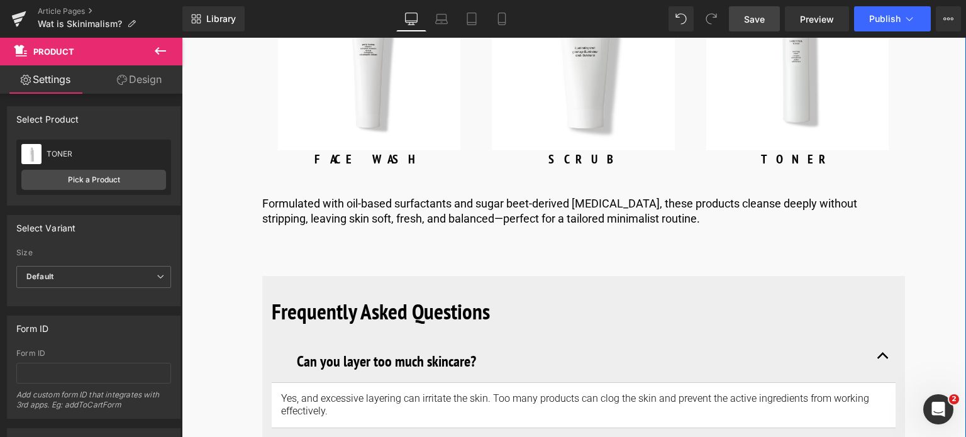
scroll to position [4970, 0]
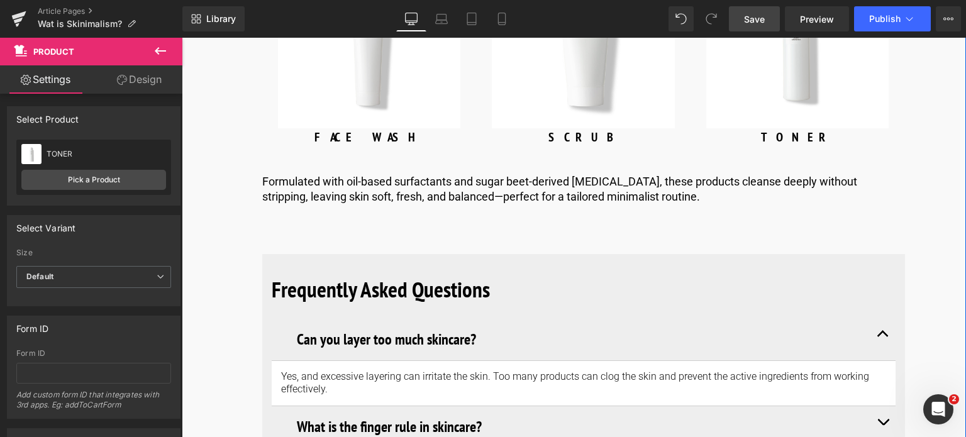
click at [639, 174] on p "Formulated with oil-based surfactants and sugar beet-derived [MEDICAL_DATA], th…" at bounding box center [583, 189] width 643 height 30
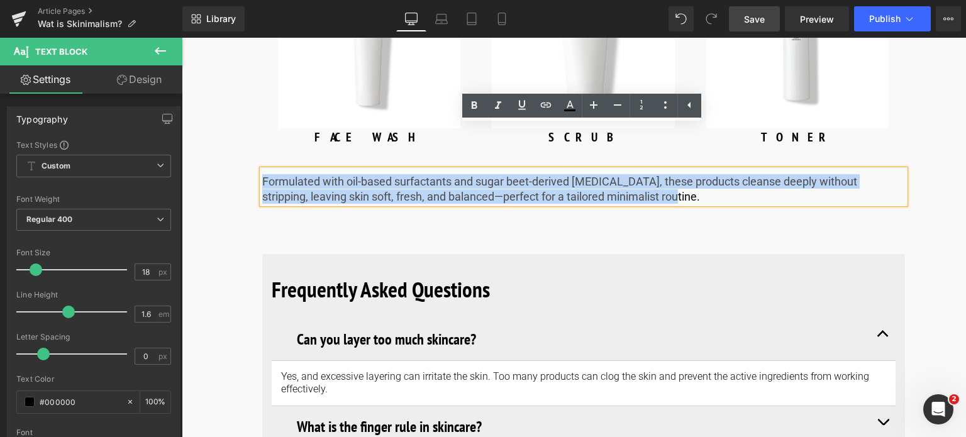
drag, startPoint x: 639, startPoint y: 150, endPoint x: 247, endPoint y: 111, distance: 393.9
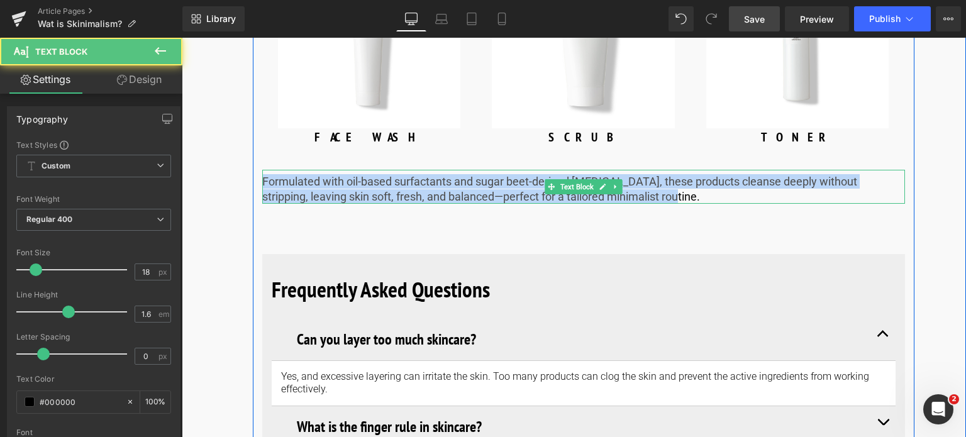
click at [664, 174] on p "Formulated with oil-based surfactants and sugar beet-derived [MEDICAL_DATA], th…" at bounding box center [583, 189] width 643 height 30
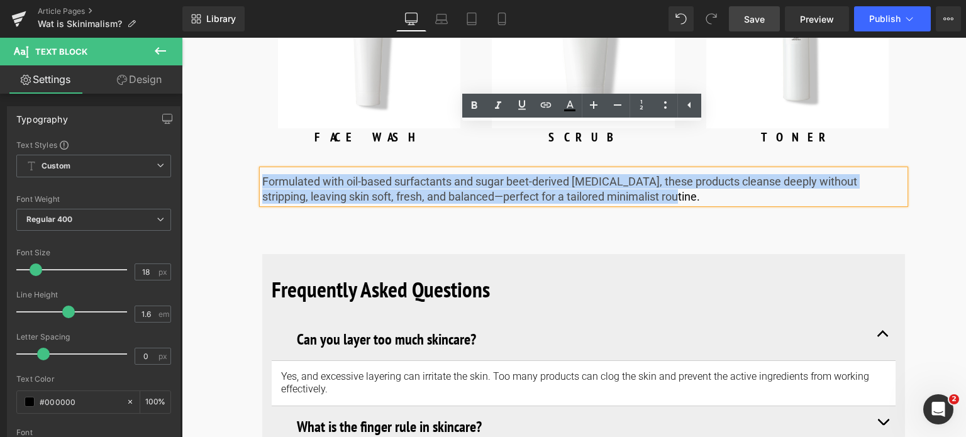
drag, startPoint x: 664, startPoint y: 155, endPoint x: 171, endPoint y: 137, distance: 493.6
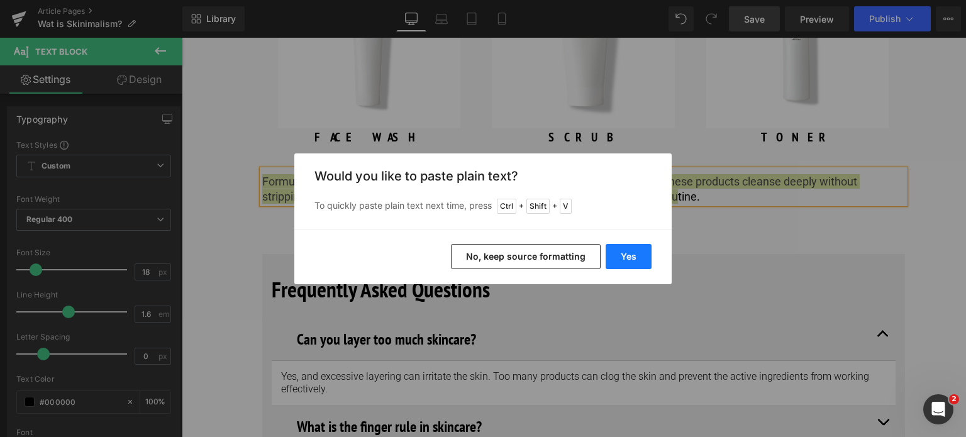
click at [630, 259] on button "Yes" at bounding box center [629, 256] width 46 height 25
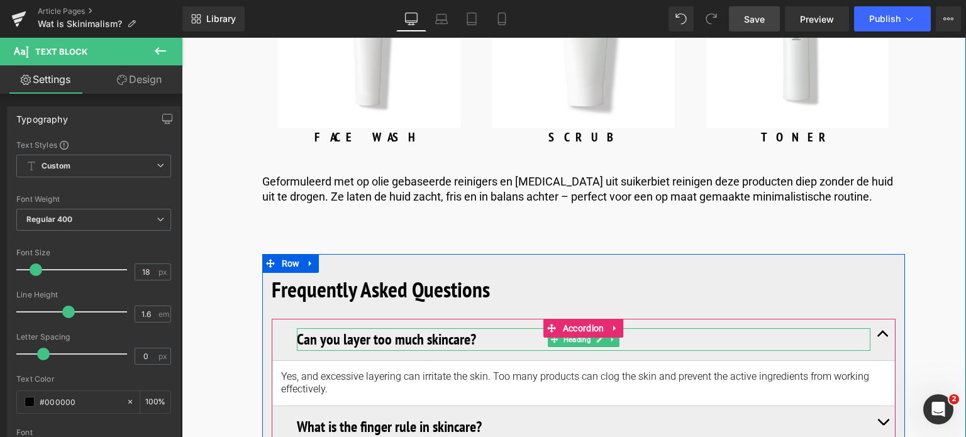
click at [412, 328] on h3 "Can you layer too much skincare?" at bounding box center [584, 339] width 574 height 23
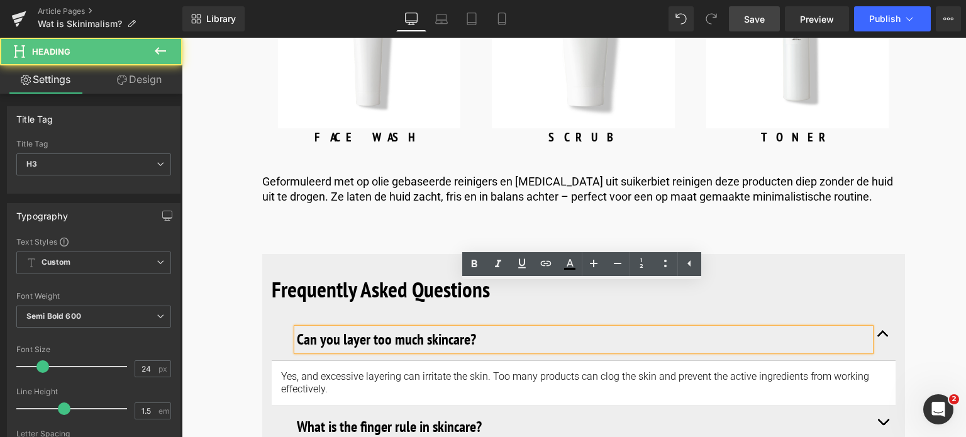
drag, startPoint x: 498, startPoint y: 299, endPoint x: 255, endPoint y: 294, distance: 242.9
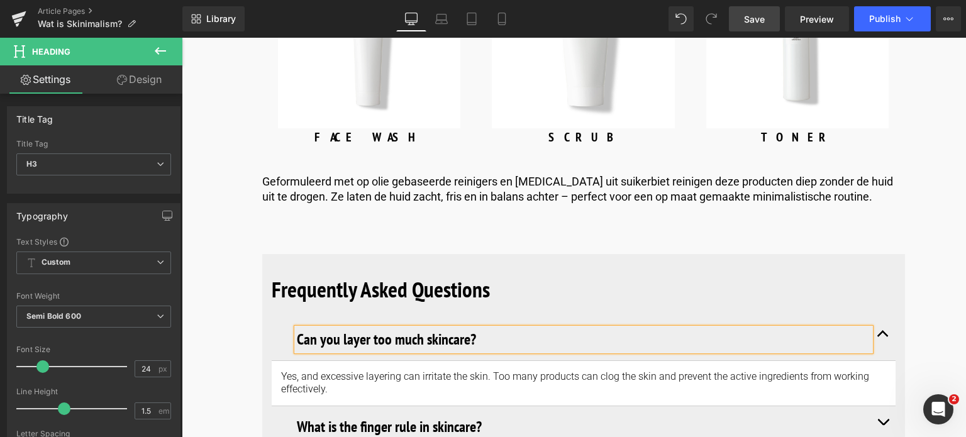
click at [481, 328] on h3 "Can you layer too much skincare?" at bounding box center [584, 339] width 574 height 23
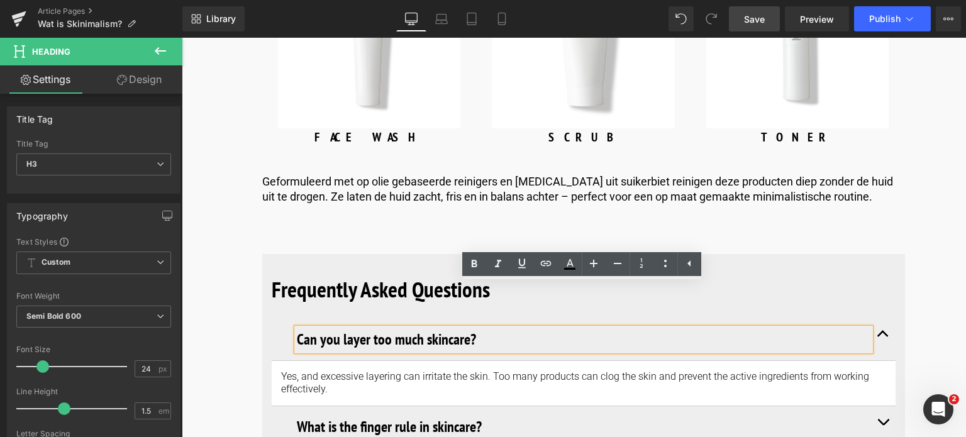
drag, startPoint x: 481, startPoint y: 292, endPoint x: 199, endPoint y: 299, distance: 281.9
paste div
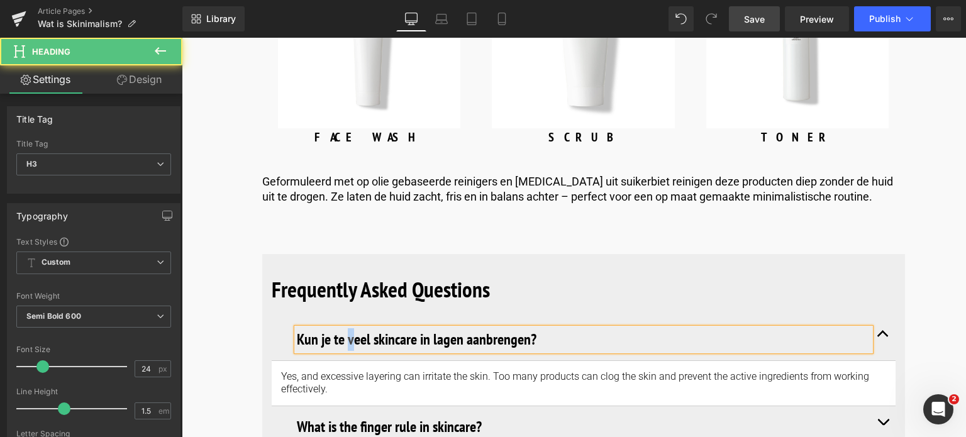
click at [345, 328] on h3 "Kun je te veel skincare in lagen aanbrengen?" at bounding box center [584, 339] width 574 height 23
click at [372, 328] on h3 "Kun je te Veel skincare in lagen aanbrengen?" at bounding box center [584, 339] width 574 height 23
click at [436, 328] on h3 "Kun je te Veel Skincare in lagen aanbrengen?" at bounding box center [584, 339] width 574 height 23
click at [349, 328] on h3 "Kun je te Veel Skincare in Lagen aanbrengen?" at bounding box center [584, 339] width 574 height 23
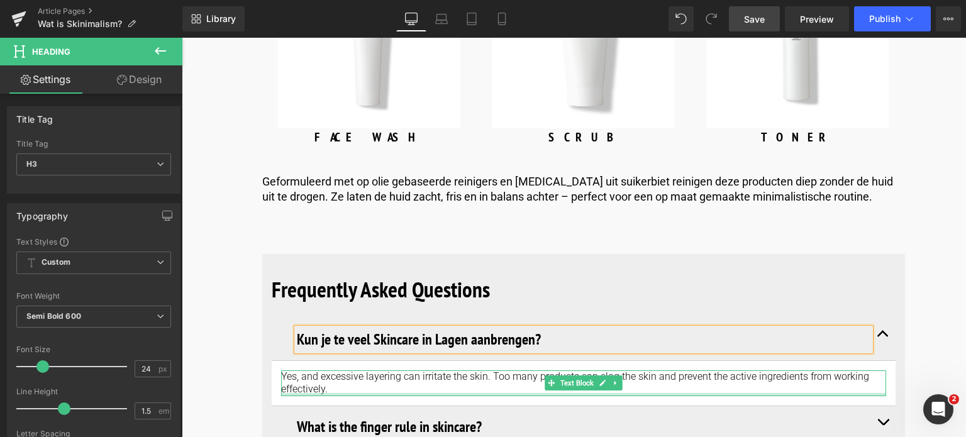
click at [332, 393] on div at bounding box center [583, 394] width 605 height 3
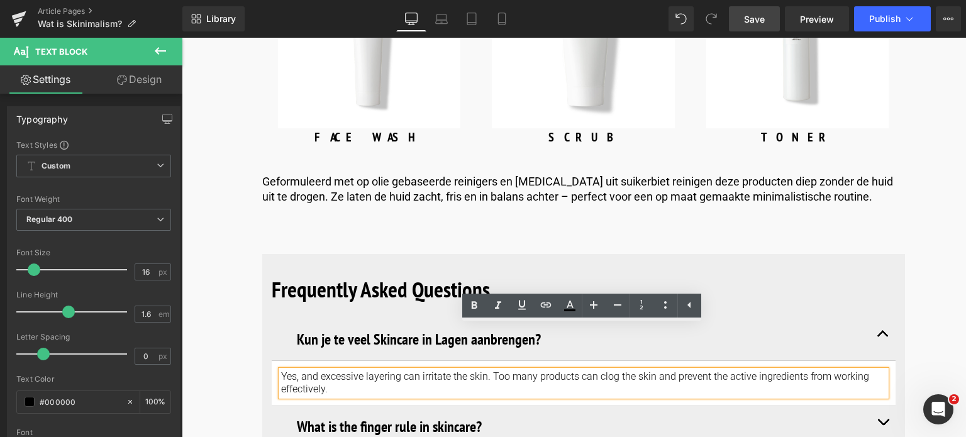
drag, startPoint x: 332, startPoint y: 347, endPoint x: 269, endPoint y: 332, distance: 64.6
click at [272, 361] on article "Yes, and excessive layering can irritate the skin. Too many products can clog t…" at bounding box center [584, 384] width 624 height 46
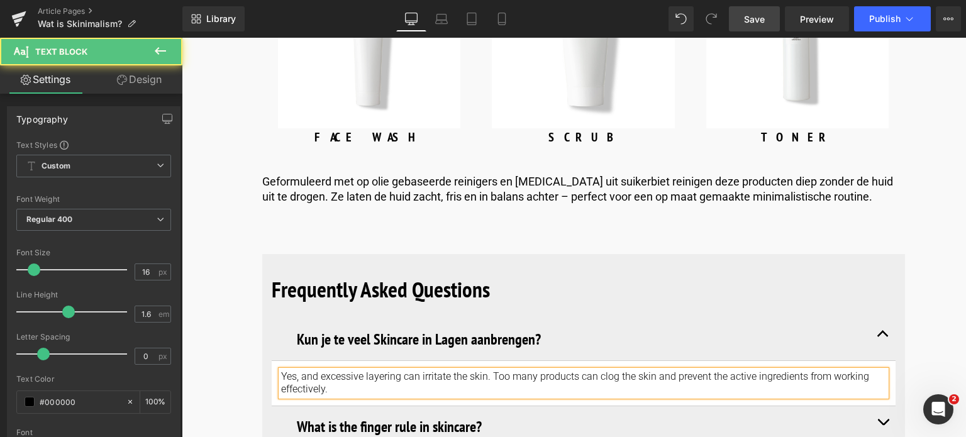
click at [349, 371] on p "Yes, and excessive layering can irritate the skin. Too many products can clog t…" at bounding box center [583, 384] width 605 height 26
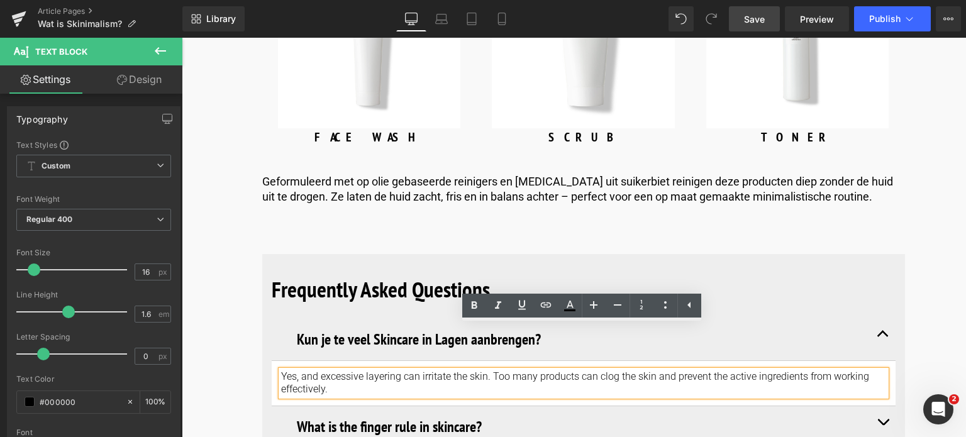
drag, startPoint x: 349, startPoint y: 350, endPoint x: 254, endPoint y: 321, distance: 99.1
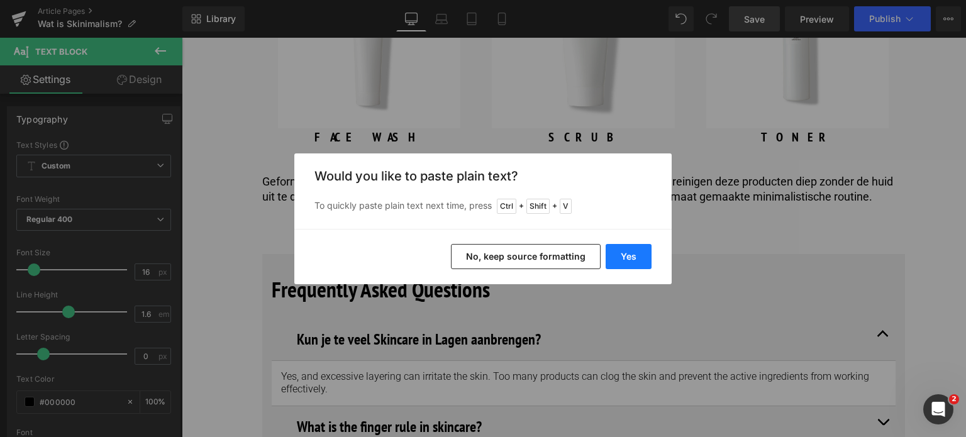
click at [622, 260] on button "Yes" at bounding box center [629, 256] width 46 height 25
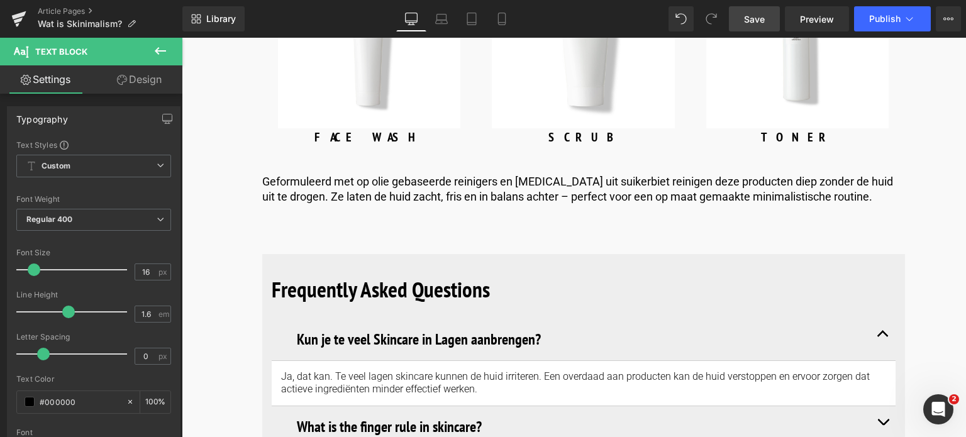
click at [758, 21] on span "Save" at bounding box center [754, 19] width 21 height 13
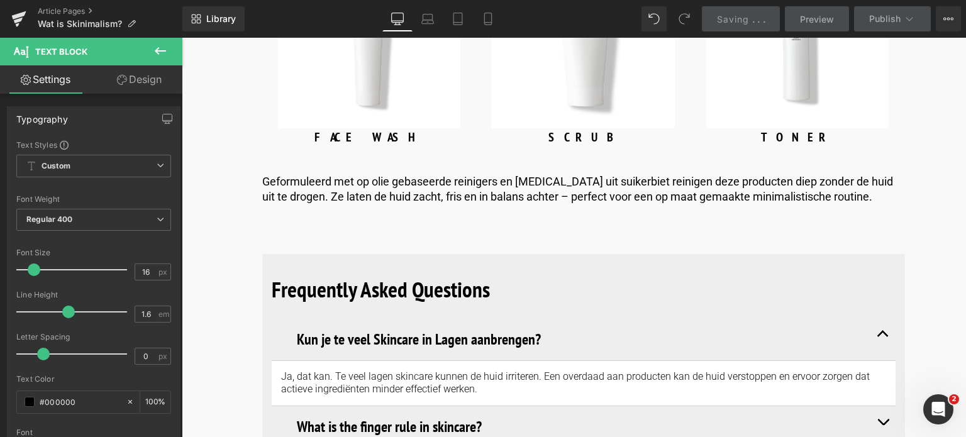
scroll to position [5096, 0]
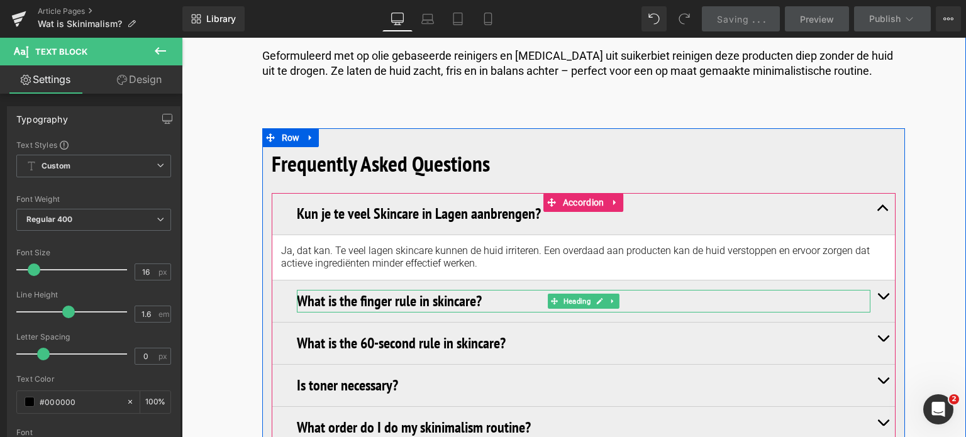
click at [410, 290] on h3 "What is the finger rule in skincare?" at bounding box center [584, 301] width 574 height 23
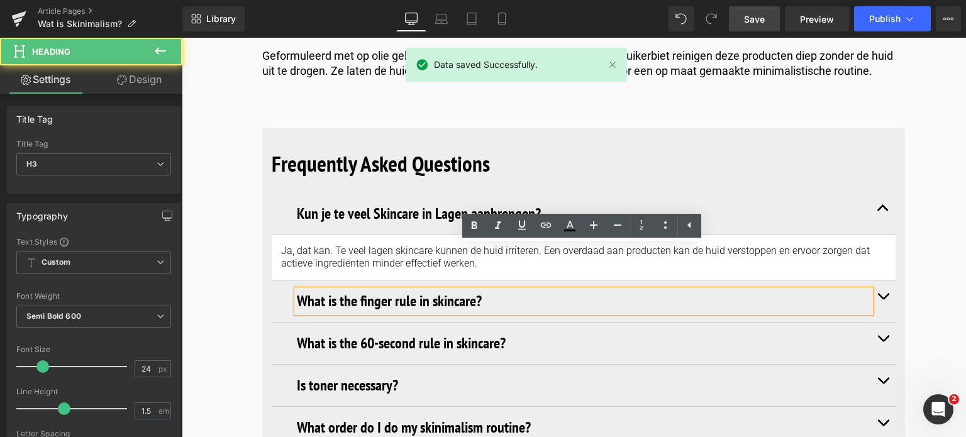
drag, startPoint x: 488, startPoint y: 259, endPoint x: 264, endPoint y: 232, distance: 224.9
click at [264, 232] on div "Frequently Asked Questions Heading Kun je te veel Skincare in Lagen aanbrengen?…" at bounding box center [583, 298] width 643 height 340
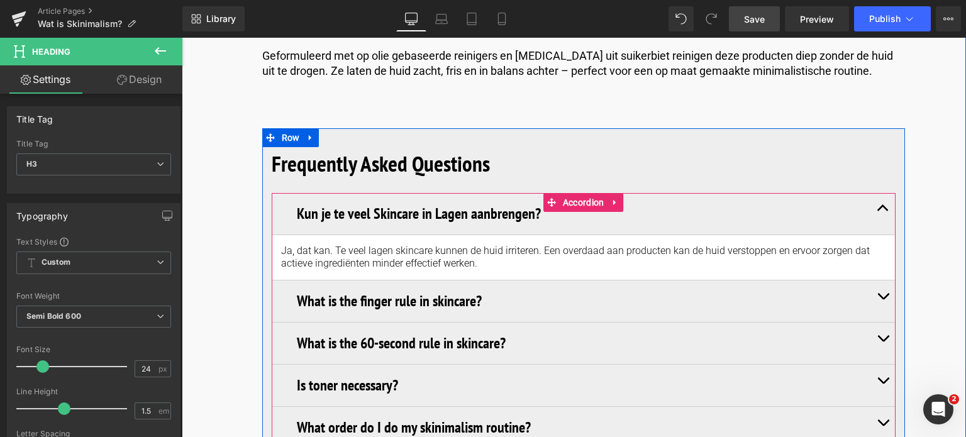
click at [880, 281] on button "button" at bounding box center [883, 302] width 25 height 42
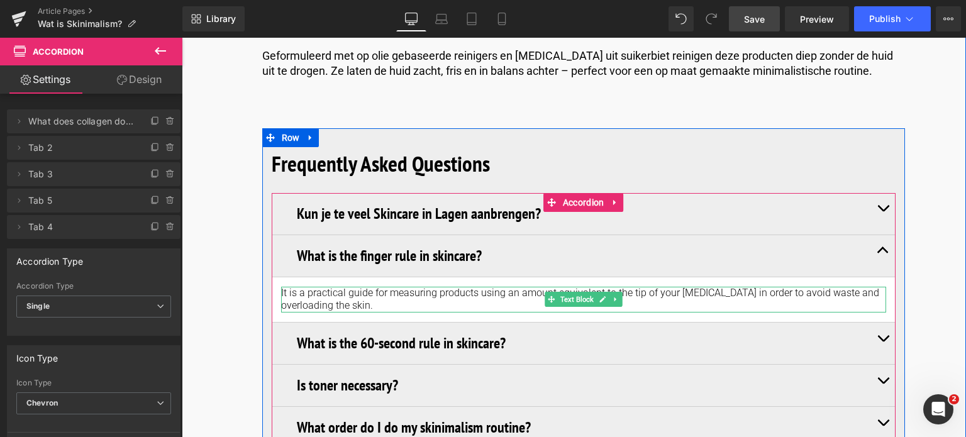
click at [391, 287] on p "It is a practical guide for measuring products using an amount equivalent to th…" at bounding box center [583, 300] width 605 height 26
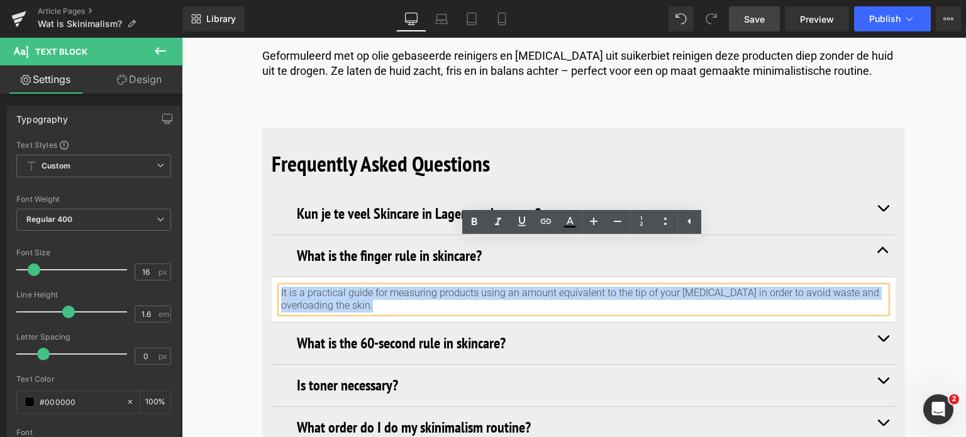
drag, startPoint x: 391, startPoint y: 261, endPoint x: 237, endPoint y: 243, distance: 155.2
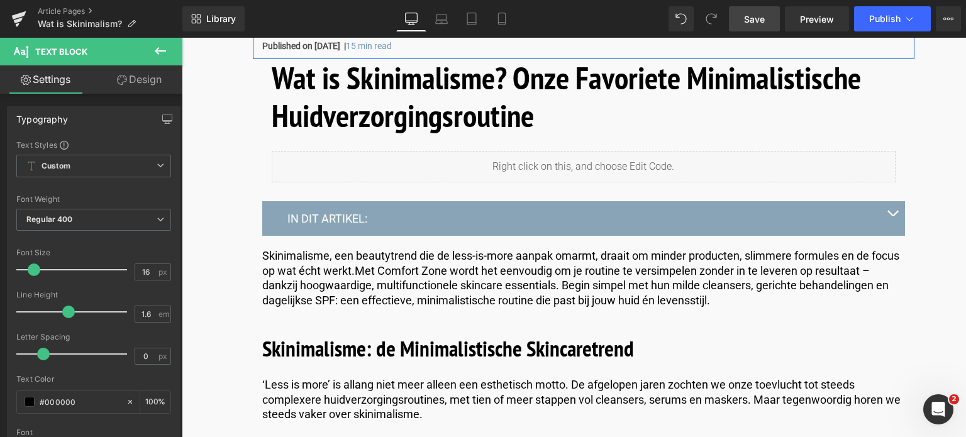
scroll to position [566, 0]
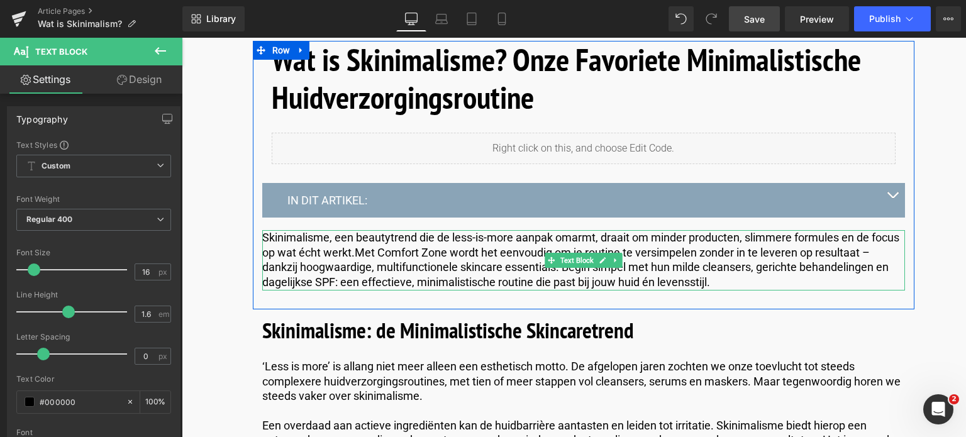
click at [734, 278] on p "Skinimalisme, een beautytrend die de less-is-more aanpak omarmt, draait om mind…" at bounding box center [583, 259] width 643 height 59
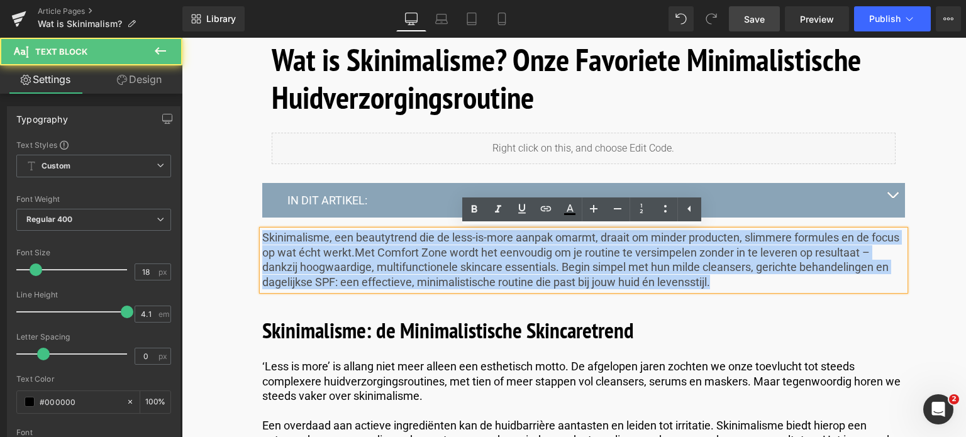
drag, startPoint x: 735, startPoint y: 280, endPoint x: 351, endPoint y: 266, distance: 384.0
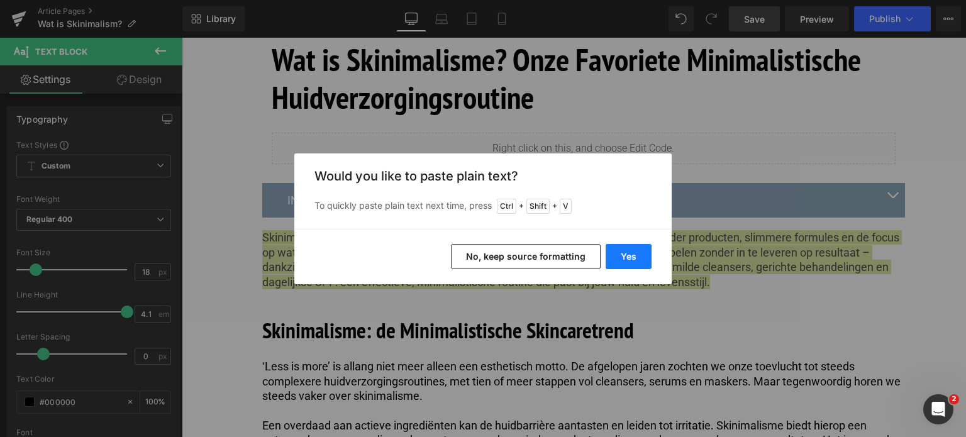
click at [624, 257] on button "Yes" at bounding box center [629, 256] width 46 height 25
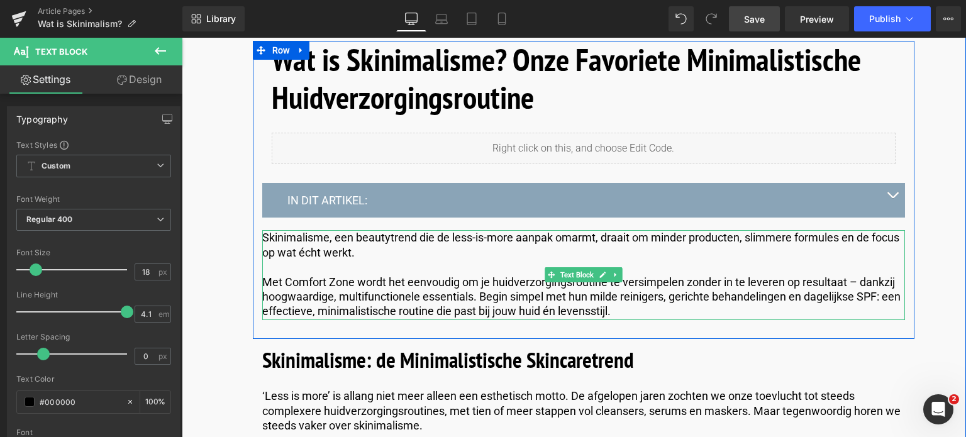
click at [264, 276] on p "Met Comfort Zone wordt het eenvoudig om je huidverzorgingsroutine te versimpele…" at bounding box center [583, 297] width 643 height 44
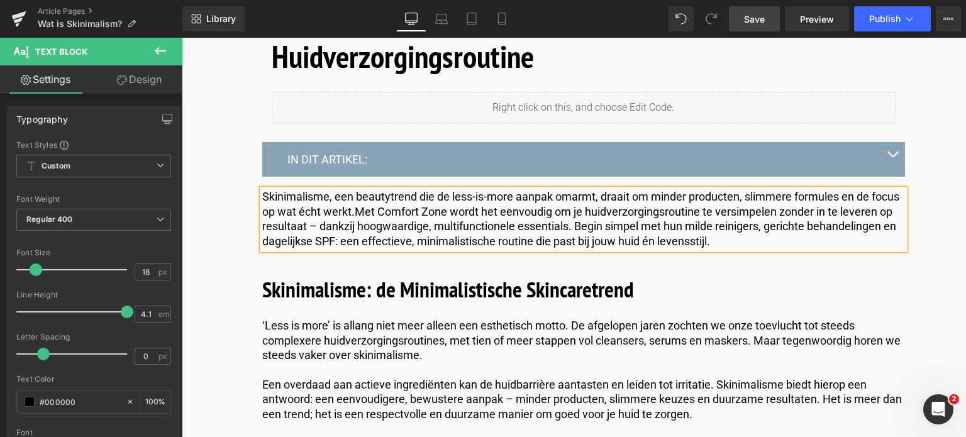
scroll to position [629, 0]
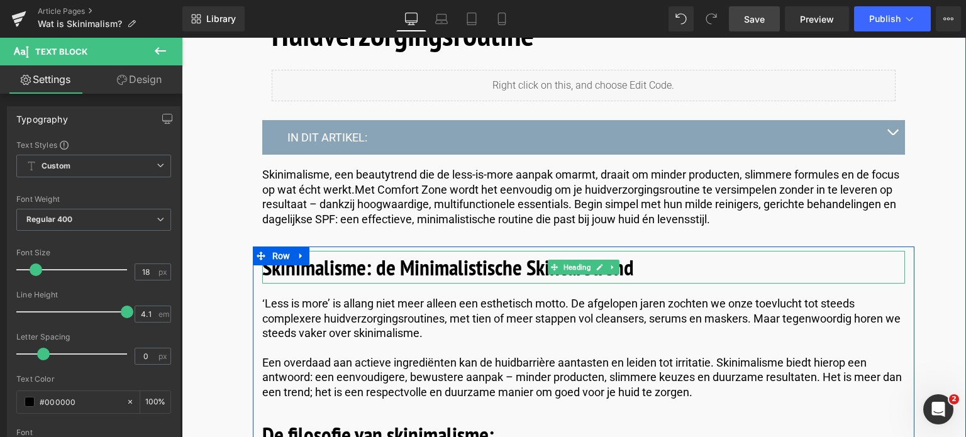
click at [666, 267] on h2 "Skinimalisme: de Minimalistische Skincaretrend" at bounding box center [583, 267] width 643 height 33
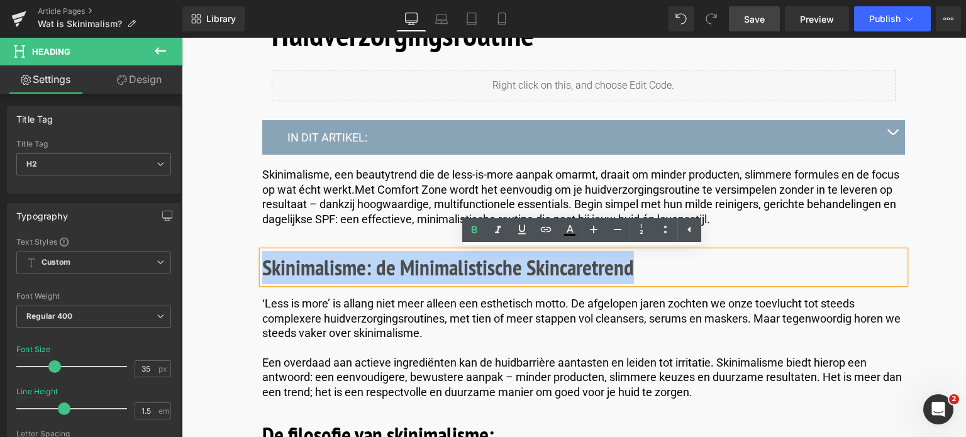
drag, startPoint x: 654, startPoint y: 269, endPoint x: 260, endPoint y: 270, distance: 393.9
click at [262, 270] on h2 "Skinimalisme: de Minimalistische Skincaretrend" at bounding box center [583, 267] width 643 height 33
paste div
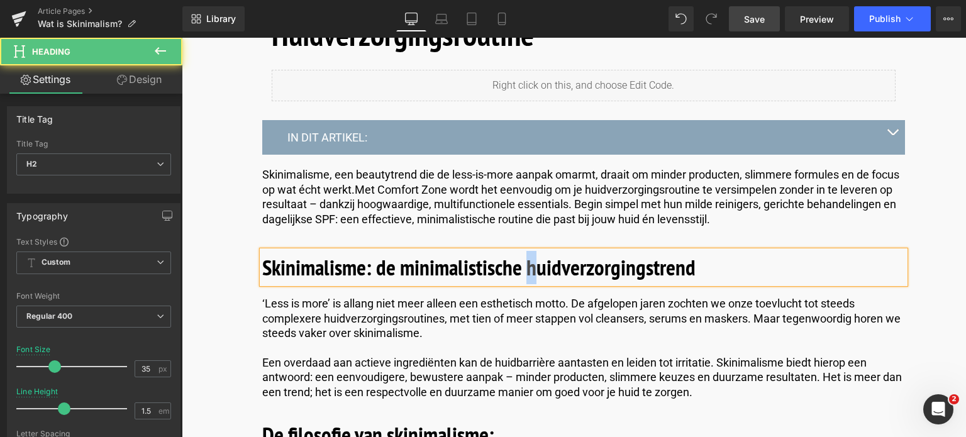
drag, startPoint x: 536, startPoint y: 266, endPoint x: 528, endPoint y: 269, distance: 8.8
click at [528, 269] on b "Skinimalisme: de minimalistische huidverzorgingstrend" at bounding box center [478, 267] width 433 height 29
drag, startPoint x: 408, startPoint y: 272, endPoint x: 402, endPoint y: 274, distance: 6.4
click at [402, 274] on b "Skinimalisme: de minimalistische Huidverzorgingstrend" at bounding box center [479, 267] width 435 height 29
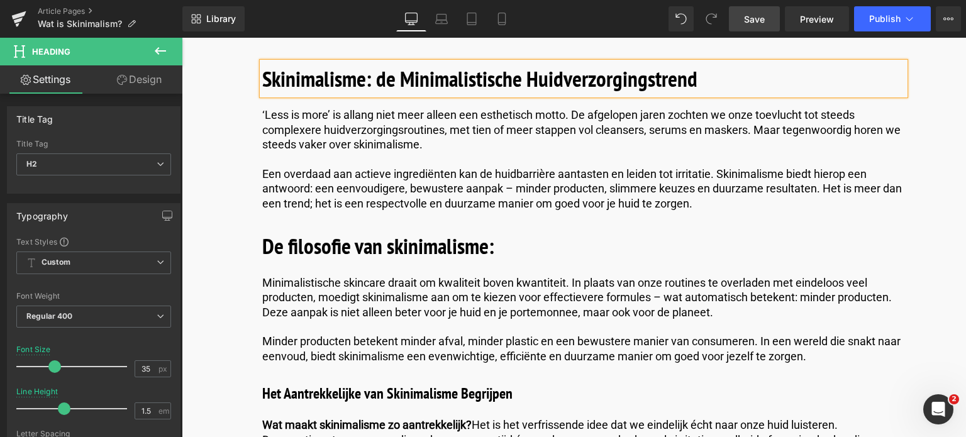
scroll to position [881, 0]
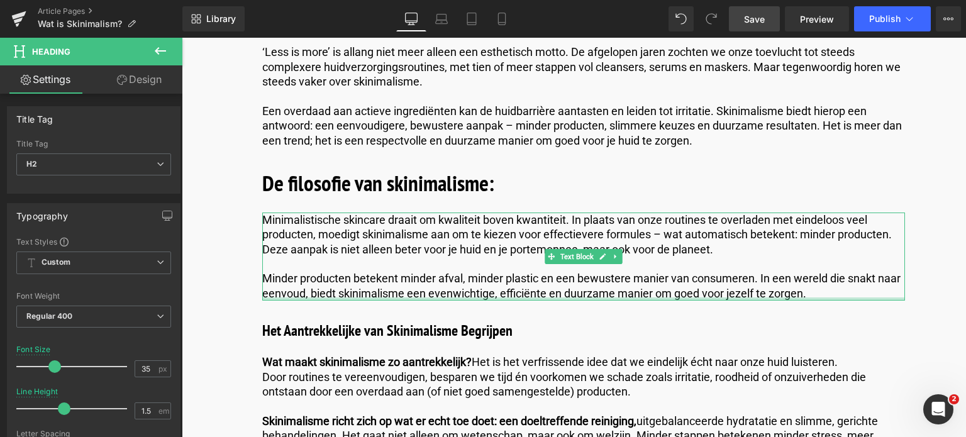
click at [822, 298] on div at bounding box center [583, 299] width 643 height 3
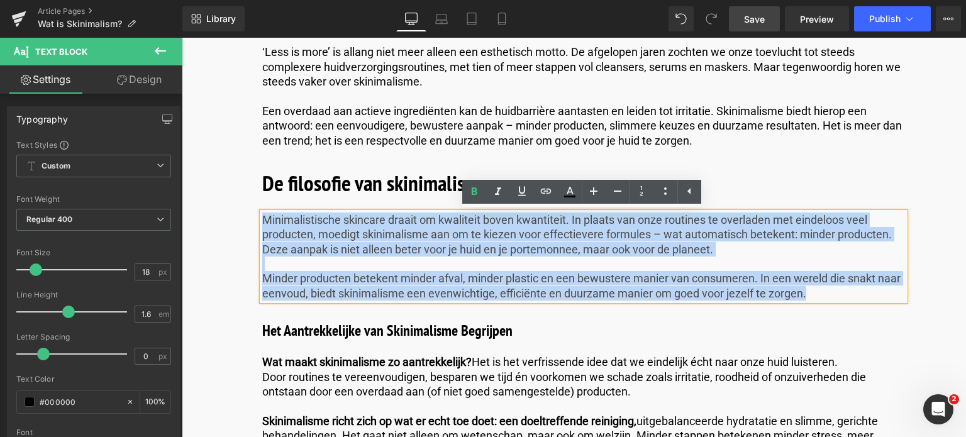
drag, startPoint x: 822, startPoint y: 298, endPoint x: 291, endPoint y: 257, distance: 531.9
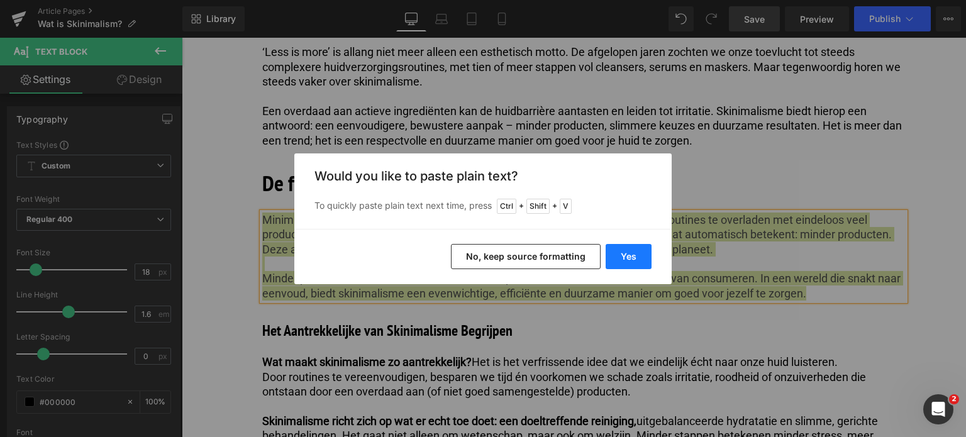
click at [629, 249] on button "Yes" at bounding box center [629, 256] width 46 height 25
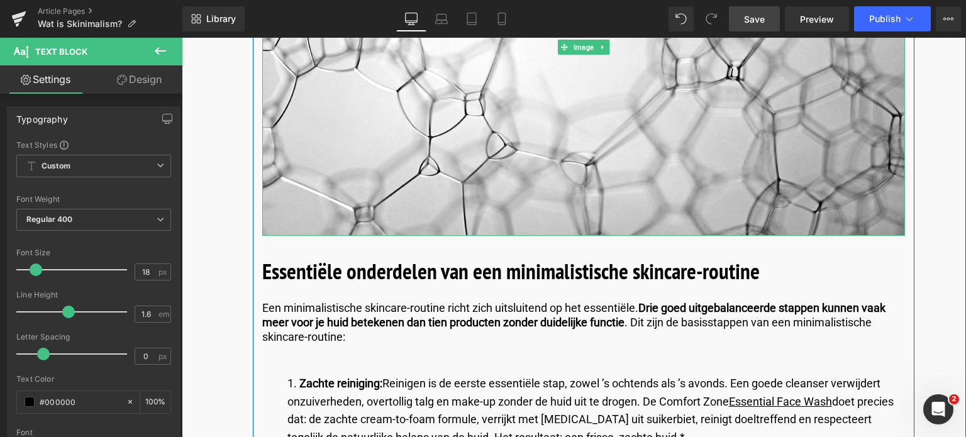
scroll to position [1573, 0]
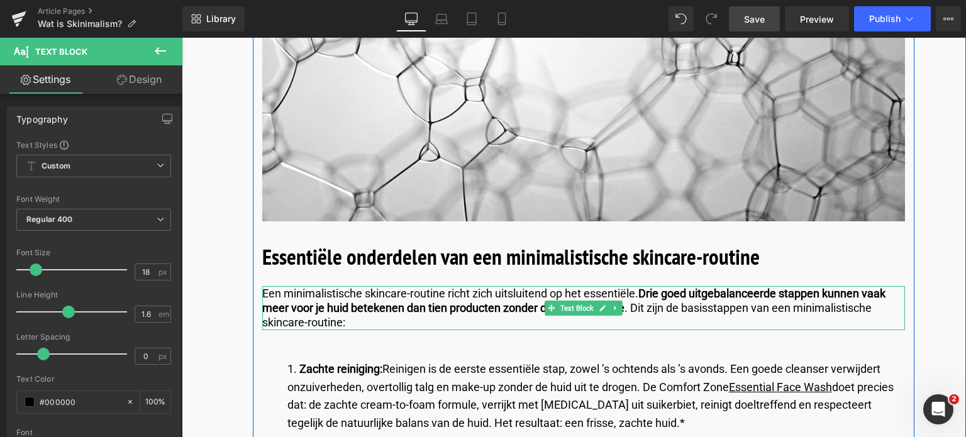
click at [387, 325] on p "Een minimalistische skincare-routine richt zich uitsluitend op het essentiële. …" at bounding box center [583, 308] width 643 height 44
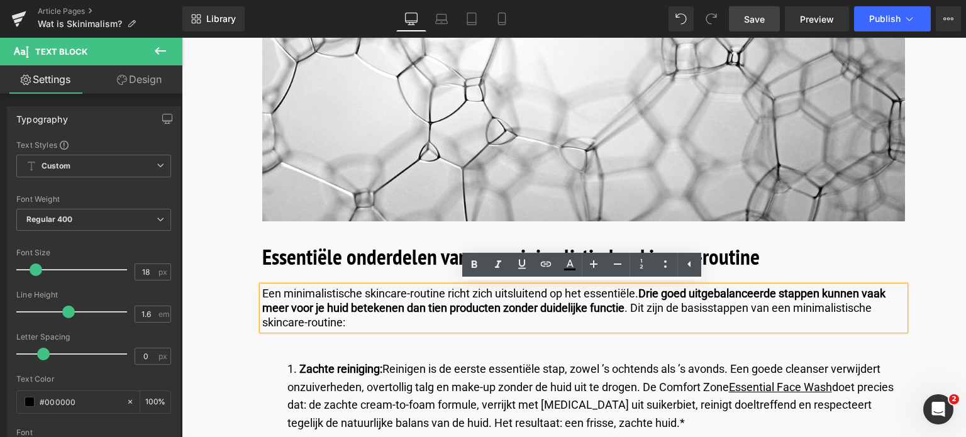
click at [763, 254] on h2 "Essentiële onderdelen van een minimalistische skincare-routine" at bounding box center [583, 256] width 643 height 33
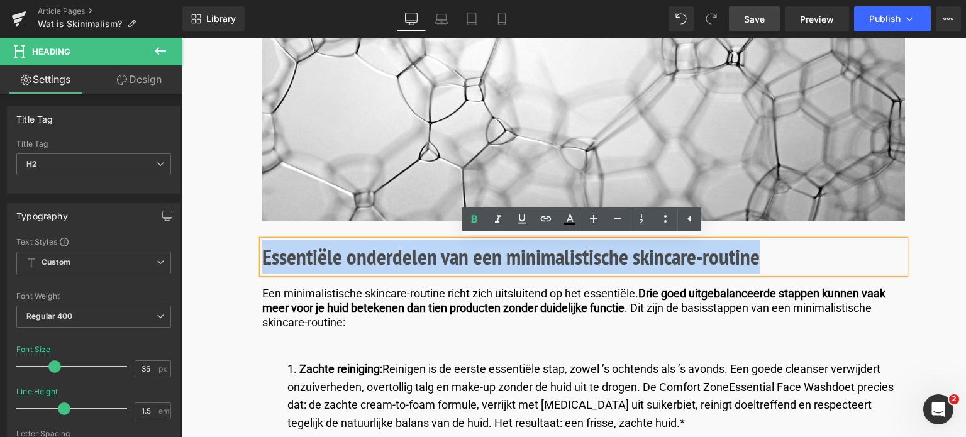
drag, startPoint x: 764, startPoint y: 255, endPoint x: 199, endPoint y: 259, distance: 565.0
paste div
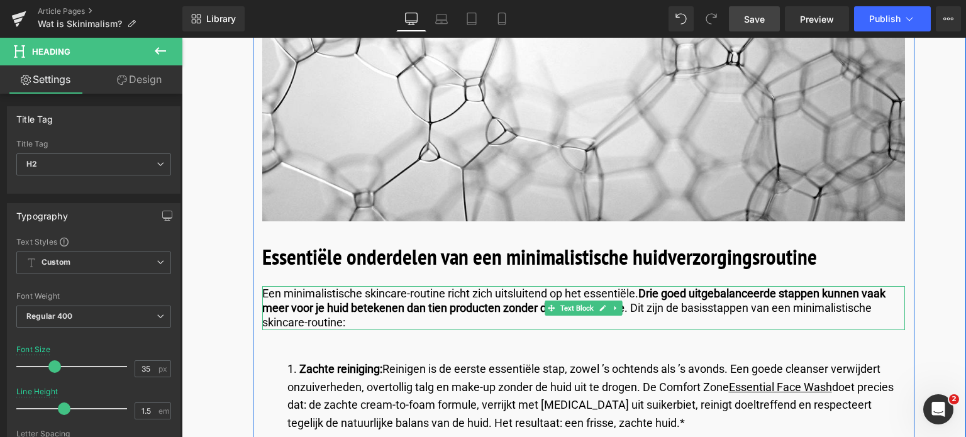
click at [368, 321] on p "Een minimalistische skincare-routine richt zich uitsluitend op het essentiële. …" at bounding box center [583, 308] width 643 height 44
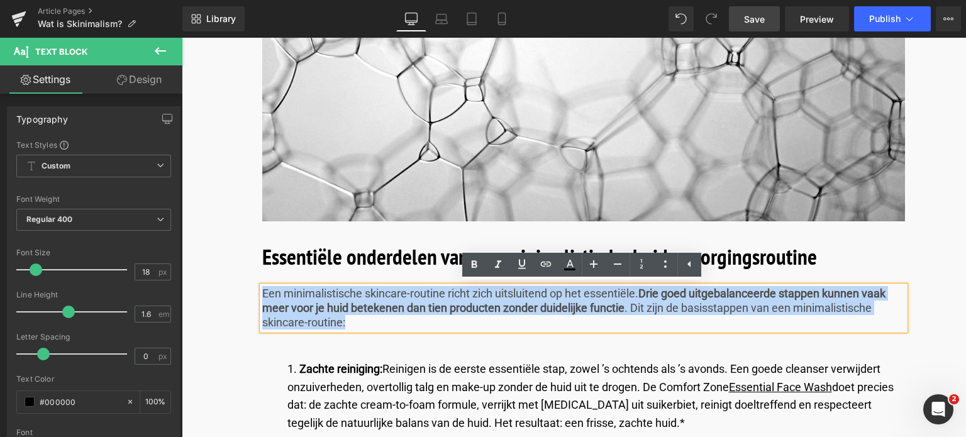
drag, startPoint x: 368, startPoint y: 321, endPoint x: 186, endPoint y: 291, distance: 185.0
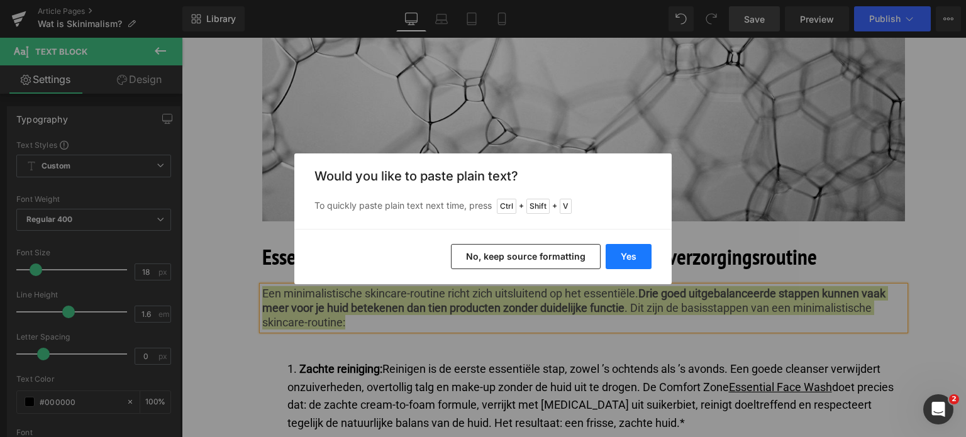
click at [619, 255] on button "Yes" at bounding box center [629, 256] width 46 height 25
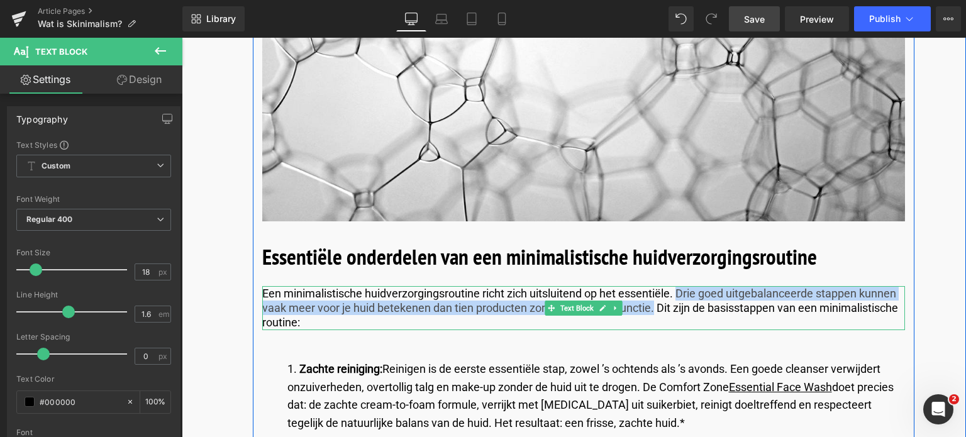
drag, startPoint x: 679, startPoint y: 294, endPoint x: 652, endPoint y: 303, distance: 29.1
click at [652, 303] on p "Een minimalistische huidverzorgingsroutine richt zich uitsluitend op het essent…" at bounding box center [583, 308] width 643 height 44
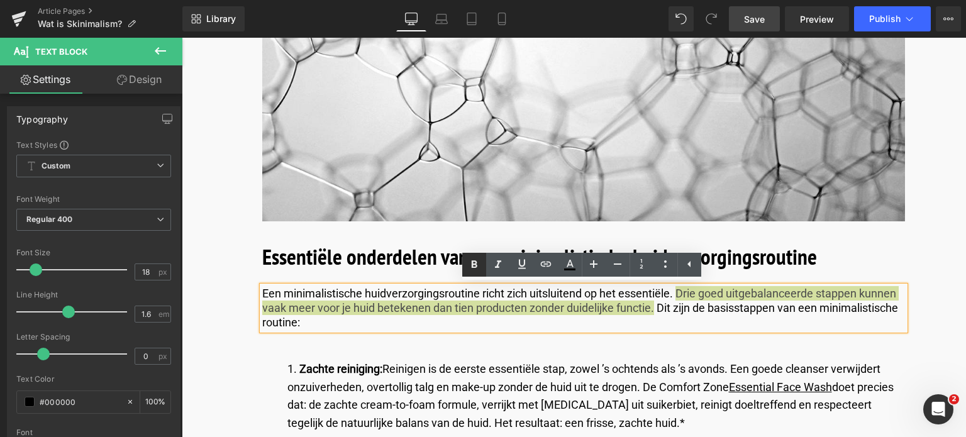
click at [473, 261] on icon at bounding box center [475, 265] width 6 height 8
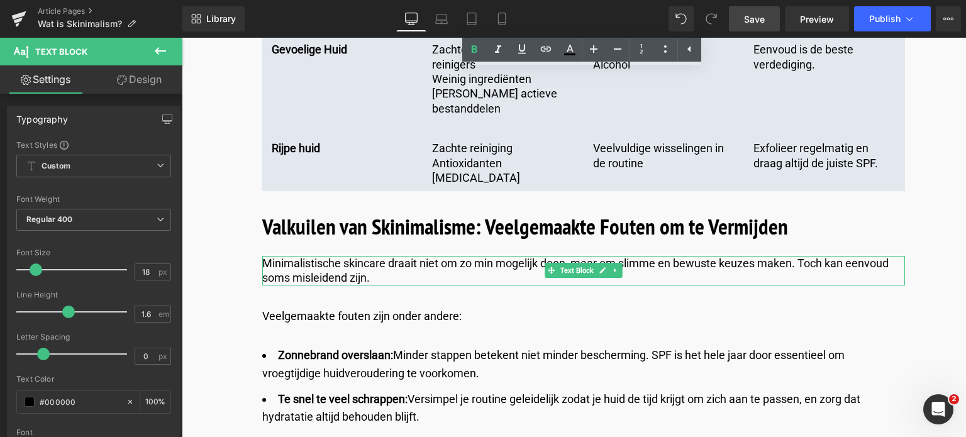
scroll to position [3838, 0]
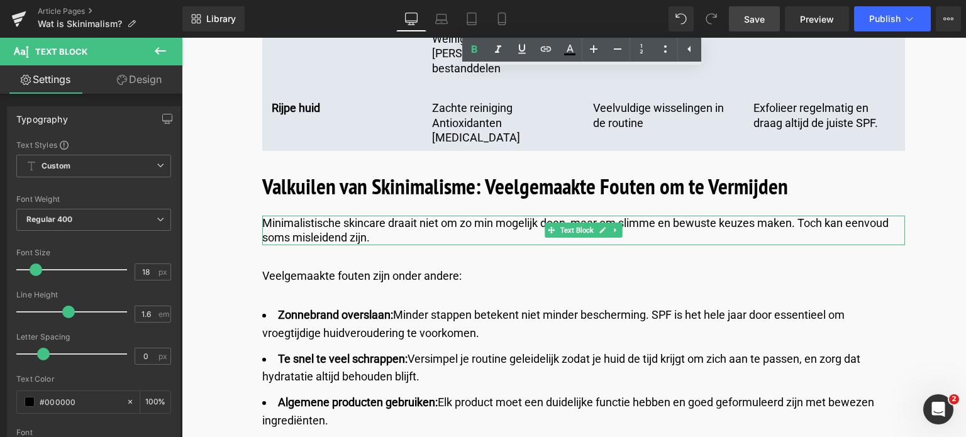
click at [373, 216] on p "Minimalistische skincare draait niet om zo min mogelijk doen, maar om slimme en…" at bounding box center [583, 231] width 643 height 30
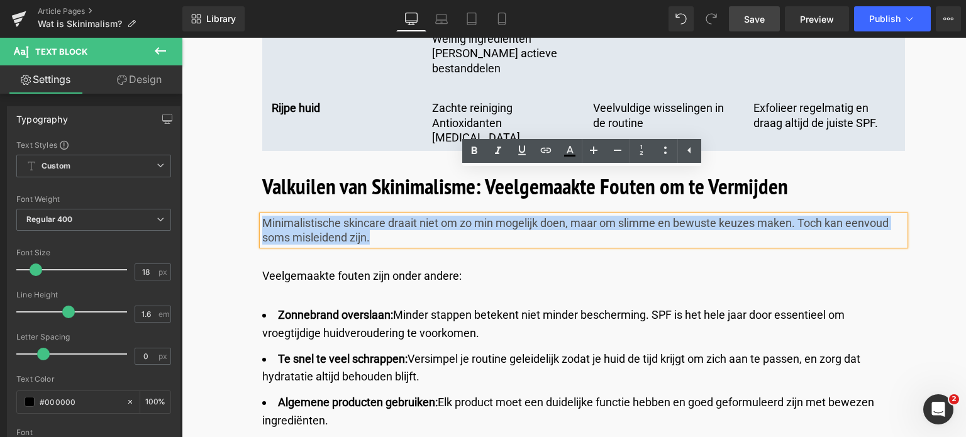
drag, startPoint x: 373, startPoint y: 196, endPoint x: 211, endPoint y: 183, distance: 162.2
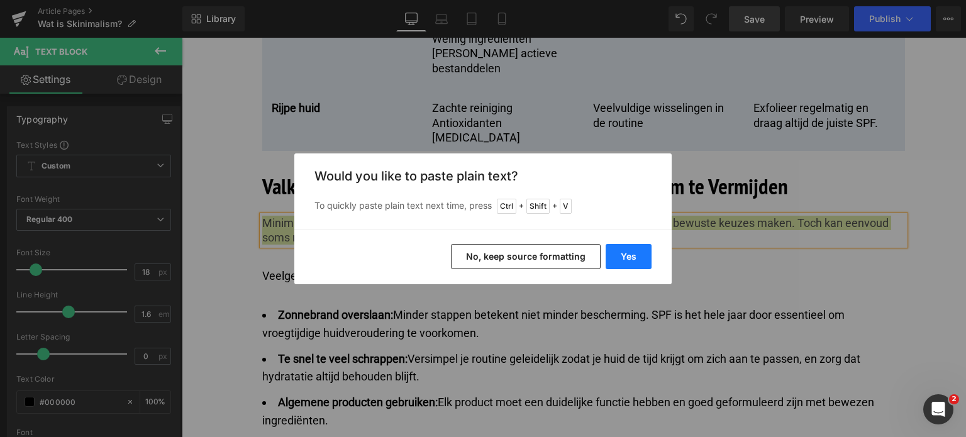
click at [615, 250] on button "Yes" at bounding box center [629, 256] width 46 height 25
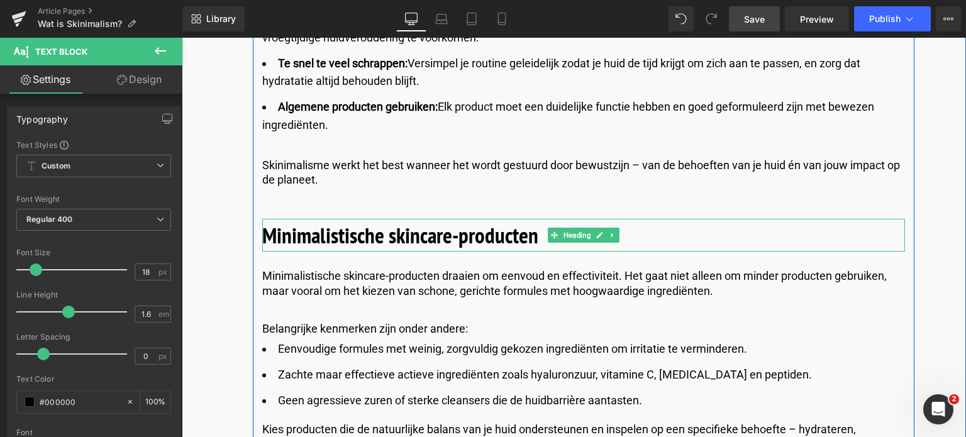
scroll to position [4152, 0]
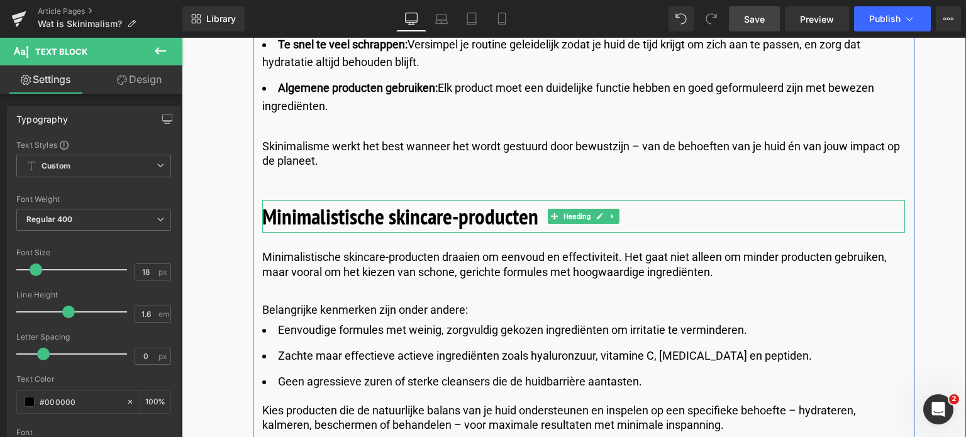
click at [540, 200] on h2 "Minimalistische skincare-producten" at bounding box center [583, 216] width 643 height 33
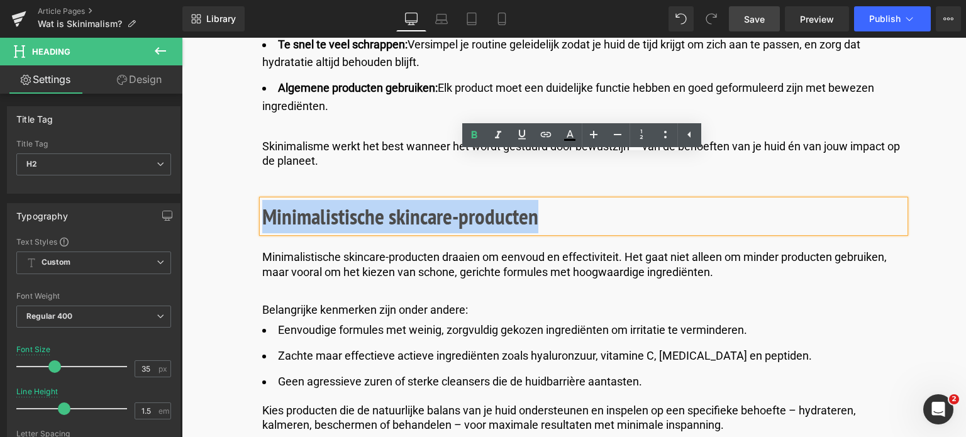
drag, startPoint x: 540, startPoint y: 176, endPoint x: 252, endPoint y: 179, distance: 288.8
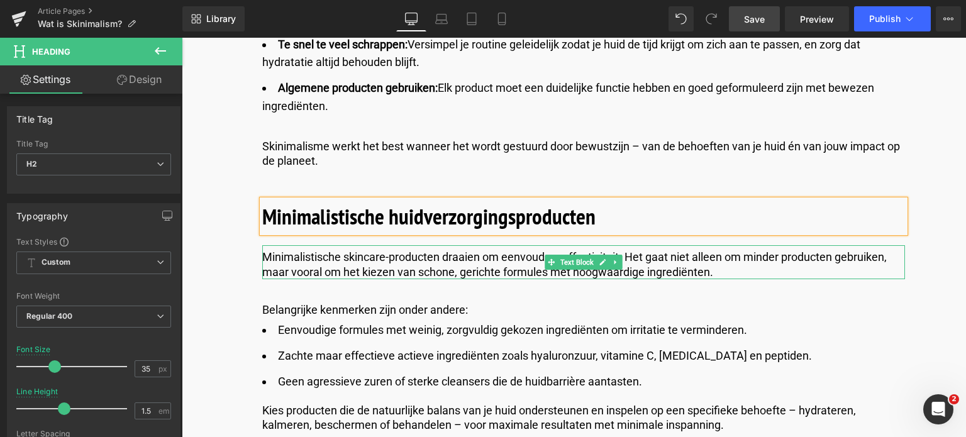
click at [716, 276] on div at bounding box center [583, 277] width 643 height 3
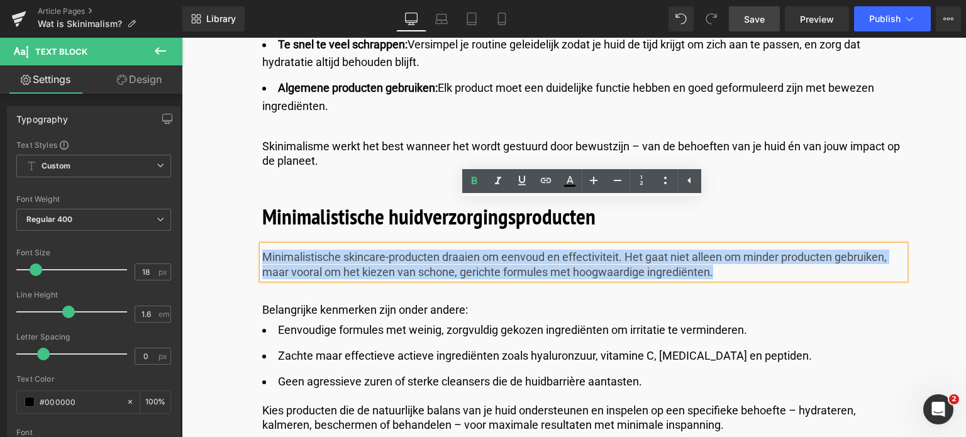
drag, startPoint x: 716, startPoint y: 232, endPoint x: 190, endPoint y: 192, distance: 527.5
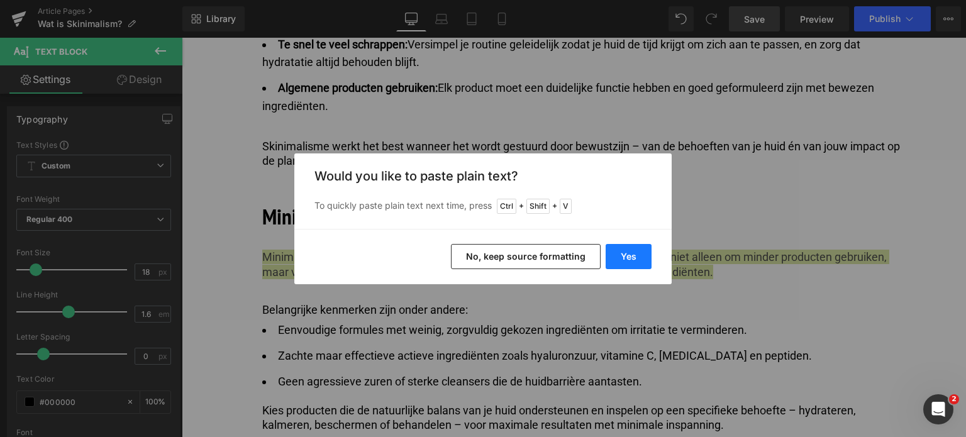
click at [639, 259] on button "Yes" at bounding box center [629, 256] width 46 height 25
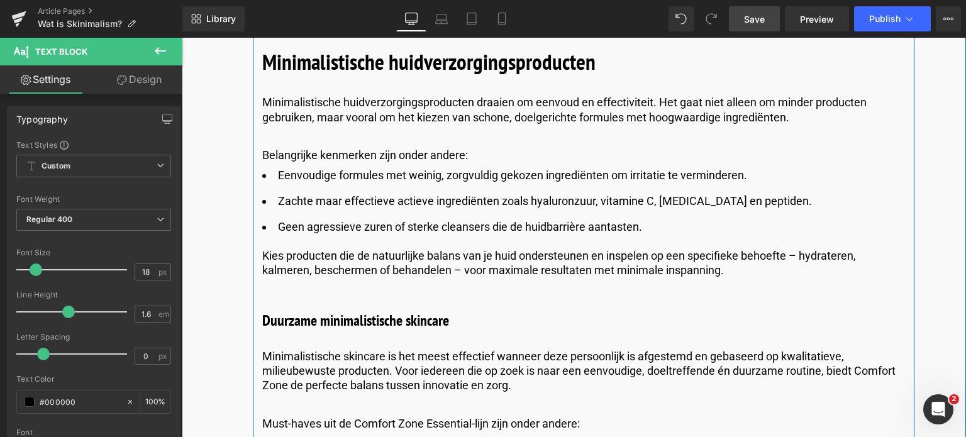
scroll to position [4341, 0]
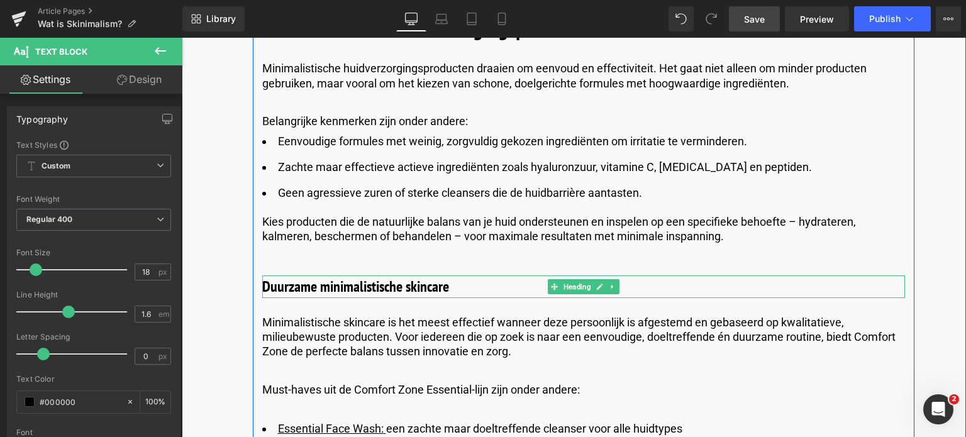
click at [452, 276] on h3 "Duurzame minimalistische skincare" at bounding box center [583, 287] width 643 height 23
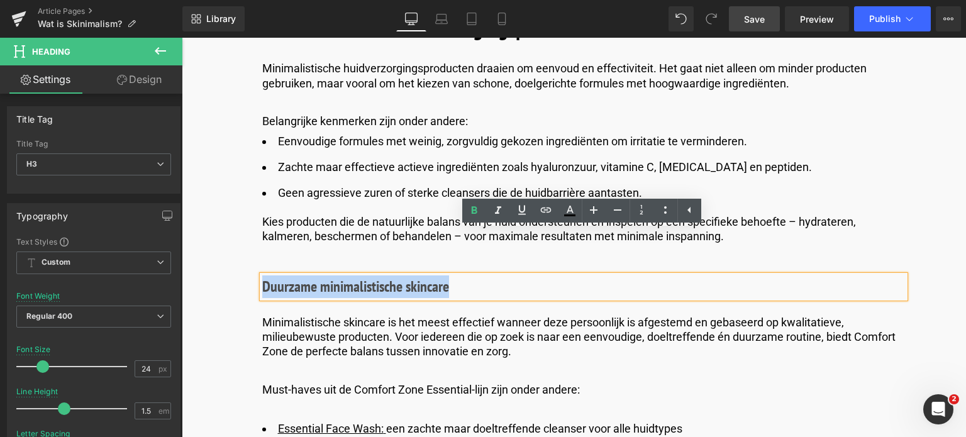
drag, startPoint x: 456, startPoint y: 243, endPoint x: 199, endPoint y: 245, distance: 257.3
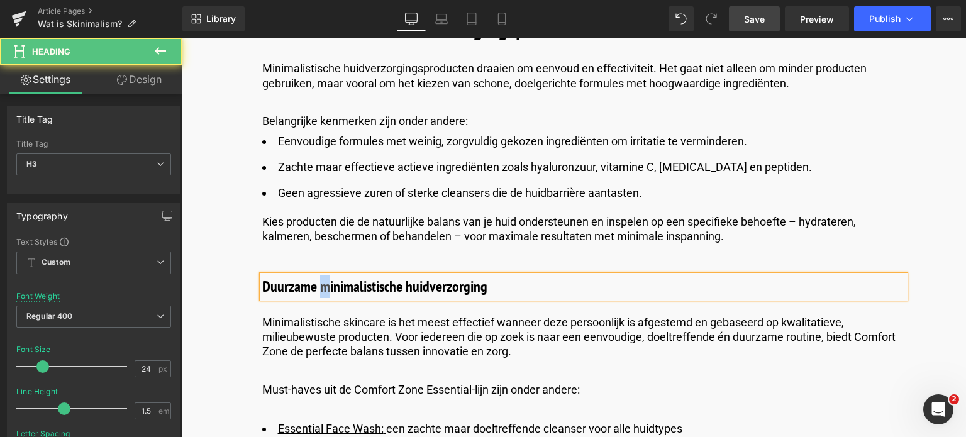
click at [322, 276] on h3 "Duurzame minimalistische huidverzorging" at bounding box center [583, 287] width 643 height 23
drag, startPoint x: 411, startPoint y: 243, endPoint x: 404, endPoint y: 246, distance: 8.2
click at [404, 276] on h3 "Duurzame Minimalistische huidverzorging" at bounding box center [583, 287] width 643 height 23
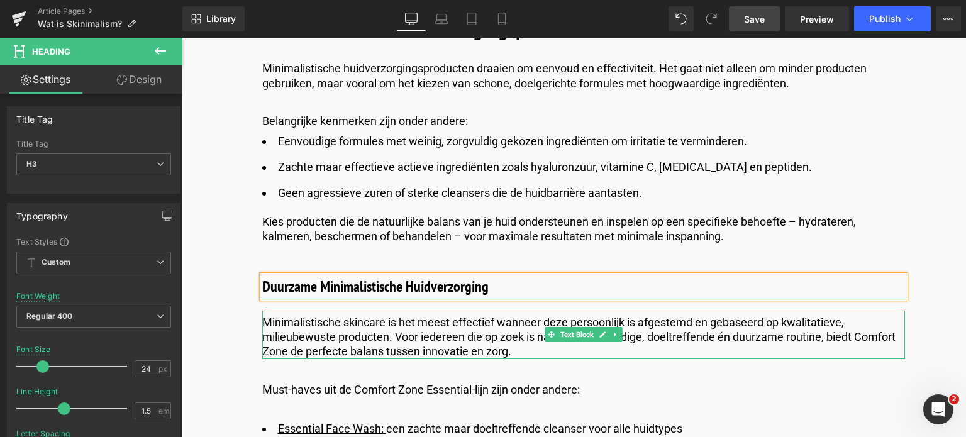
click at [527, 315] on p "Minimalistische skincare is het meest effectief wanneer deze persoonlijk is afg…" at bounding box center [583, 337] width 643 height 44
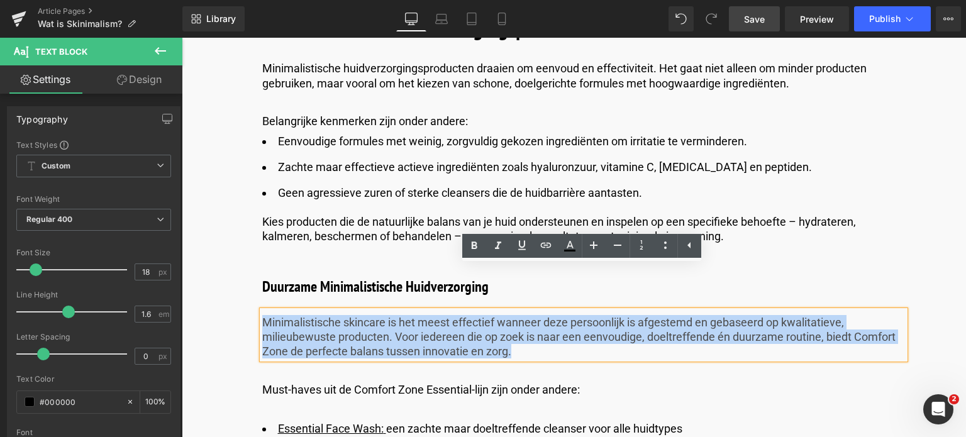
drag, startPoint x: 522, startPoint y: 306, endPoint x: 209, endPoint y: 267, distance: 315.1
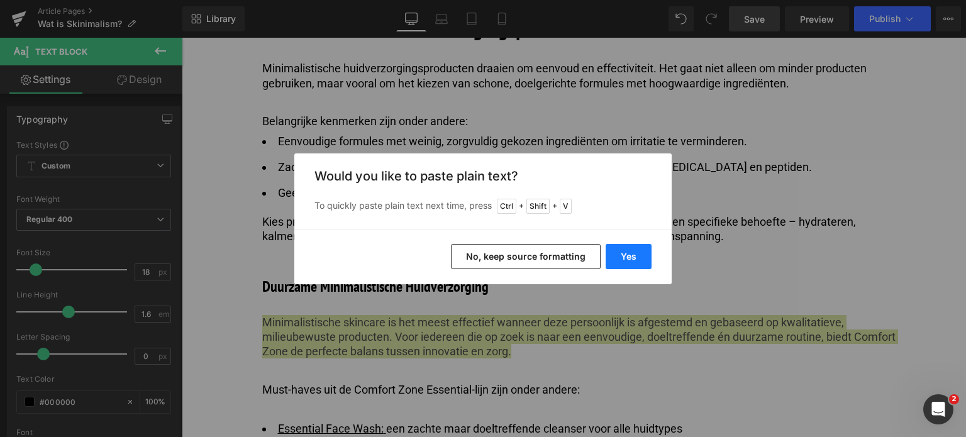
click at [633, 251] on button "Yes" at bounding box center [629, 256] width 46 height 25
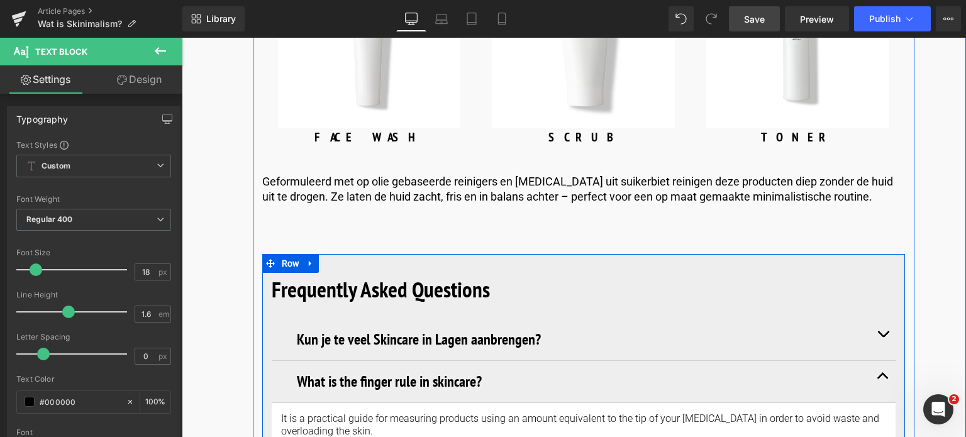
scroll to position [5033, 0]
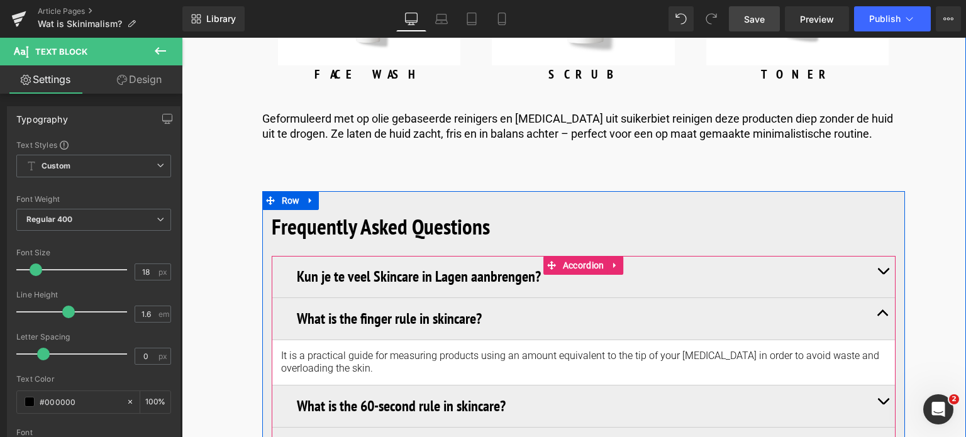
click at [881, 256] on button "button" at bounding box center [883, 277] width 25 height 42
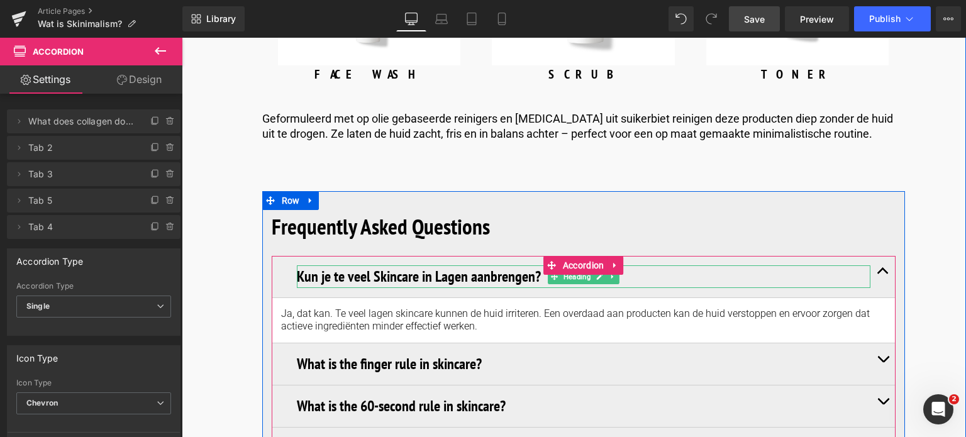
click at [541, 266] on h3 "Kun je te veel Skincare in Lagen aanbrengen?" at bounding box center [584, 277] width 574 height 23
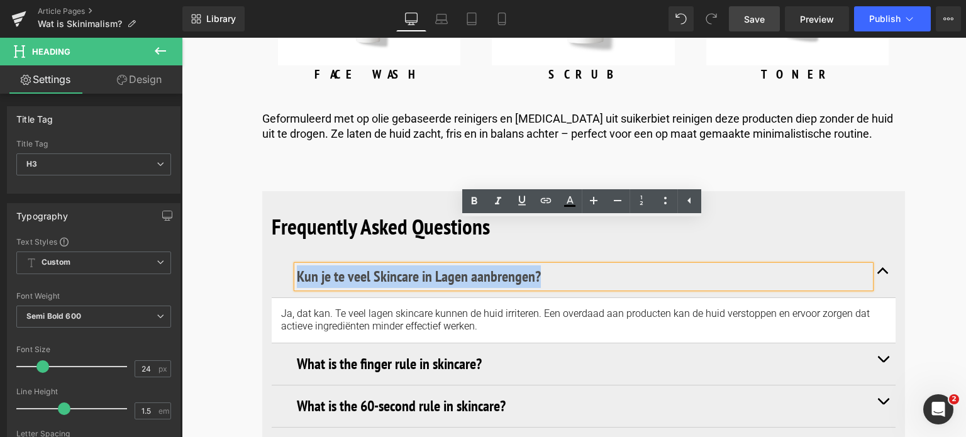
drag, startPoint x: 541, startPoint y: 234, endPoint x: 243, endPoint y: 237, distance: 298.2
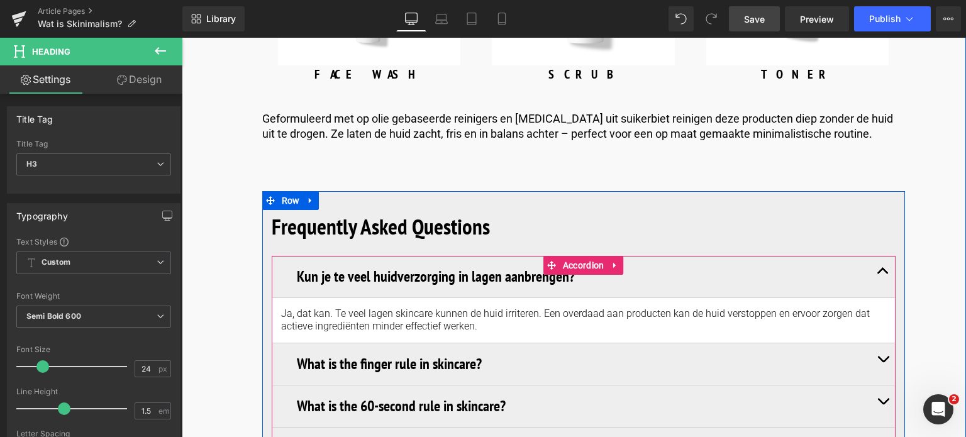
click at [492, 308] on p "Ja, dat kan. Te veel lagen skincare kunnen de huid irriteren. Een overdaad aan …" at bounding box center [583, 321] width 605 height 26
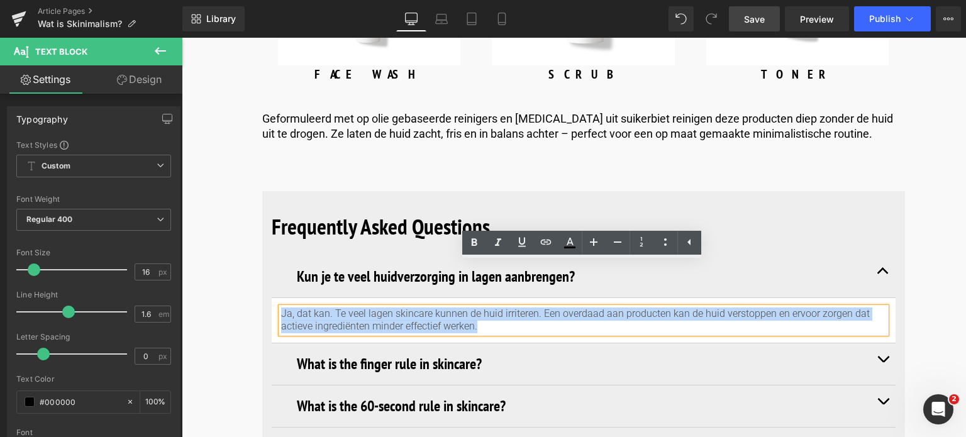
drag, startPoint x: 492, startPoint y: 286, endPoint x: 235, endPoint y: 269, distance: 257.9
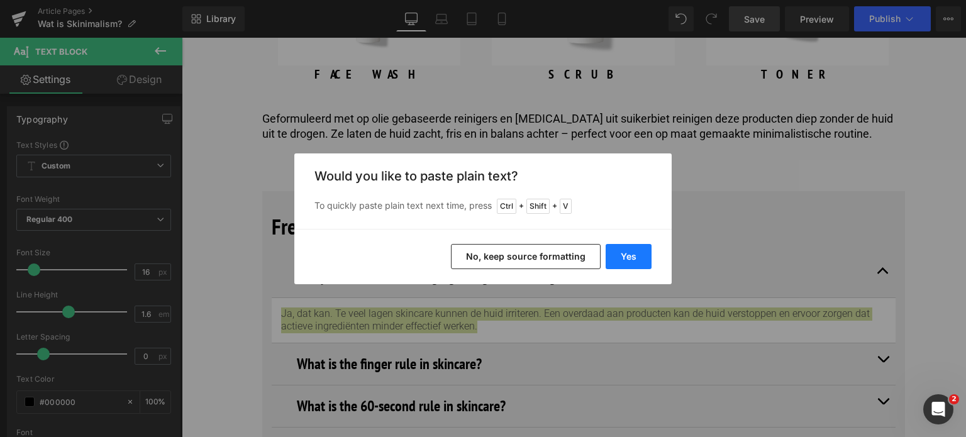
click at [627, 255] on button "Yes" at bounding box center [629, 256] width 46 height 25
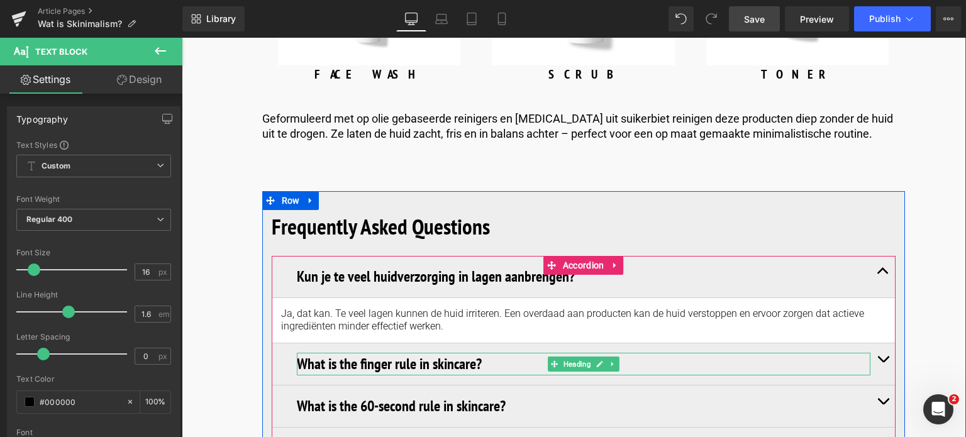
click at [800, 353] on h3 "What is the finger rule in skincare?" at bounding box center [584, 364] width 574 height 23
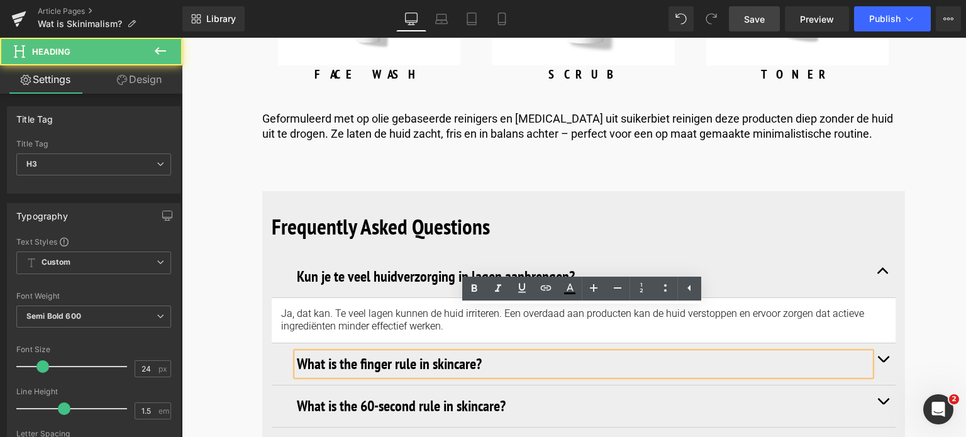
drag, startPoint x: 513, startPoint y: 316, endPoint x: 220, endPoint y: 304, distance: 292.8
paste div
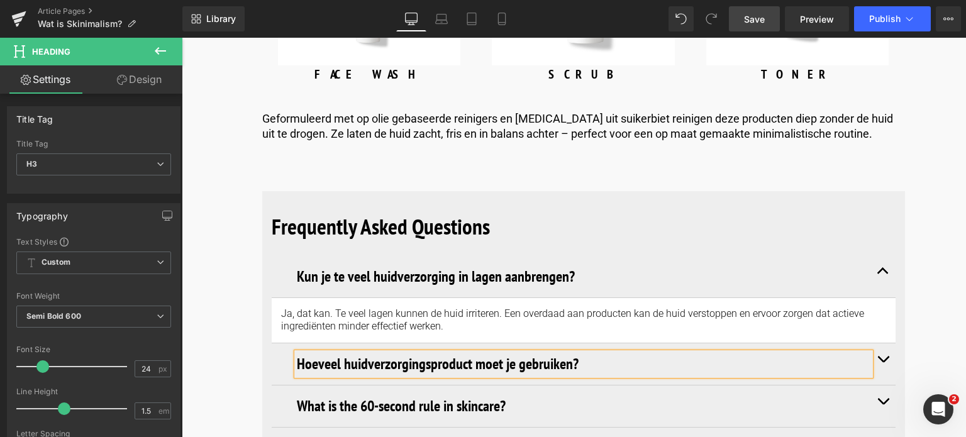
click at [882, 344] on button "button" at bounding box center [883, 365] width 25 height 42
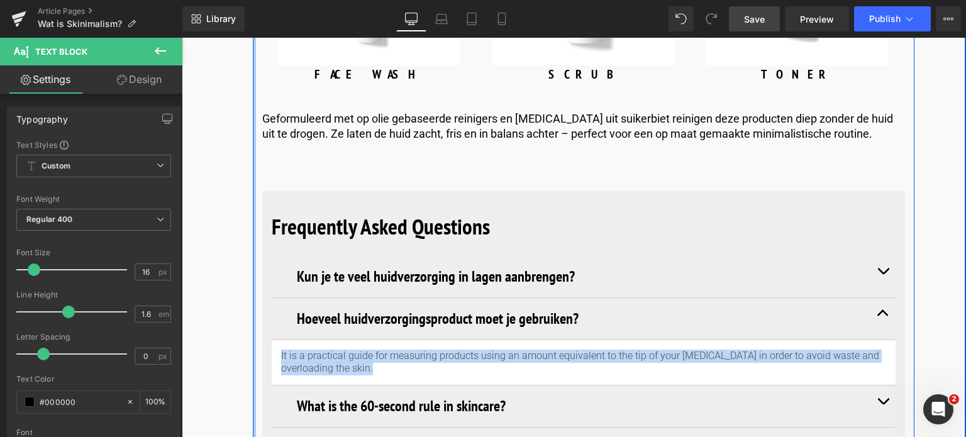
drag, startPoint x: 375, startPoint y: 327, endPoint x: 254, endPoint y: 304, distance: 123.6
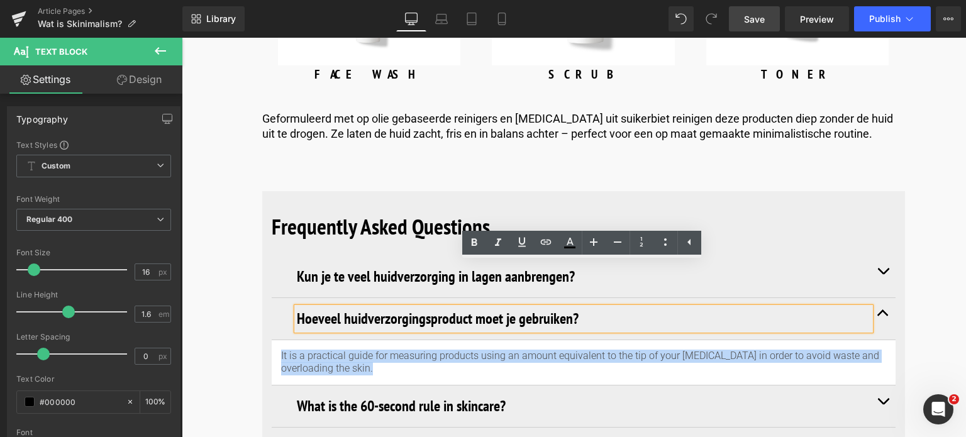
paste div
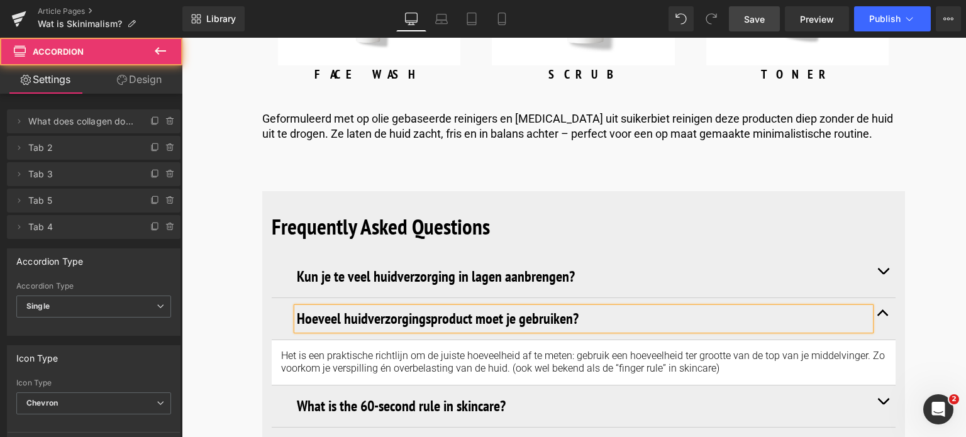
click at [880, 386] on button "button" at bounding box center [883, 407] width 25 height 42
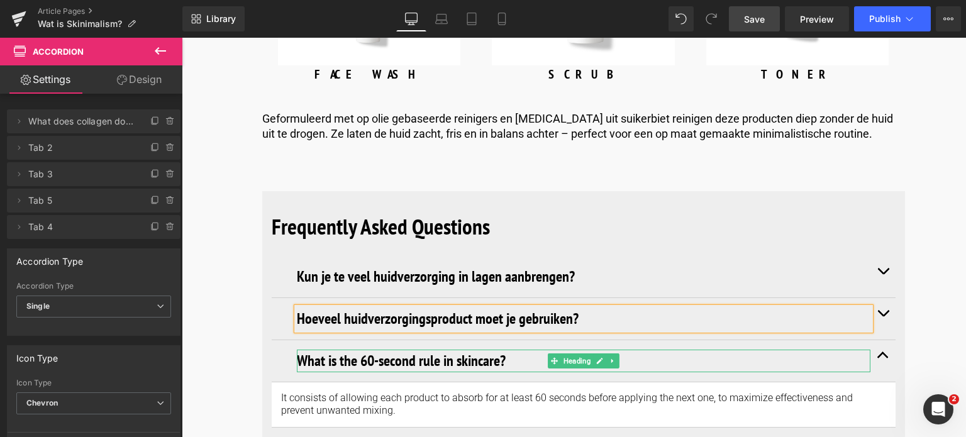
click at [517, 350] on h3 "What is the 60-second rule in skincare?" at bounding box center [584, 361] width 574 height 23
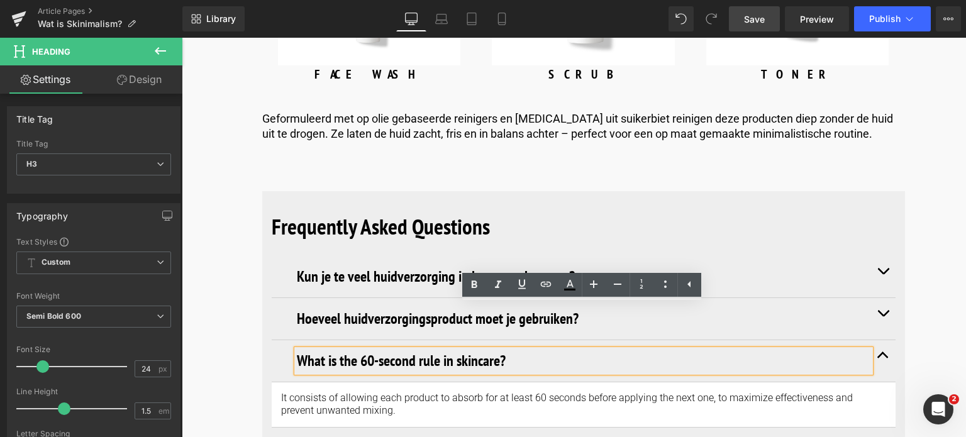
drag, startPoint x: 517, startPoint y: 319, endPoint x: 323, endPoint y: 342, distance: 195.7
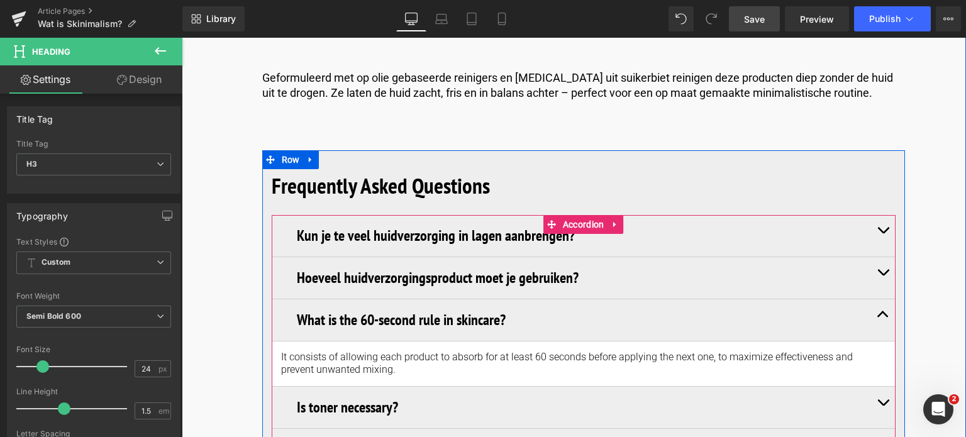
scroll to position [5096, 0]
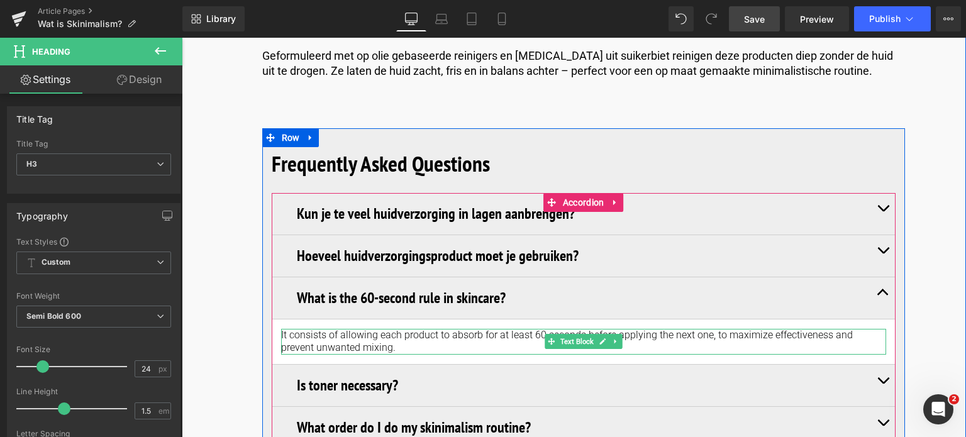
click at [390, 329] on p "It consists of allowing each product to absorb for at least 60 seconds before a…" at bounding box center [583, 342] width 605 height 26
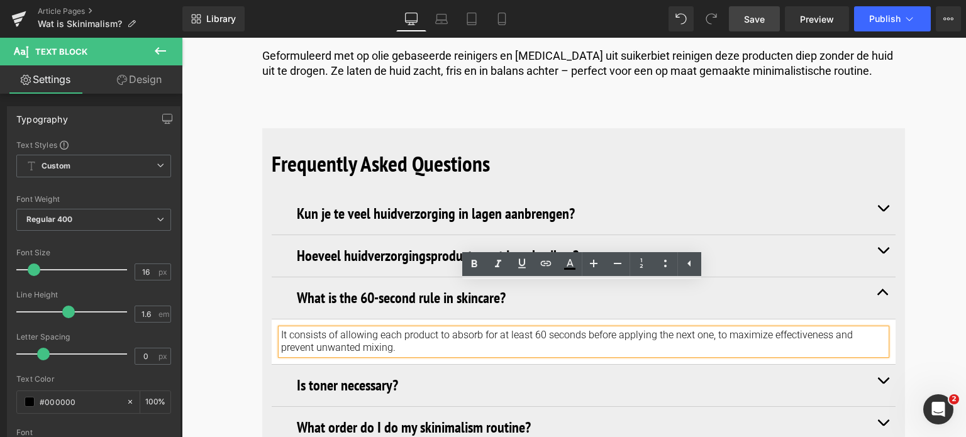
drag, startPoint x: 390, startPoint y: 304, endPoint x: 247, endPoint y: 286, distance: 143.9
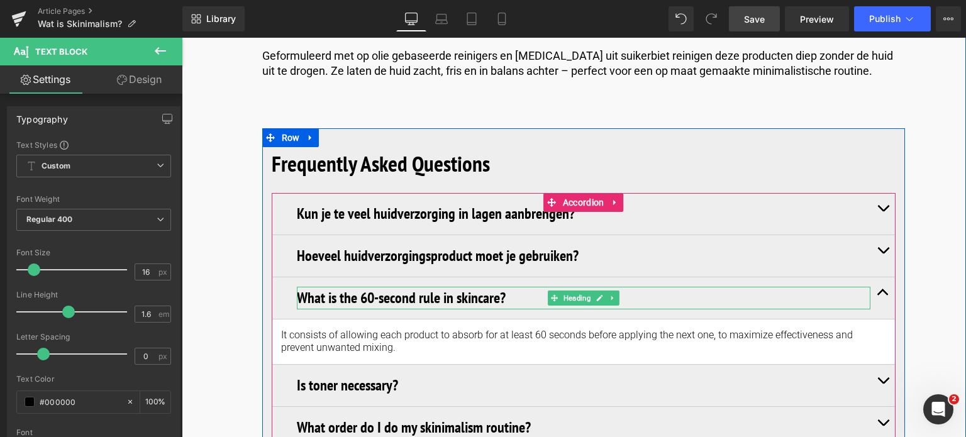
click at [503, 287] on h3 "What is the 60-second rule in skincare?" at bounding box center [584, 298] width 574 height 23
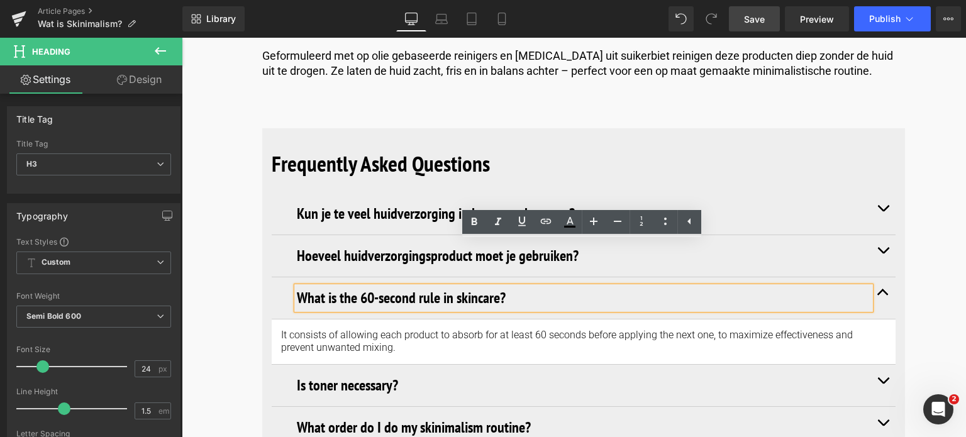
click at [505, 287] on h3 "What is the 60-second rule in skincare?" at bounding box center [584, 298] width 574 height 23
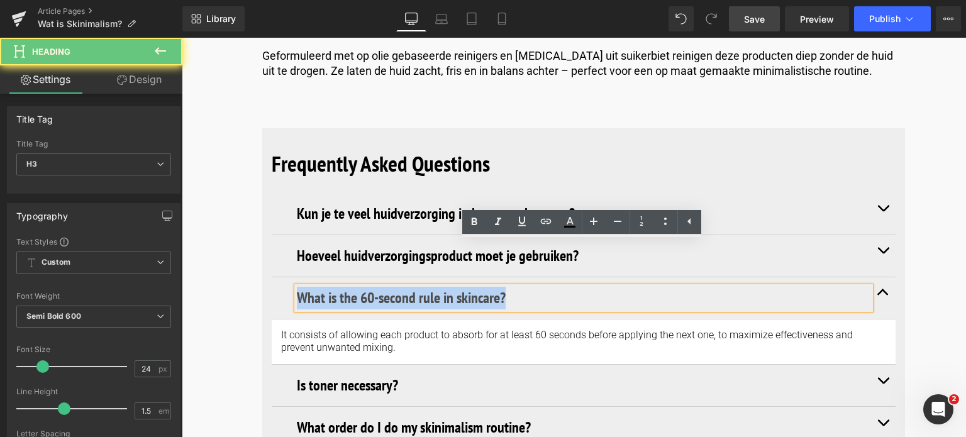
drag, startPoint x: 506, startPoint y: 248, endPoint x: 150, endPoint y: 243, distance: 356.1
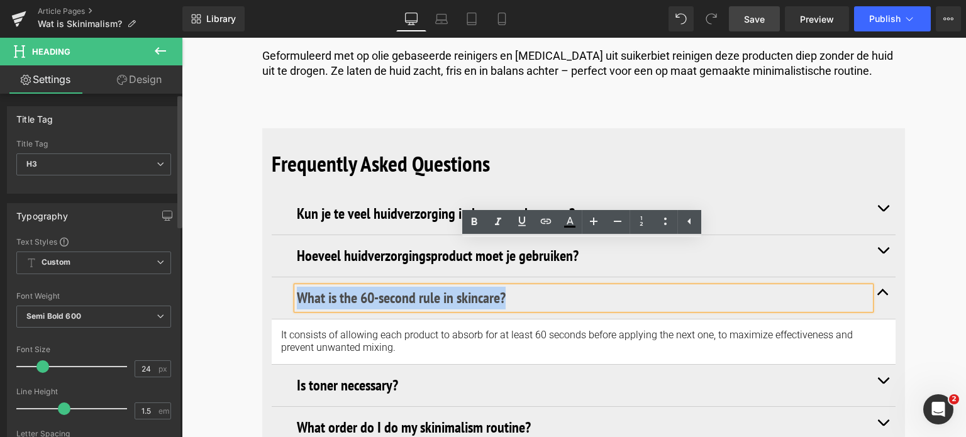
paste div
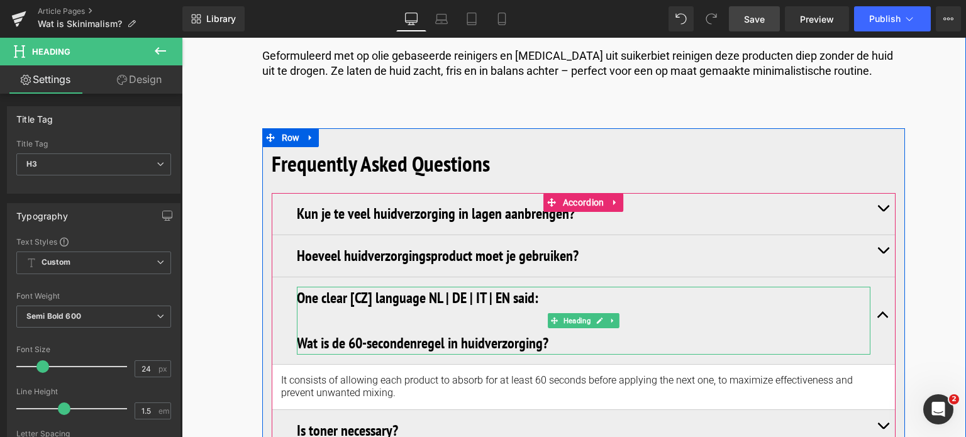
click at [312, 310] on h3 at bounding box center [584, 321] width 574 height 23
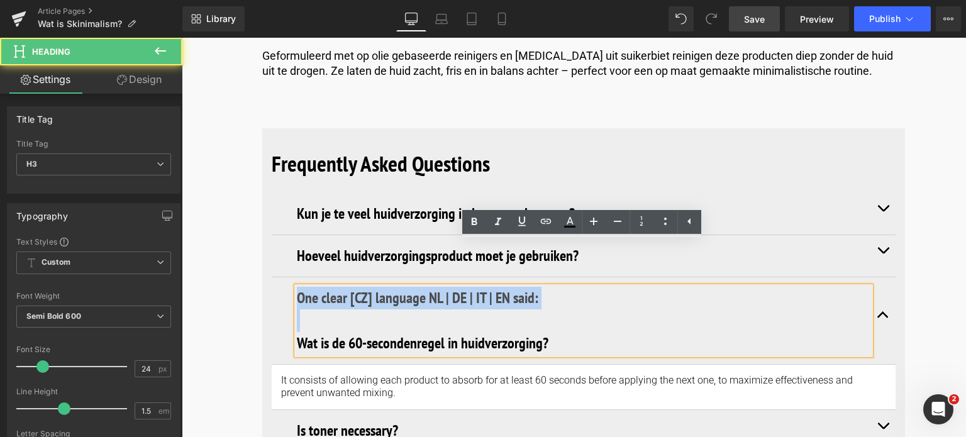
drag, startPoint x: 297, startPoint y: 253, endPoint x: 298, endPoint y: 285, distance: 32.1
click at [298, 287] on div "One clear [CZ] language NL | DE | IT | EN said: Wat is de 60-secondenregel in h…" at bounding box center [584, 321] width 574 height 68
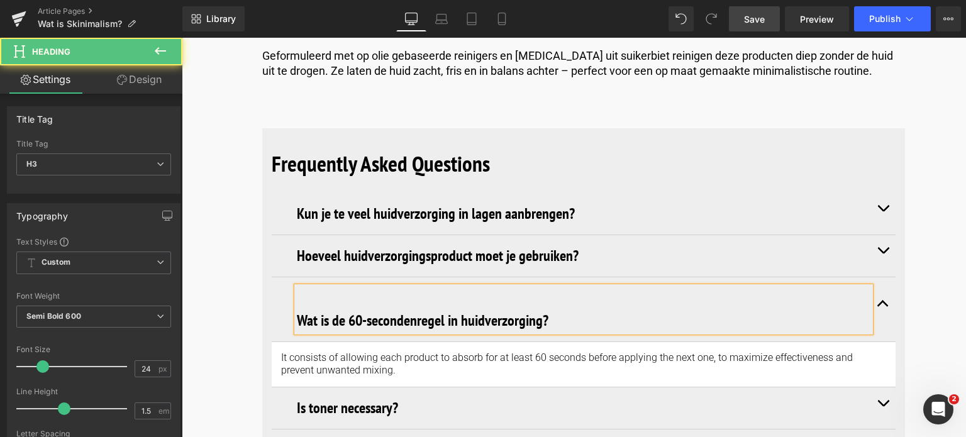
click at [306, 287] on h3 at bounding box center [584, 298] width 574 height 23
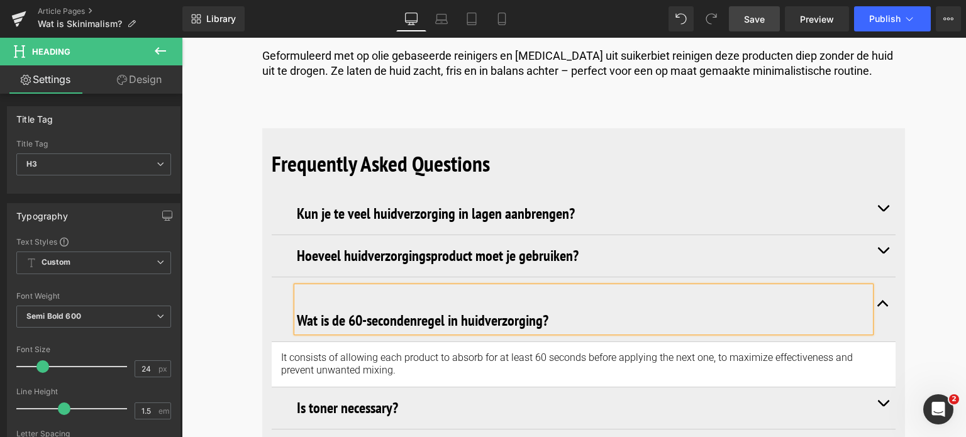
click at [297, 310] on h3 "Wat is de 60-secondenregel in huidverzorging?" at bounding box center [584, 321] width 574 height 23
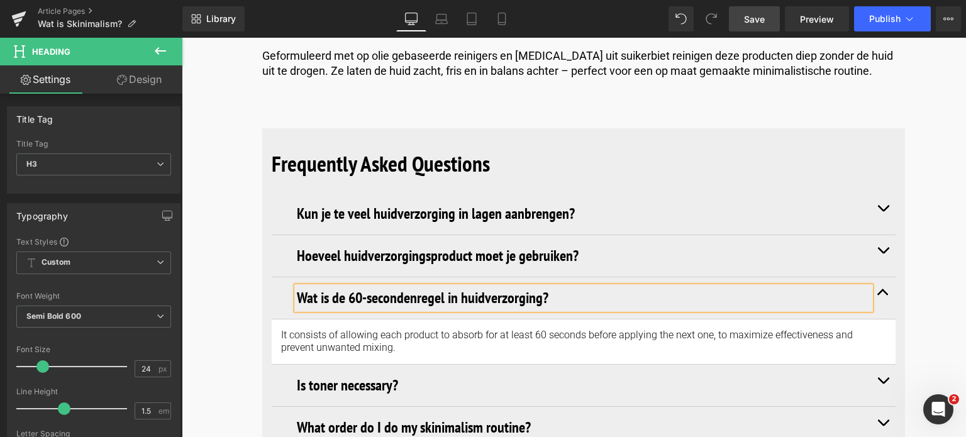
drag, startPoint x: 763, startPoint y: 17, endPoint x: 506, endPoint y: 70, distance: 262.2
click at [763, 17] on span "Save" at bounding box center [754, 19] width 21 height 13
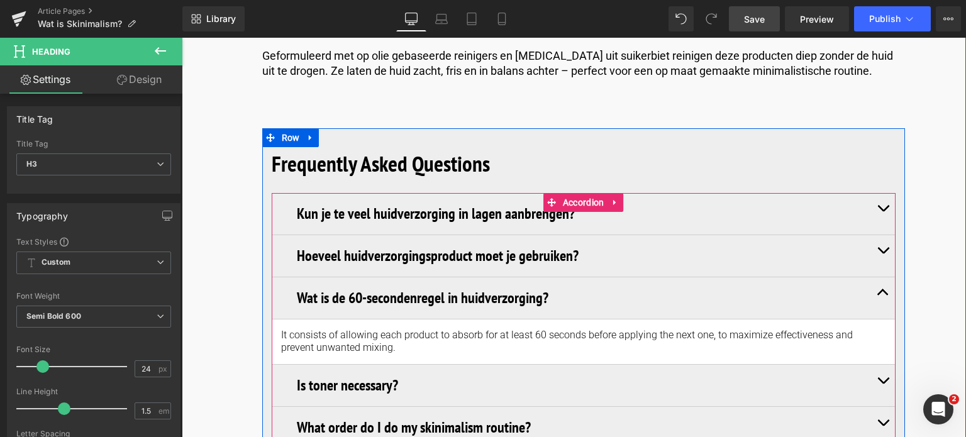
click at [182, 38] on div at bounding box center [182, 38] width 0 height 0
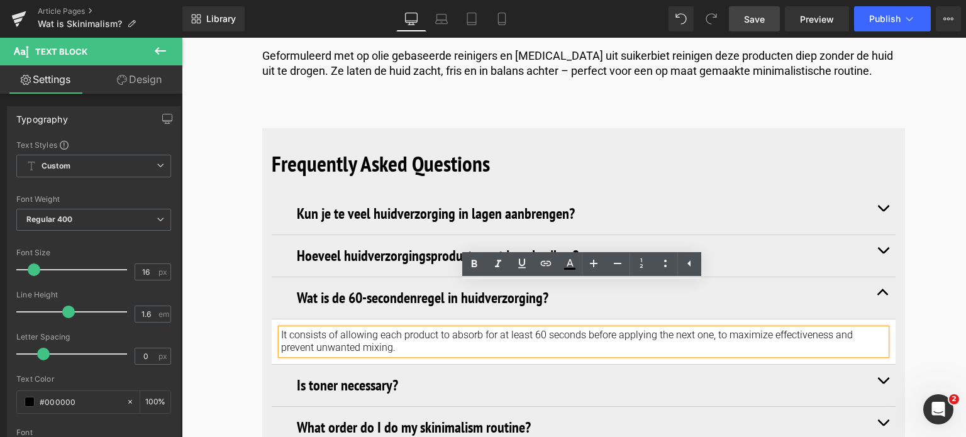
drag, startPoint x: 390, startPoint y: 308, endPoint x: 280, endPoint y: 289, distance: 111.7
click at [281, 329] on p "It consists of allowing each product to absorb for at least 60 seconds before a…" at bounding box center [583, 342] width 605 height 26
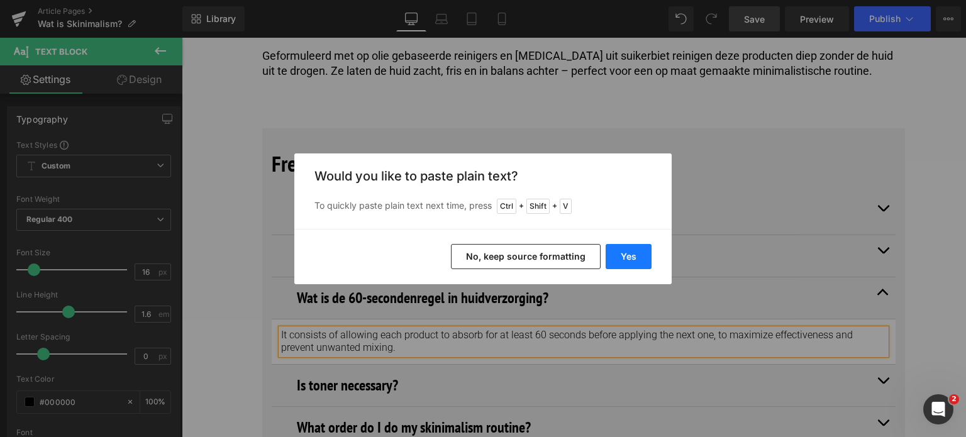
click at [617, 256] on button "Yes" at bounding box center [629, 256] width 46 height 25
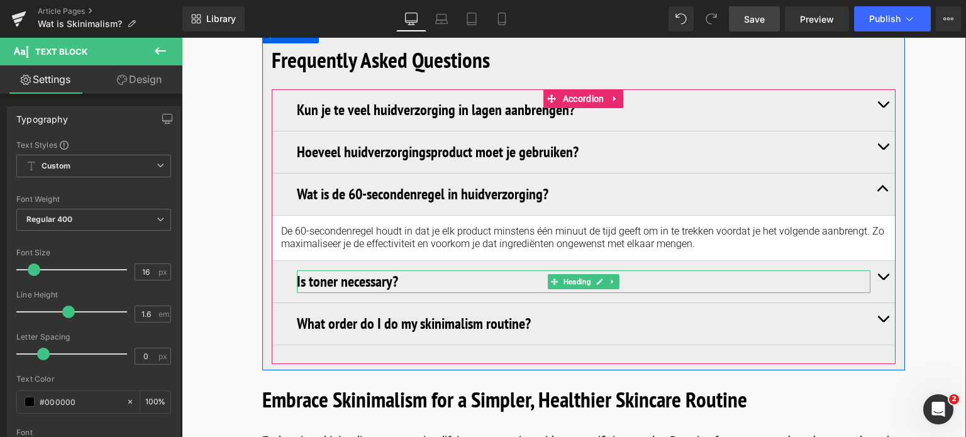
scroll to position [5222, 0]
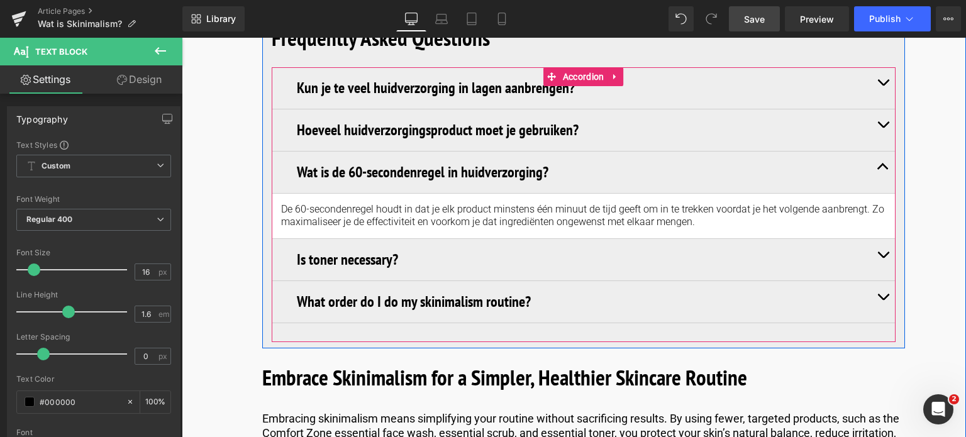
click at [885, 239] on button "button" at bounding box center [883, 260] width 25 height 42
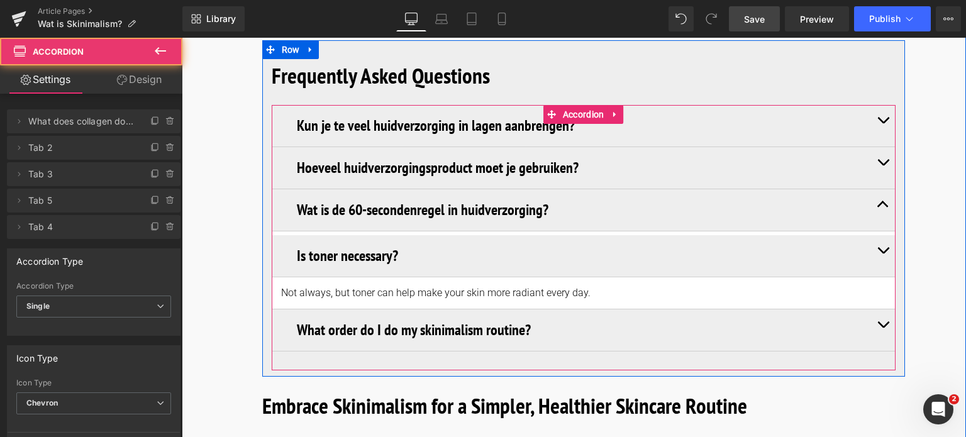
scroll to position [5177, 0]
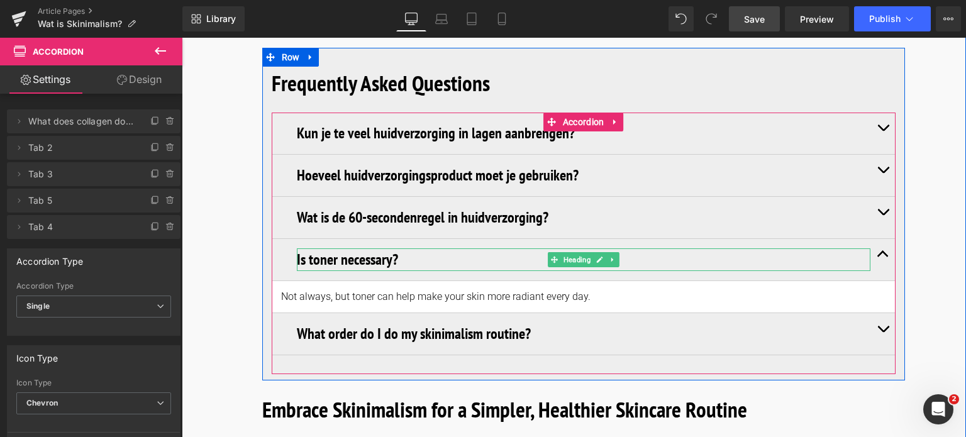
click at [403, 249] on h3 "Is toner necessary?" at bounding box center [584, 260] width 574 height 23
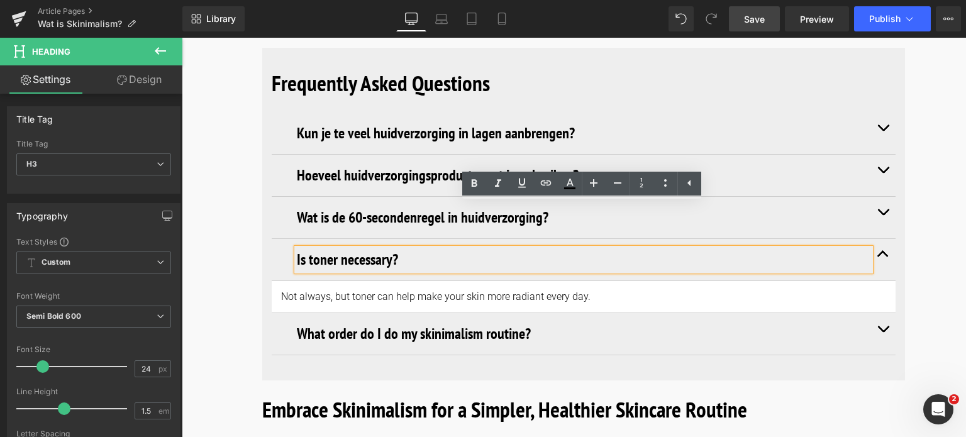
drag, startPoint x: 403, startPoint y: 218, endPoint x: 249, endPoint y: 206, distance: 155.2
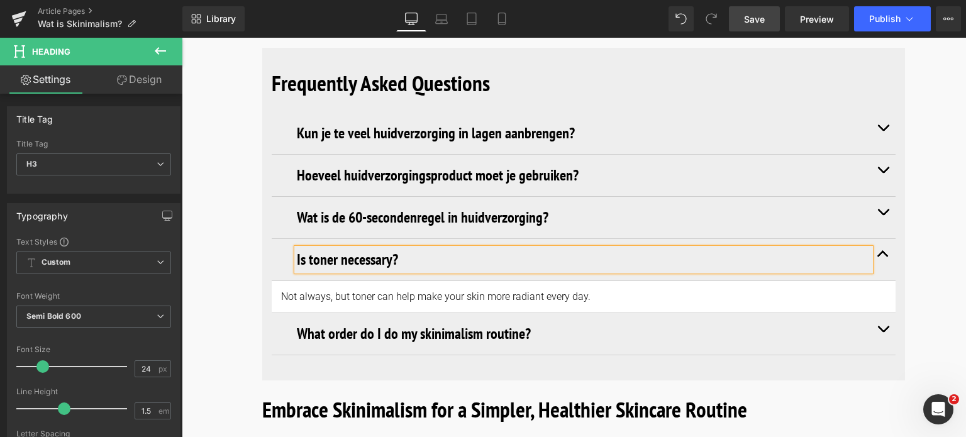
click at [416, 249] on h3 "Is toner necessary?" at bounding box center [584, 260] width 574 height 23
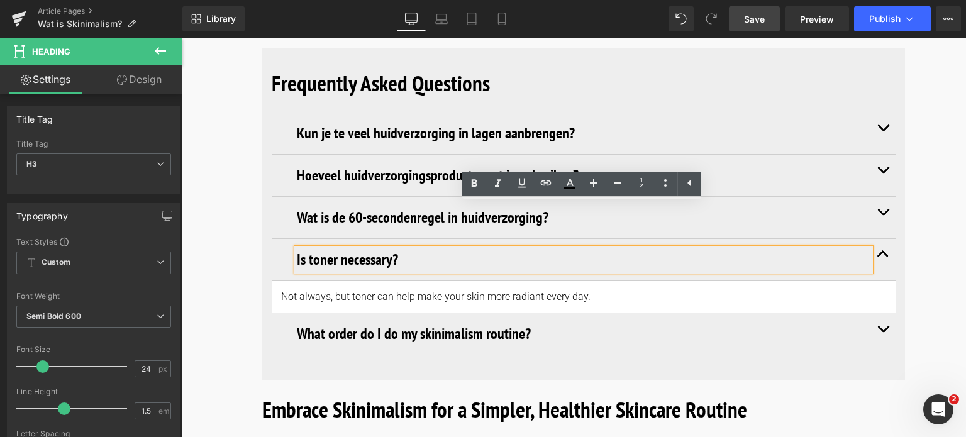
drag, startPoint x: 416, startPoint y: 216, endPoint x: 264, endPoint y: 221, distance: 152.4
click at [264, 221] on div "Frequently Asked Questions Heading Kun je te veel huidverzorging in lagen aanbr…" at bounding box center [583, 211] width 643 height 327
paste div
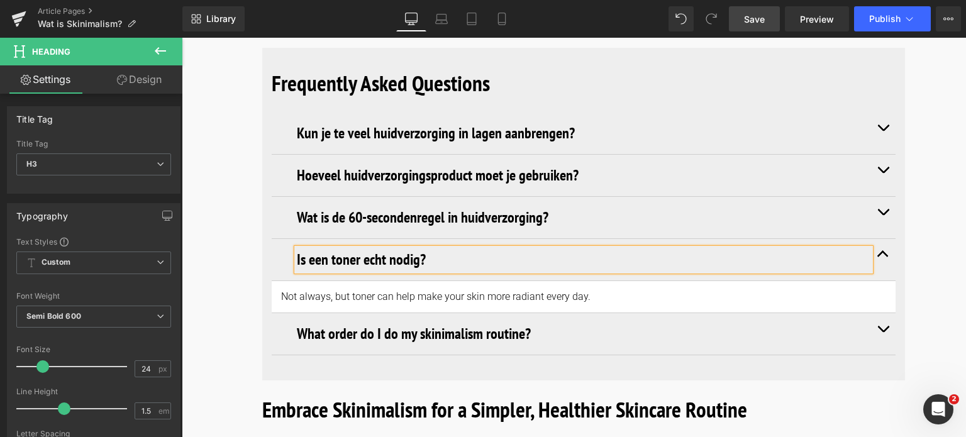
click at [587, 289] on span "Text Block" at bounding box center [577, 296] width 38 height 15
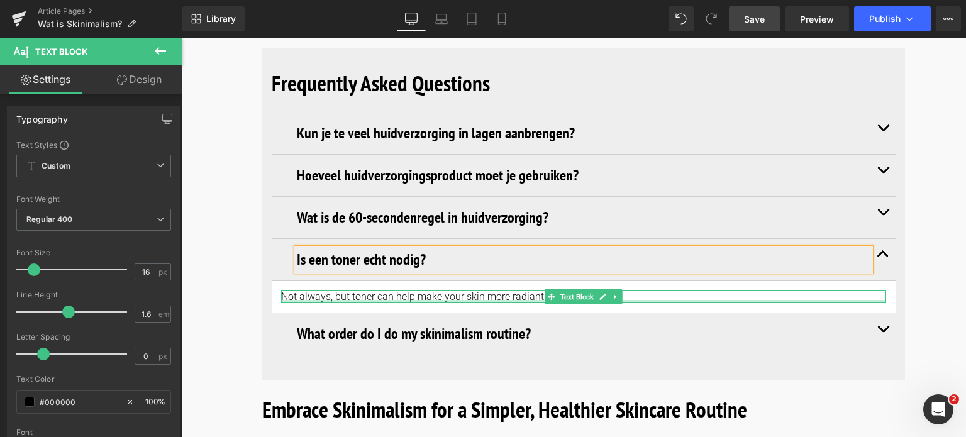
click at [296, 300] on div at bounding box center [583, 301] width 605 height 3
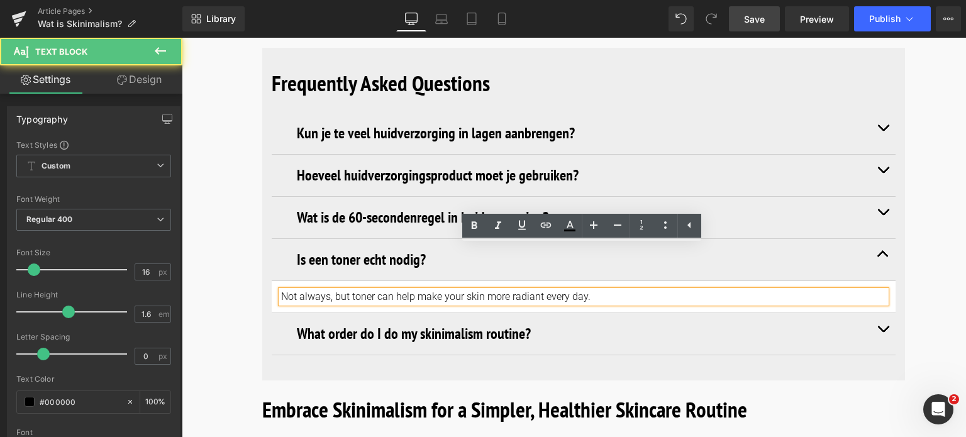
drag, startPoint x: 600, startPoint y: 254, endPoint x: 196, endPoint y: 245, distance: 404.0
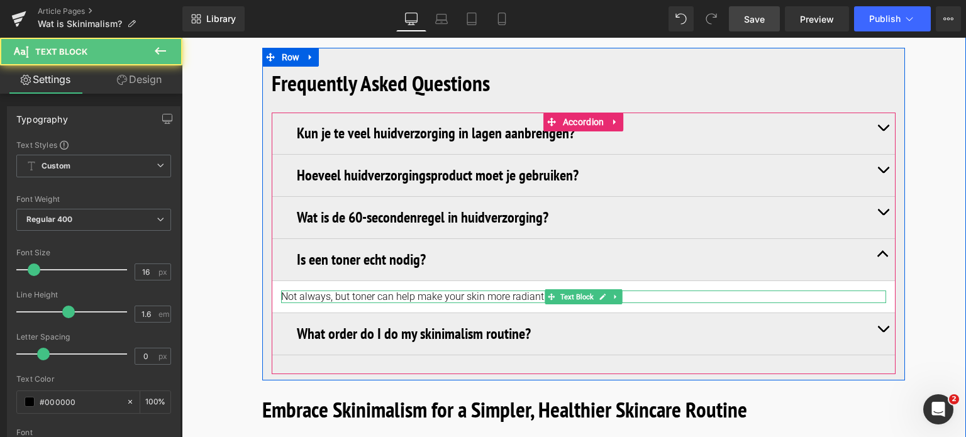
click at [632, 291] on p "Not always, but toner can help make your skin more radiant every day." at bounding box center [583, 297] width 605 height 13
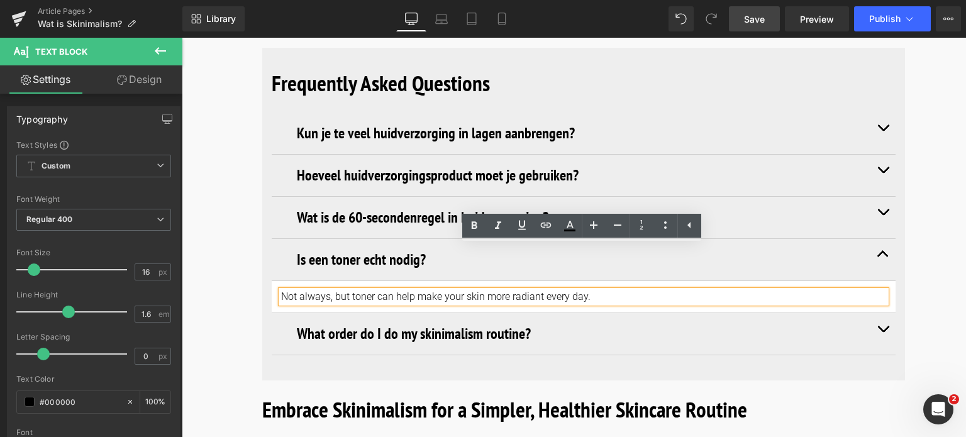
drag, startPoint x: 632, startPoint y: 253, endPoint x: 257, endPoint y: 269, distance: 375.3
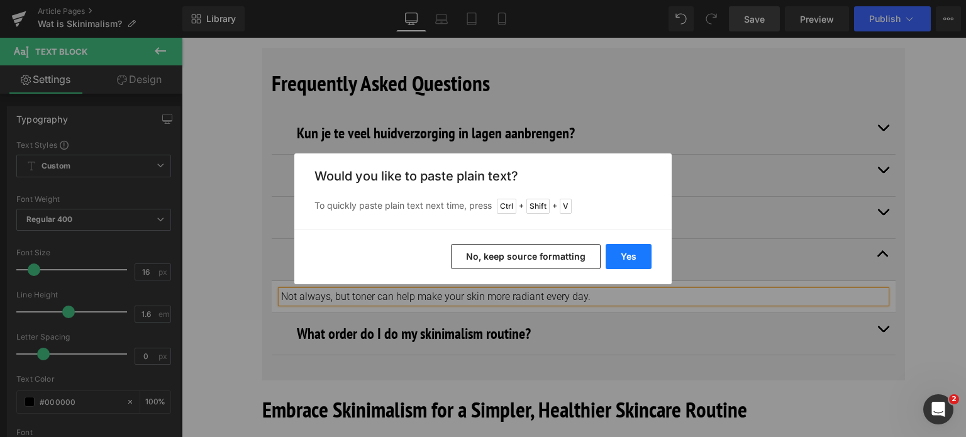
click at [626, 255] on button "Yes" at bounding box center [629, 256] width 46 height 25
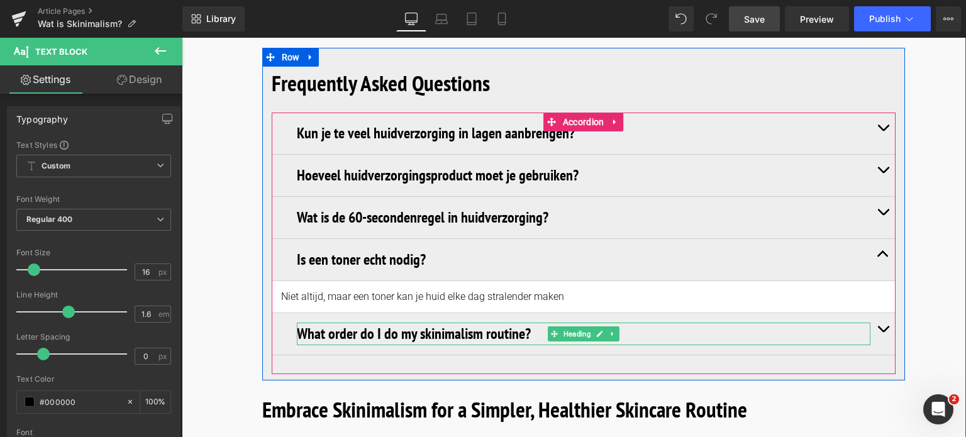
click at [522, 323] on h3 "What order do I do my skinimalism routine?" at bounding box center [584, 334] width 574 height 23
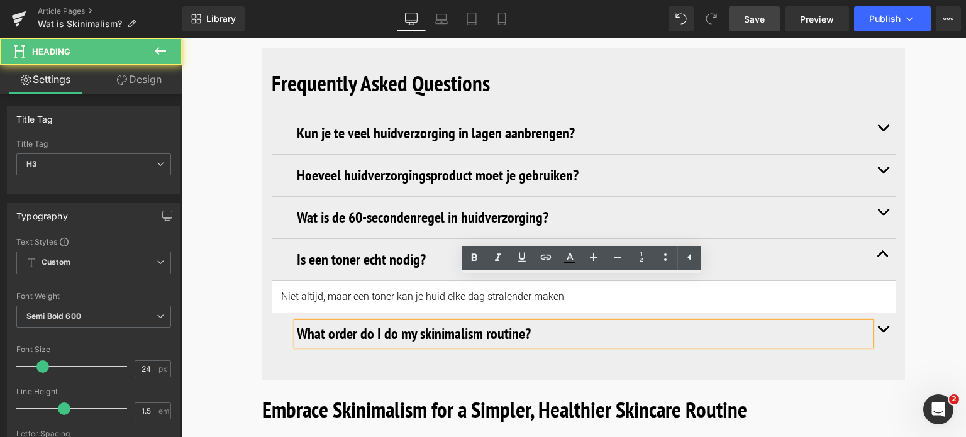
drag, startPoint x: 541, startPoint y: 288, endPoint x: 337, endPoint y: 307, distance: 204.7
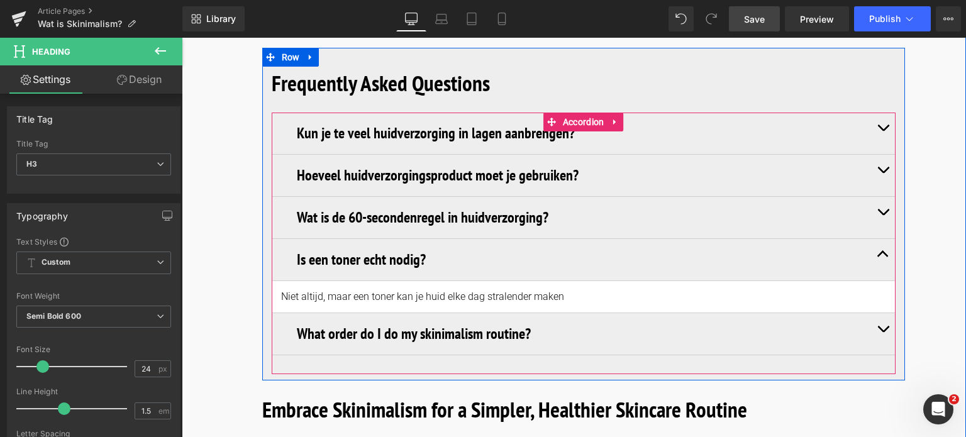
click at [885, 313] on button "button" at bounding box center [883, 334] width 25 height 42
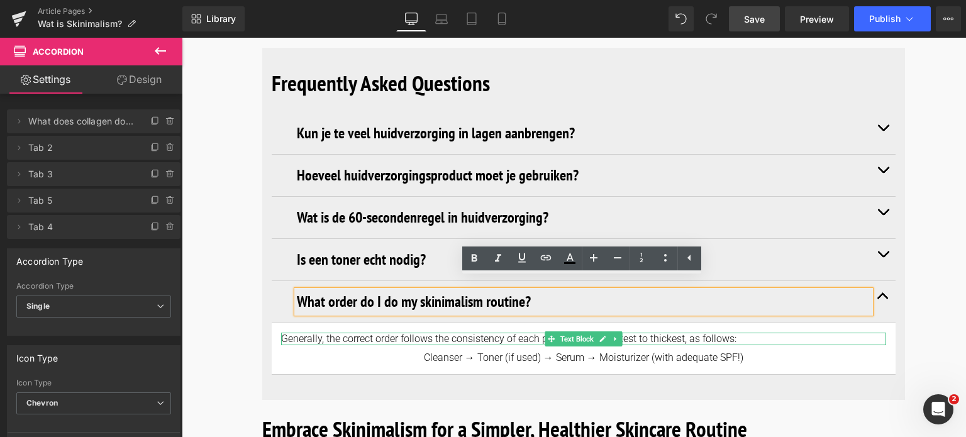
click at [733, 333] on p "Generally, the correct order follows the consistency of each product, from ligh…" at bounding box center [583, 339] width 605 height 13
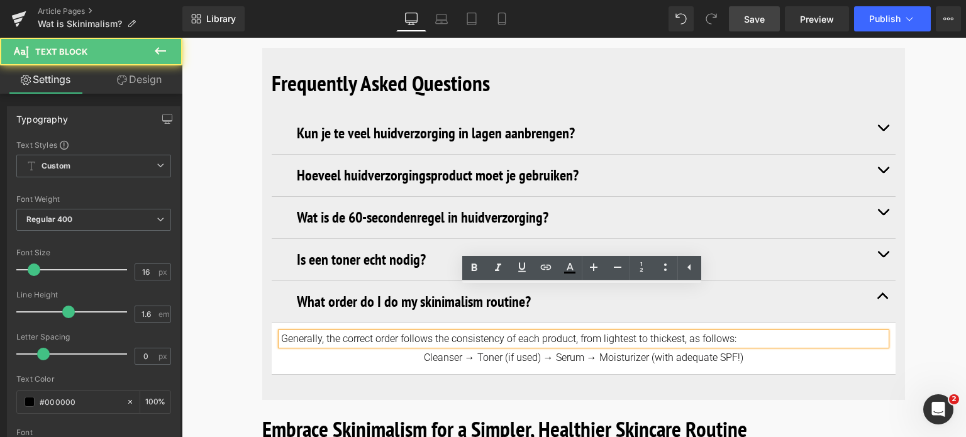
drag, startPoint x: 737, startPoint y: 295, endPoint x: 232, endPoint y: 294, distance: 504.6
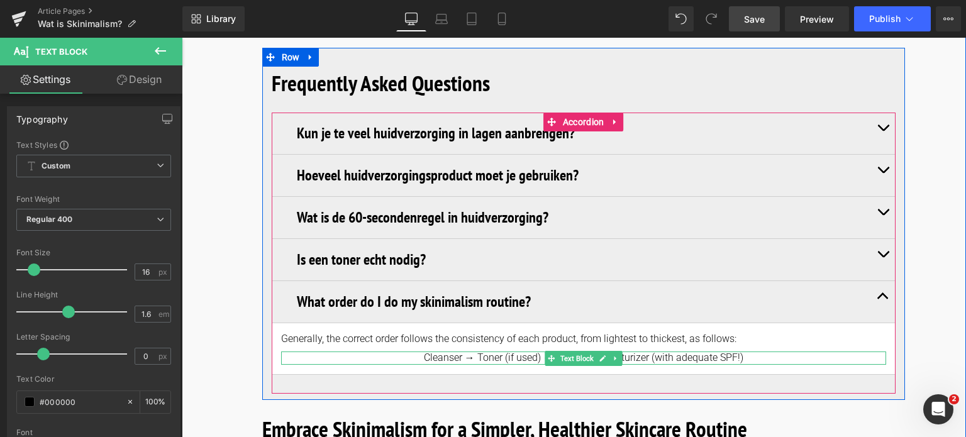
click at [741, 352] on p "C​leanser → ​T​oner (if used) → ​S​erum → ​Moisturizer (with adequate SPF!)" at bounding box center [583, 358] width 605 height 13
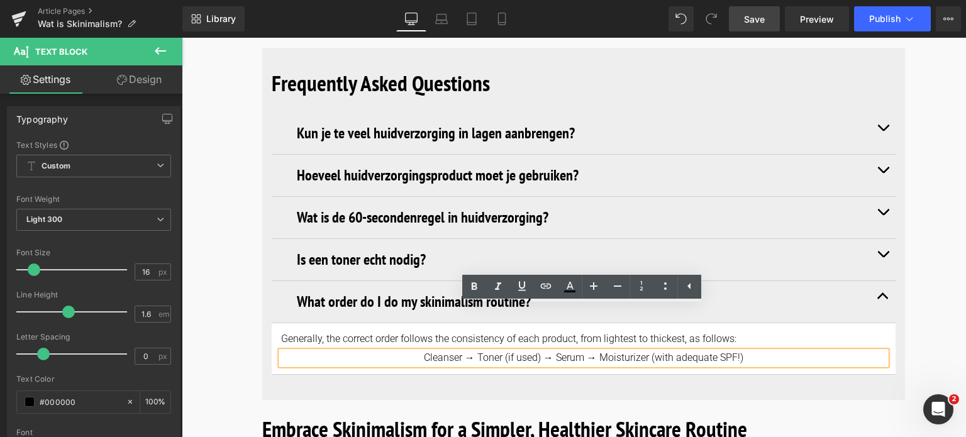
drag, startPoint x: 742, startPoint y: 313, endPoint x: 399, endPoint y: 311, distance: 343.5
click at [399, 352] on p "C​leanser → ​T​oner (if used) → ​S​erum → ​Moisturizer (with adequate SPF!)" at bounding box center [583, 358] width 605 height 13
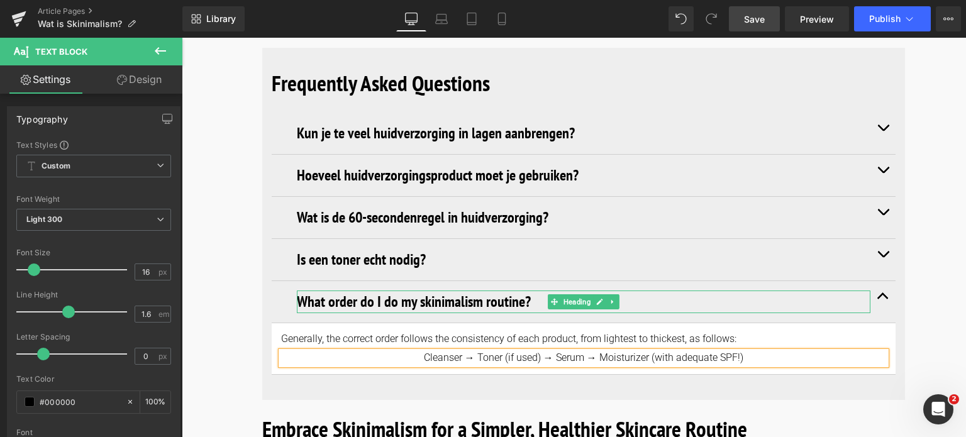
click at [445, 291] on h3 "What order do I do my skinimalism routine?" at bounding box center [584, 302] width 574 height 23
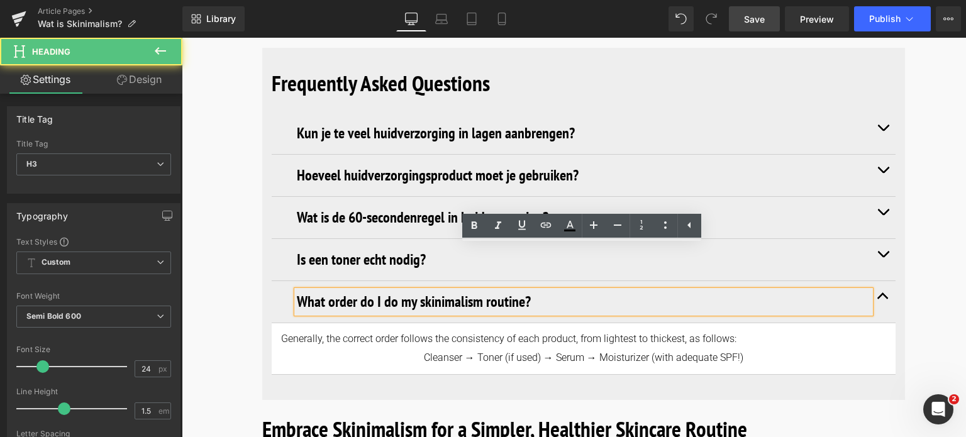
drag, startPoint x: 537, startPoint y: 256, endPoint x: 176, endPoint y: 247, distance: 361.2
paste div
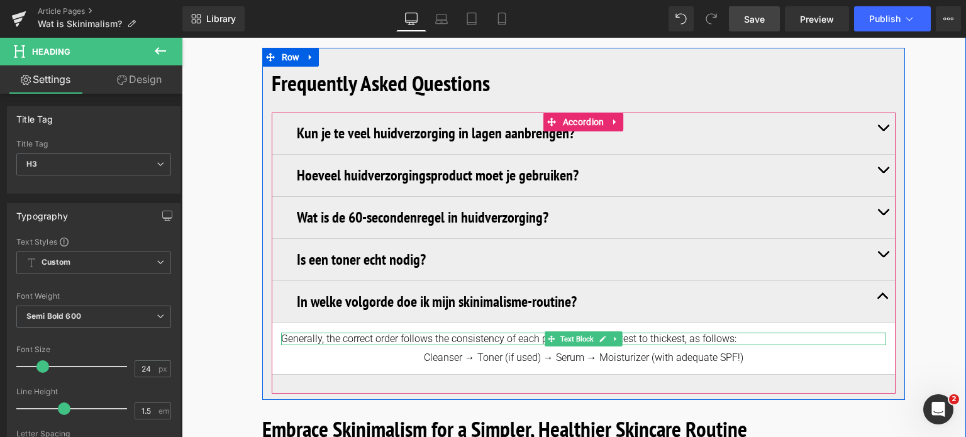
click at [747, 333] on p "Generally, the correct order follows the consistency of each product, from ligh…" at bounding box center [583, 339] width 605 height 13
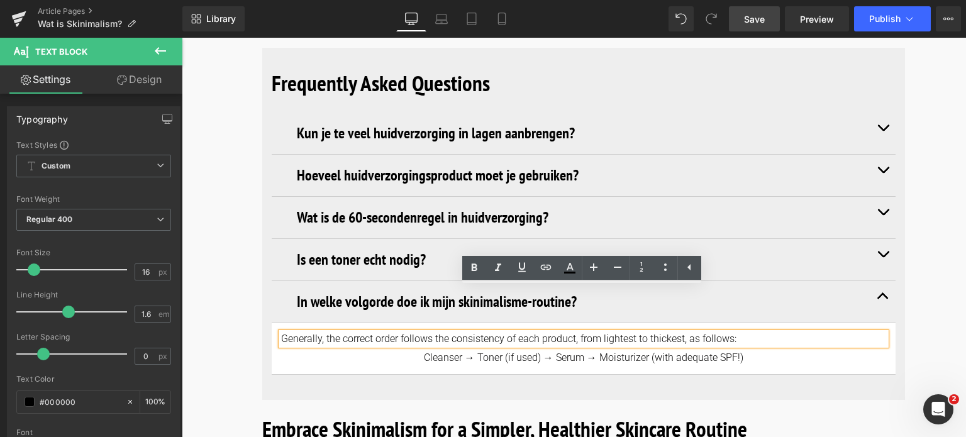
drag, startPoint x: 746, startPoint y: 292, endPoint x: 244, endPoint y: 279, distance: 502.2
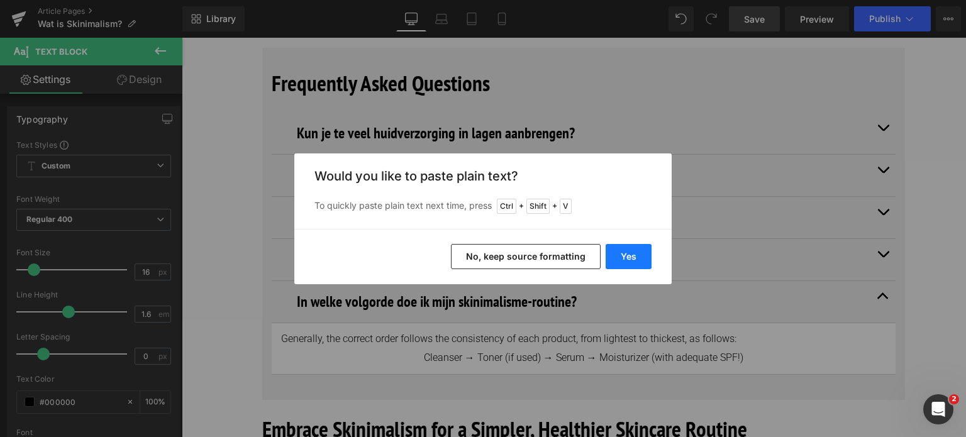
click at [619, 254] on button "Yes" at bounding box center [629, 256] width 46 height 25
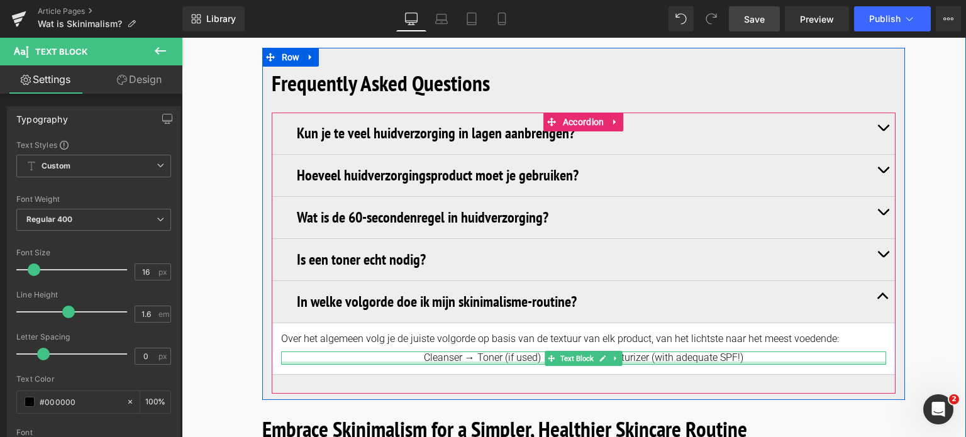
click at [751, 362] on div at bounding box center [583, 363] width 605 height 3
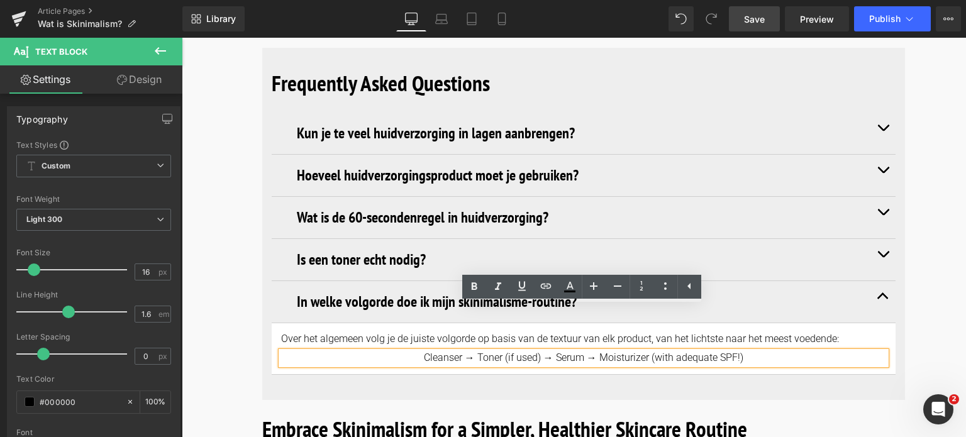
drag, startPoint x: 751, startPoint y: 316, endPoint x: 297, endPoint y: 287, distance: 455.2
click at [297, 323] on article "Over het algemeen volg je de juiste volgorde op basis van de textuur van elk pr…" at bounding box center [584, 349] width 624 height 52
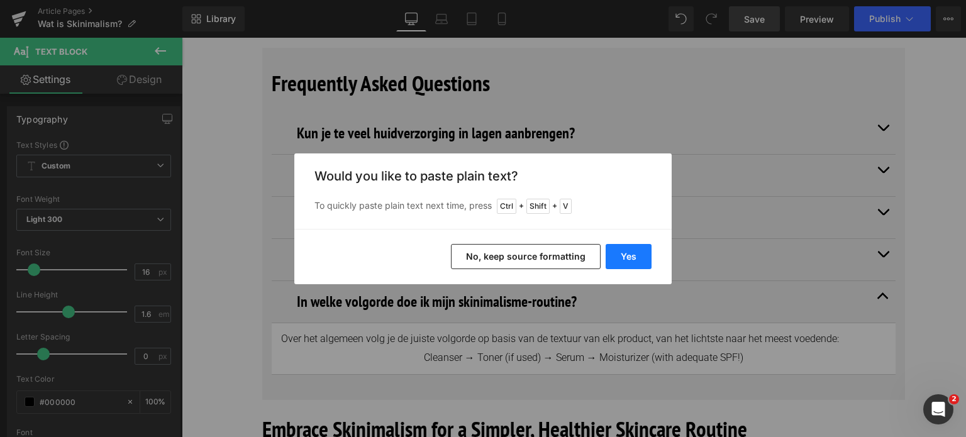
click at [629, 254] on button "Yes" at bounding box center [629, 256] width 46 height 25
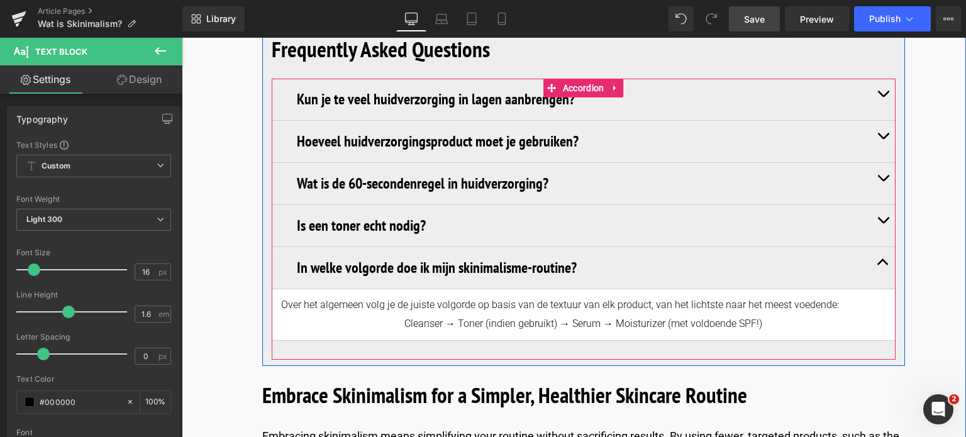
scroll to position [5240, 0]
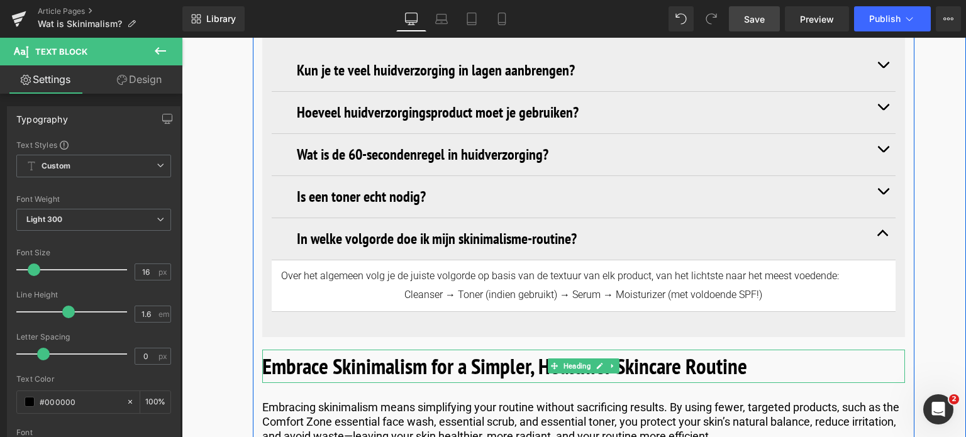
click at [522, 352] on b "Embrace Skinimalism for a Simpler, Healthier Skincare Routine" at bounding box center [504, 366] width 485 height 29
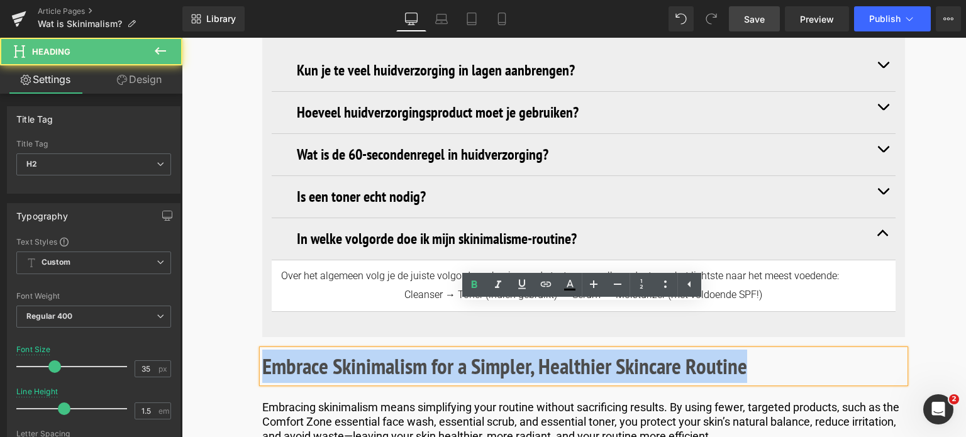
drag, startPoint x: 765, startPoint y: 319, endPoint x: 130, endPoint y: 321, distance: 634.8
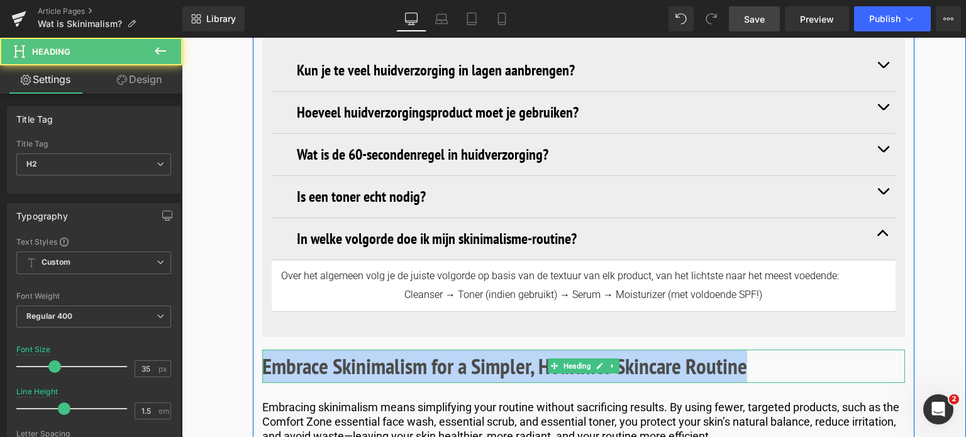
click at [734, 352] on b "Embrace Skinimalism for a Simpler, Healthier Skincare Routine" at bounding box center [504, 366] width 485 height 29
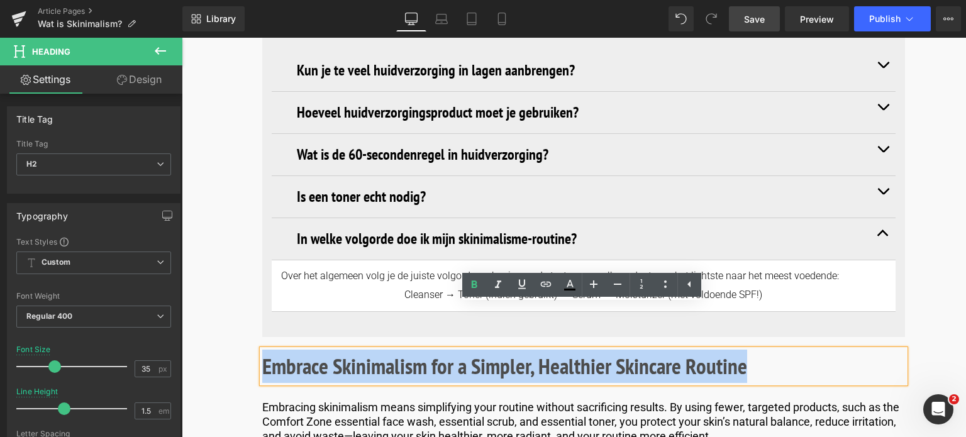
drag, startPoint x: 741, startPoint y: 323, endPoint x: 193, endPoint y: 309, distance: 548.2
paste div
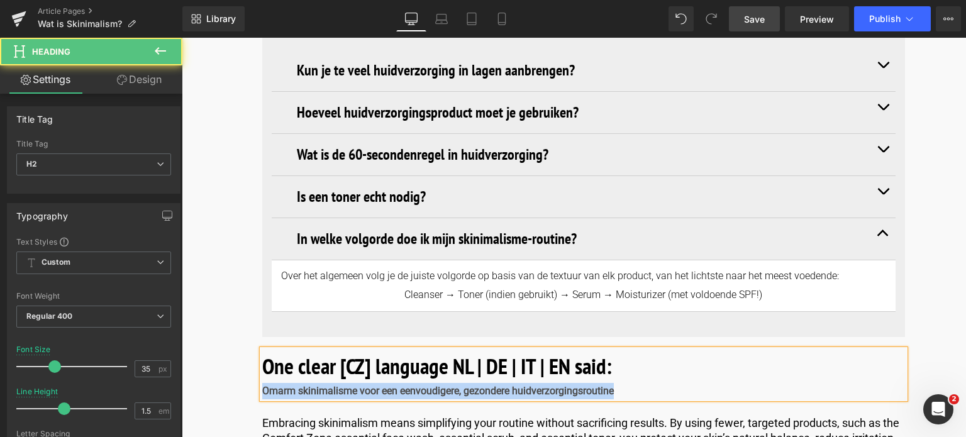
drag, startPoint x: 629, startPoint y: 349, endPoint x: 118, endPoint y: 350, distance: 510.9
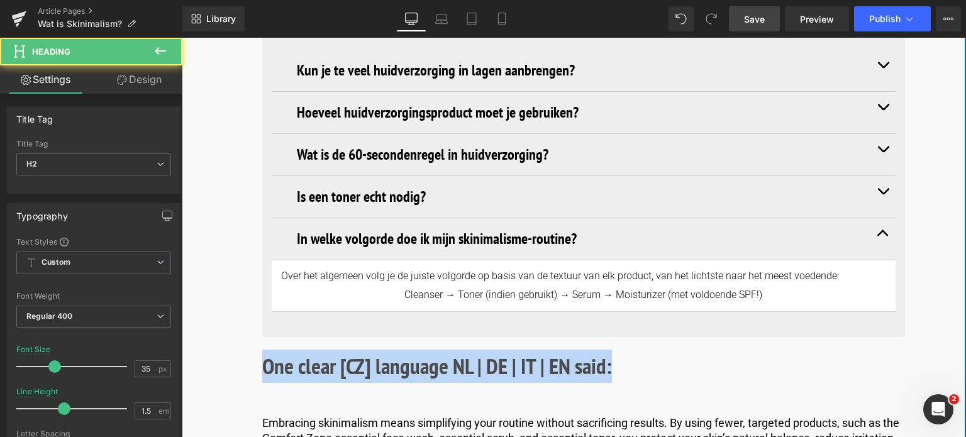
drag, startPoint x: 634, startPoint y: 325, endPoint x: 190, endPoint y: 332, distance: 444.2
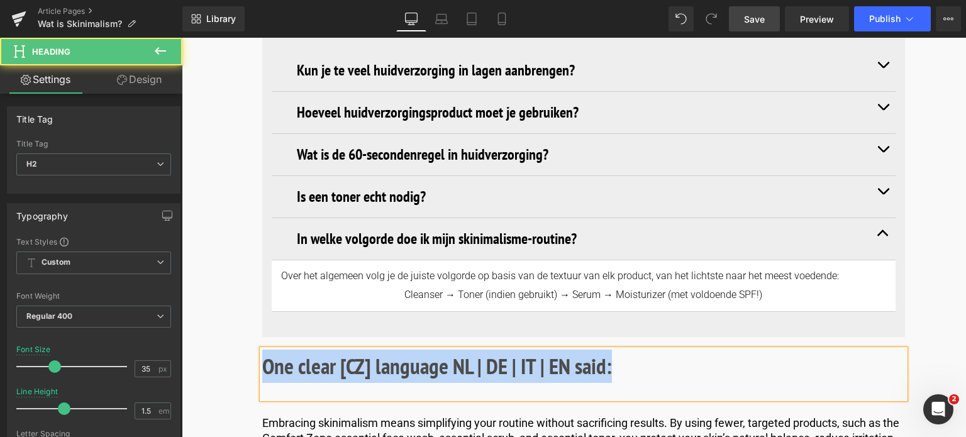
drag, startPoint x: 626, startPoint y: 330, endPoint x: 278, endPoint y: 339, distance: 348.0
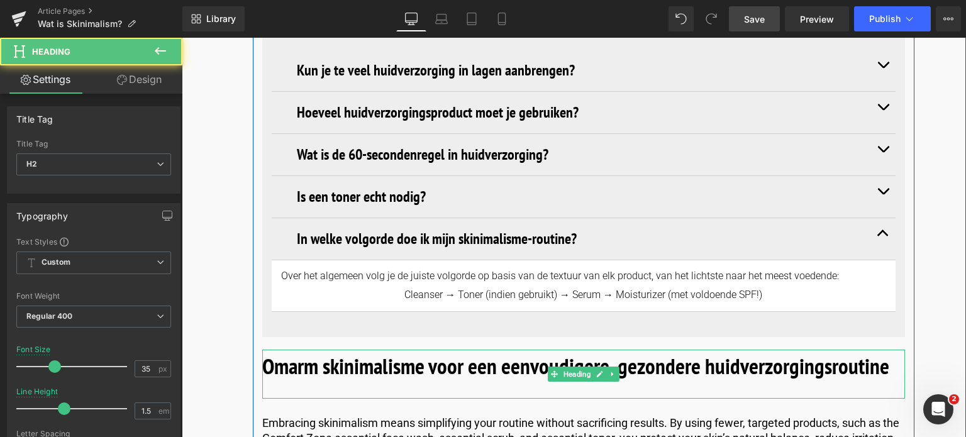
click at [272, 383] on div at bounding box center [583, 391] width 643 height 16
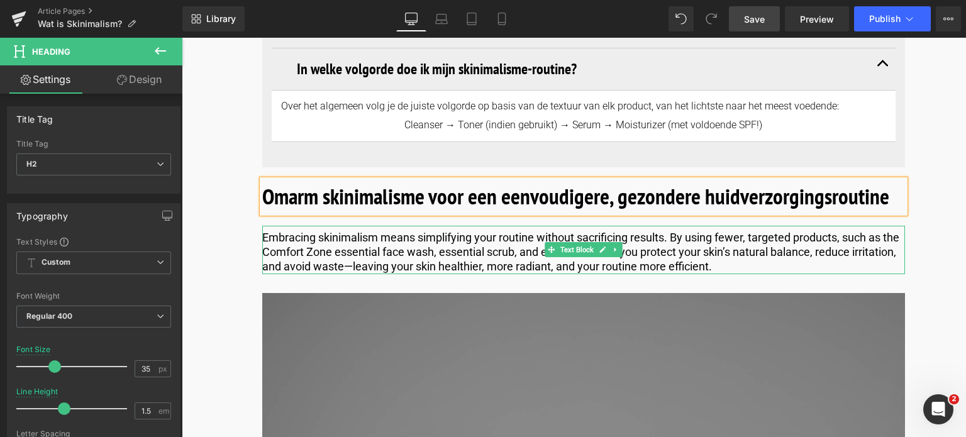
scroll to position [5428, 0]
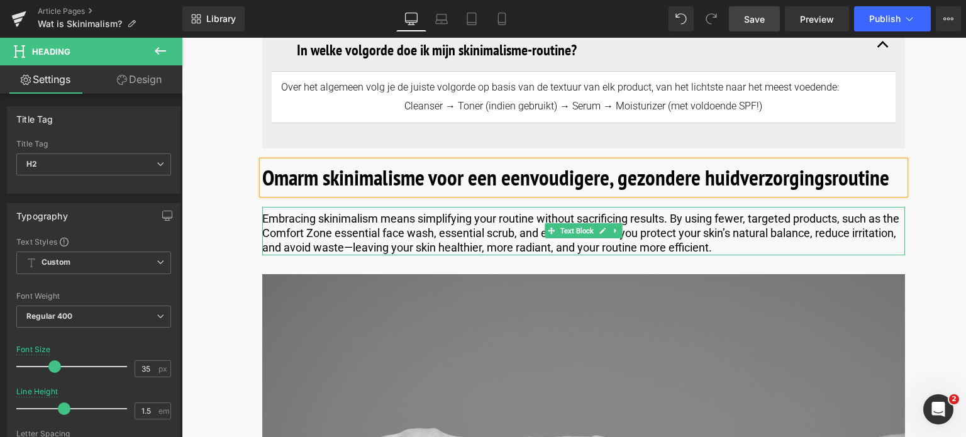
click at [753, 211] on p "Embracing skinimalism means simplifying your routine without sacrificing result…" at bounding box center [583, 233] width 643 height 44
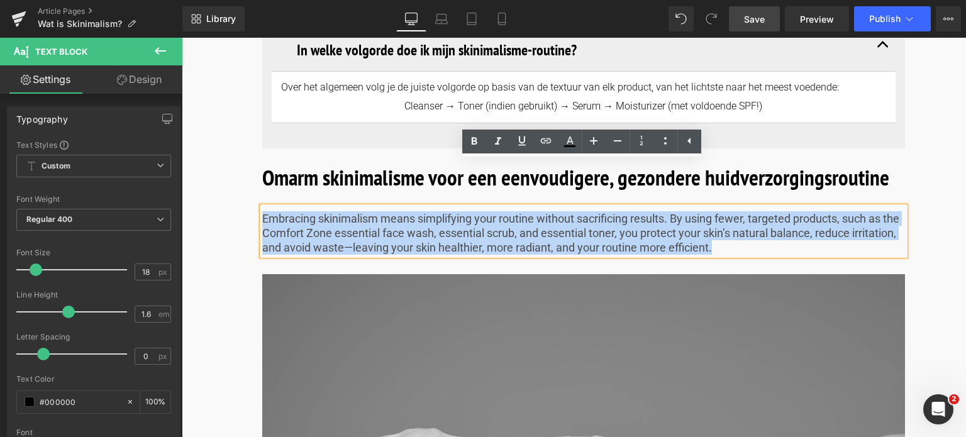
drag, startPoint x: 763, startPoint y: 204, endPoint x: 242, endPoint y: 173, distance: 521.9
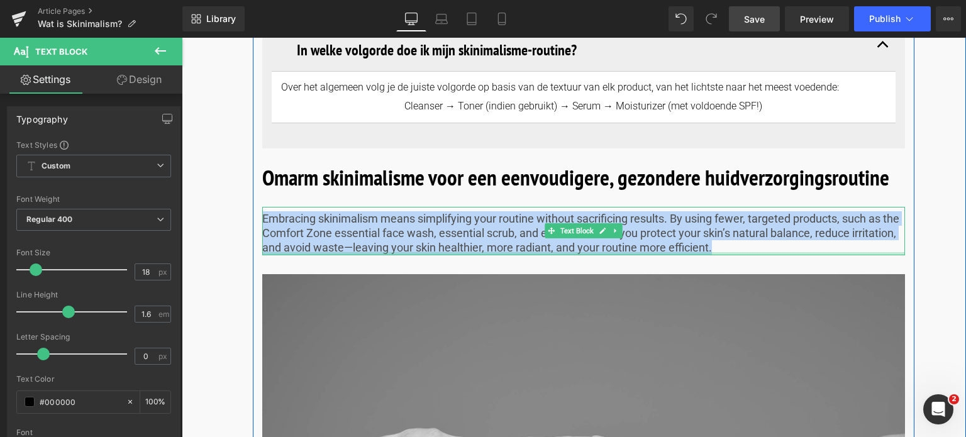
click at [770, 252] on div at bounding box center [583, 253] width 643 height 3
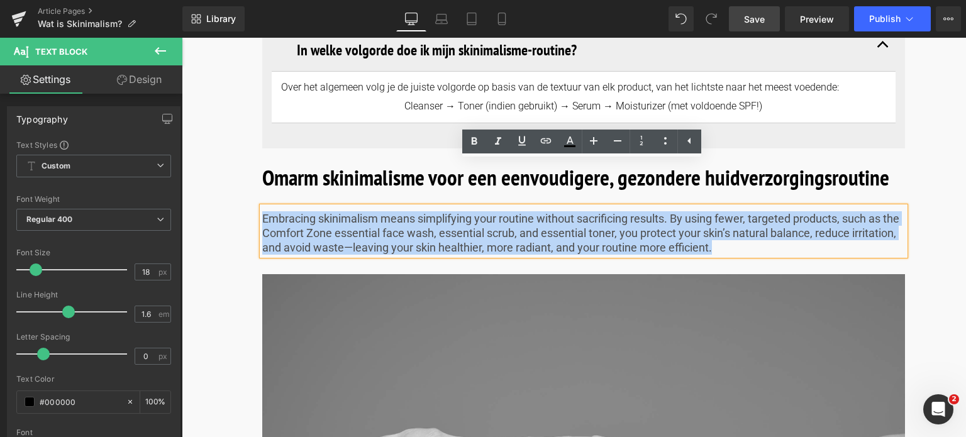
click at [766, 211] on p "Embracing skinimalism means simplifying your routine without sacrificing result…" at bounding box center [583, 233] width 643 height 44
drag, startPoint x: 766, startPoint y: 206, endPoint x: 184, endPoint y: 167, distance: 582.6
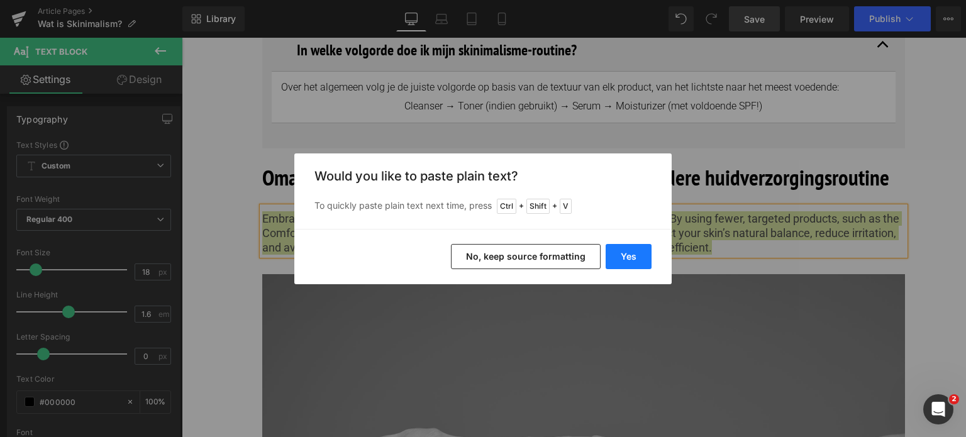
click at [613, 261] on button "Yes" at bounding box center [629, 256] width 46 height 25
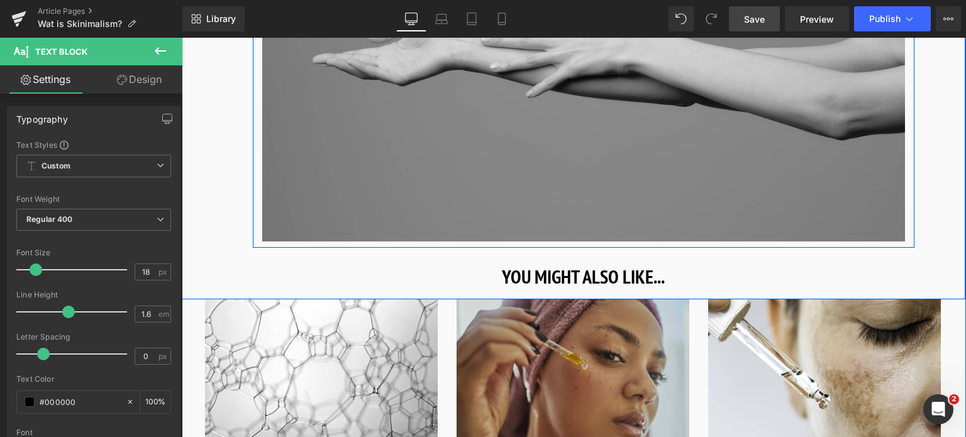
scroll to position [5869, 0]
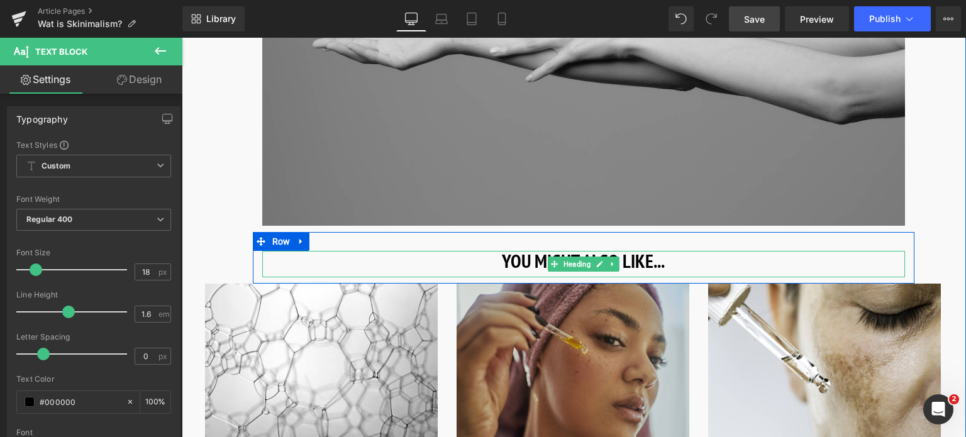
click at [517, 251] on h3 "YOU MIGHT ALSO LIKE..." at bounding box center [583, 261] width 643 height 20
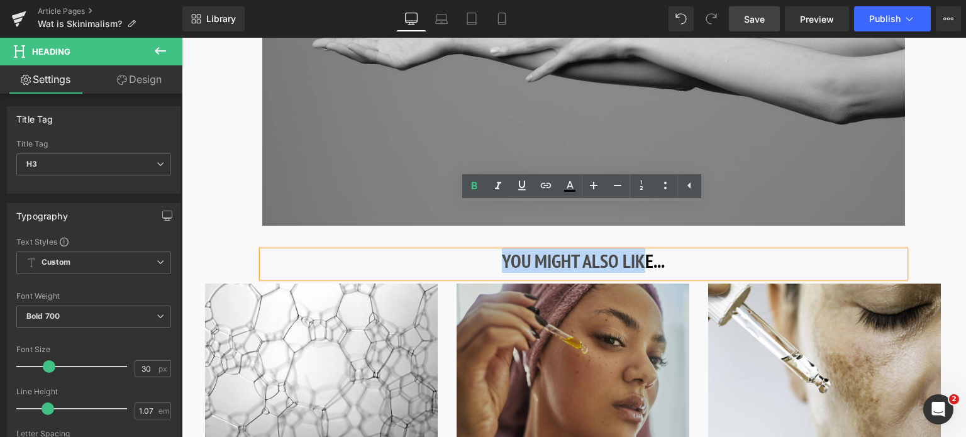
drag, startPoint x: 503, startPoint y: 221, endPoint x: 664, endPoint y: 225, distance: 160.5
click at [652, 251] on h3 "YOU MIGHT ALSO LIKE..." at bounding box center [583, 261] width 643 height 20
drag, startPoint x: 682, startPoint y: 225, endPoint x: 481, endPoint y: 217, distance: 201.5
click at [481, 251] on h3 "YOU MIGHT ALSO LIKE..." at bounding box center [583, 261] width 643 height 20
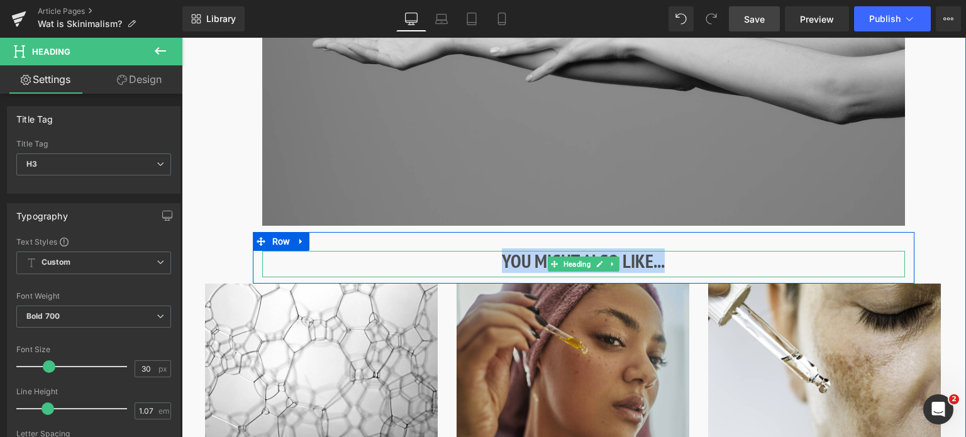
click at [663, 251] on h3 "YOU MIGHT ALSO LIKE..." at bounding box center [583, 261] width 643 height 20
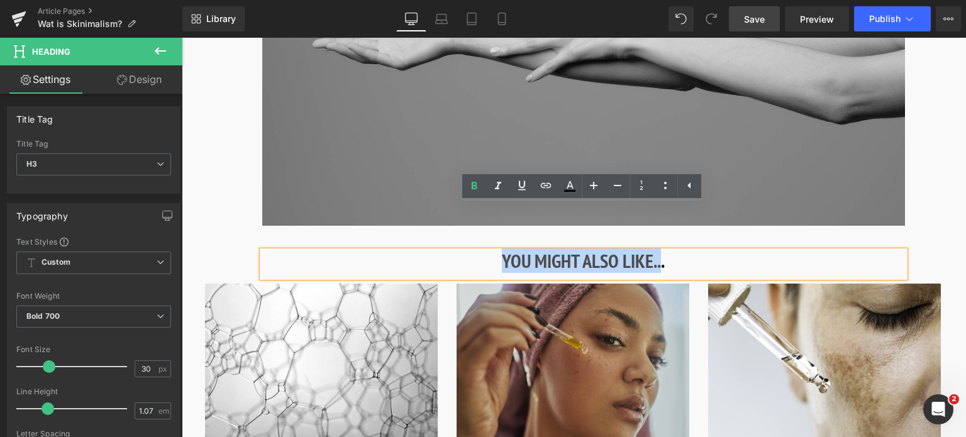
drag, startPoint x: 639, startPoint y: 216, endPoint x: 443, endPoint y: 212, distance: 196.3
click at [443, 251] on h3 "YOU MIGHT ALSO LIKE..." at bounding box center [583, 261] width 643 height 20
paste div
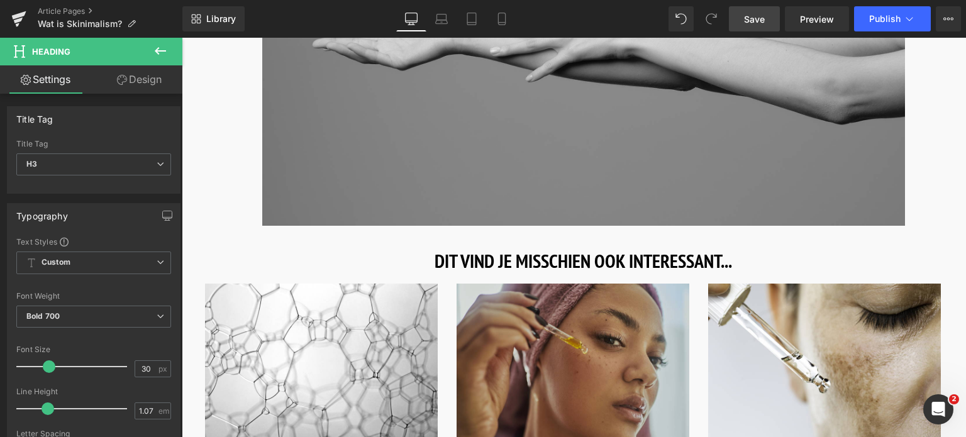
drag, startPoint x: 760, startPoint y: 22, endPoint x: 175, endPoint y: 78, distance: 587.8
click at [760, 22] on span "Save" at bounding box center [754, 19] width 21 height 13
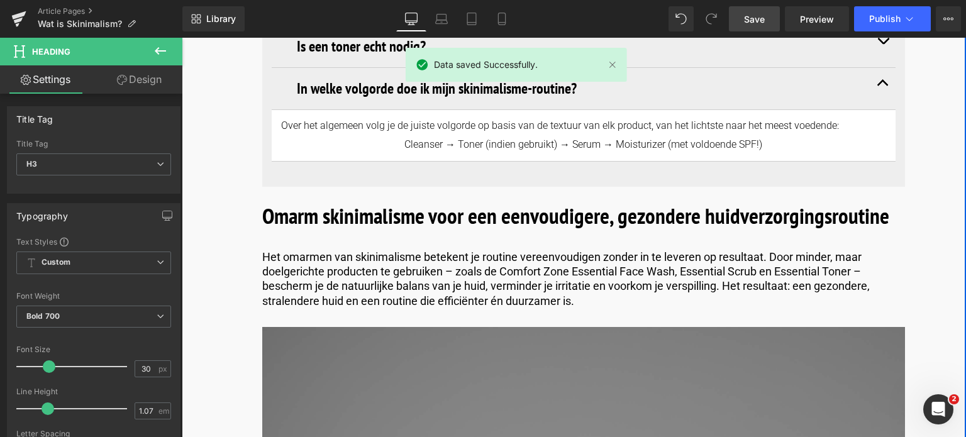
scroll to position [5240, 0]
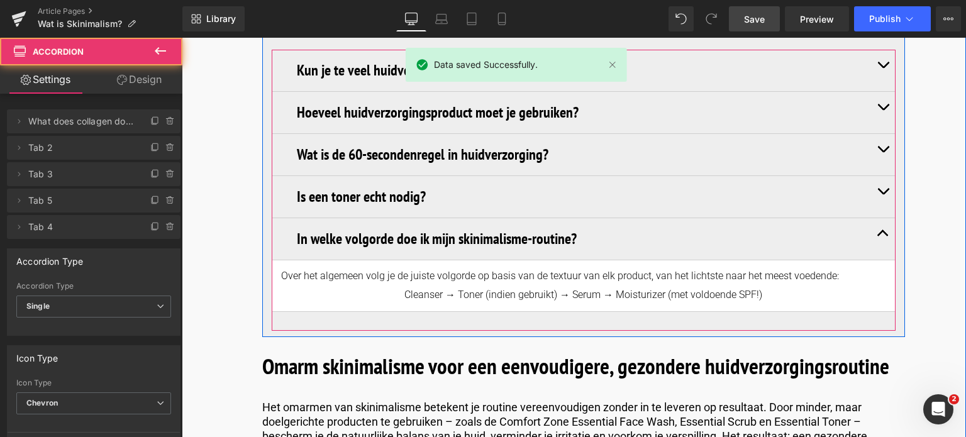
click at [875, 176] on button "button" at bounding box center [883, 197] width 25 height 42
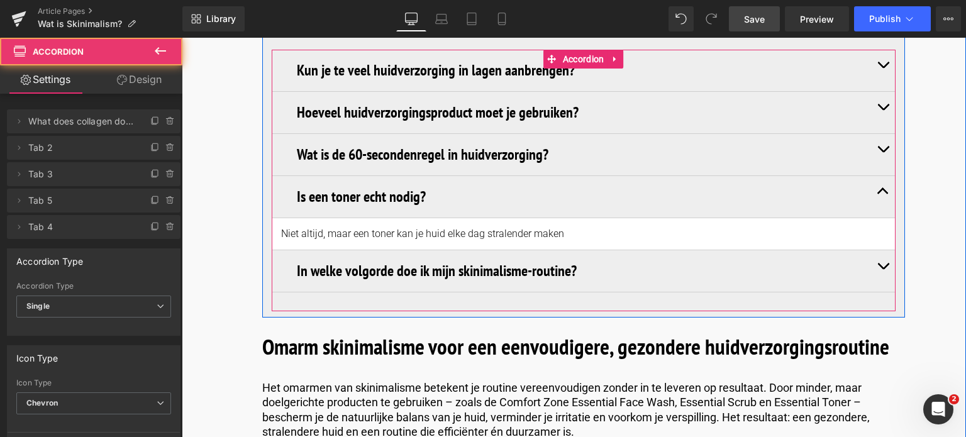
click at [878, 134] on button "button" at bounding box center [883, 155] width 25 height 42
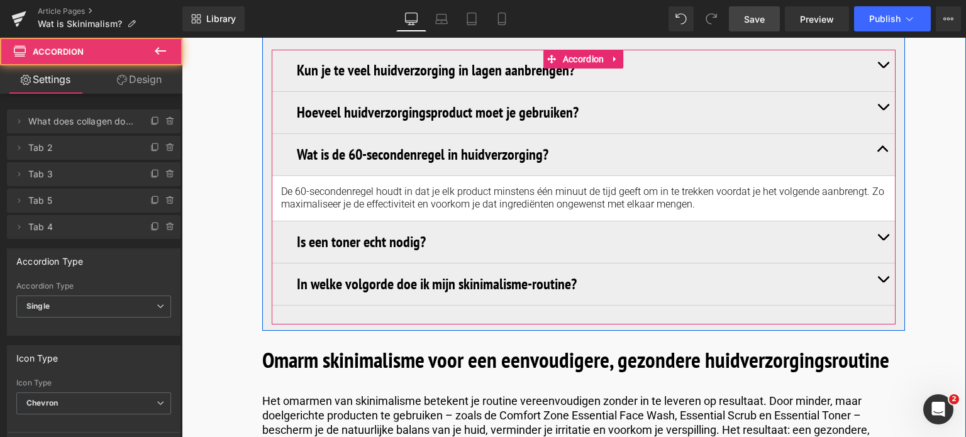
click at [883, 110] on span "button" at bounding box center [883, 110] width 0 height 0
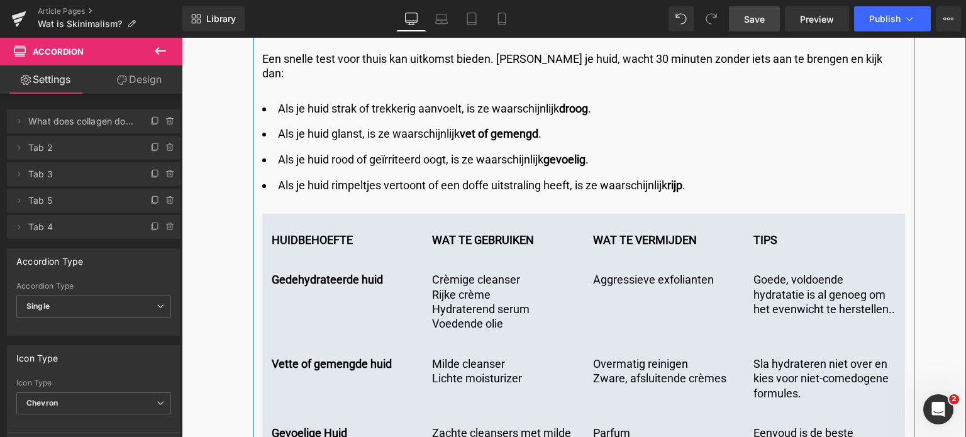
scroll to position [3289, 0]
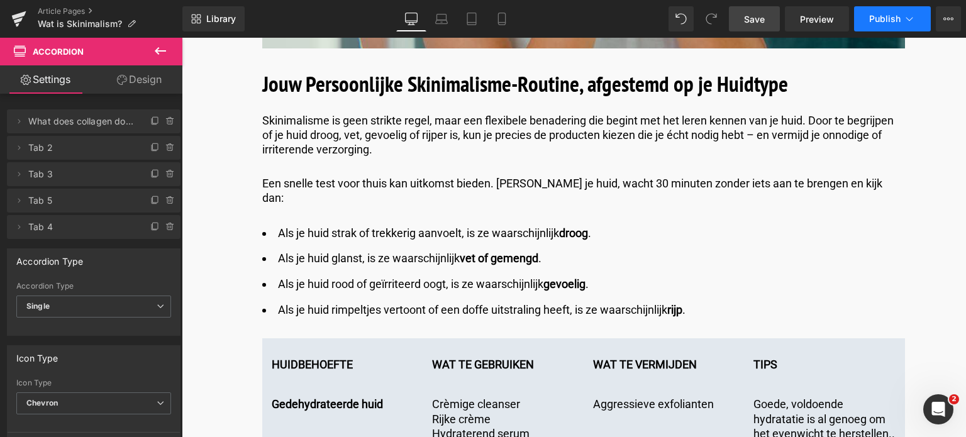
click at [904, 16] on icon at bounding box center [909, 19] width 13 height 13
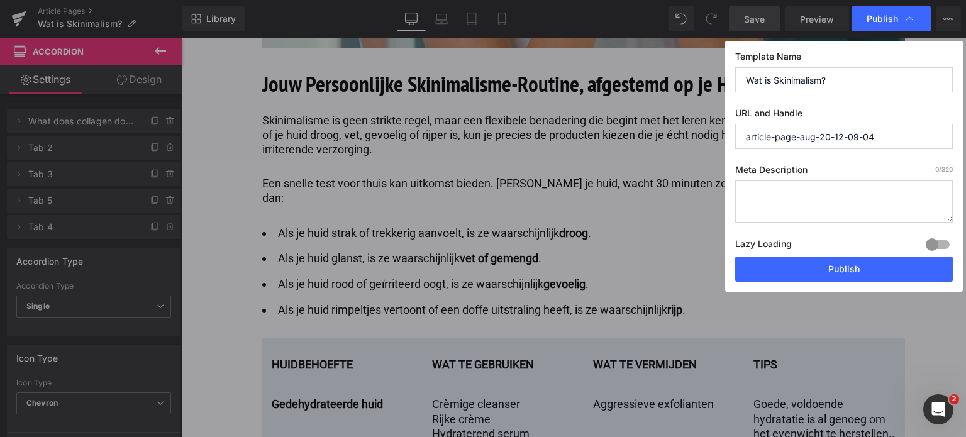
drag, startPoint x: 841, startPoint y: 80, endPoint x: 673, endPoint y: 62, distance: 168.9
click at [673, 62] on div "Publish Template Name Wat is Skinimalism? URL and Handle article-page-aug-20-12…" at bounding box center [483, 218] width 966 height 437
drag, startPoint x: 922, startPoint y: 138, endPoint x: 539, endPoint y: 94, distance: 385.6
click at [539, 94] on div "Publish Template Name Wat is Skinimalism? URL and Handle article-page-aug-20-12…" at bounding box center [483, 218] width 966 height 437
paste input "Wat is Skinimalism?"
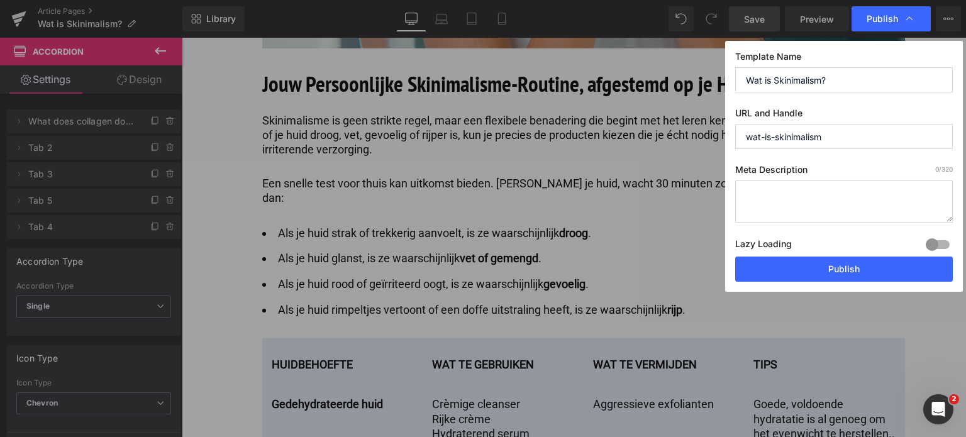
type input "wat-is-skinimalism"
click at [782, 189] on textarea at bounding box center [844, 202] width 218 height 42
click at [785, 188] on textarea at bounding box center [844, 202] width 218 height 42
paste textarea "Skinimalisme: minder producten, meer resultaat. Ontdek hoe een minimalistische …"
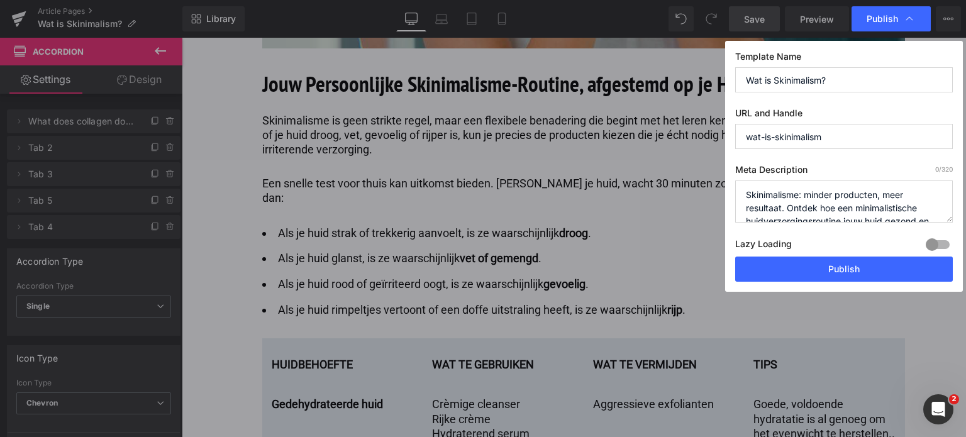
scroll to position [18, 0]
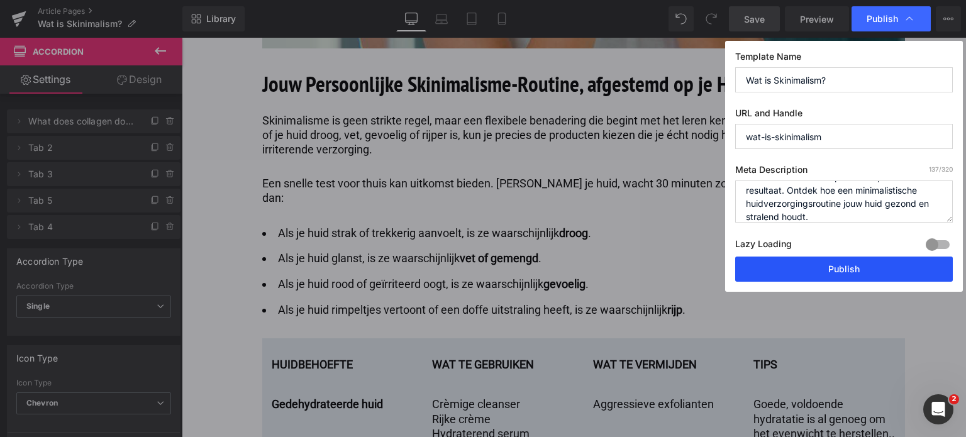
type textarea "Skinimalisme: minder producten, meer resultaat. Ontdek hoe een minimalistische …"
click at [854, 266] on button "Publish" at bounding box center [844, 269] width 218 height 25
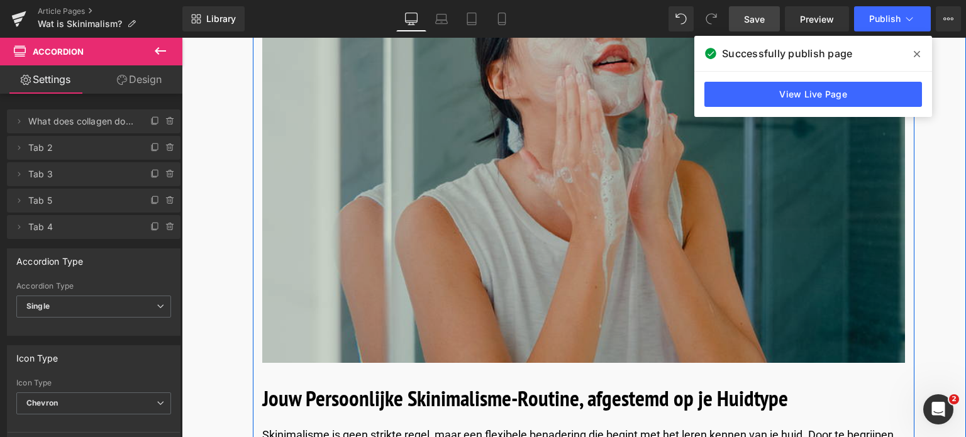
scroll to position [2597, 0]
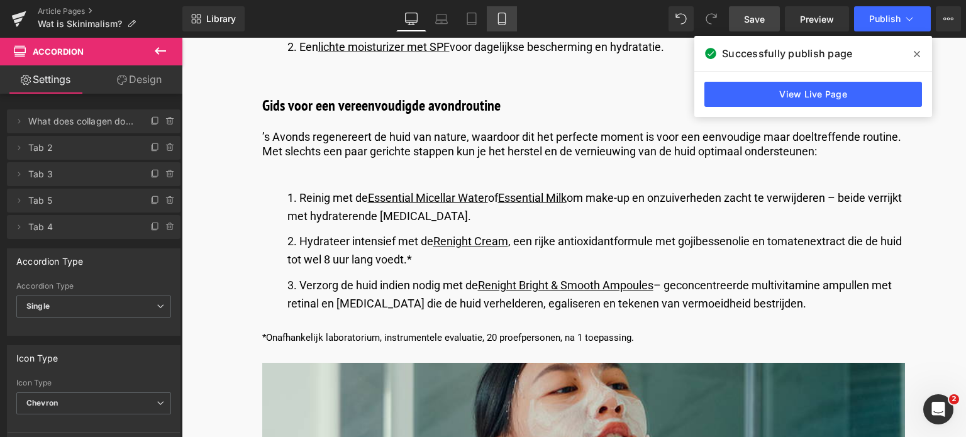
click at [506, 23] on icon at bounding box center [502, 19] width 13 height 13
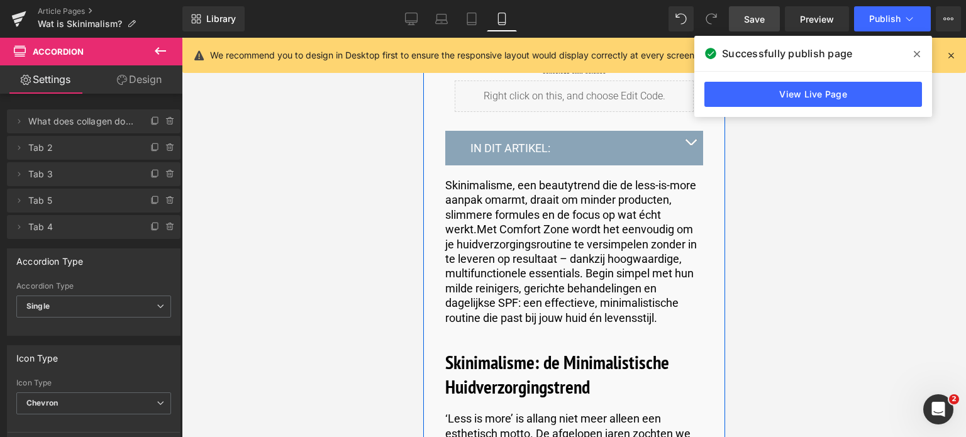
scroll to position [566, 0]
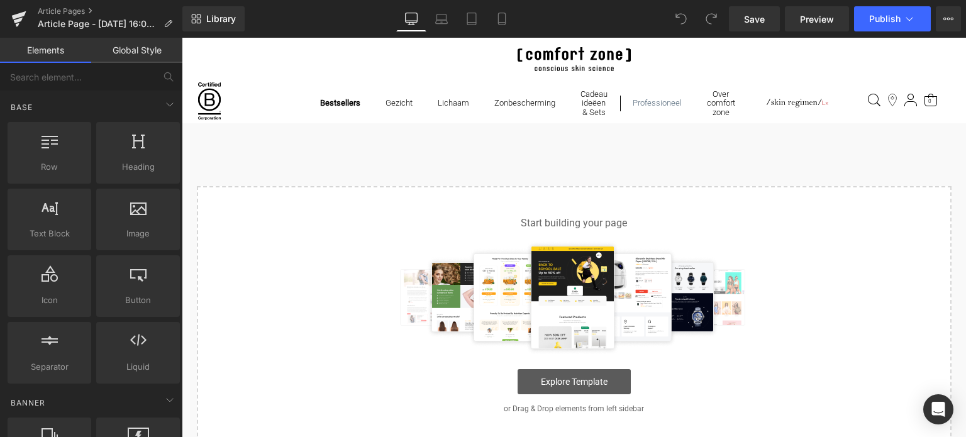
click at [585, 389] on link "Explore Template" at bounding box center [574, 381] width 113 height 25
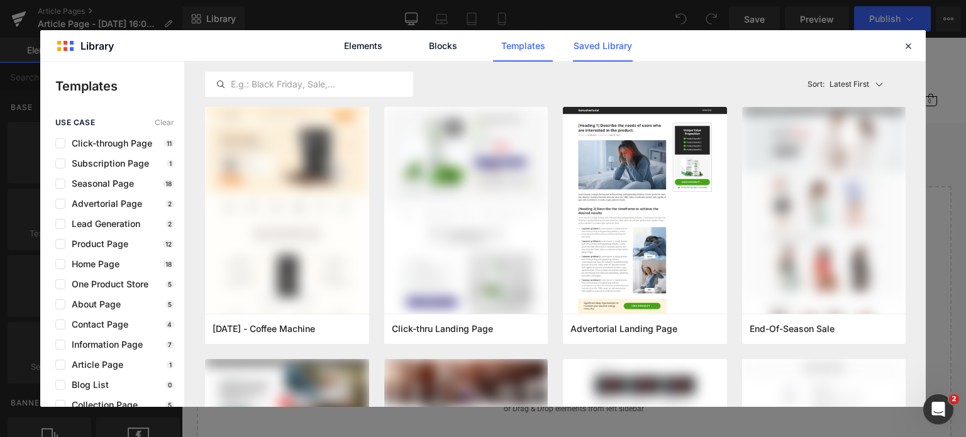
click at [617, 86] on link "Saved Library" at bounding box center [392, 86] width 785 height 0
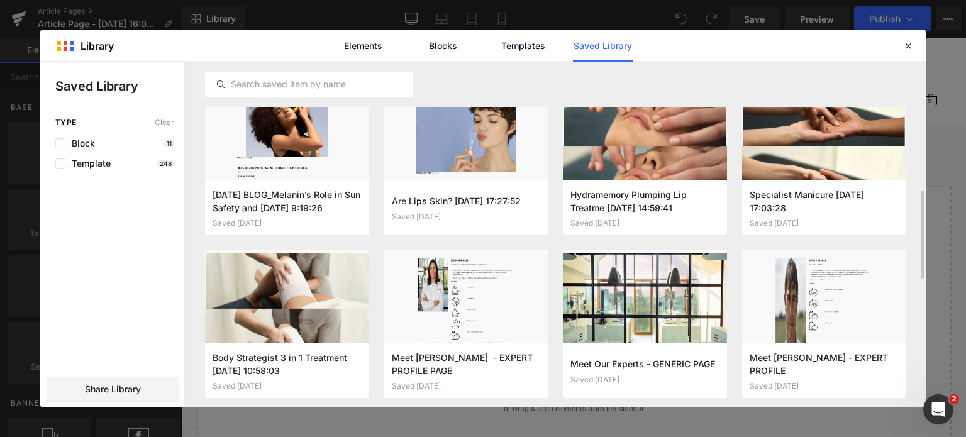
scroll to position [383, 0]
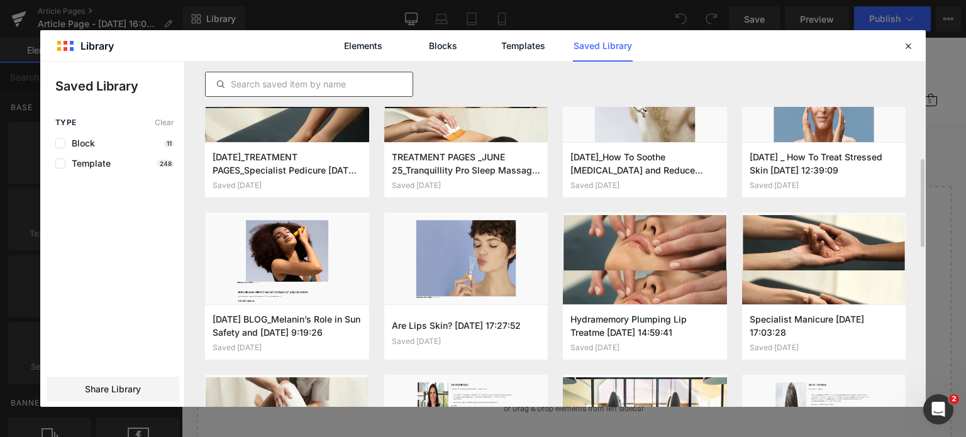
click at [330, 82] on input "text" at bounding box center [309, 84] width 207 height 15
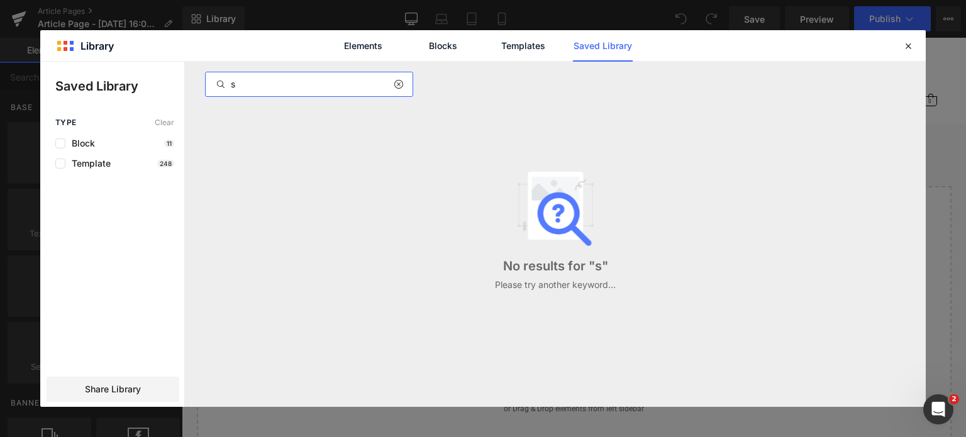
scroll to position [0, 0]
type input "s"
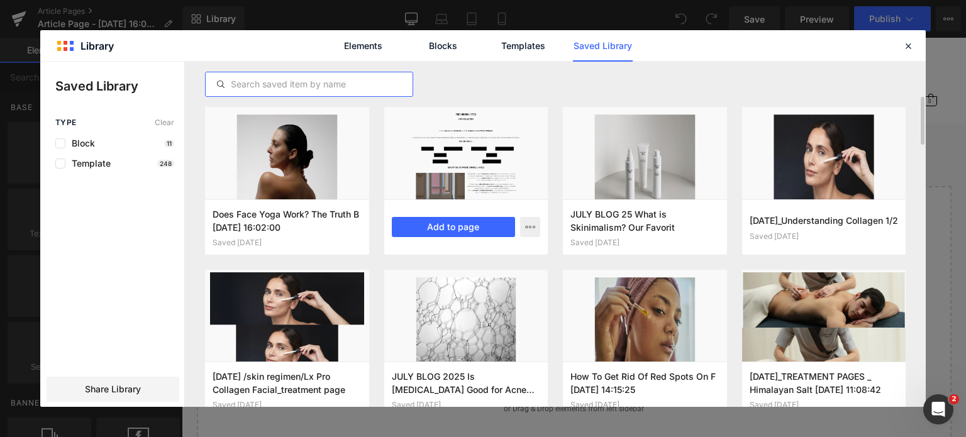
scroll to position [31, 0]
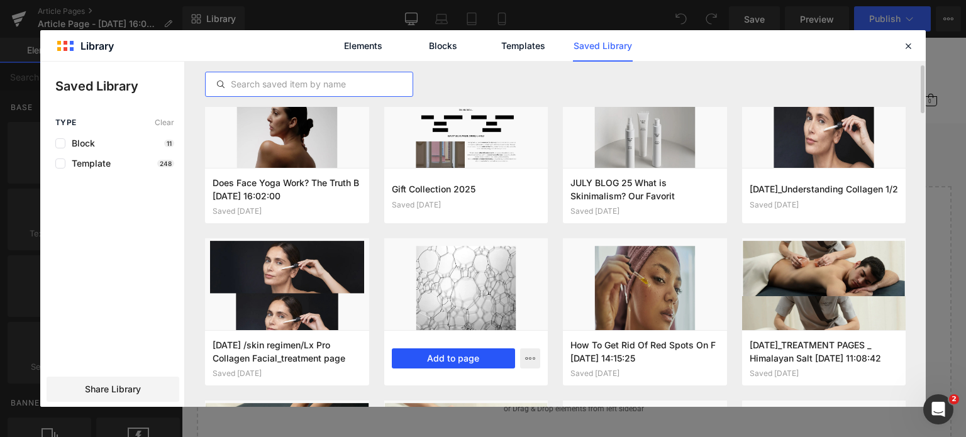
click at [453, 359] on button "Add to page" at bounding box center [454, 359] width 124 height 20
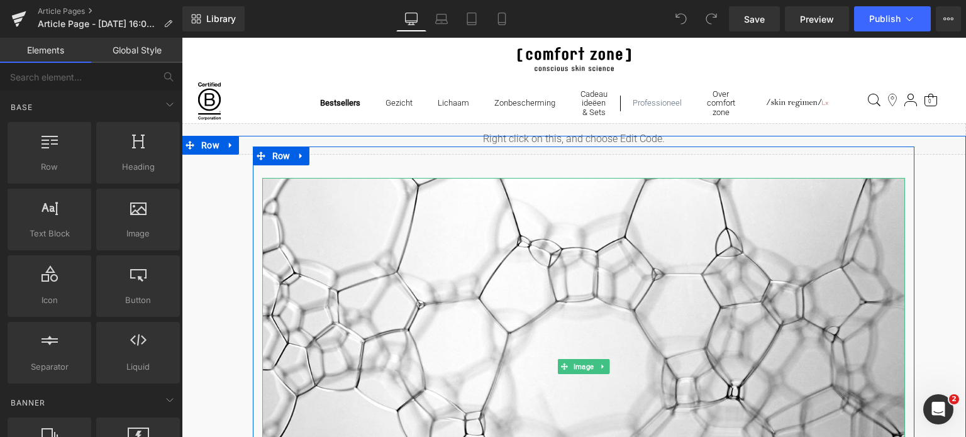
click at [642, 231] on img at bounding box center [583, 366] width 643 height 377
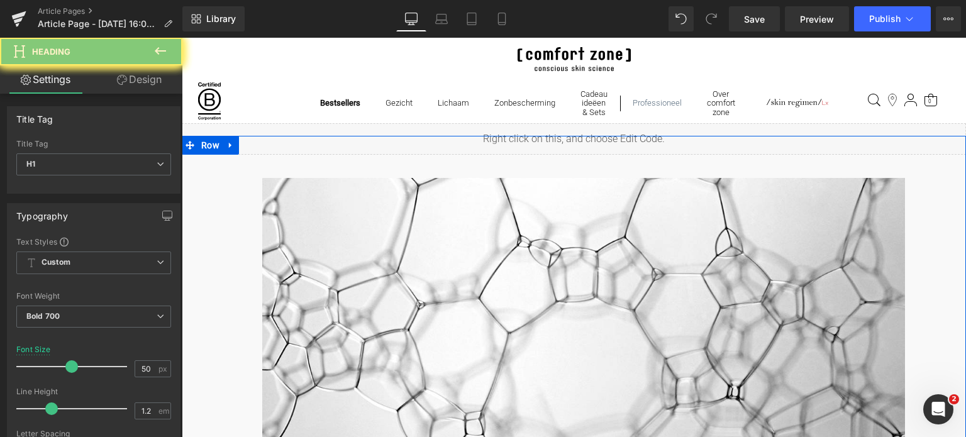
scroll to position [377, 0]
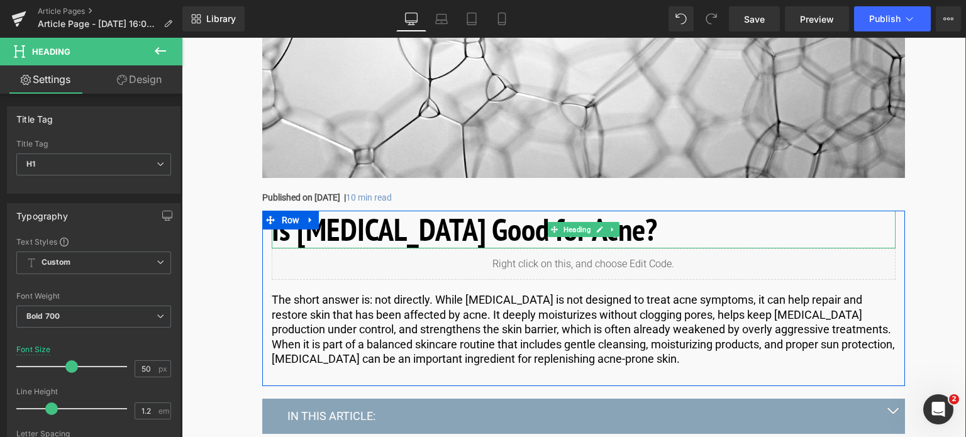
drag, startPoint x: 644, startPoint y: 231, endPoint x: 292, endPoint y: 233, distance: 351.7
click at [292, 233] on h1 "Is Hyaluronic Acid Good for Acne?" at bounding box center [584, 230] width 624 height 38
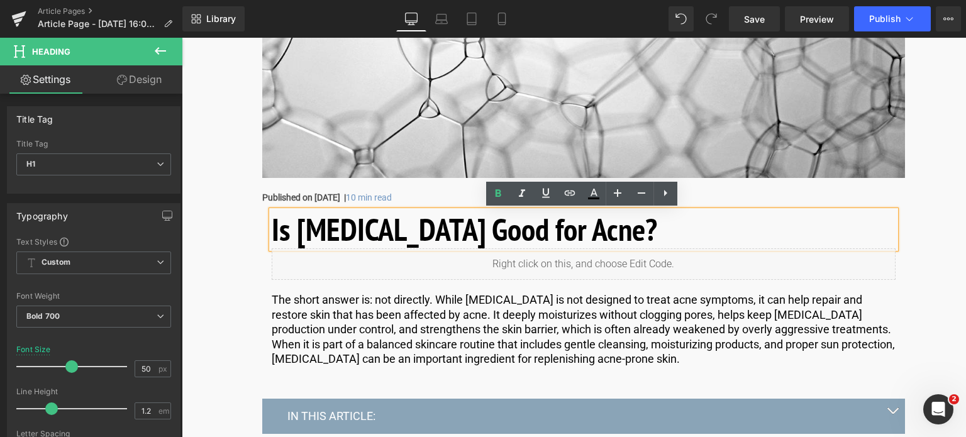
click at [292, 233] on h1 "Is Hyaluronic Acid Good for Acne?" at bounding box center [584, 230] width 624 height 38
drag, startPoint x: 277, startPoint y: 232, endPoint x: 669, endPoint y: 230, distance: 392.6
click at [669, 230] on h1 "Is Hyaluronic Acid Good for Acne?" at bounding box center [584, 230] width 624 height 38
copy h1 "Is Hyaluronic Acid Good for Acne?"
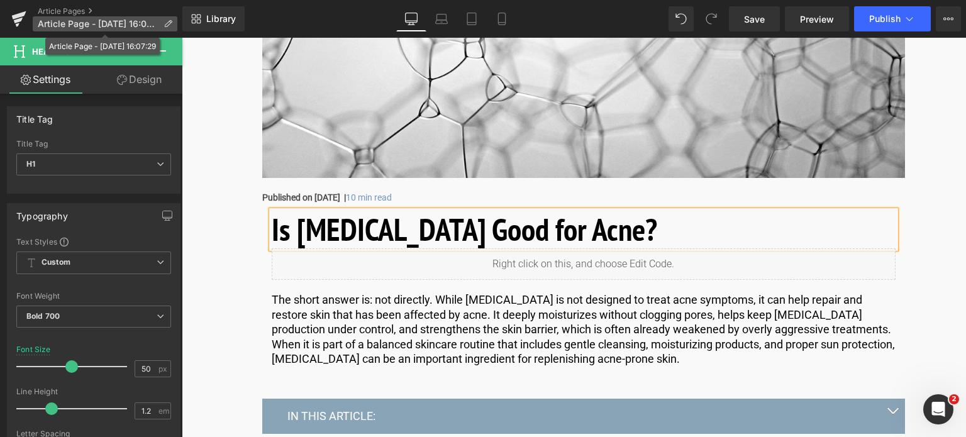
click at [164, 25] on icon at bounding box center [168, 24] width 9 height 9
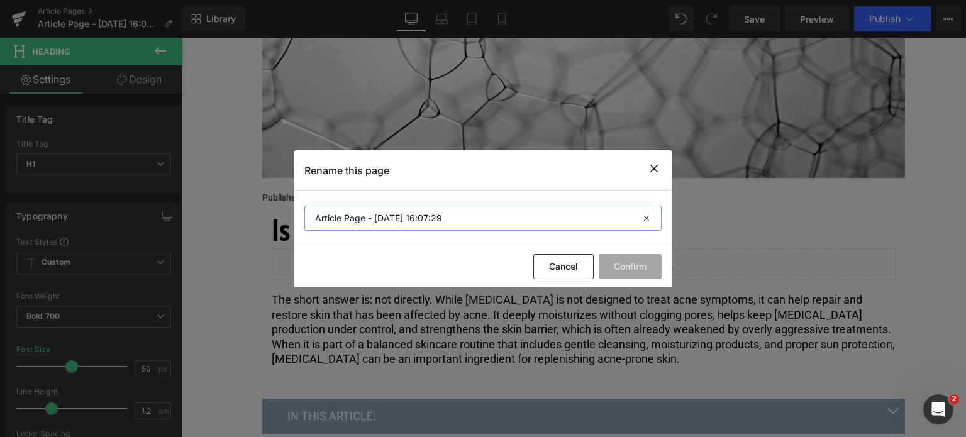
drag, startPoint x: 453, startPoint y: 216, endPoint x: 237, endPoint y: 213, distance: 215.8
click at [237, 213] on div "Rename this page Article Page - Aug 20, 16:07:29 Cancel Confirm" at bounding box center [483, 218] width 966 height 437
paste input "Is Hyaluronic Acid Good for Acne?"
type input "Is Hyaluronic Acid Good for Acne?"
click at [632, 263] on button "Confirm" at bounding box center [630, 266] width 63 height 25
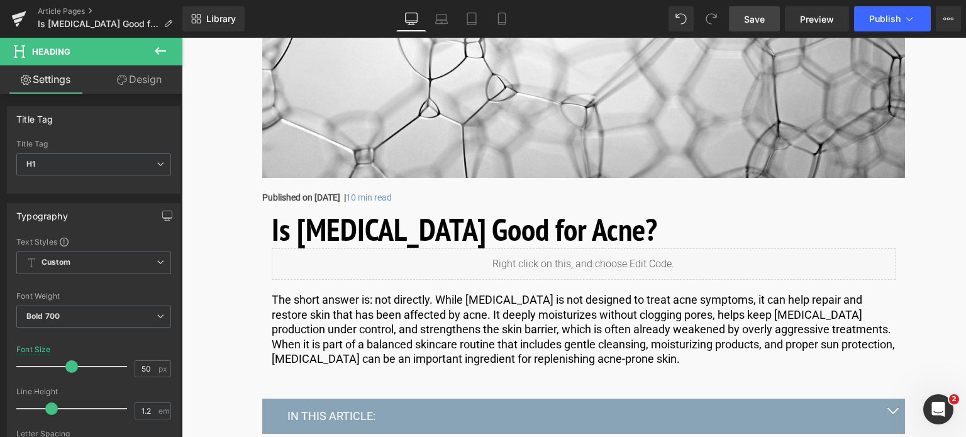
click at [752, 23] on span "Save" at bounding box center [754, 19] width 21 height 13
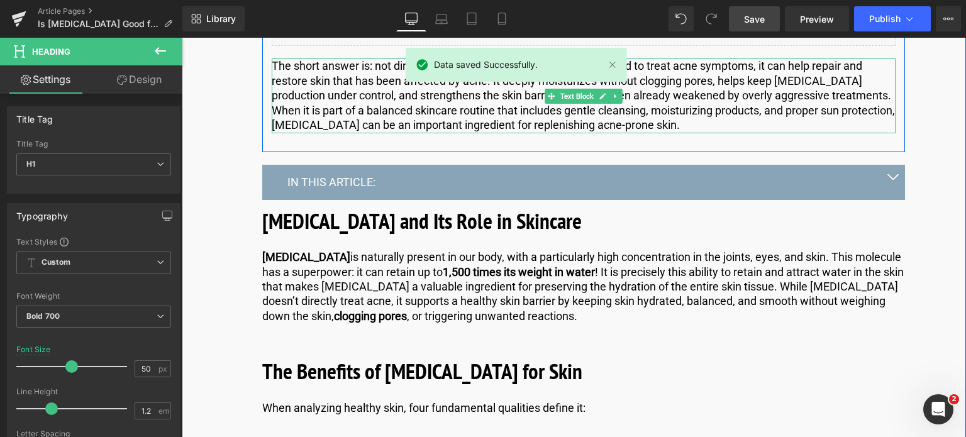
scroll to position [629, 0]
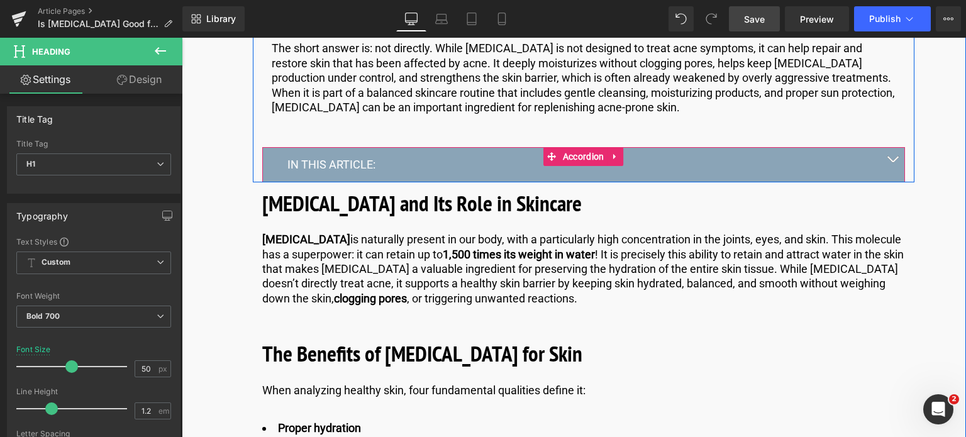
click at [892, 155] on button "button" at bounding box center [892, 164] width 25 height 34
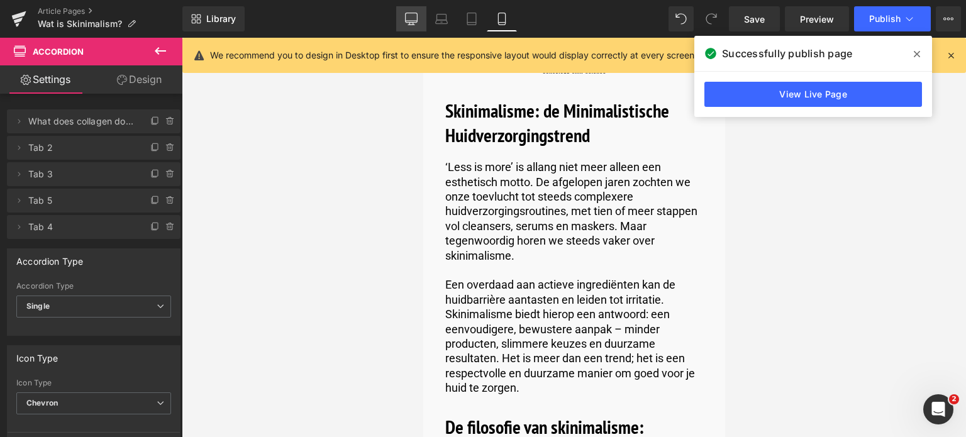
click at [415, 20] on icon at bounding box center [411, 19] width 13 height 13
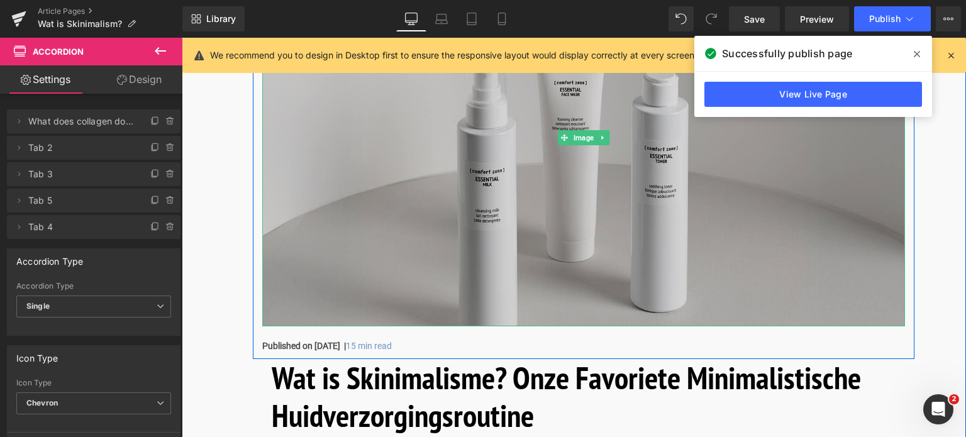
scroll to position [315, 0]
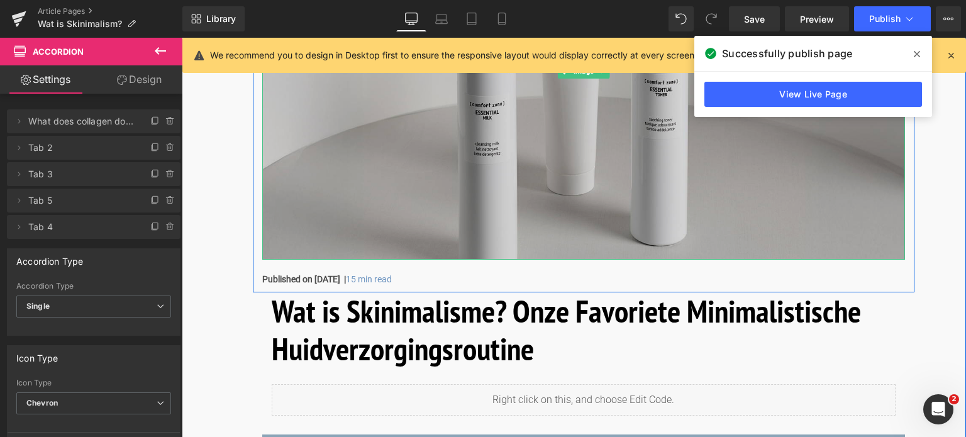
click at [430, 176] on img at bounding box center [583, 70] width 643 height 377
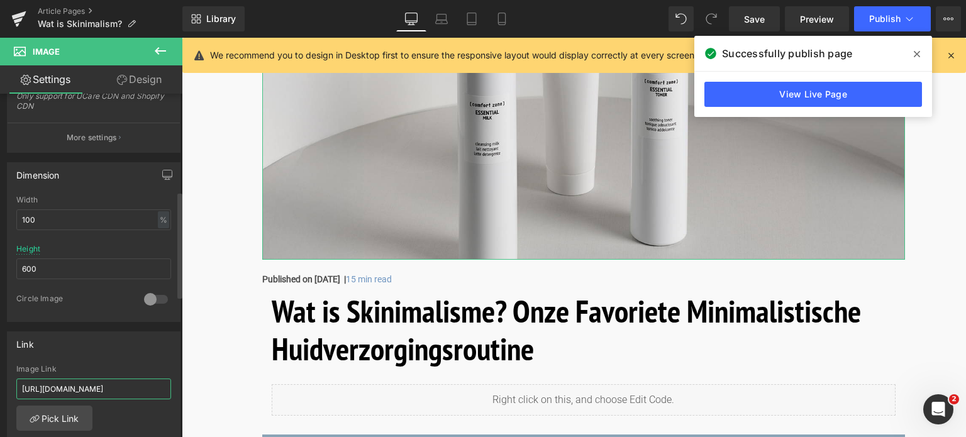
click at [143, 389] on input "[URL][DOMAIN_NAME]" at bounding box center [93, 389] width 155 height 21
drag, startPoint x: 145, startPoint y: 389, endPoint x: 0, endPoint y: 354, distance: 149.5
click at [0, 354] on div "Link [URL][DOMAIN_NAME] Image Link [URL][DOMAIN_NAME] Pick Link Current Tab New…" at bounding box center [94, 408] width 188 height 172
type input "/pages/essential"
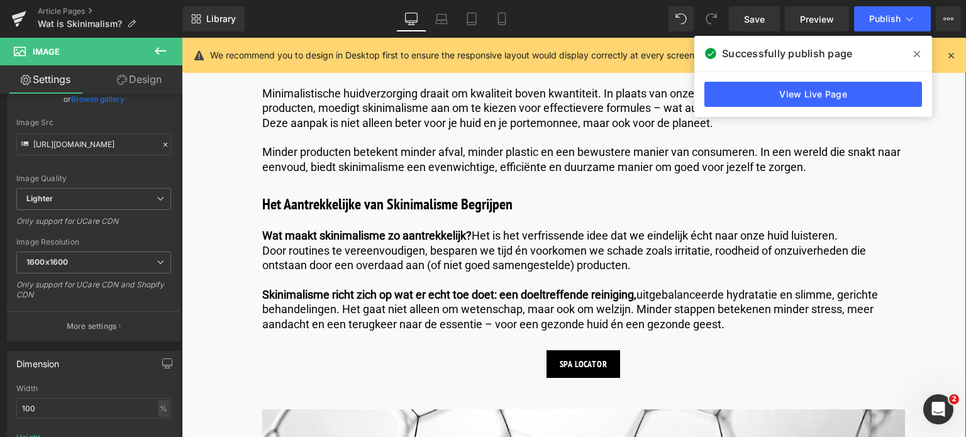
scroll to position [1070, 0]
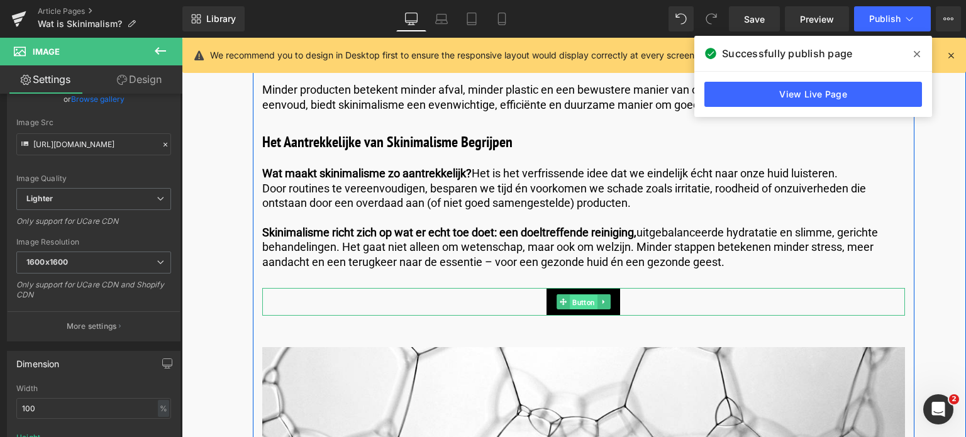
click at [584, 304] on span "Button" at bounding box center [584, 302] width 28 height 15
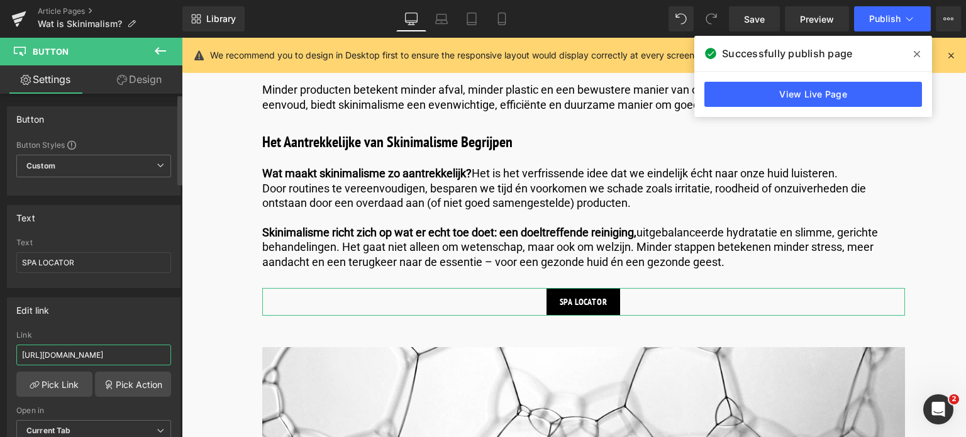
drag, startPoint x: 147, startPoint y: 353, endPoint x: 0, endPoint y: 342, distance: 147.7
click at [0, 342] on div "Edit link [URL][DOMAIN_NAME] Link [URL][DOMAIN_NAME] Pick Link Pick Action Curr…" at bounding box center [94, 374] width 188 height 172
type input "/pages/spa-locator"
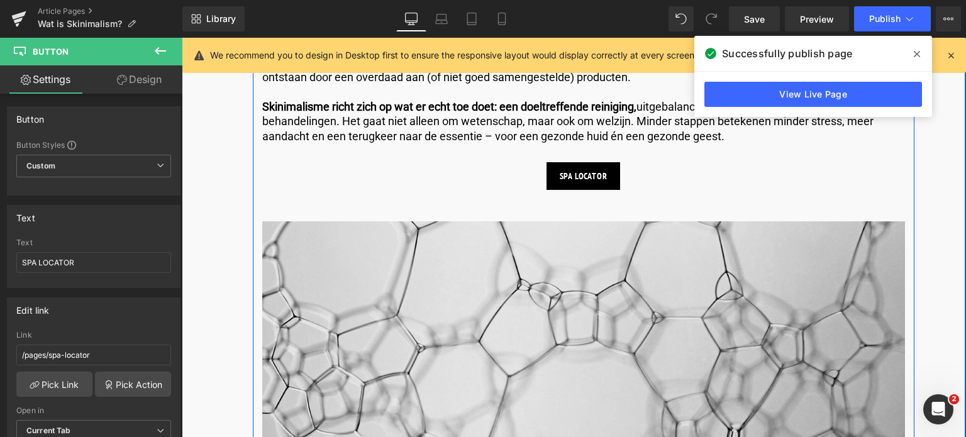
click at [418, 311] on img at bounding box center [583, 409] width 643 height 377
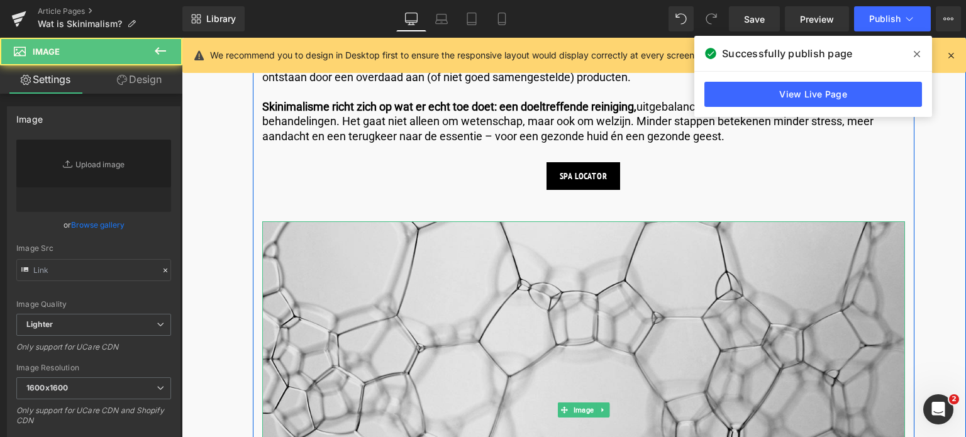
type input "[URL][DOMAIN_NAME]"
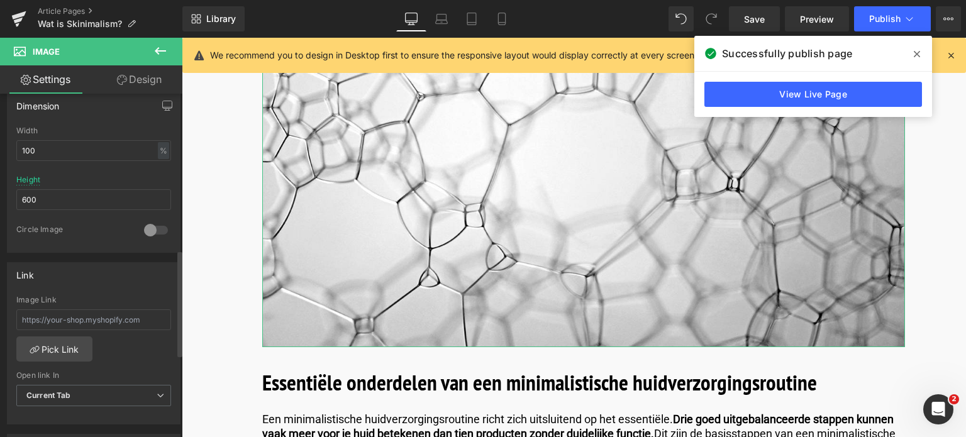
scroll to position [503, 0]
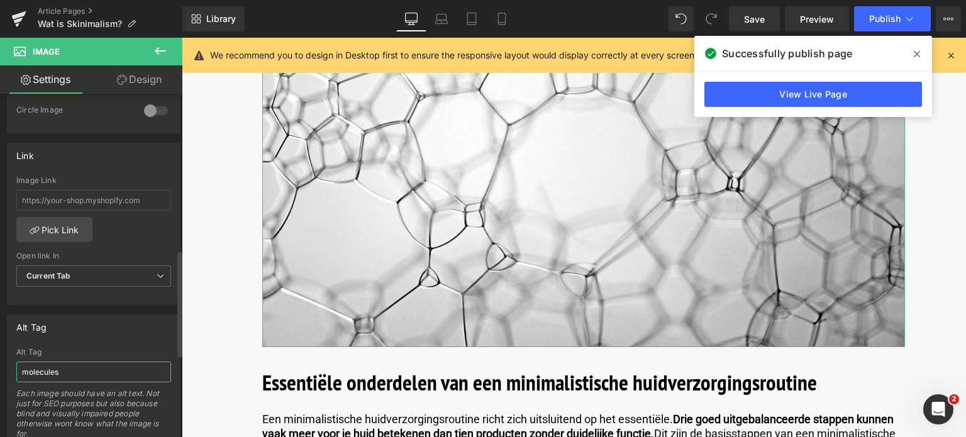
click at [67, 372] on input "molecules" at bounding box center [93, 372] width 155 height 21
type input "moleculen"
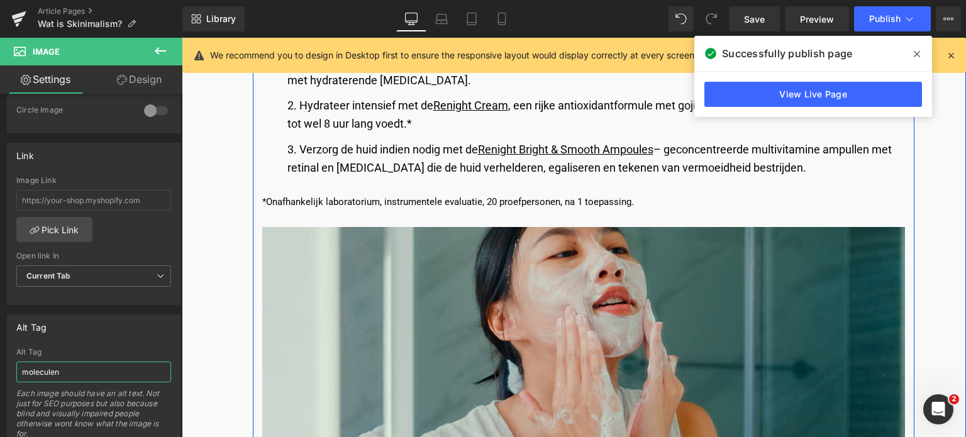
scroll to position [2831, 0]
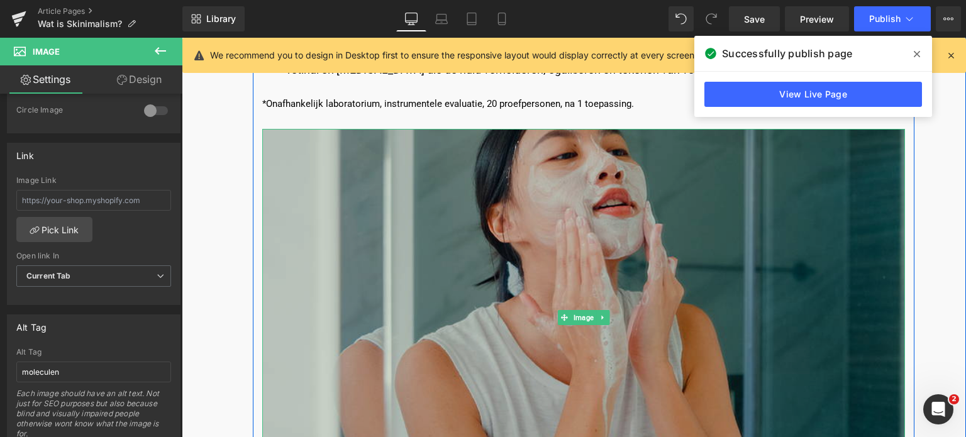
click at [401, 210] on img at bounding box center [583, 317] width 643 height 377
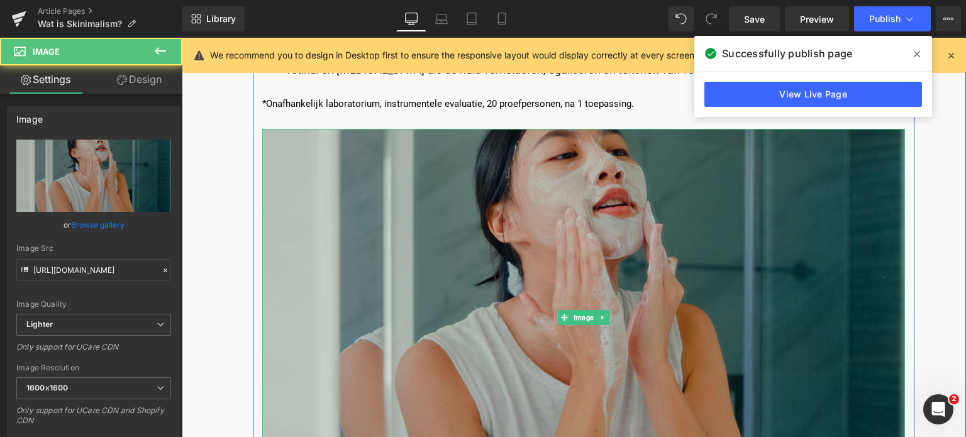
click at [401, 210] on img at bounding box center [583, 317] width 643 height 377
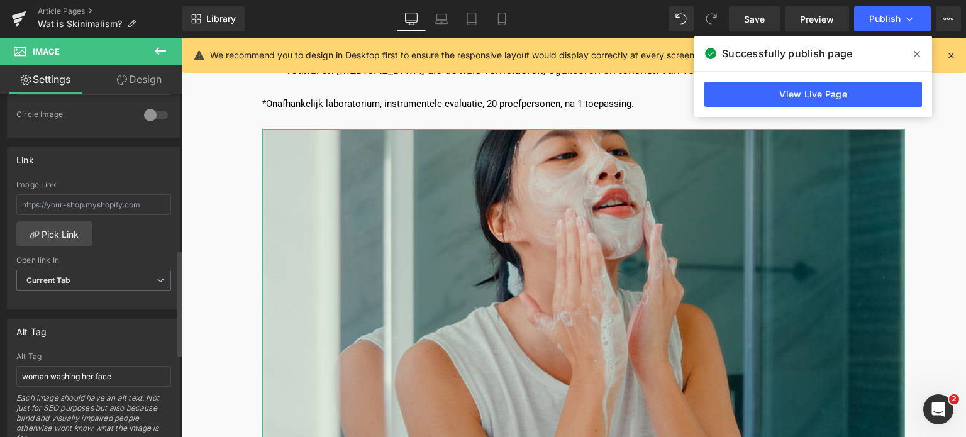
scroll to position [503, 0]
drag, startPoint x: 131, startPoint y: 372, endPoint x: 0, endPoint y: 354, distance: 132.1
click at [0, 354] on div "Alt Tag woman washing her face Alt Tag woman washing her face Each image should…" at bounding box center [94, 376] width 188 height 143
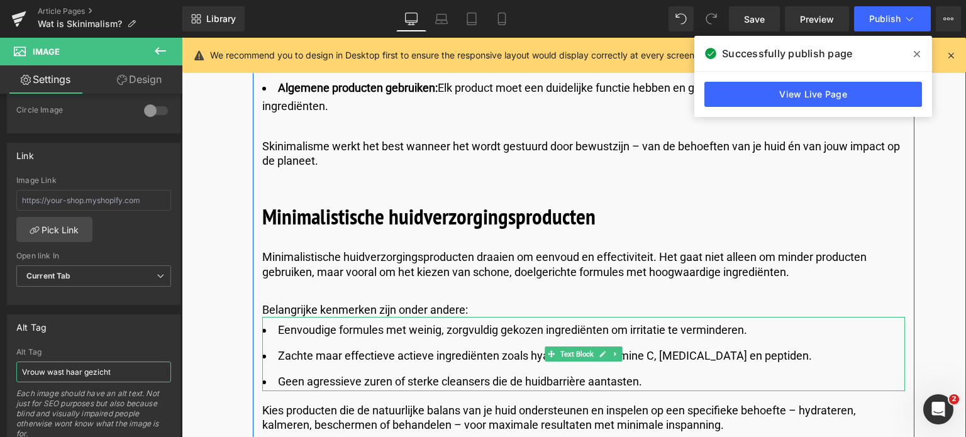
scroll to position [4341, 0]
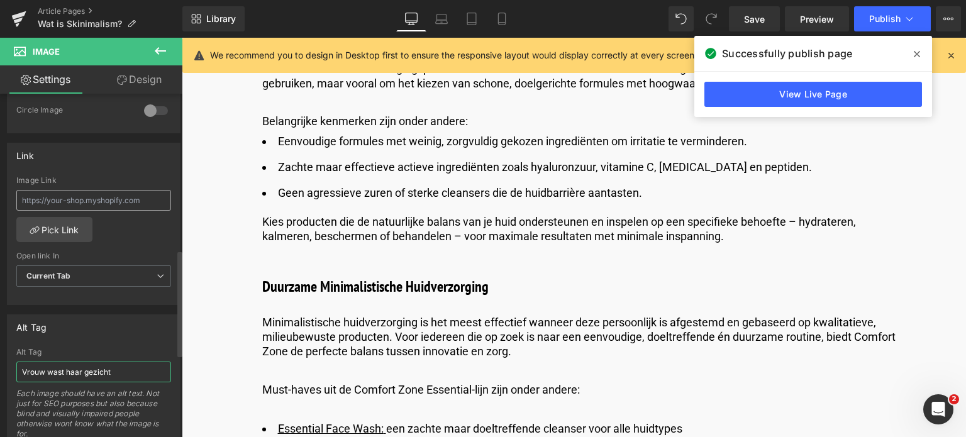
type input "Vrouw wast haar gezicht"
click at [101, 196] on input "text" at bounding box center [93, 200] width 155 height 21
click at [75, 232] on link "Pick Link" at bounding box center [54, 229] width 76 height 25
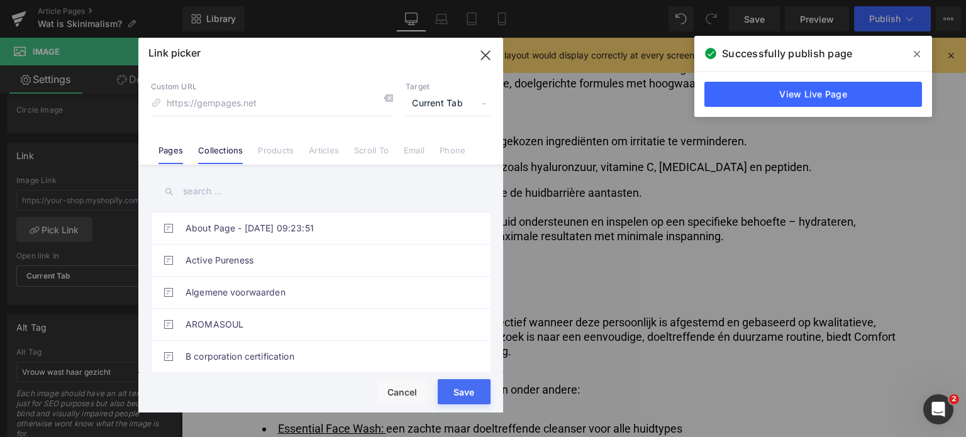
click at [225, 157] on link "Collections" at bounding box center [220, 154] width 45 height 19
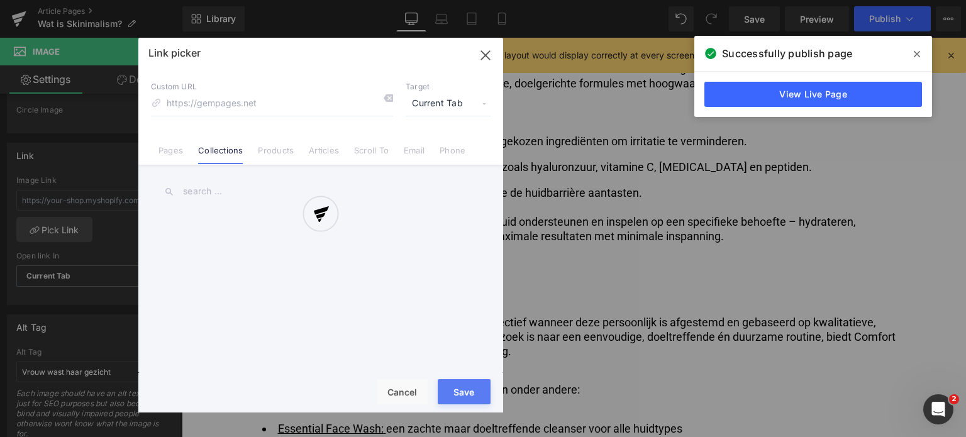
click at [227, 193] on div at bounding box center [320, 225] width 365 height 375
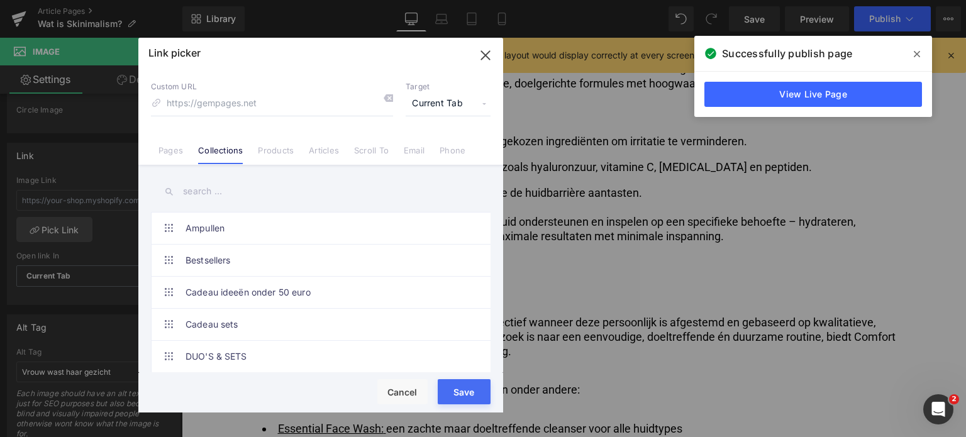
click at [201, 193] on input "text" at bounding box center [321, 191] width 340 height 28
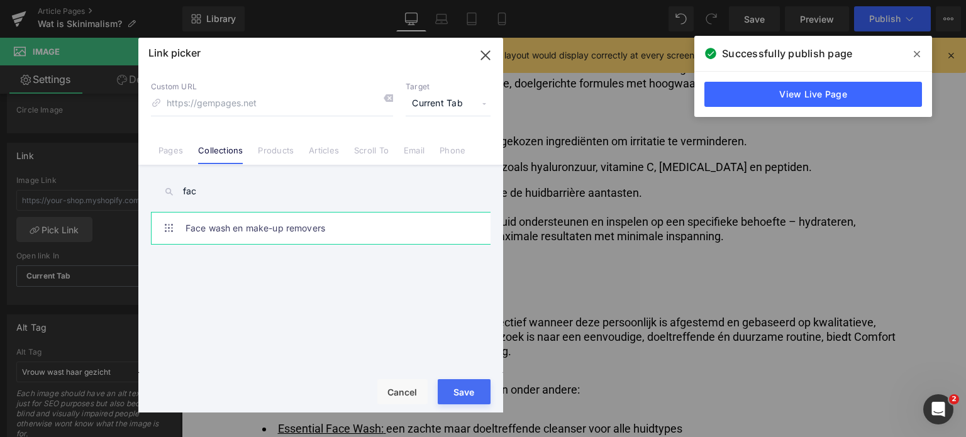
type input "fac"
click at [236, 226] on link "Face wash en make-up removers" at bounding box center [324, 228] width 277 height 31
type input "/collections/face-wash-en-make-up-removers"
click at [471, 397] on button "Save" at bounding box center [464, 391] width 53 height 25
type input "/collections/face-wash-en-make-up-removers"
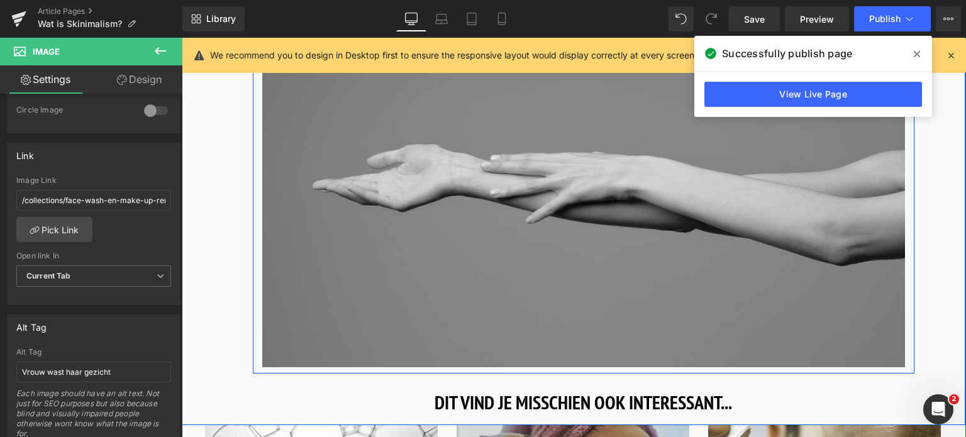
scroll to position [5725, 0]
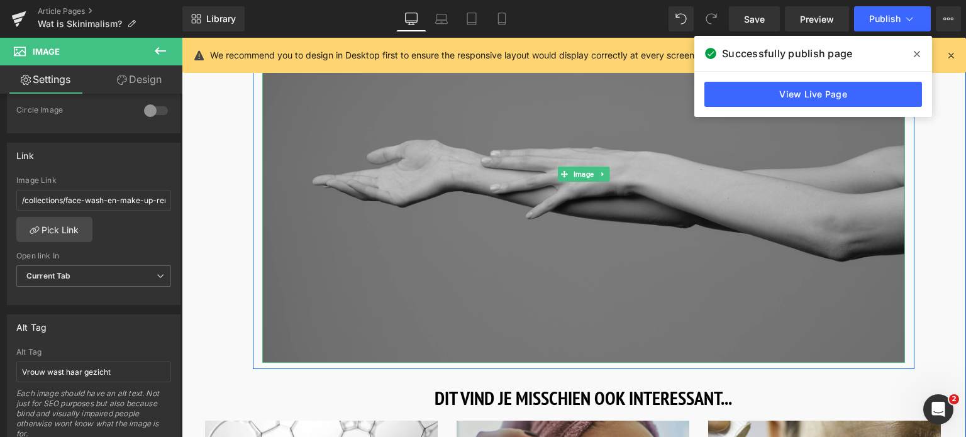
click at [418, 235] on img at bounding box center [583, 174] width 643 height 377
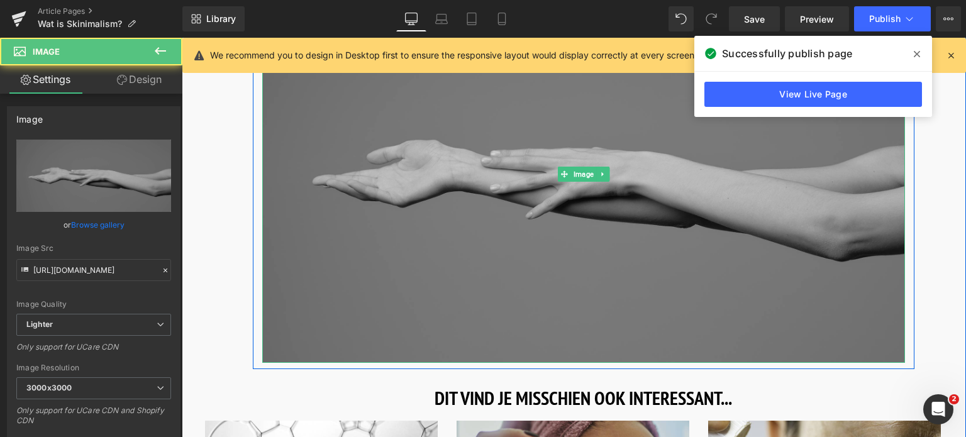
click at [418, 235] on img at bounding box center [583, 174] width 643 height 377
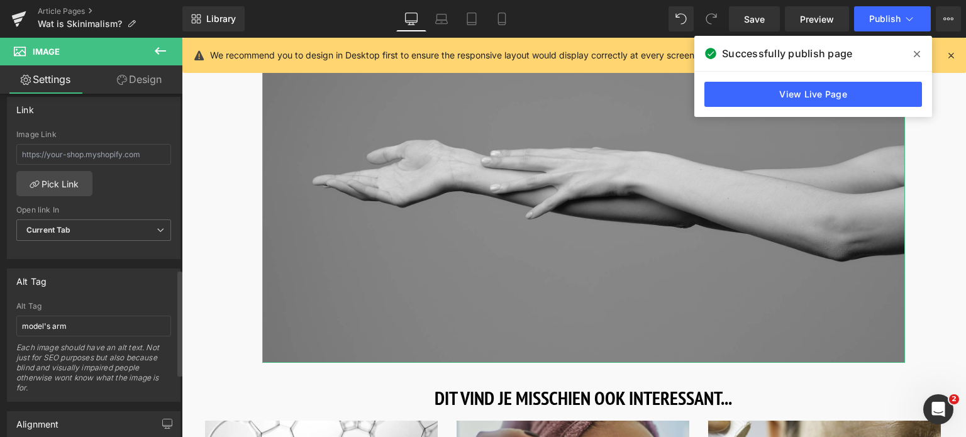
scroll to position [566, 0]
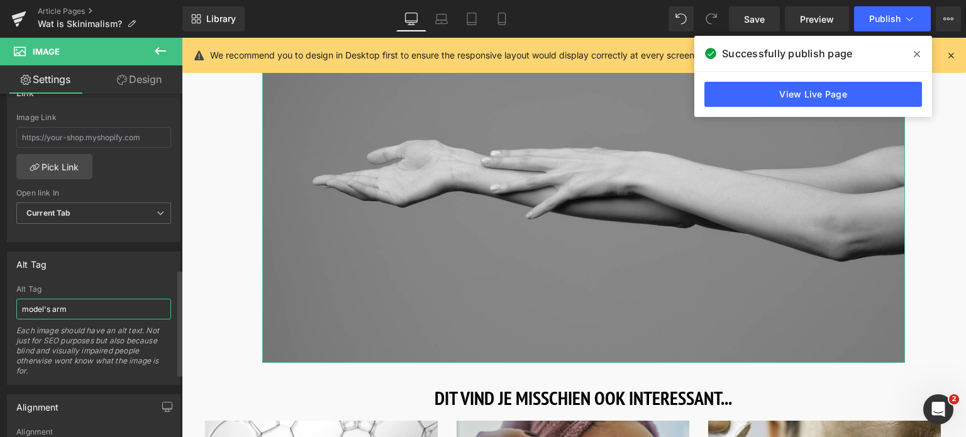
drag, startPoint x: 73, startPoint y: 306, endPoint x: 0, endPoint y: 306, distance: 73.0
click at [0, 306] on div "Alt Tag model's arm Alt Tag model's arm Each image should have an alt text. Not…" at bounding box center [94, 313] width 188 height 143
type input "Arm van model"
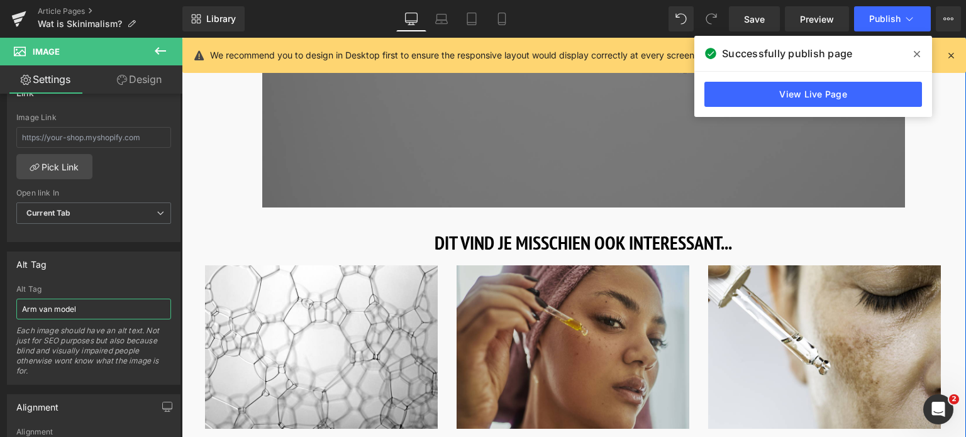
scroll to position [6040, 0]
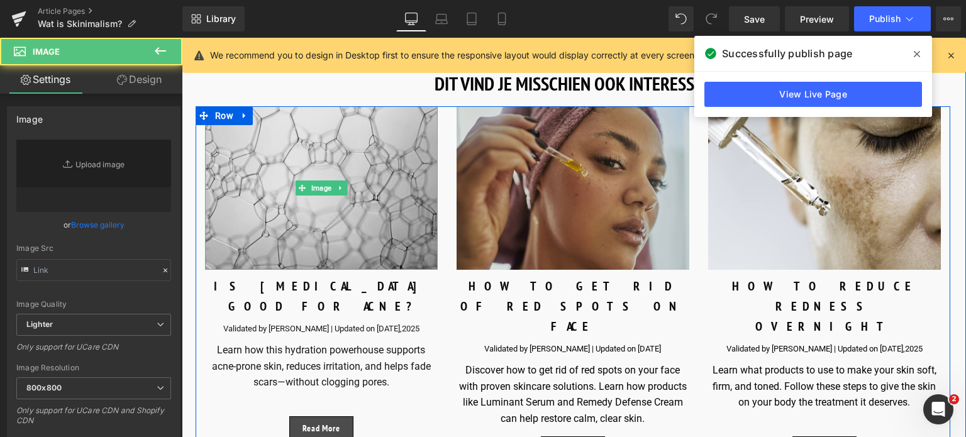
click at [345, 172] on img at bounding box center [321, 188] width 233 height 164
type input "https://ucarecdn.com/088680b5-fbf5-4bcd-8b0a-928b2fd75700/-/format/auto/-/previ…"
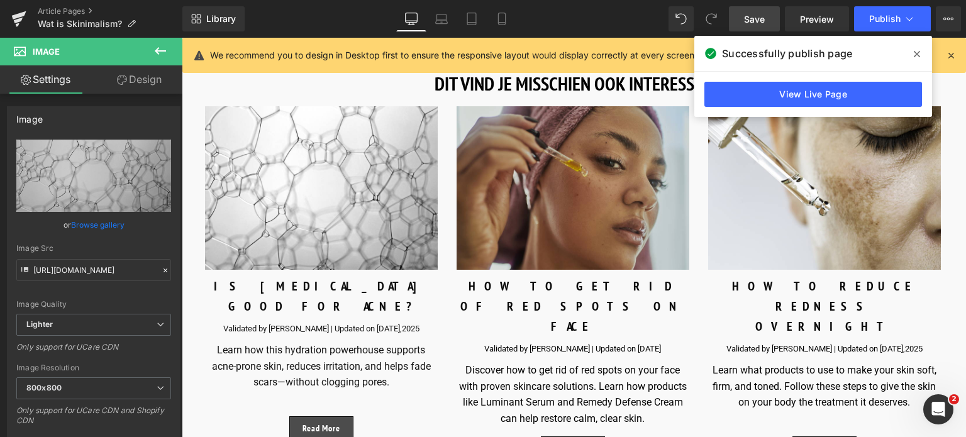
click at [755, 20] on span "Save" at bounding box center [754, 19] width 21 height 13
click at [901, 14] on button "Publish" at bounding box center [892, 18] width 77 height 25
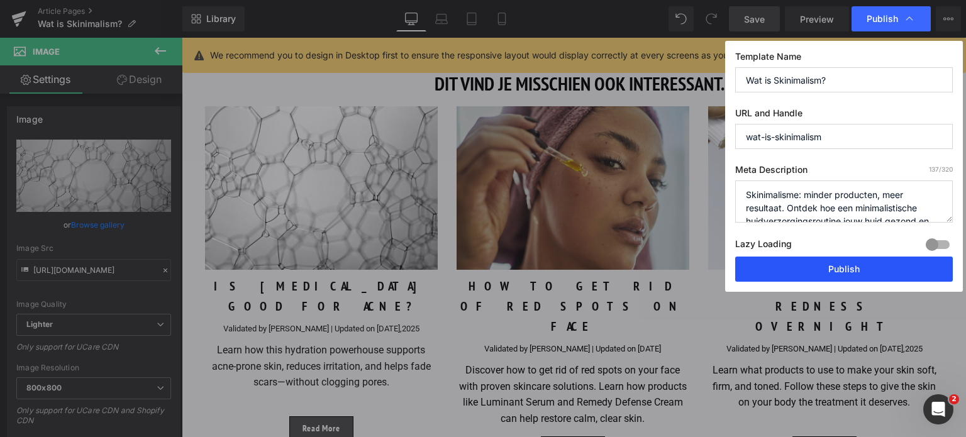
click at [853, 271] on button "Publish" at bounding box center [844, 269] width 218 height 25
